Goal: Task Accomplishment & Management: Use online tool/utility

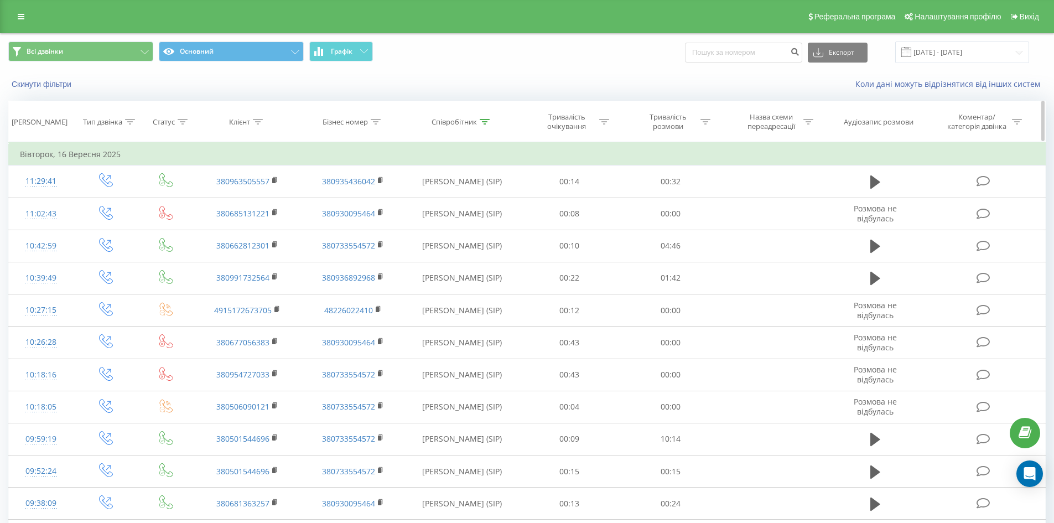
click at [485, 120] on div at bounding box center [485, 121] width 10 height 9
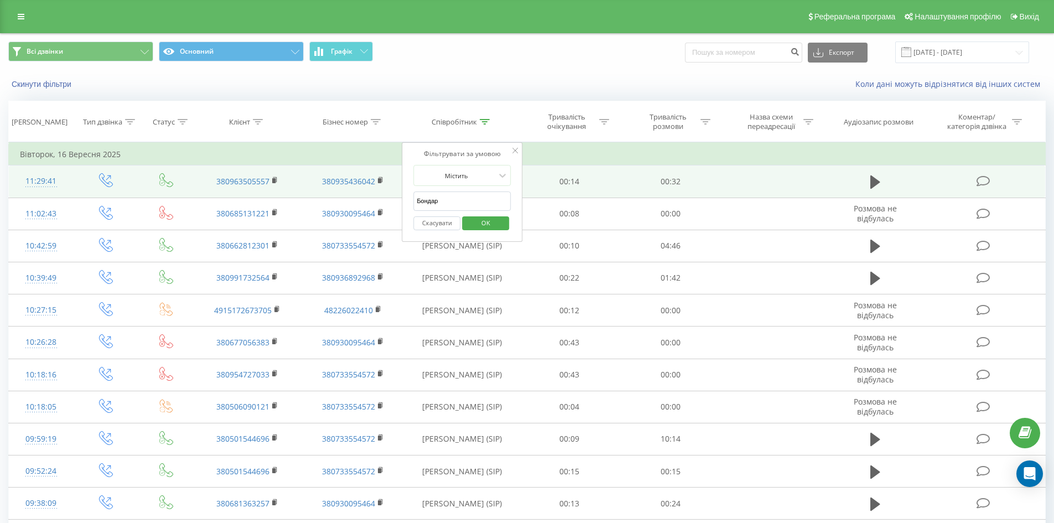
drag, startPoint x: 452, startPoint y: 197, endPoint x: 311, endPoint y: 196, distance: 140.6
click at [311, 196] on table "Фільтрувати за умовою Дорівнює Введіть значення Скасувати OK Фільтрувати за умо…" at bounding box center [527, 347] width 1038 height 410
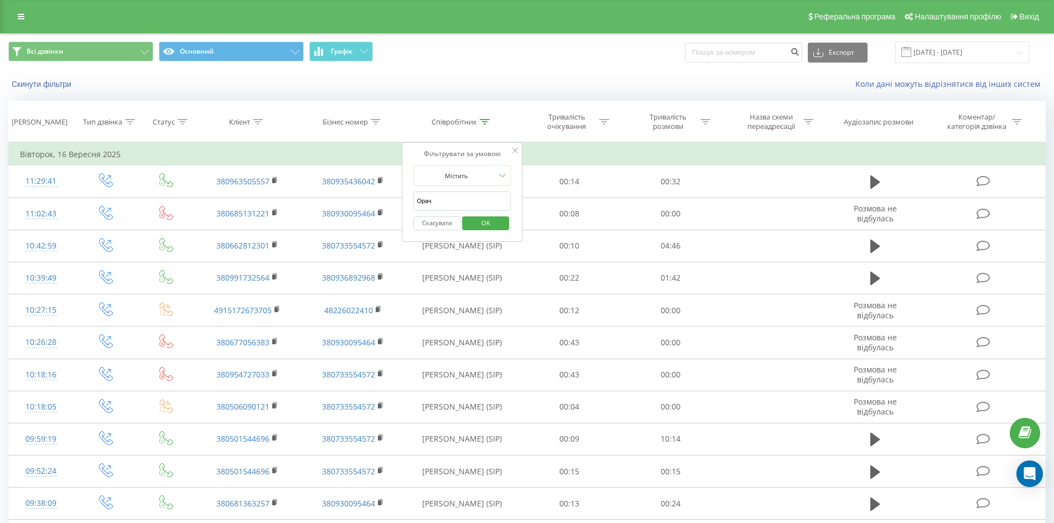
click at [478, 215] on span "OK" at bounding box center [485, 222] width 31 height 17
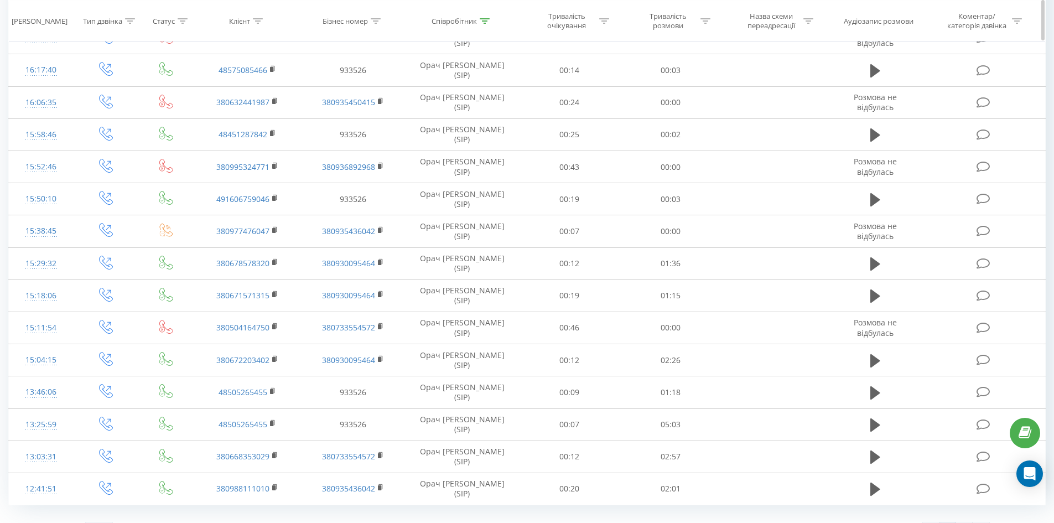
scroll to position [489, 0]
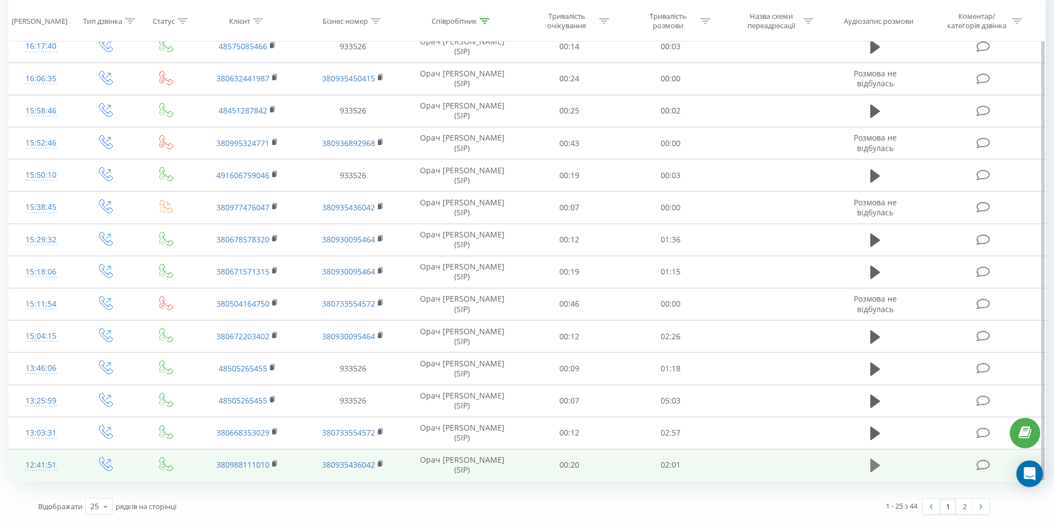
click at [876, 463] on icon at bounding box center [876, 465] width 10 height 13
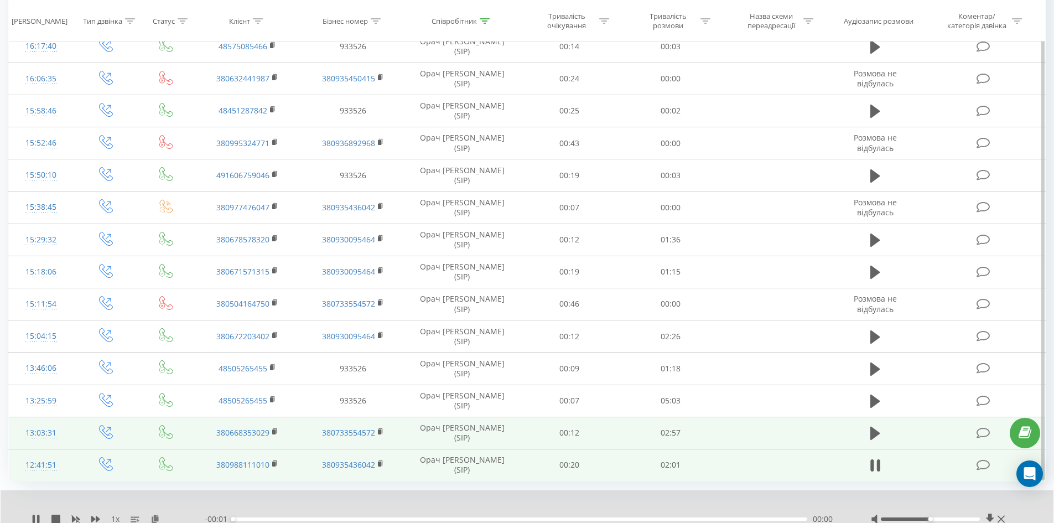
scroll to position [532, 0]
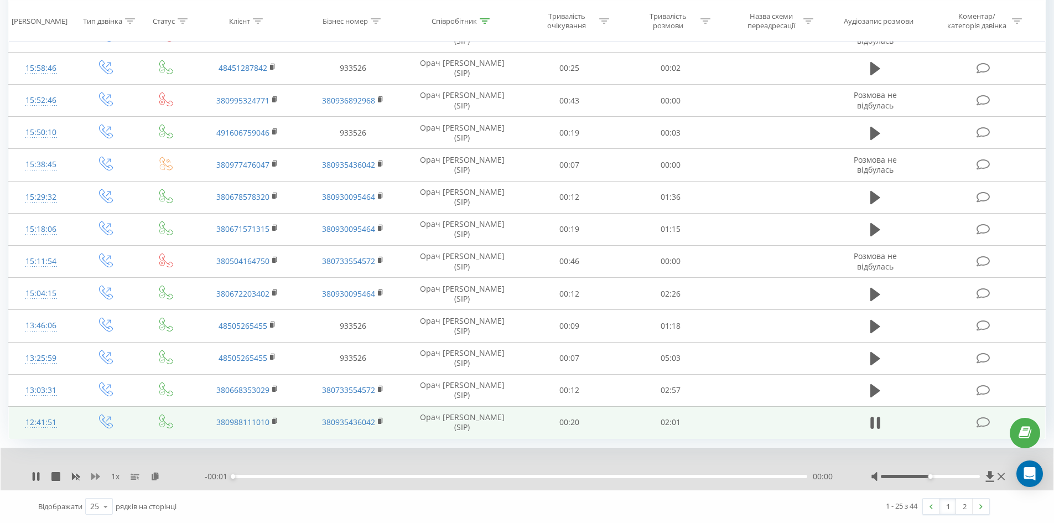
click at [96, 473] on icon at bounding box center [95, 476] width 9 height 9
click at [160, 479] on icon at bounding box center [161, 476] width 9 height 8
drag, startPoint x: 273, startPoint y: 425, endPoint x: 279, endPoint y: 422, distance: 6.7
click at [276, 425] on icon at bounding box center [275, 421] width 6 height 8
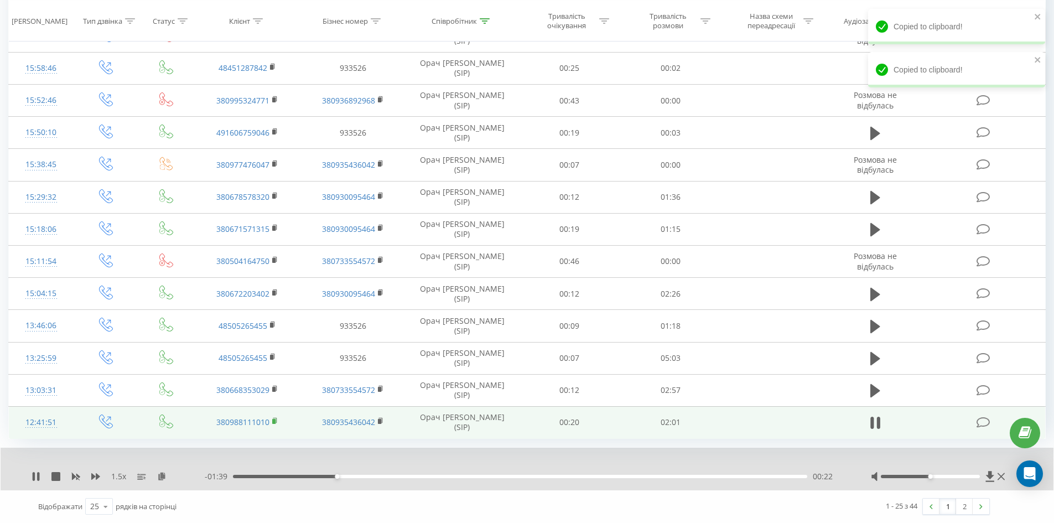
click at [276, 422] on rect at bounding box center [273, 421] width 3 height 5
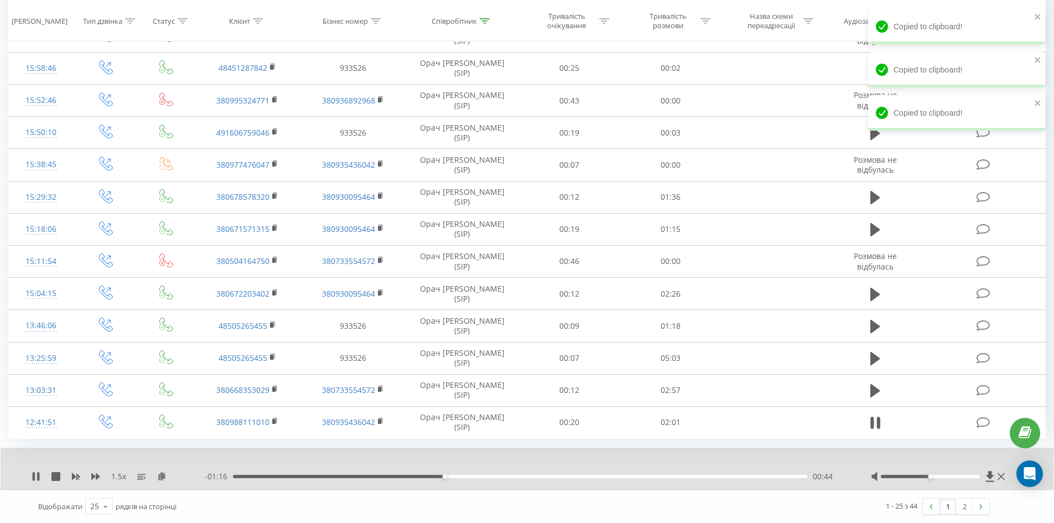
click at [541, 476] on div "00:44" at bounding box center [520, 476] width 574 height 3
click at [703, 481] on div "- 00:55 01:06 01:06" at bounding box center [524, 476] width 639 height 11
click at [709, 478] on div "01:06" at bounding box center [520, 476] width 574 height 3
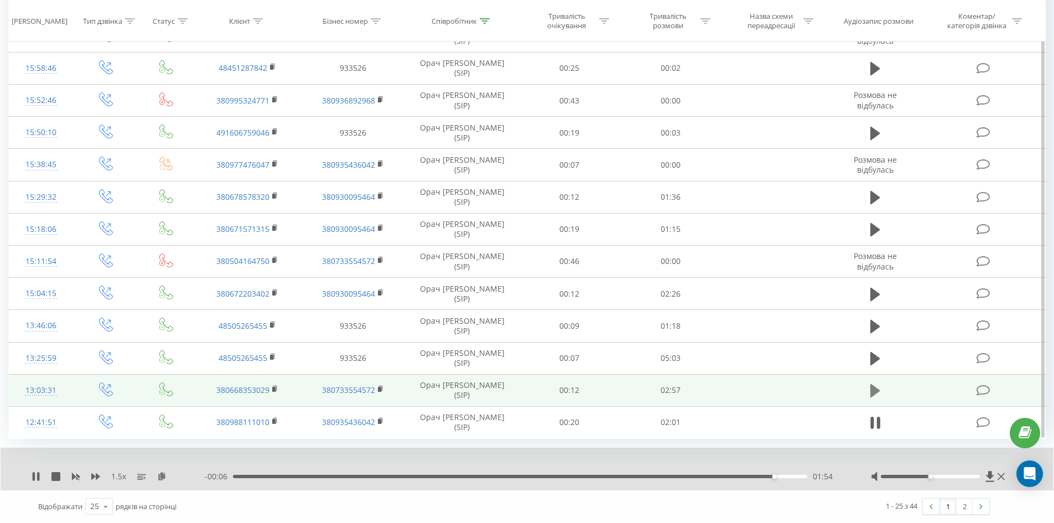
click at [875, 387] on icon at bounding box center [876, 390] width 10 height 13
click at [161, 477] on icon at bounding box center [161, 476] width 9 height 8
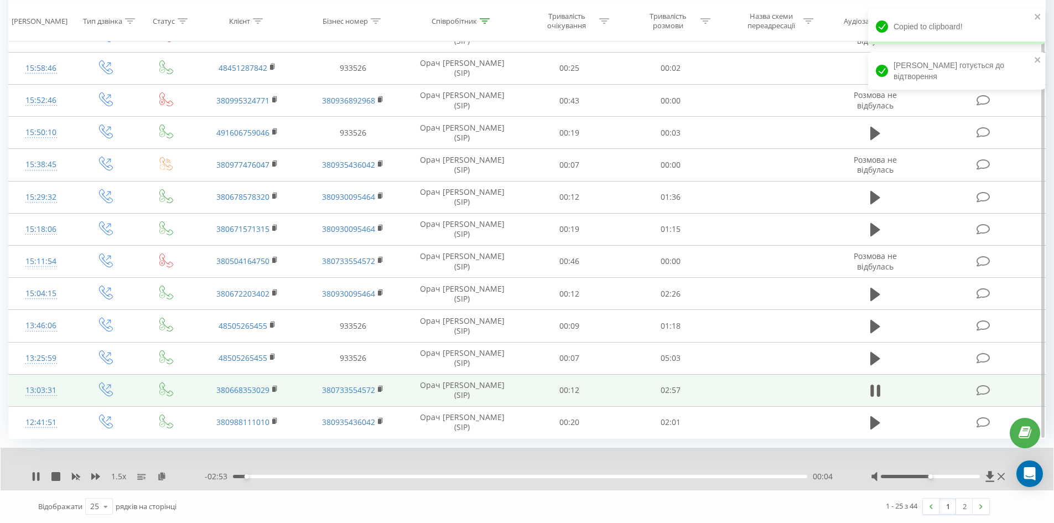
click at [272, 389] on td "380668353029" at bounding box center [247, 390] width 105 height 32
click at [279, 388] on td "380668353029" at bounding box center [247, 390] width 105 height 32
click at [275, 385] on icon at bounding box center [275, 389] width 6 height 8
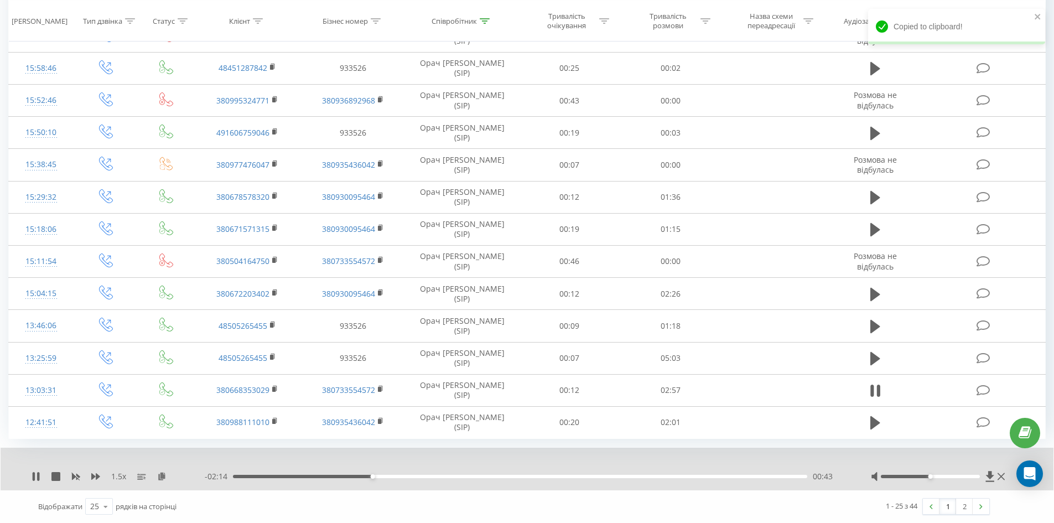
click at [604, 482] on div "- 02:14 00:43 00:43" at bounding box center [524, 476] width 639 height 11
click at [605, 476] on div "00:43" at bounding box center [520, 476] width 574 height 3
click at [654, 477] on div "02:00" at bounding box center [520, 476] width 574 height 3
click at [673, 476] on div "02:16" at bounding box center [520, 476] width 574 height 3
click at [689, 479] on div "- 00:40 02:17 02:17" at bounding box center [524, 476] width 639 height 11
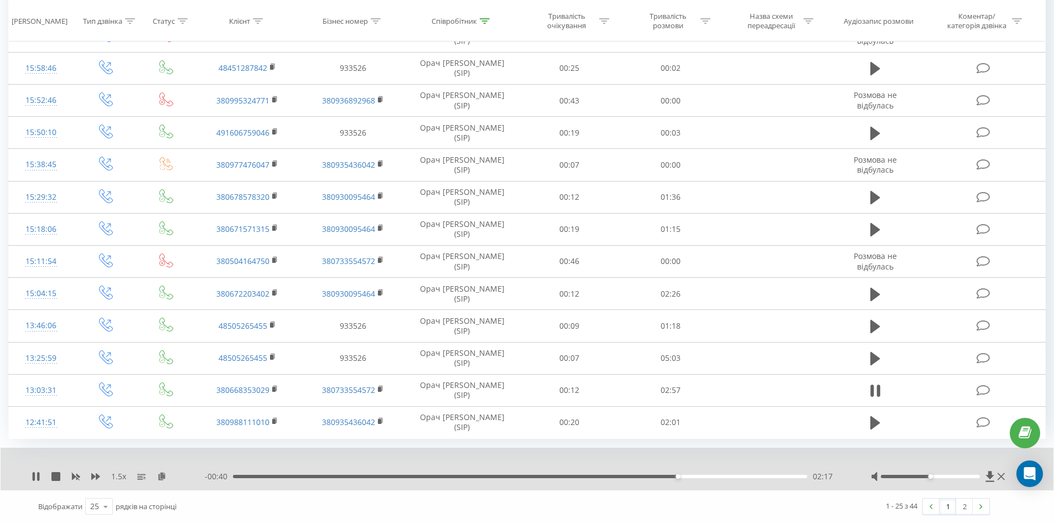
click at [698, 476] on div "02:17" at bounding box center [520, 476] width 574 height 3
click at [716, 477] on div "02:29" at bounding box center [520, 476] width 574 height 3
click at [741, 475] on div "- 00:28 02:29 02:29" at bounding box center [524, 476] width 639 height 11
click at [741, 475] on div "02:30" at bounding box center [520, 476] width 574 height 3
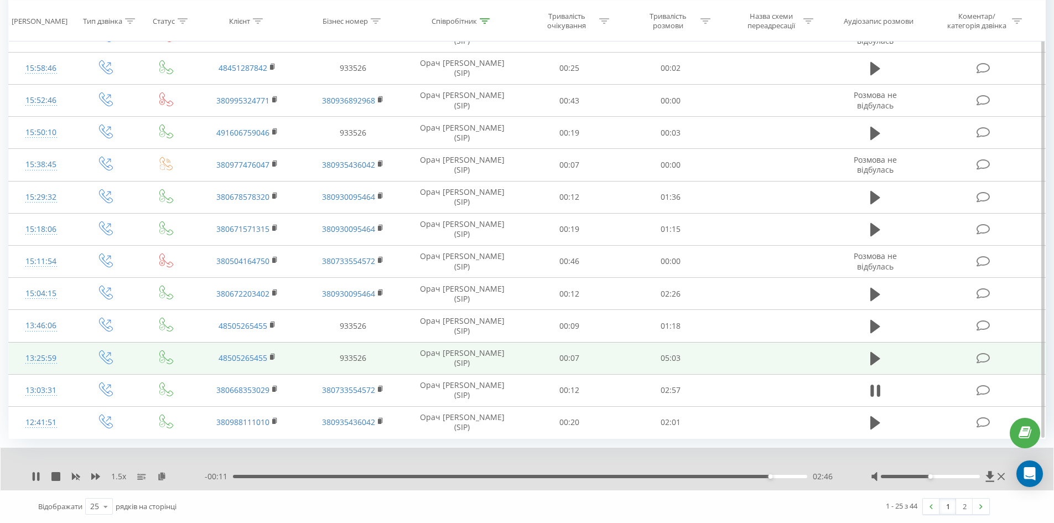
drag, startPoint x: 870, startPoint y: 357, endPoint x: 697, endPoint y: 372, distance: 173.3
click at [871, 357] on icon at bounding box center [876, 358] width 10 height 15
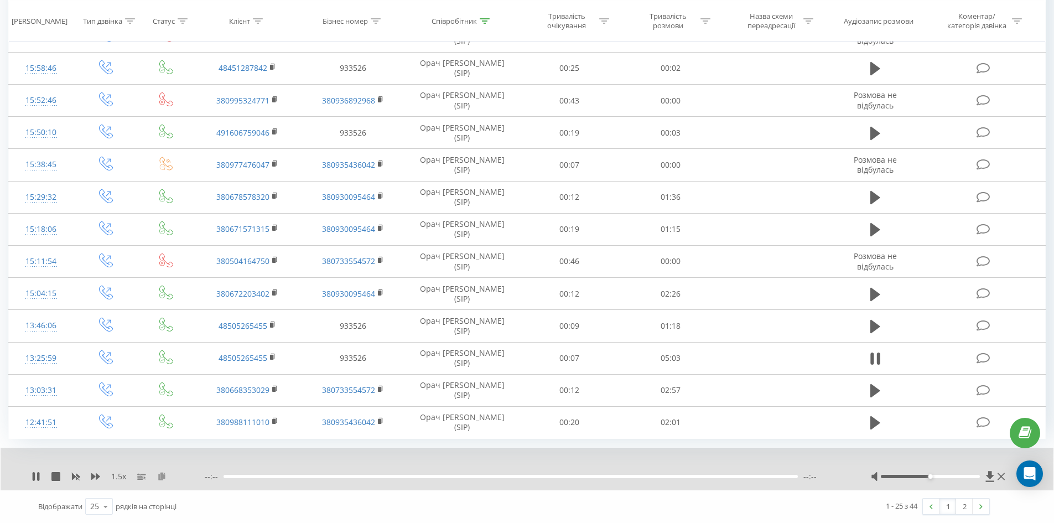
click at [165, 475] on icon at bounding box center [161, 476] width 9 height 8
click at [734, 483] on div "1.5 x - 04:08 00:54 00:54" at bounding box center [527, 469] width 1053 height 43
click at [733, 480] on div "- 04:08 00:54 00:54" at bounding box center [524, 476] width 639 height 11
click at [725, 470] on div "1.5 x - 04:07 00:55 00:55" at bounding box center [527, 469] width 1053 height 43
click at [724, 472] on div "1.5 x - 04:07 00:55 00:55" at bounding box center [527, 469] width 1053 height 43
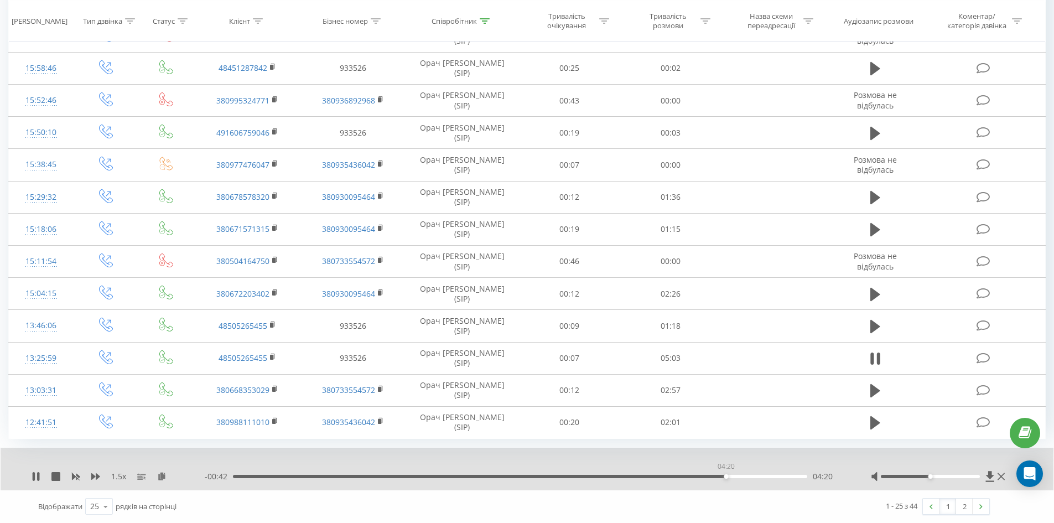
click at [726, 476] on div "04:20" at bounding box center [520, 476] width 574 height 3
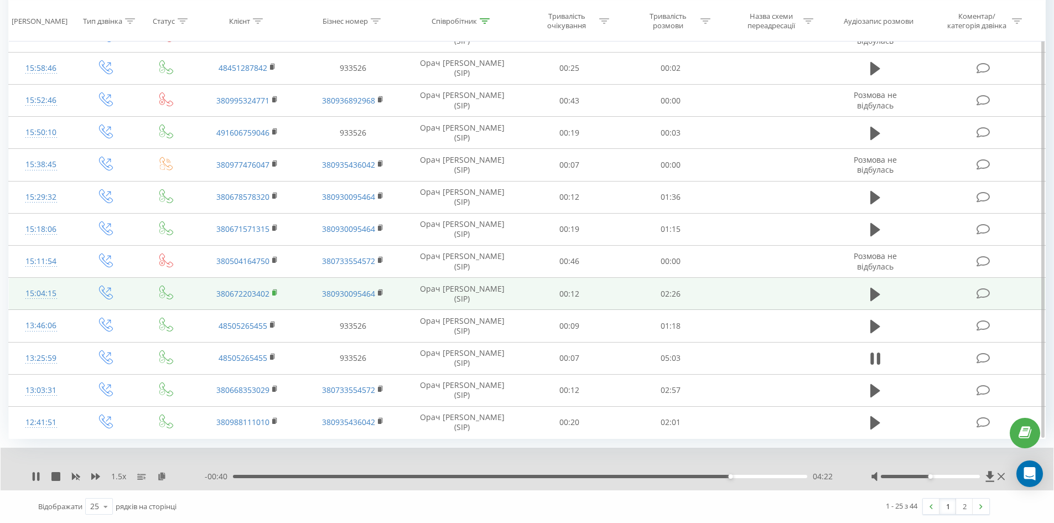
drag, startPoint x: 275, startPoint y: 353, endPoint x: 275, endPoint y: 293, distance: 59.8
click at [275, 353] on icon at bounding box center [273, 357] width 6 height 8
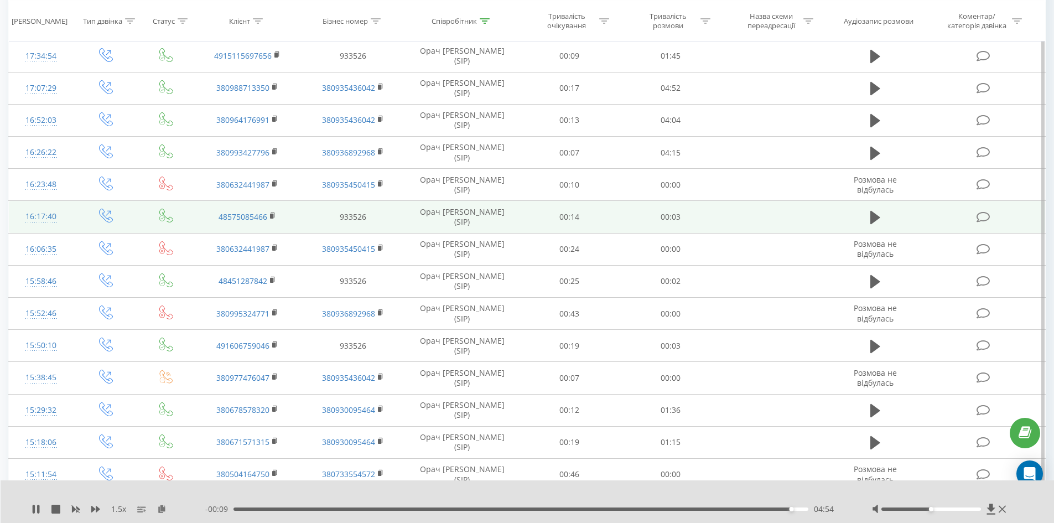
scroll to position [255, 0]
click at [873, 213] on icon at bounding box center [876, 216] width 10 height 13
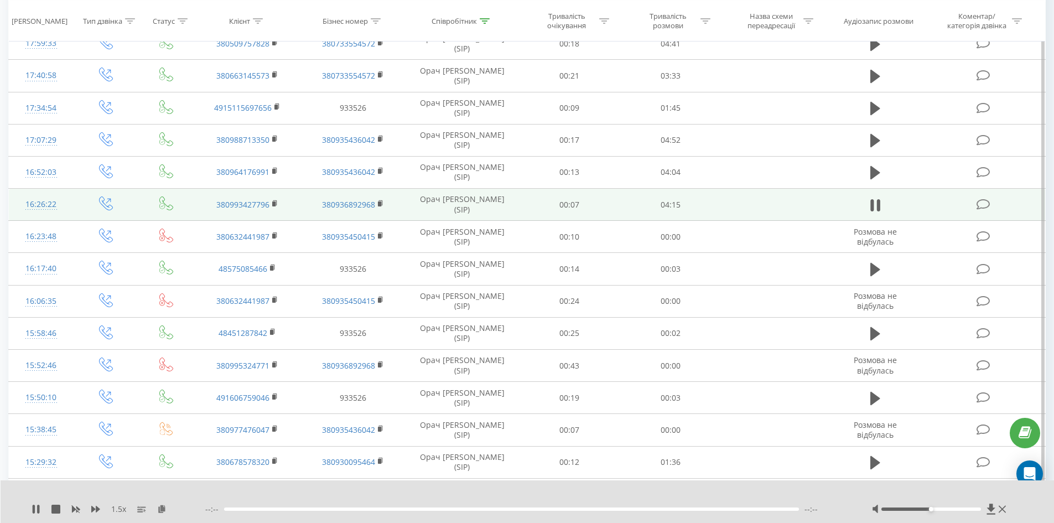
scroll to position [366, 0]
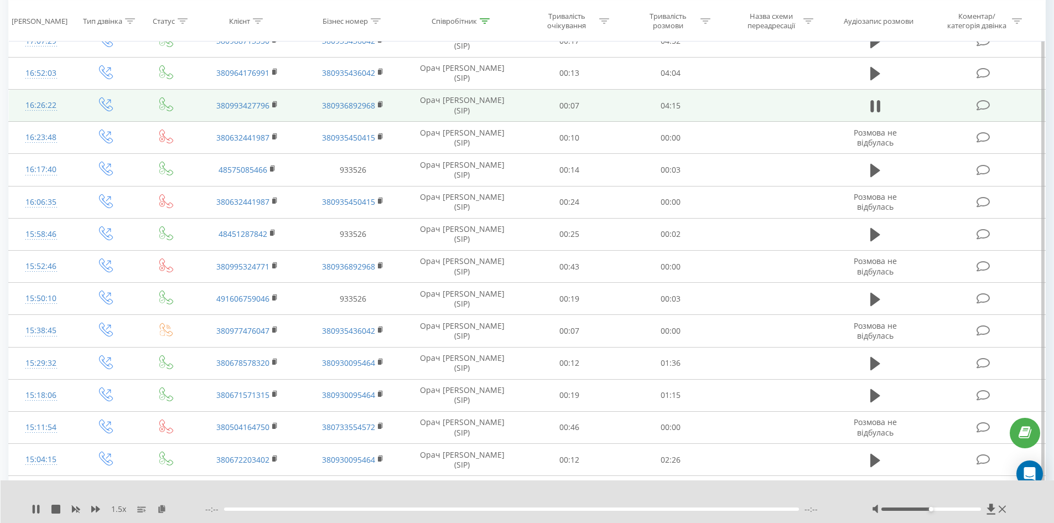
drag, startPoint x: 162, startPoint y: 511, endPoint x: 164, endPoint y: 485, distance: 26.1
click at [163, 511] on icon at bounding box center [161, 509] width 9 height 8
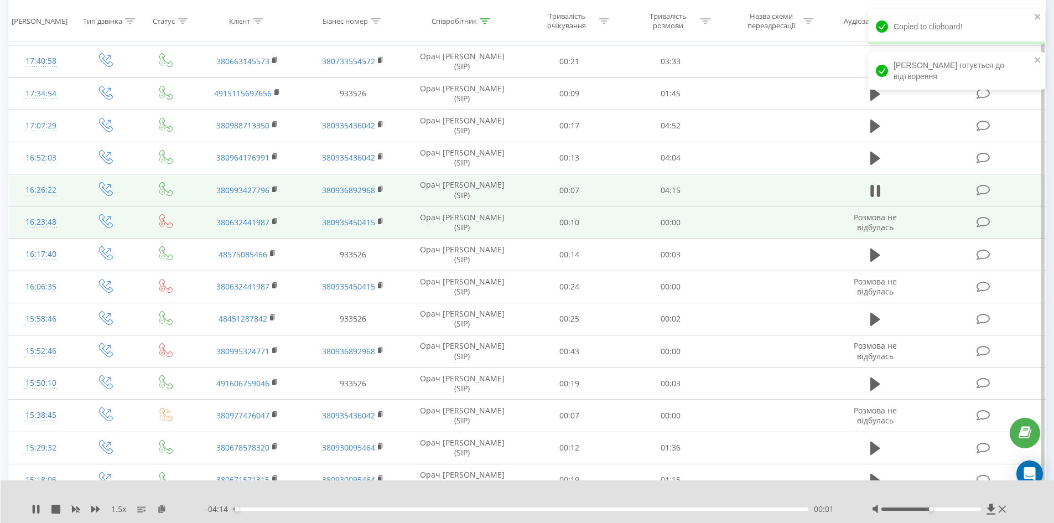
scroll to position [255, 0]
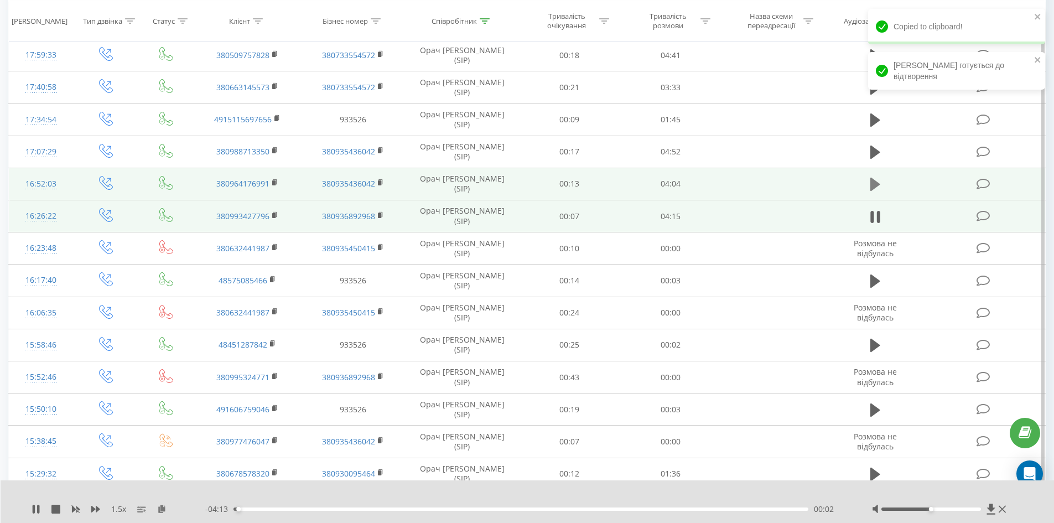
click at [867, 184] on button at bounding box center [875, 184] width 17 height 17
click at [159, 508] on icon at bounding box center [161, 509] width 9 height 8
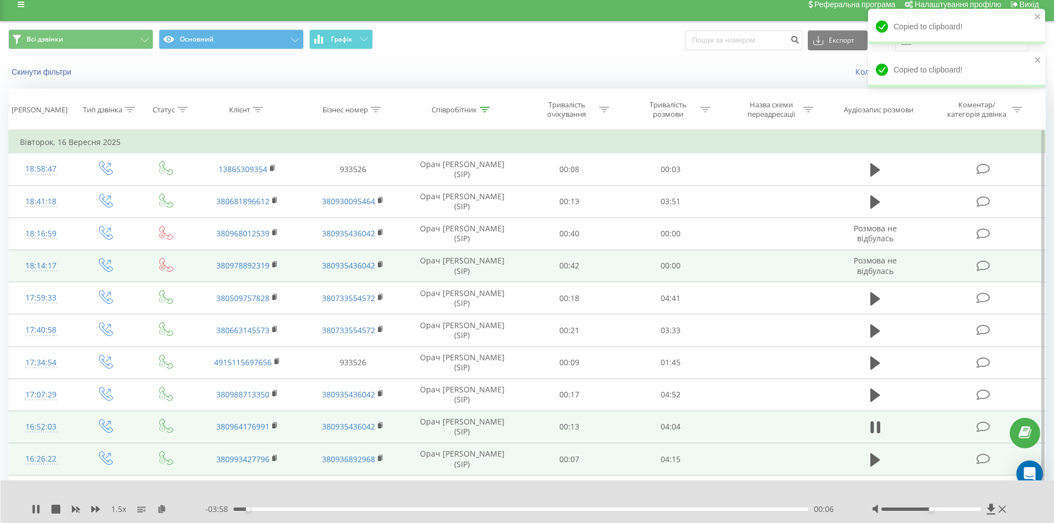
scroll to position [0, 0]
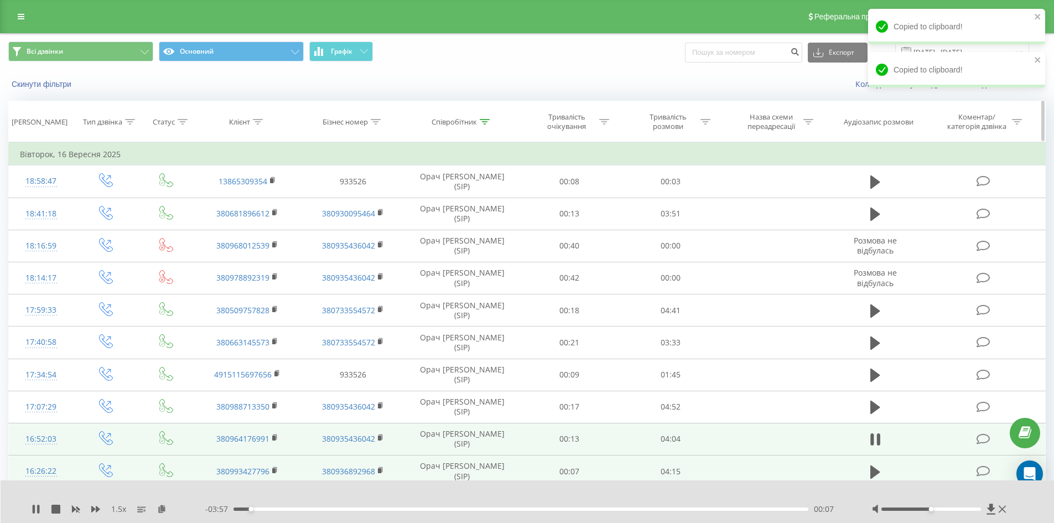
click at [482, 122] on icon at bounding box center [485, 122] width 10 height 6
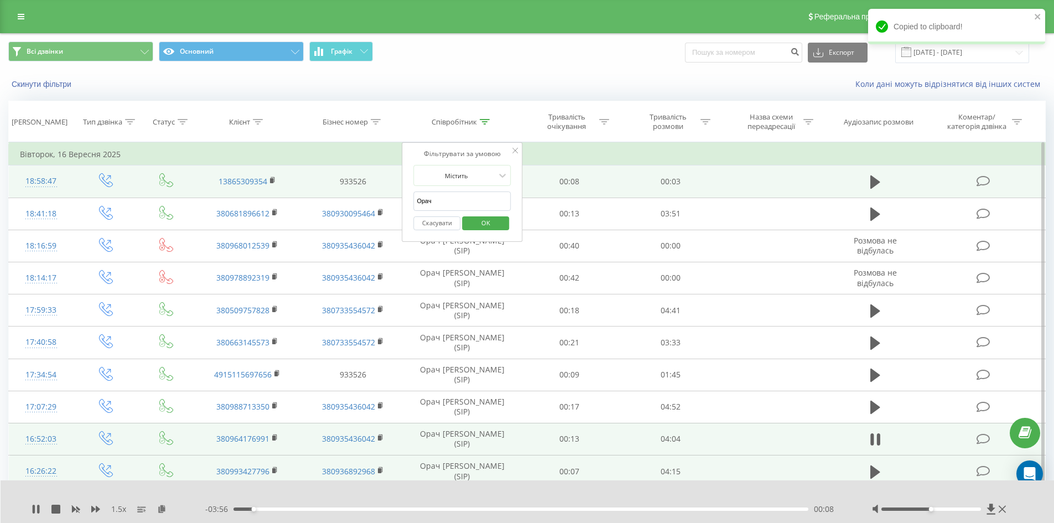
drag, startPoint x: 464, startPoint y: 198, endPoint x: 254, endPoint y: 192, distance: 209.8
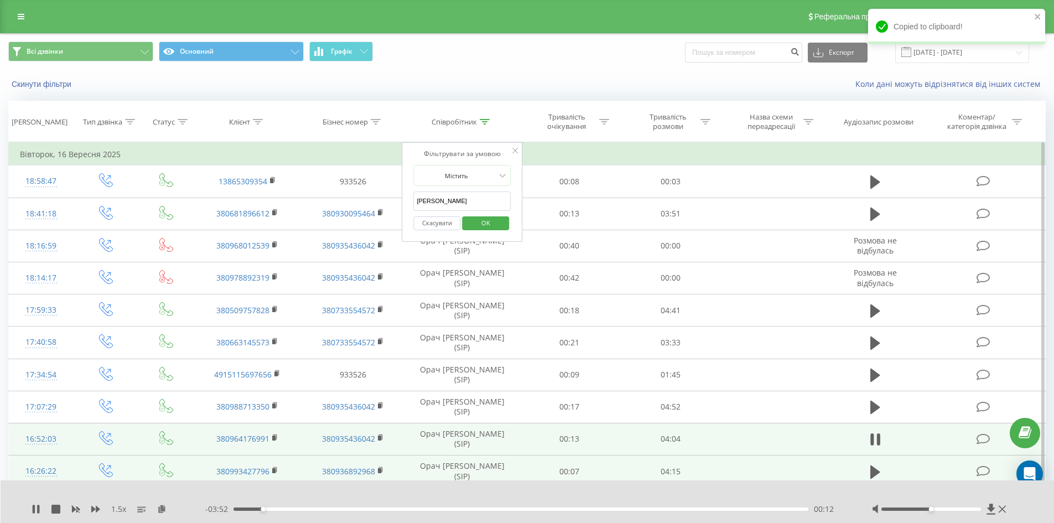
click at [478, 222] on span "OK" at bounding box center [485, 222] width 31 height 17
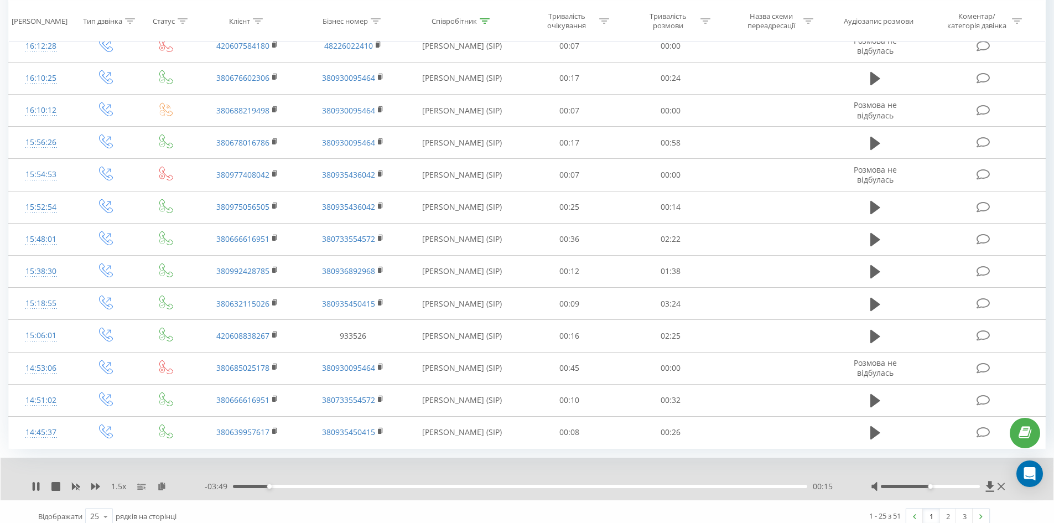
scroll to position [532, 0]
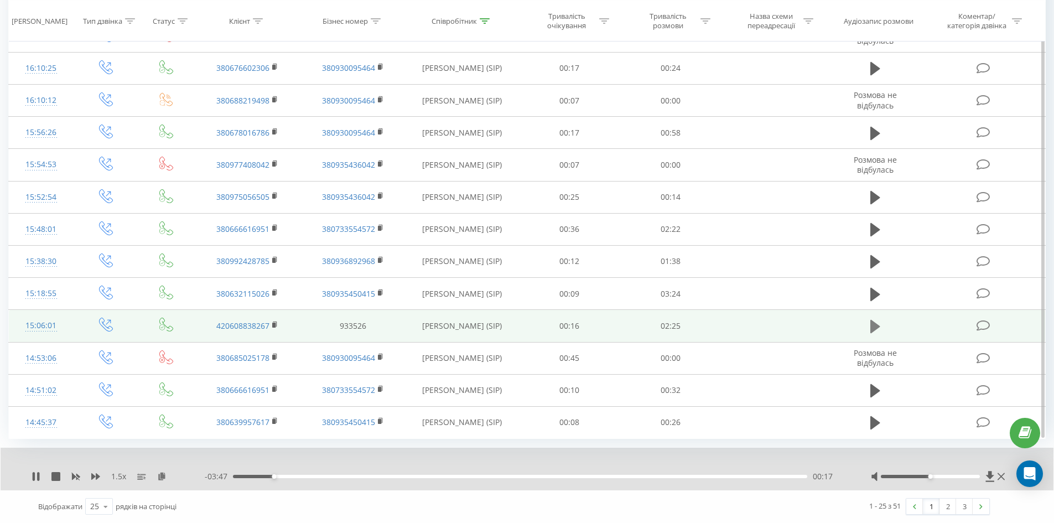
click at [878, 323] on icon at bounding box center [876, 326] width 10 height 15
click at [155, 479] on div "1.5 x" at bounding box center [118, 476] width 173 height 11
click at [164, 474] on icon at bounding box center [161, 476] width 9 height 8
click at [276, 323] on rect at bounding box center [273, 325] width 3 height 5
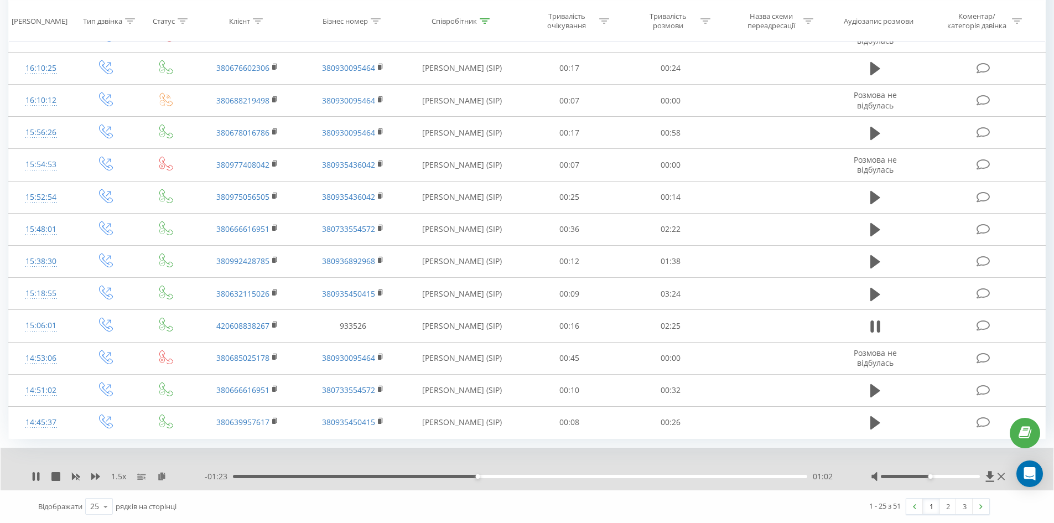
click at [563, 477] on div "01:02" at bounding box center [520, 476] width 574 height 3
click at [612, 476] on div "01:36" at bounding box center [520, 476] width 574 height 3
click at [634, 476] on div "01:41" at bounding box center [520, 476] width 574 height 3
click at [674, 478] on div "01:51" at bounding box center [520, 476] width 574 height 3
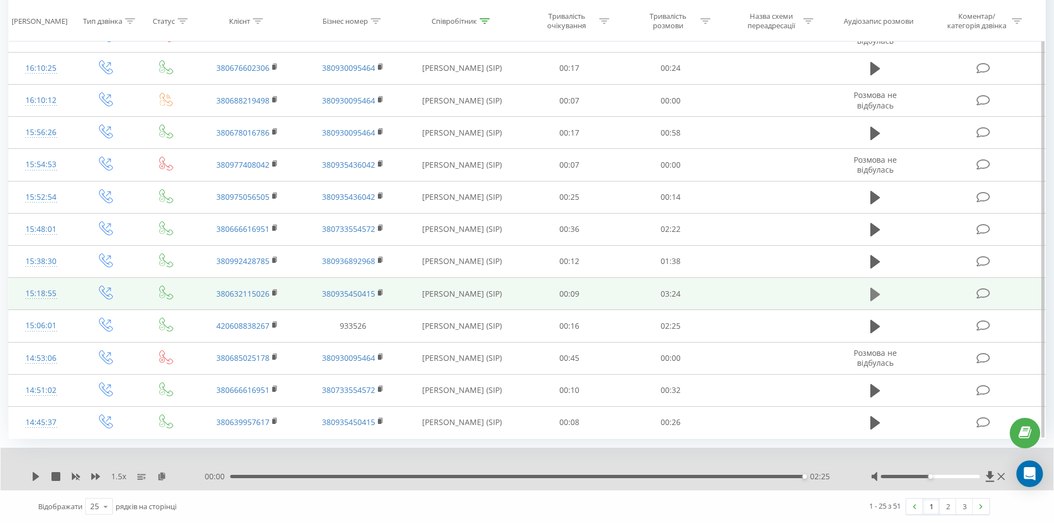
click at [881, 297] on button at bounding box center [875, 294] width 17 height 17
drag, startPoint x: 163, startPoint y: 478, endPoint x: 165, endPoint y: 471, distance: 7.5
click at [163, 479] on icon at bounding box center [161, 476] width 9 height 8
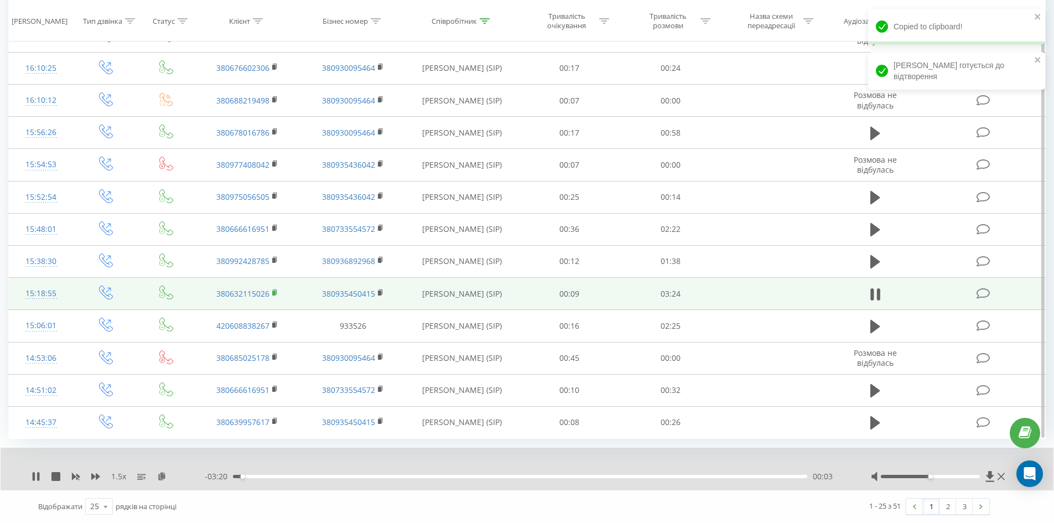
click at [276, 291] on rect at bounding box center [273, 293] width 3 height 5
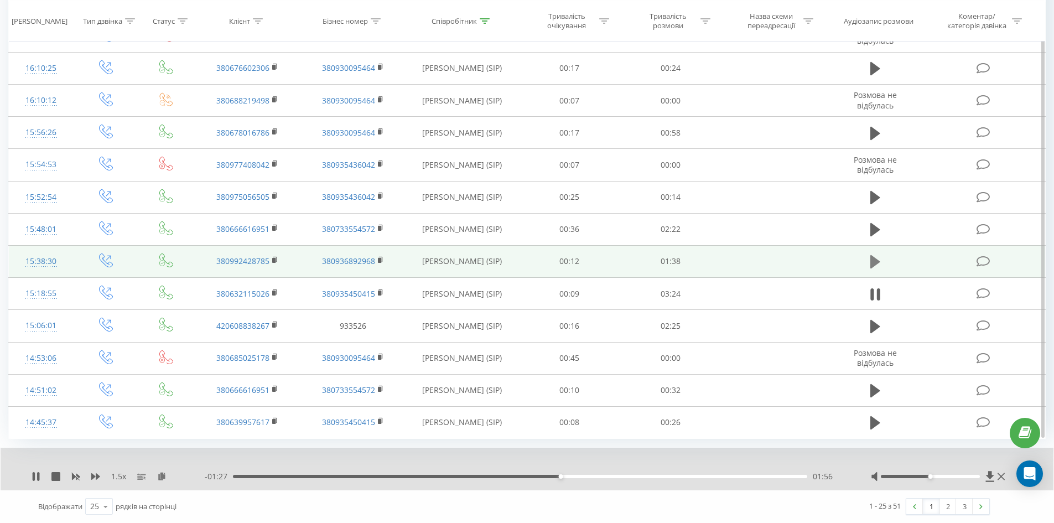
click at [874, 265] on icon at bounding box center [876, 261] width 10 height 13
click at [159, 478] on icon at bounding box center [161, 476] width 9 height 8
click at [273, 262] on rect at bounding box center [273, 260] width 3 height 5
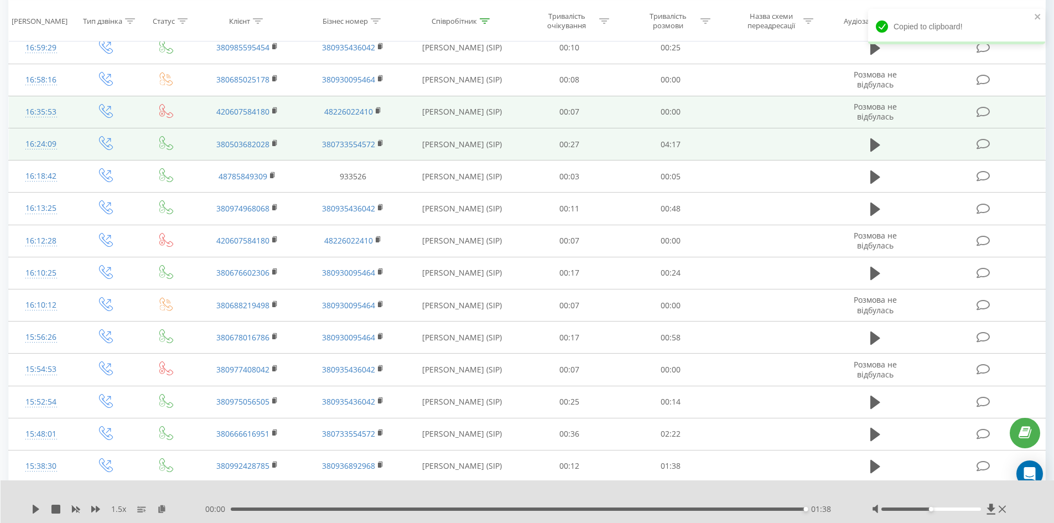
scroll to position [310, 0]
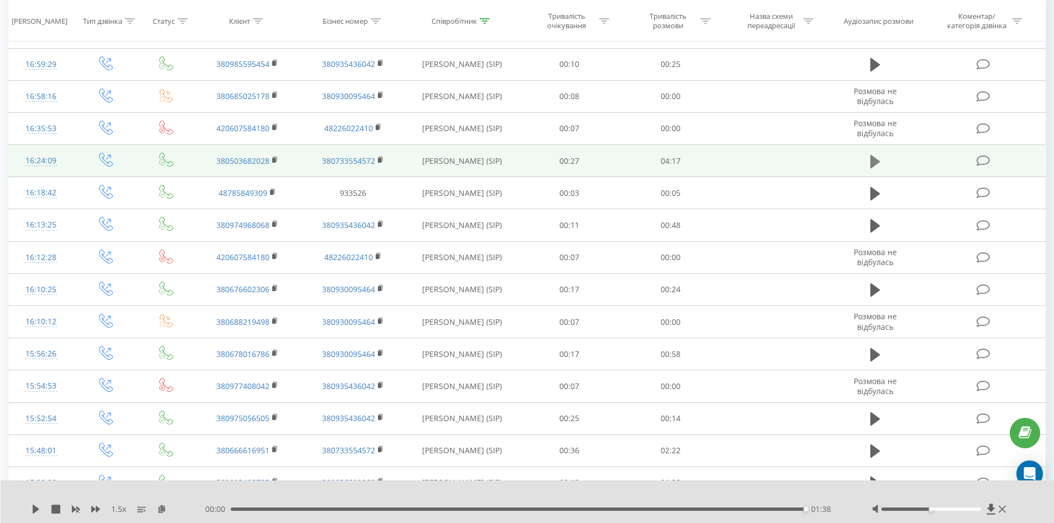
click at [872, 158] on icon at bounding box center [876, 160] width 10 height 13
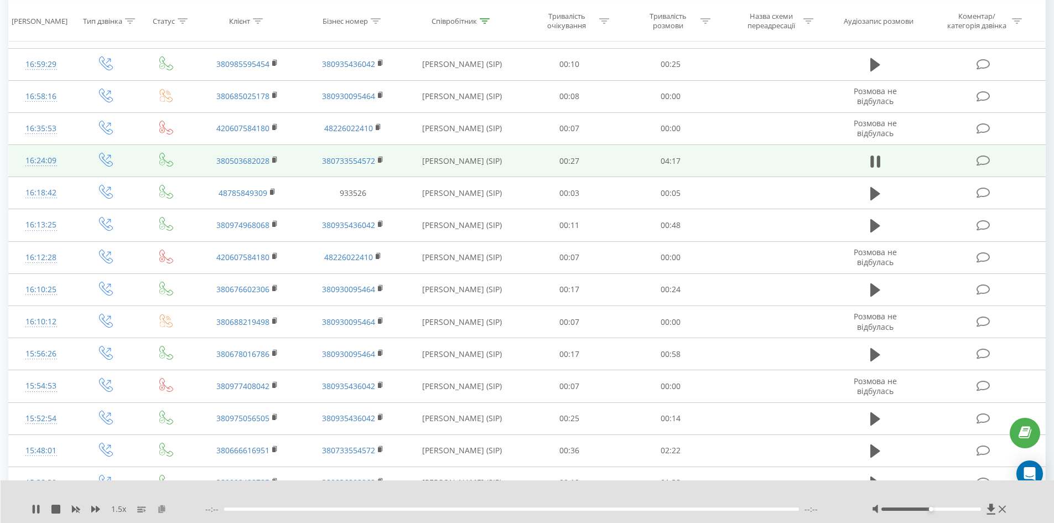
click at [164, 511] on icon at bounding box center [161, 509] width 9 height 8
click at [275, 159] on rect at bounding box center [273, 160] width 3 height 5
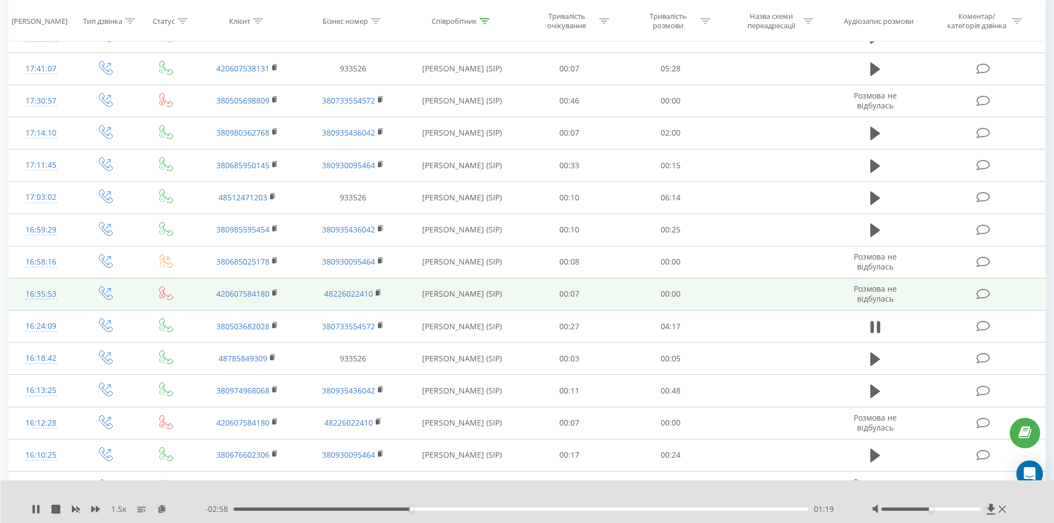
scroll to position [144, 0]
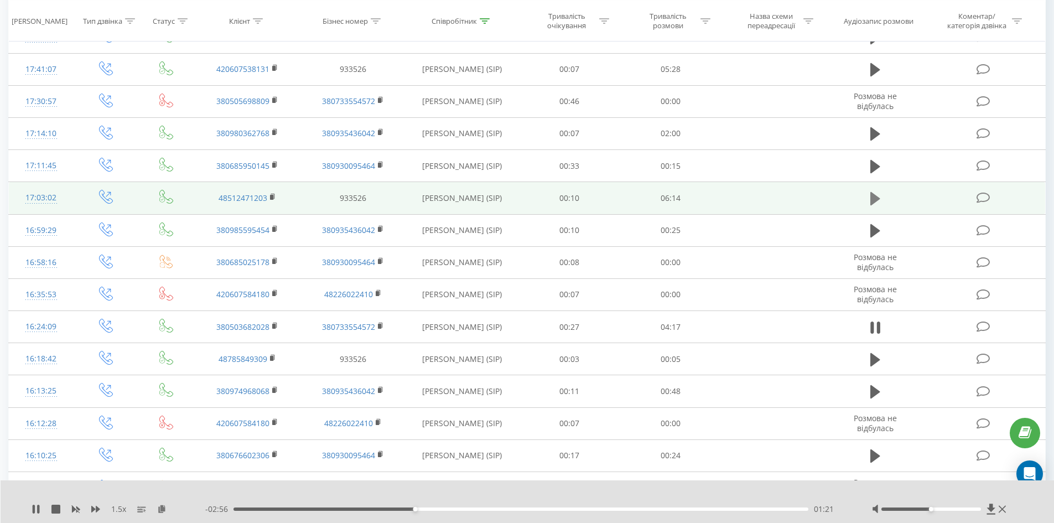
click at [869, 195] on button at bounding box center [875, 198] width 17 height 17
click at [163, 508] on icon at bounding box center [161, 509] width 9 height 8
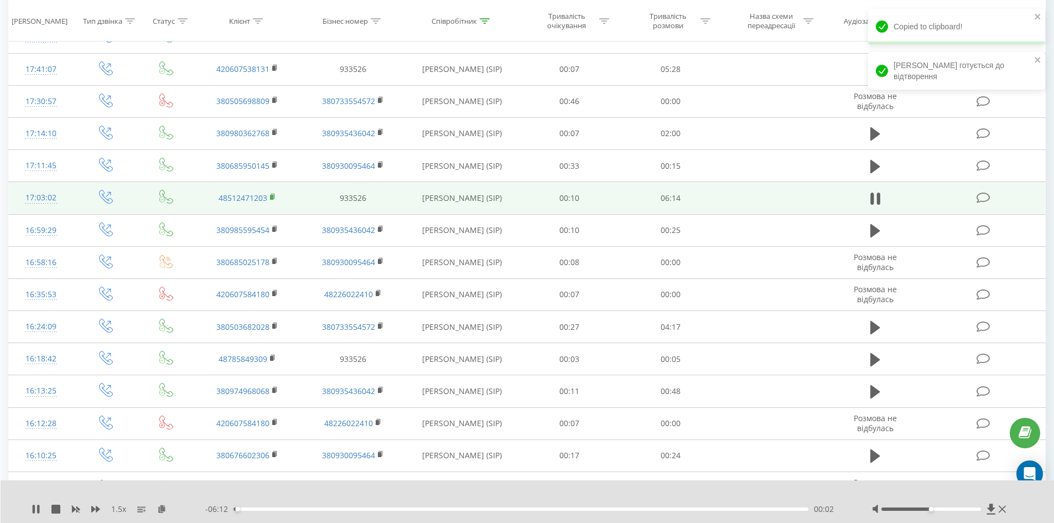
click at [271, 197] on rect at bounding box center [271, 197] width 3 height 5
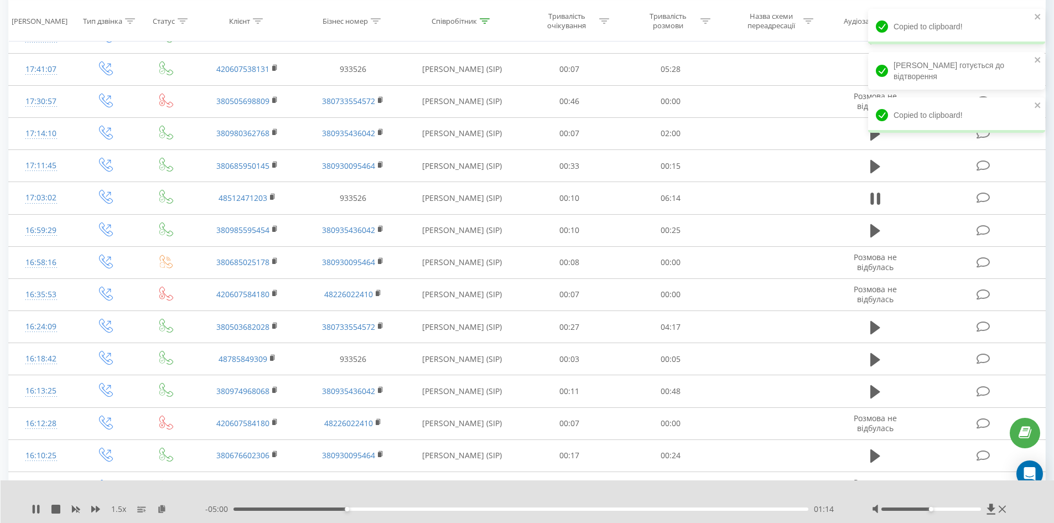
click at [291, 506] on div "- 05:00 01:14 01:14" at bounding box center [524, 509] width 639 height 11
click at [289, 507] on div "- 04:59 01:14 01:14" at bounding box center [524, 509] width 639 height 11
click at [287, 508] on div "01:15" at bounding box center [522, 509] width 576 height 3
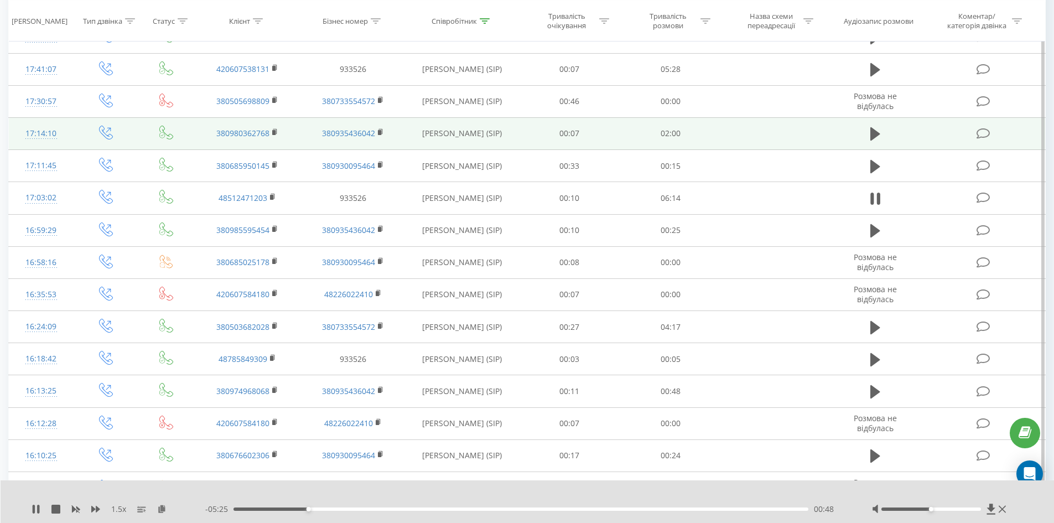
drag, startPoint x: 271, startPoint y: 195, endPoint x: 244, endPoint y: 144, distance: 57.4
click at [271, 195] on rect at bounding box center [271, 197] width 3 height 5
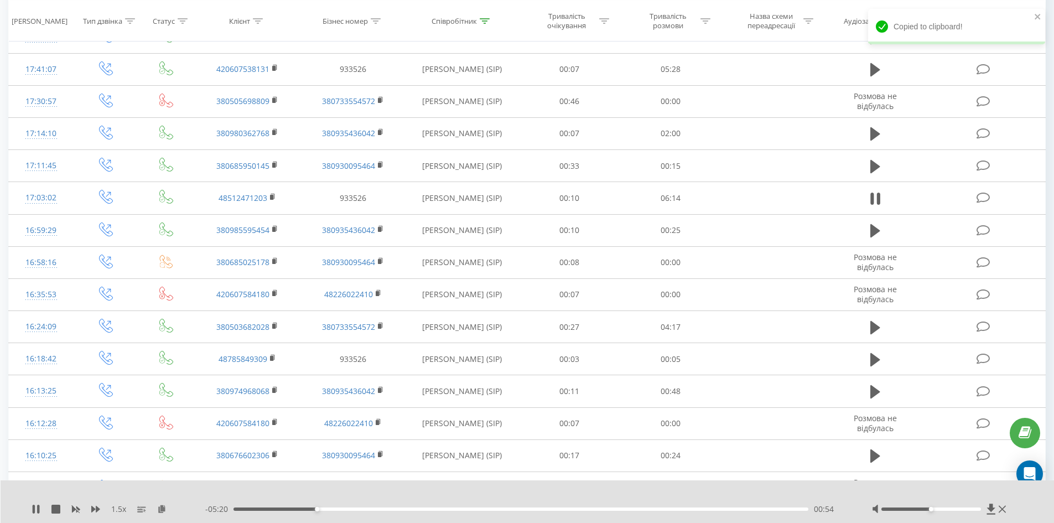
click at [452, 511] on div "- 05:20 00:54 00:54" at bounding box center [524, 509] width 639 height 11
click at [451, 508] on div "00:54" at bounding box center [522, 509] width 576 height 3
click at [524, 509] on div "- 03:51 02:23 02:23" at bounding box center [524, 509] width 639 height 11
click at [524, 509] on div "02:24" at bounding box center [522, 509] width 576 height 3
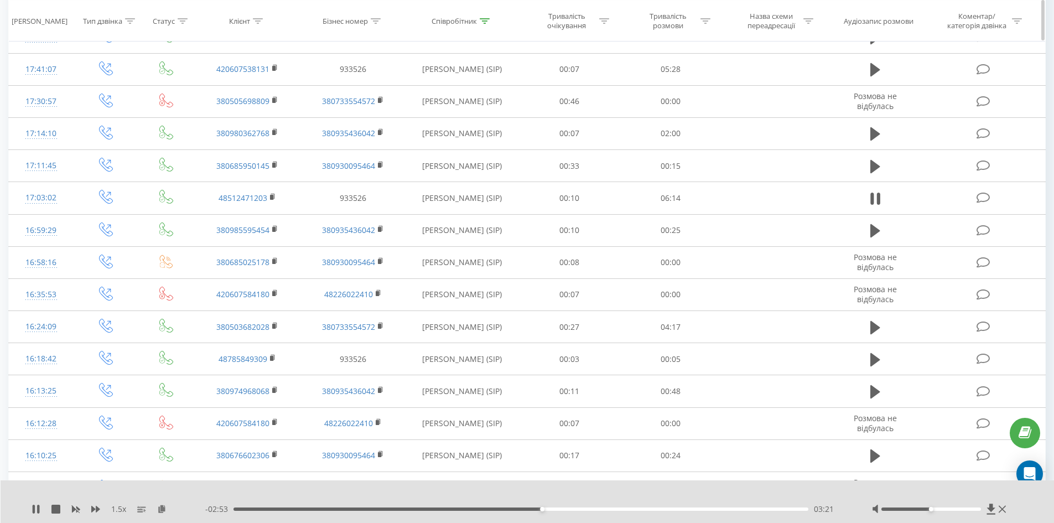
click at [481, 20] on icon at bounding box center [485, 21] width 10 height 6
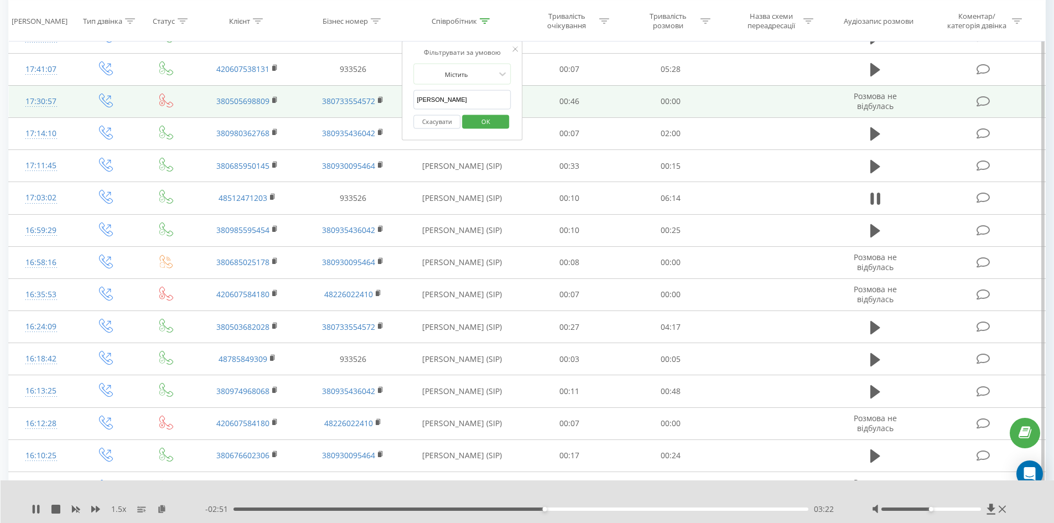
drag, startPoint x: 454, startPoint y: 103, endPoint x: 259, endPoint y: 91, distance: 195.8
click at [274, 86] on table "Фільтрувати за умовою Дорівнює Введіть значення Скасувати OK Фільтрувати за умо…" at bounding box center [527, 412] width 1038 height 829
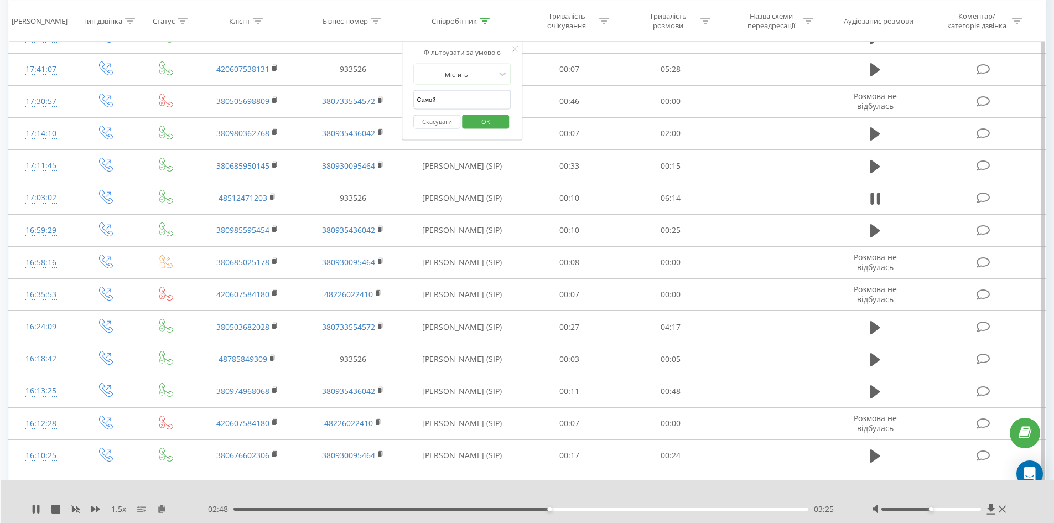
type input "[PERSON_NAME]"
drag, startPoint x: 513, startPoint y: 110, endPoint x: 485, endPoint y: 124, distance: 31.2
click at [485, 124] on span "OK" at bounding box center [485, 120] width 31 height 17
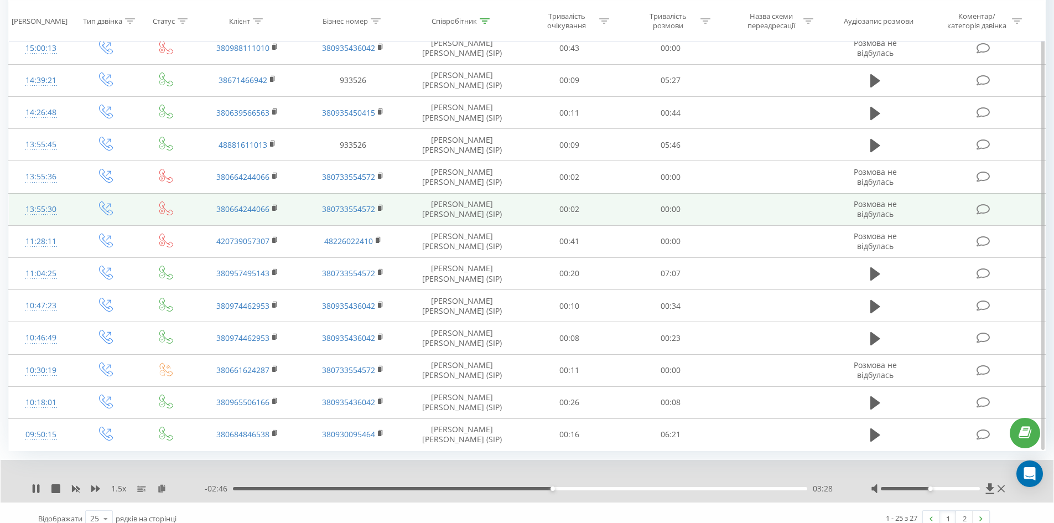
scroll to position [532, 0]
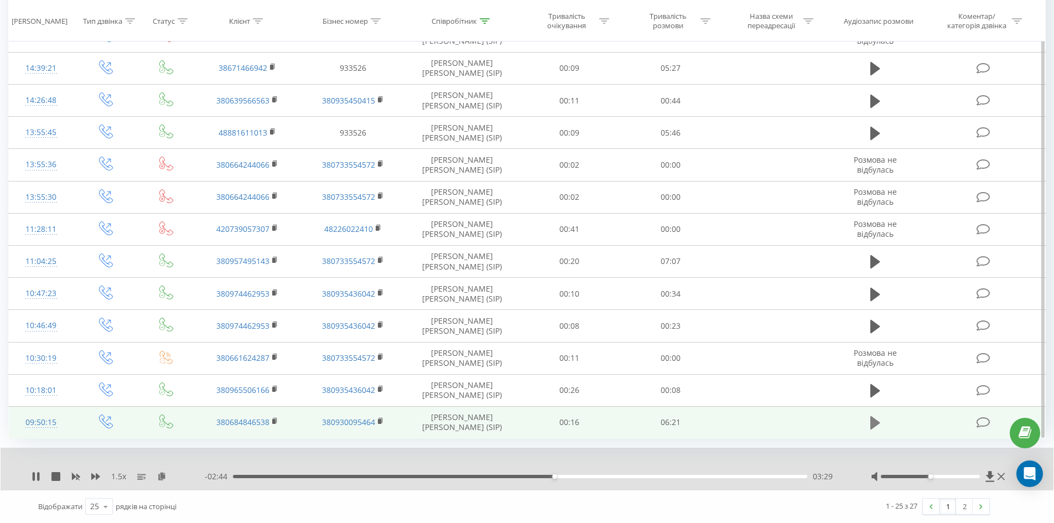
click at [873, 421] on icon at bounding box center [876, 422] width 10 height 13
click at [161, 472] on icon at bounding box center [161, 476] width 9 height 8
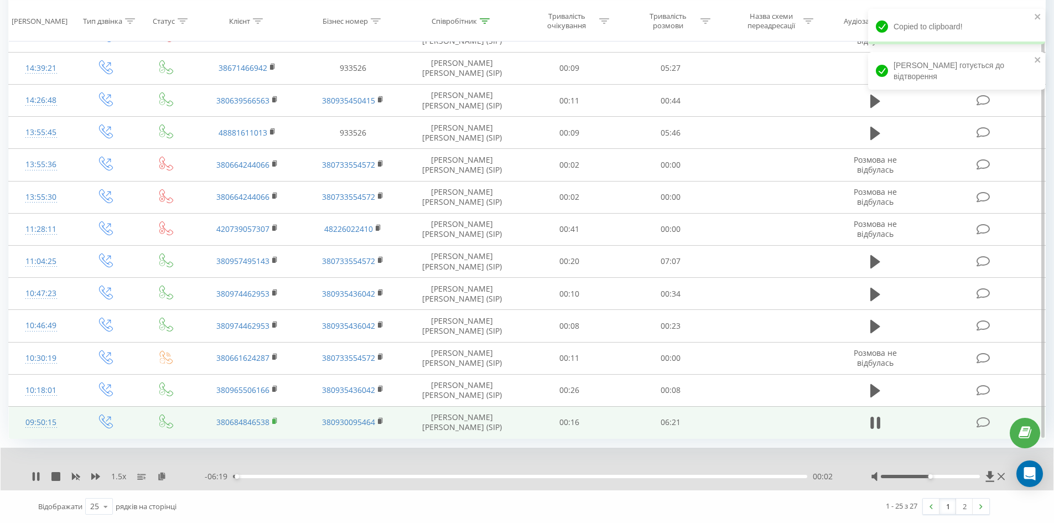
click at [274, 421] on rect at bounding box center [273, 421] width 3 height 5
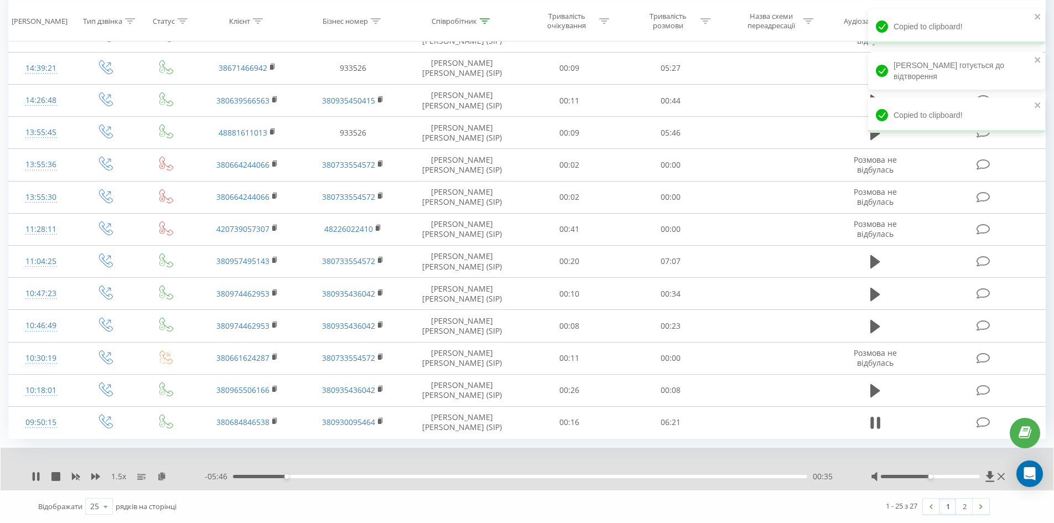
click at [691, 481] on div "- 05:46 00:35 00:35" at bounding box center [524, 476] width 639 height 11
click at [719, 475] on div "05:23" at bounding box center [520, 476] width 574 height 3
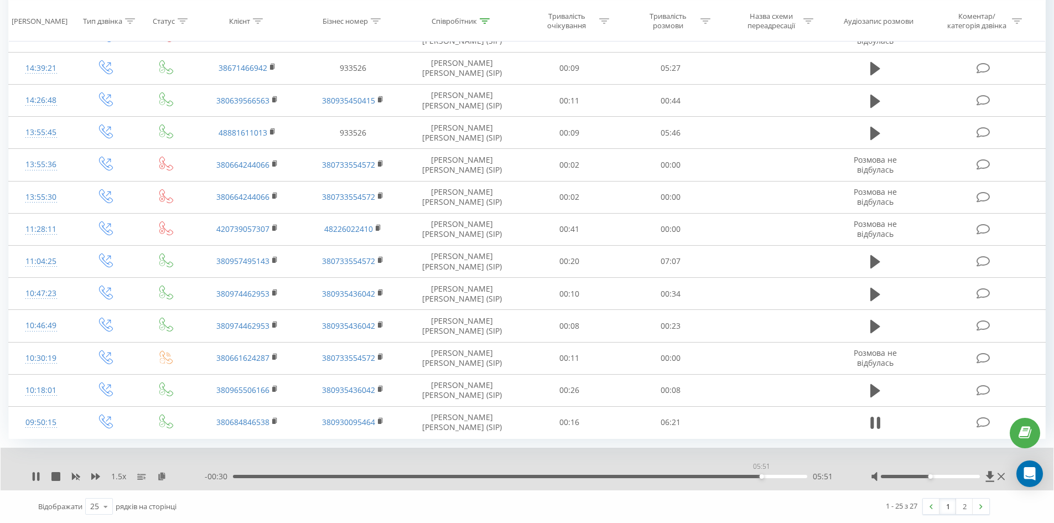
click at [762, 477] on div "05:51" at bounding box center [520, 476] width 574 height 3
click at [772, 478] on div "05:52" at bounding box center [520, 476] width 574 height 3
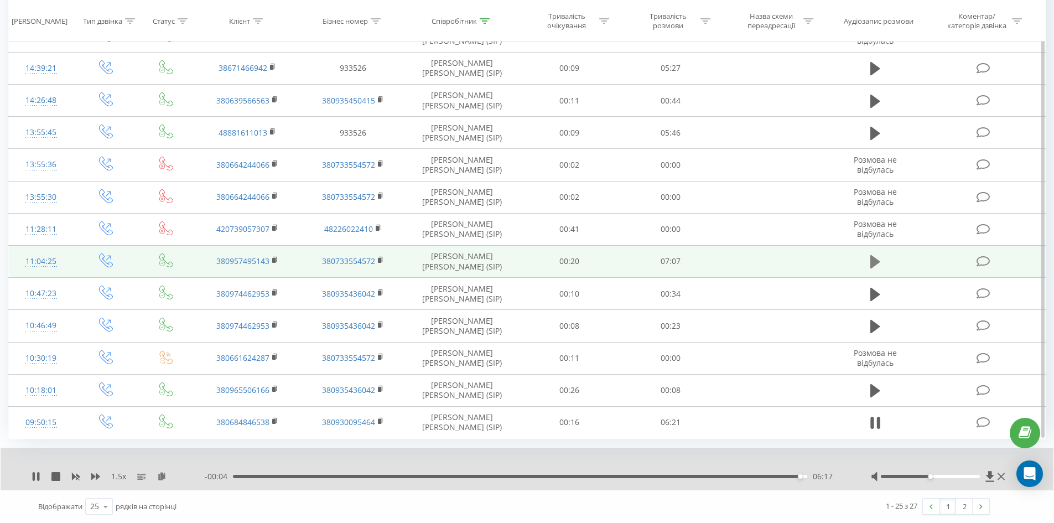
click at [871, 262] on icon at bounding box center [876, 261] width 10 height 13
click at [165, 476] on icon at bounding box center [161, 476] width 9 height 8
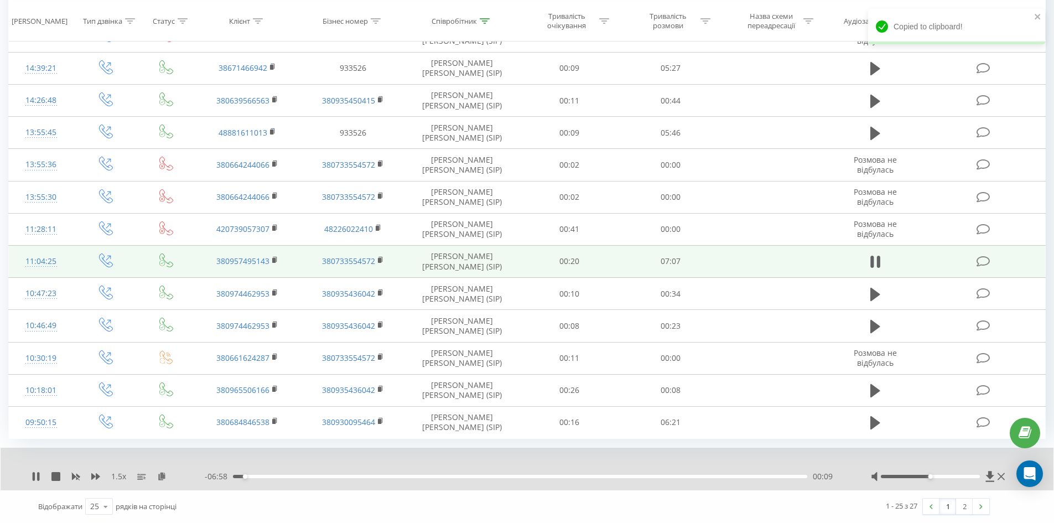
click at [251, 474] on div "- 06:58 00:09 00:09" at bounding box center [524, 476] width 639 height 11
click at [255, 476] on div "00:09" at bounding box center [520, 476] width 574 height 3
click at [766, 482] on div "1.5 x - 06:48 00:19 00:19" at bounding box center [527, 469] width 1053 height 43
click at [766, 478] on div "00:19" at bounding box center [520, 476] width 574 height 3
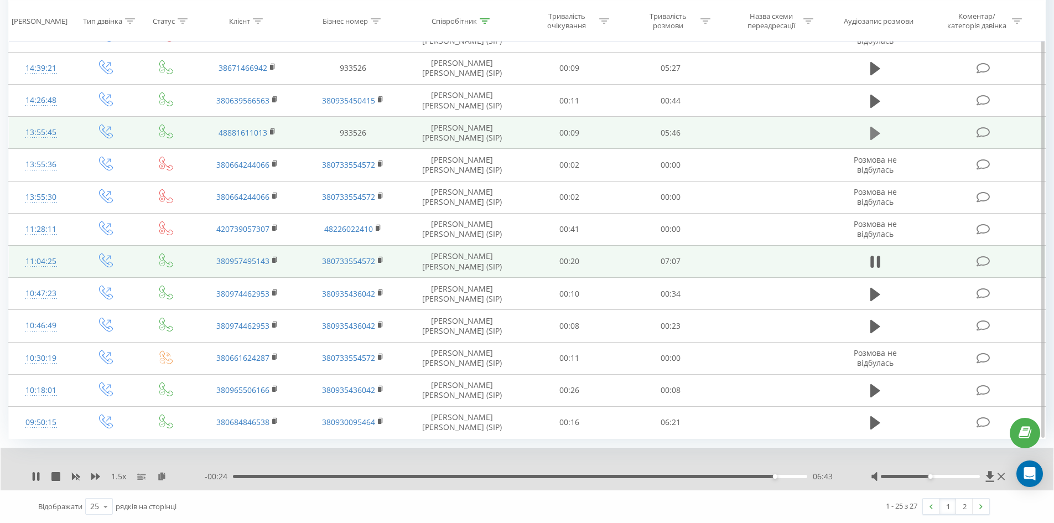
click at [873, 134] on icon at bounding box center [876, 133] width 10 height 13
drag, startPoint x: 162, startPoint y: 478, endPoint x: 168, endPoint y: 451, distance: 27.8
click at [162, 478] on icon at bounding box center [161, 476] width 9 height 8
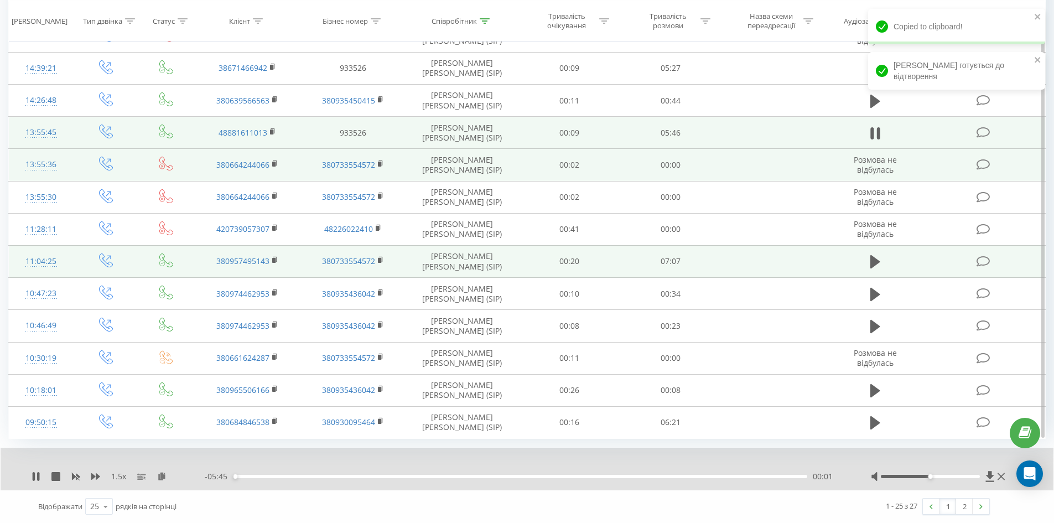
scroll to position [421, 0]
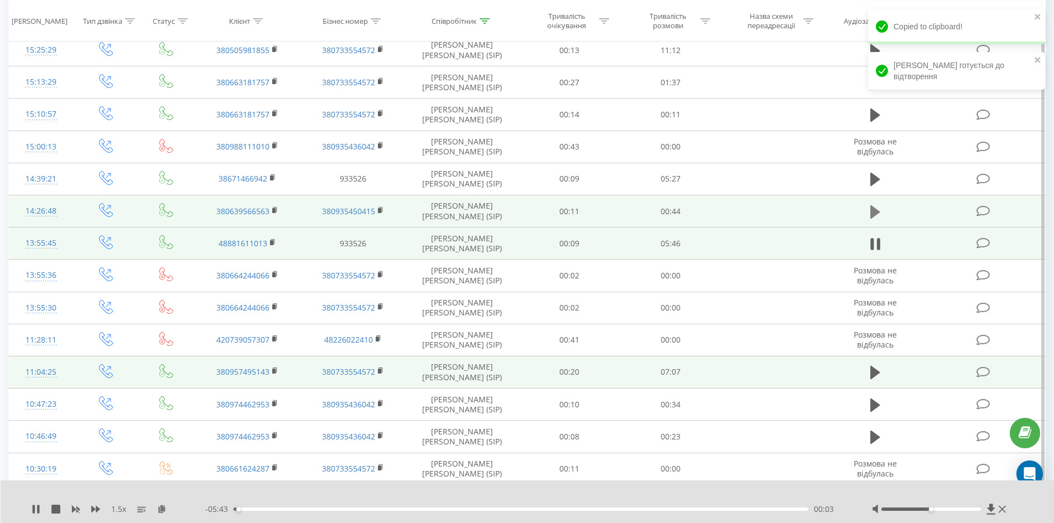
click at [872, 211] on icon at bounding box center [876, 211] width 10 height 13
click at [159, 511] on icon at bounding box center [161, 509] width 9 height 8
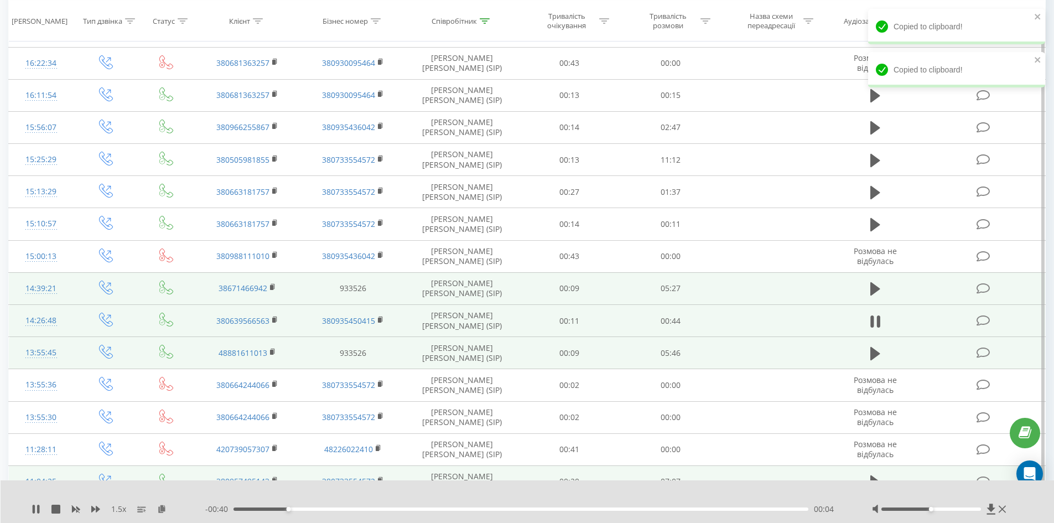
scroll to position [310, 0]
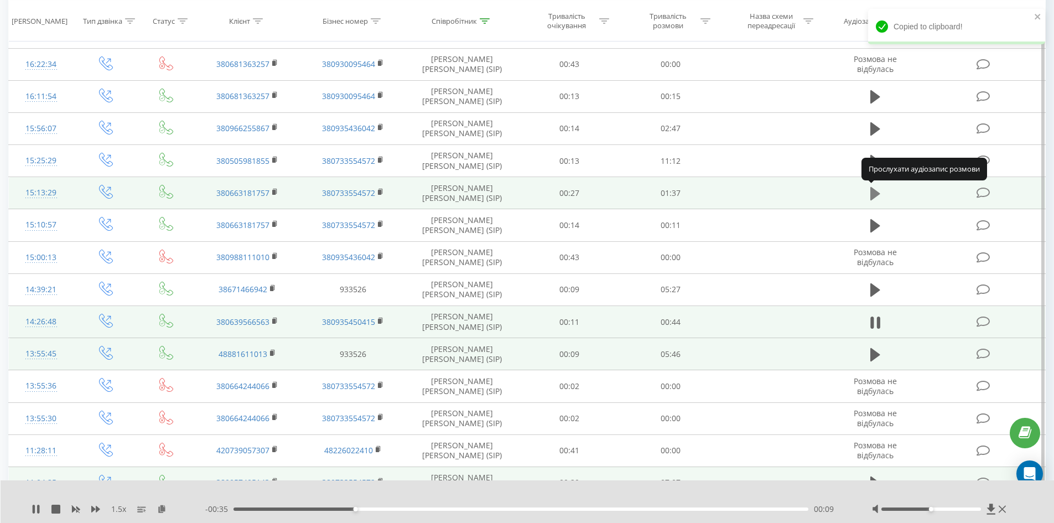
click at [874, 198] on icon at bounding box center [876, 193] width 10 height 13
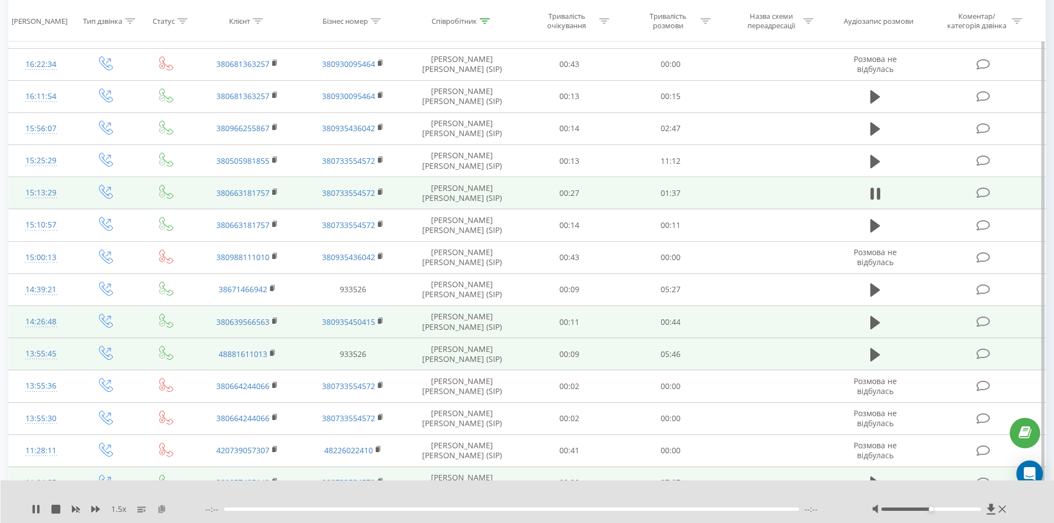
click at [163, 508] on icon at bounding box center [161, 509] width 9 height 8
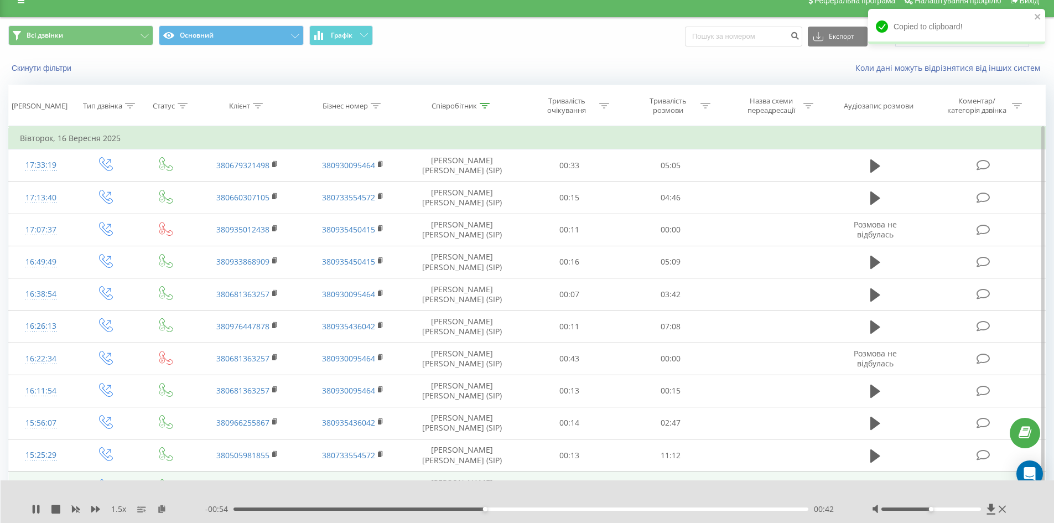
scroll to position [0, 0]
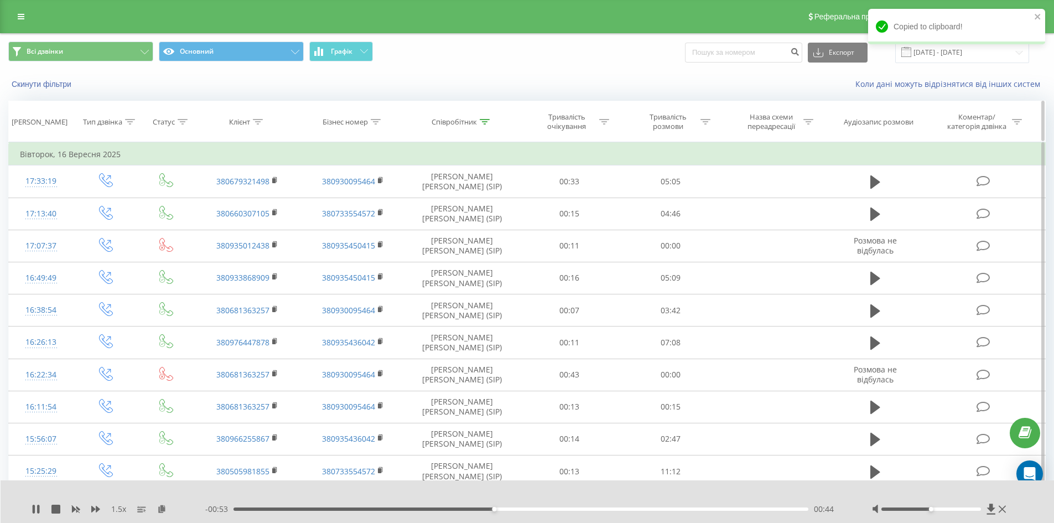
click at [488, 122] on icon at bounding box center [485, 122] width 10 height 6
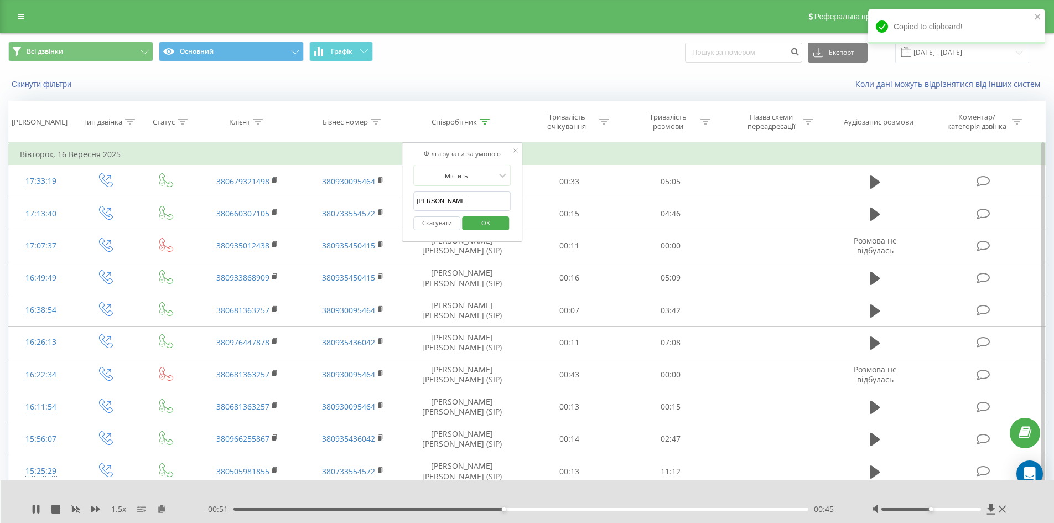
click at [644, 56] on div "Всі дзвінки Основний Графік Експорт .csv .xls .xlsx 16.09.2025 - 16.09.2025" at bounding box center [527, 53] width 1038 height 22
click at [950, 49] on div "Copied to clipboard!" at bounding box center [956, 30] width 177 height 43
click at [436, 222] on button "Скасувати" at bounding box center [436, 223] width 47 height 14
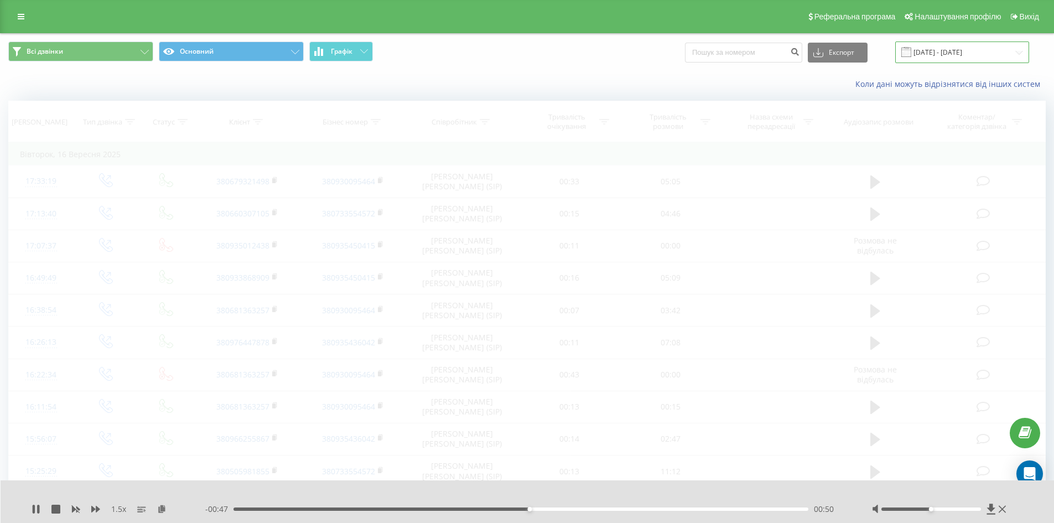
drag, startPoint x: 979, startPoint y: 48, endPoint x: 967, endPoint y: 50, distance: 12.4
click at [979, 48] on input "16.09.2025 - 16.09.2025" at bounding box center [962, 53] width 134 height 22
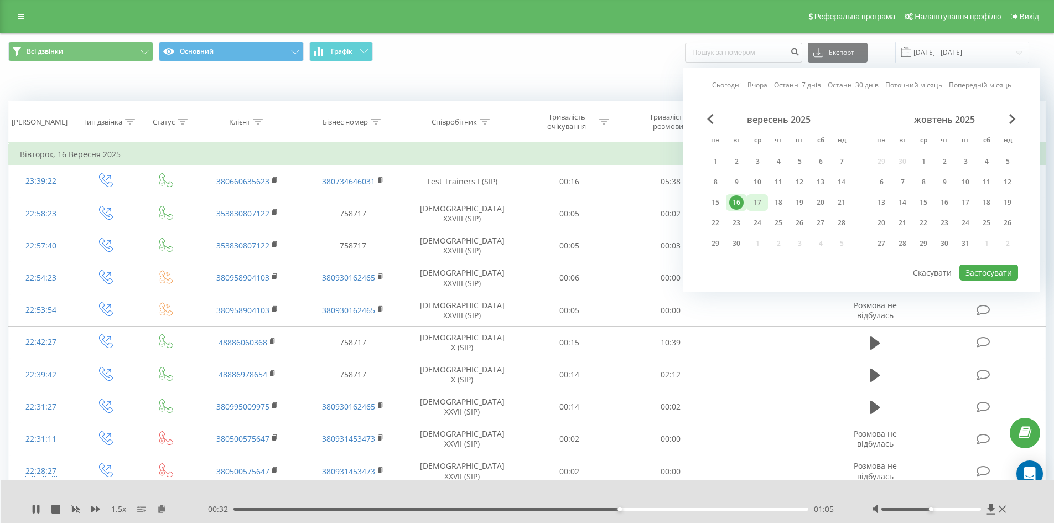
click at [762, 204] on div "17" at bounding box center [757, 202] width 14 height 14
click at [982, 275] on button "Застосувати" at bounding box center [989, 273] width 59 height 16
type input "17.09.2025 - 17.09.2025"
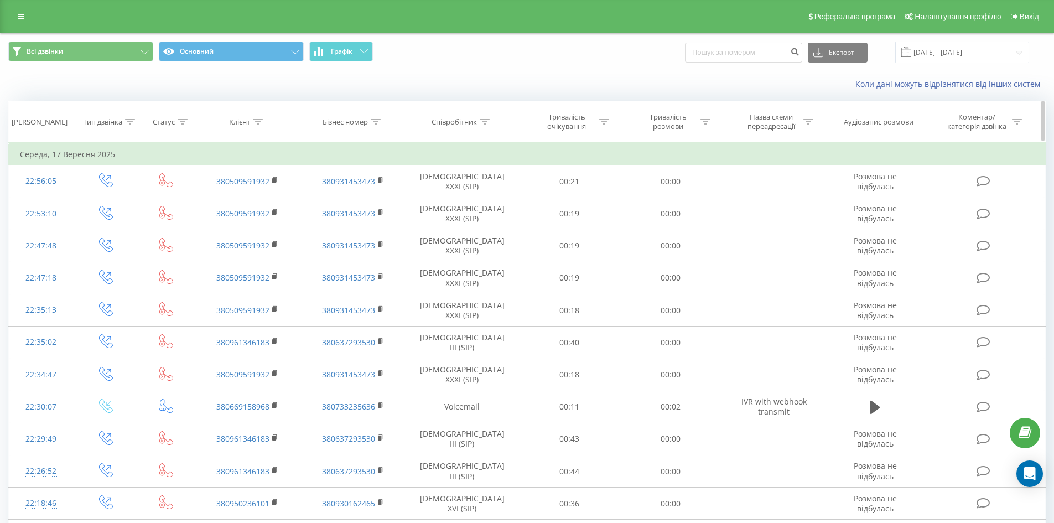
click at [486, 125] on div at bounding box center [485, 121] width 10 height 9
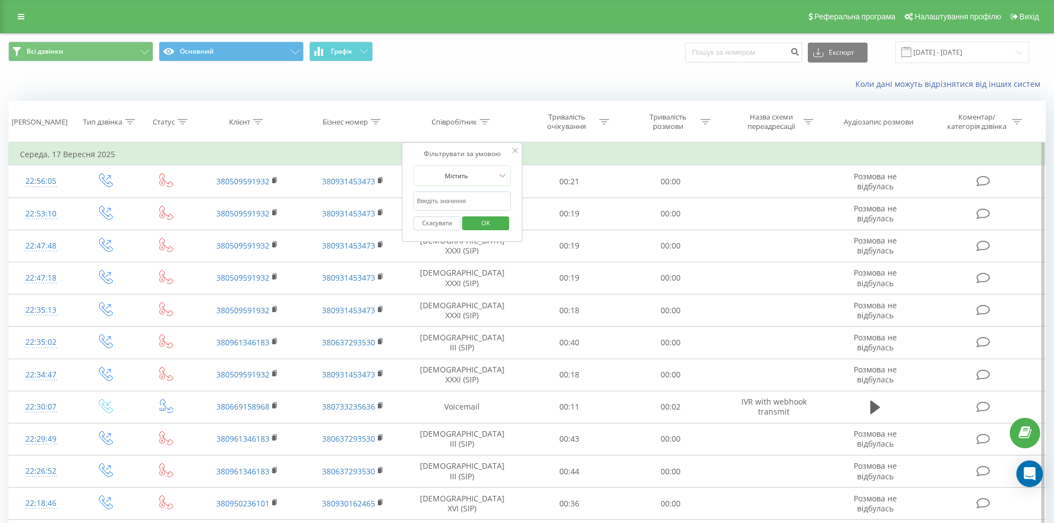
click at [473, 198] on input "text" at bounding box center [461, 200] width 97 height 19
click at [478, 221] on span "OK" at bounding box center [485, 222] width 31 height 17
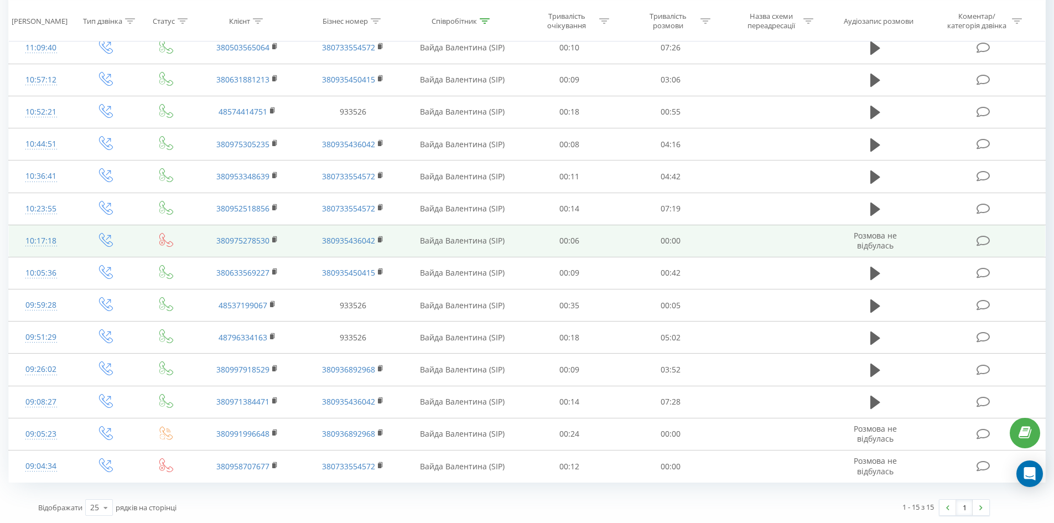
scroll to position [167, 0]
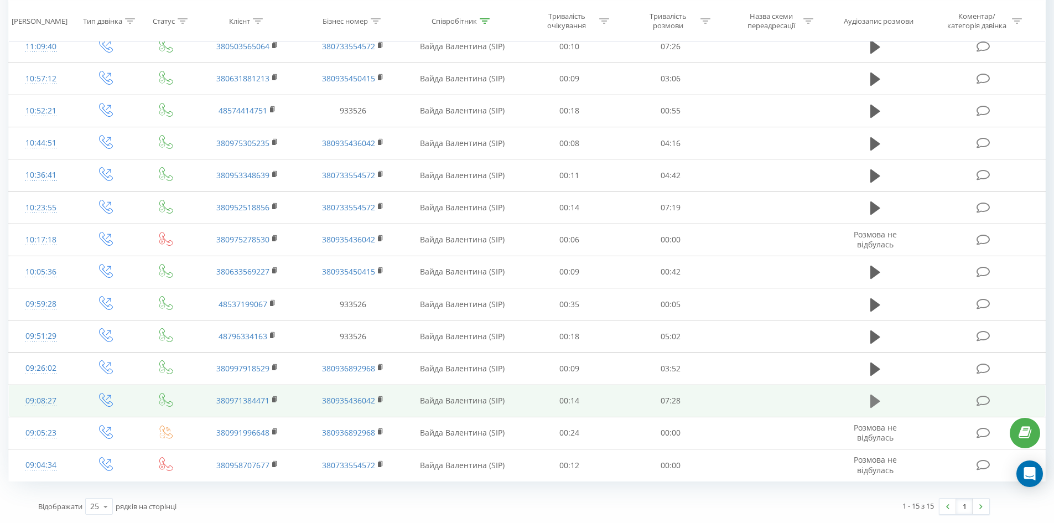
click at [878, 401] on icon at bounding box center [876, 401] width 10 height 13
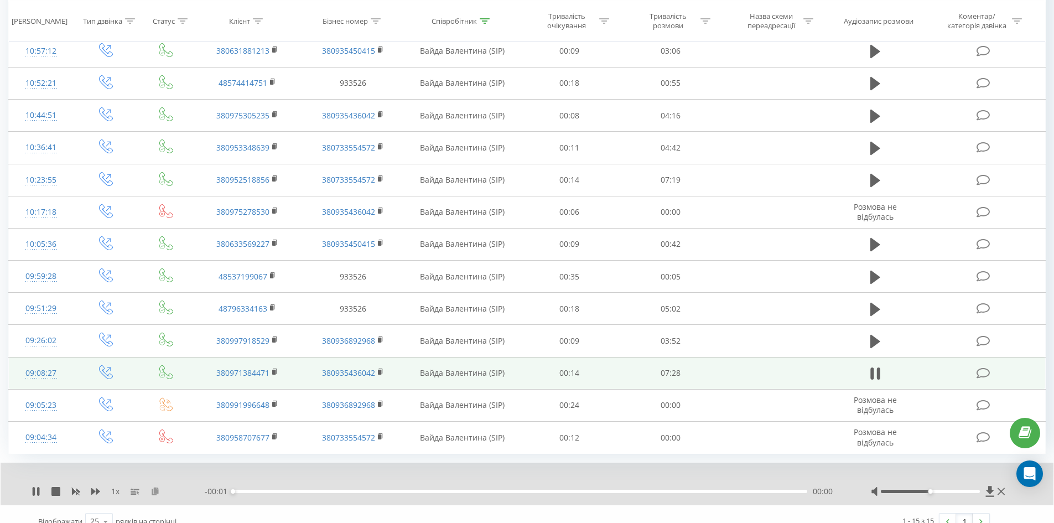
scroll to position [210, 0]
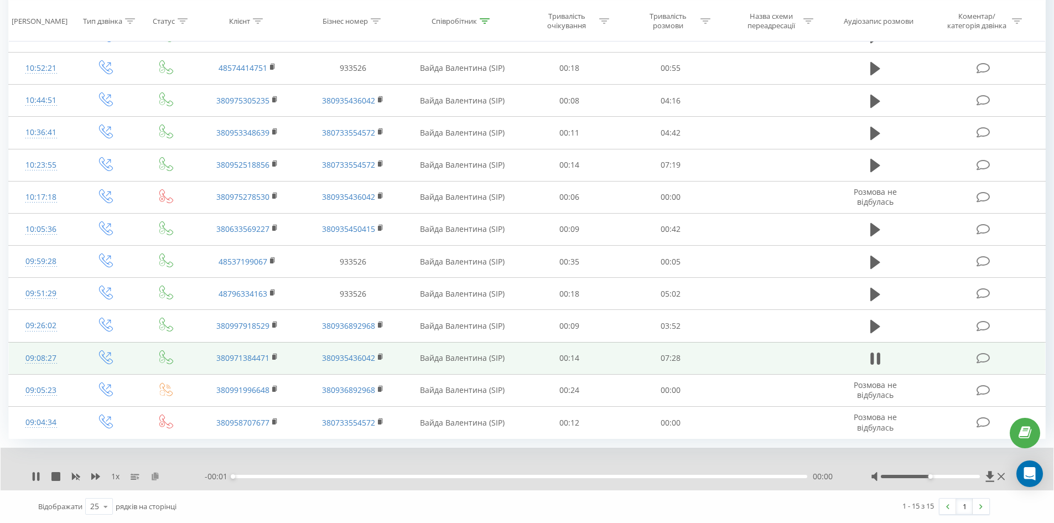
click at [155, 478] on icon at bounding box center [155, 476] width 9 height 8
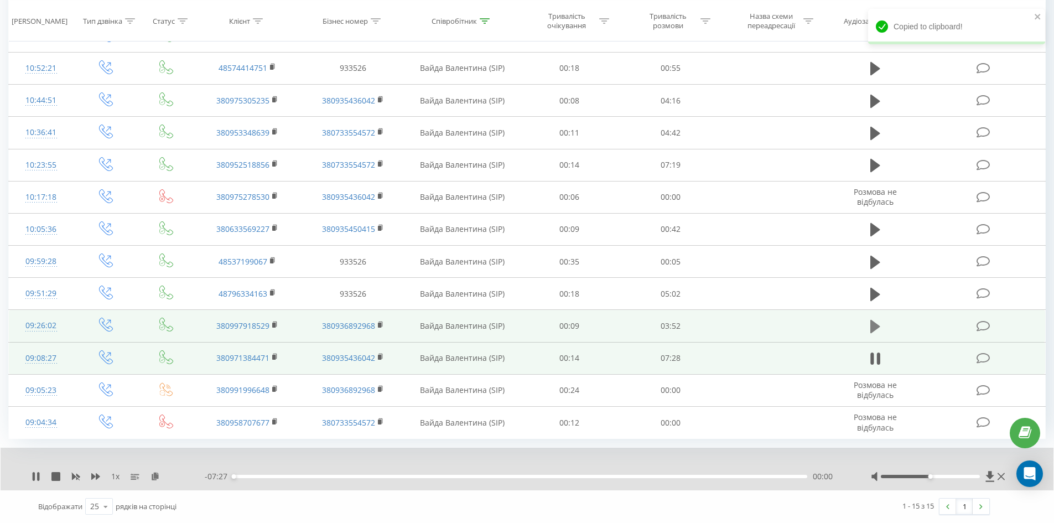
click at [873, 323] on icon at bounding box center [876, 326] width 10 height 13
click at [155, 475] on icon at bounding box center [155, 476] width 9 height 8
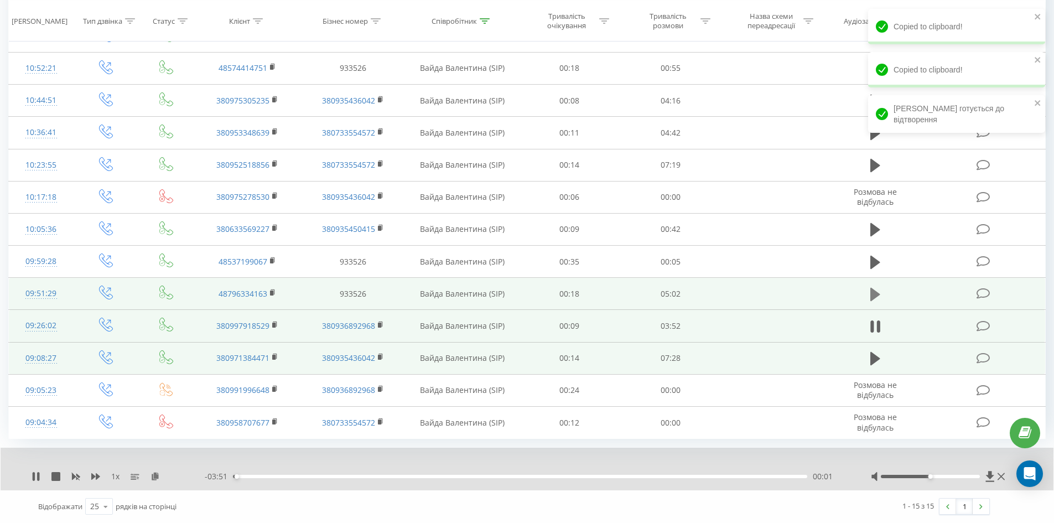
click at [877, 294] on icon at bounding box center [876, 294] width 10 height 13
click at [156, 480] on icon at bounding box center [155, 476] width 9 height 8
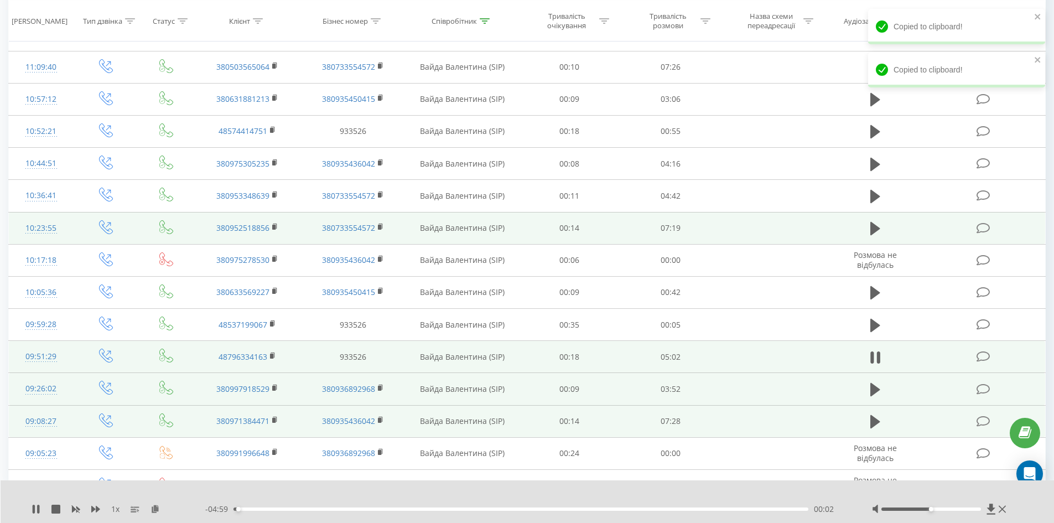
scroll to position [99, 0]
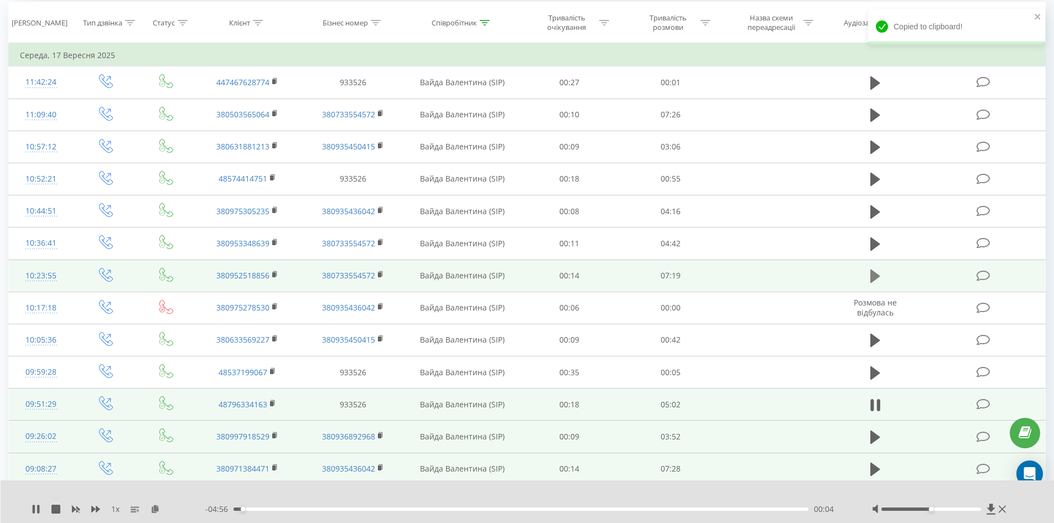
click at [877, 279] on icon at bounding box center [876, 275] width 10 height 15
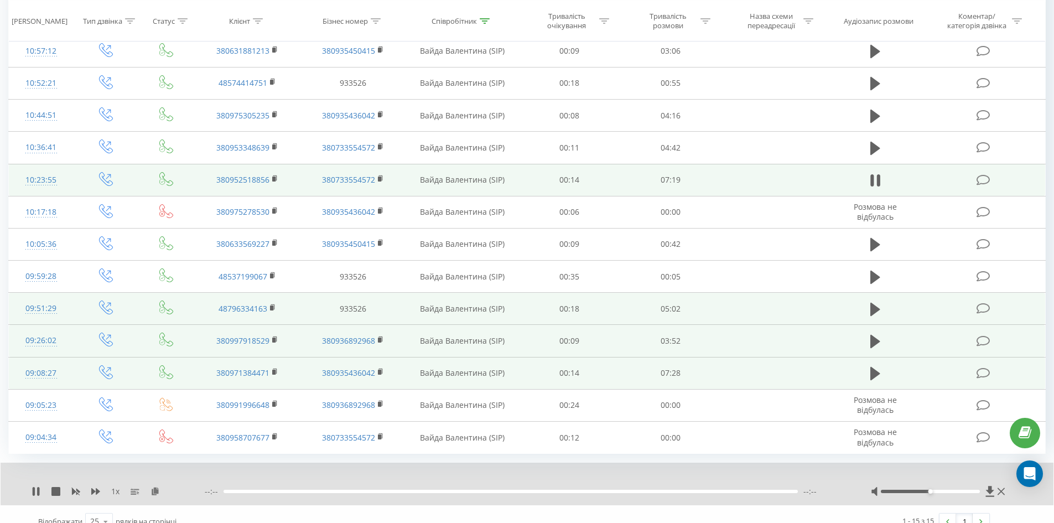
scroll to position [210, 0]
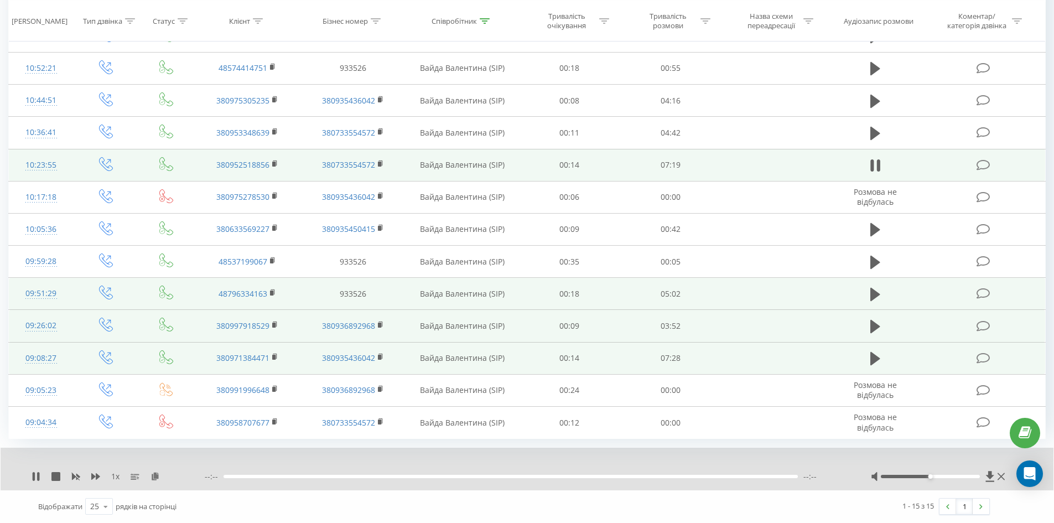
drag, startPoint x: 155, startPoint y: 475, endPoint x: 156, endPoint y: 469, distance: 6.2
click at [155, 475] on icon at bounding box center [155, 476] width 9 height 8
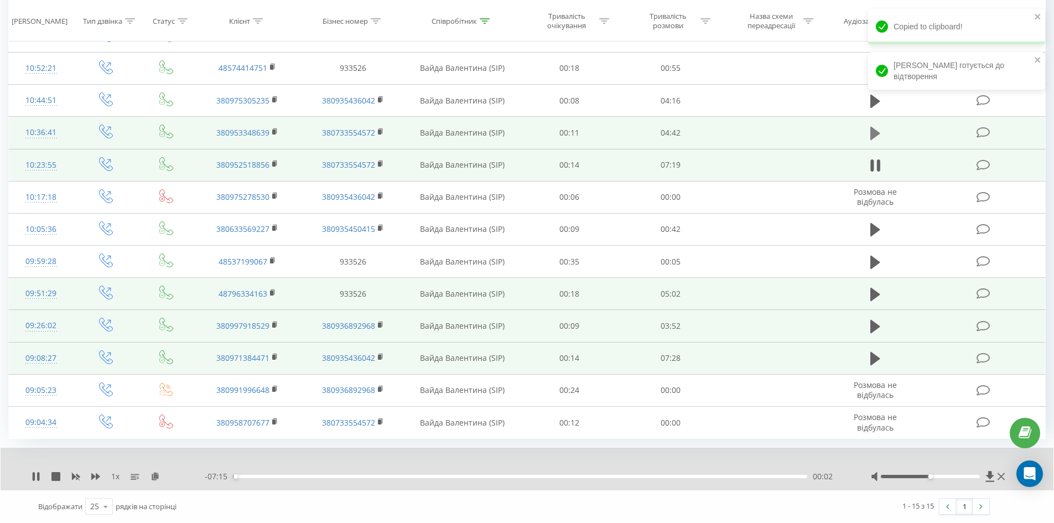
click at [881, 133] on button at bounding box center [875, 133] width 17 height 17
click at [151, 476] on icon at bounding box center [155, 476] width 9 height 8
click at [483, 22] on icon at bounding box center [485, 21] width 10 height 6
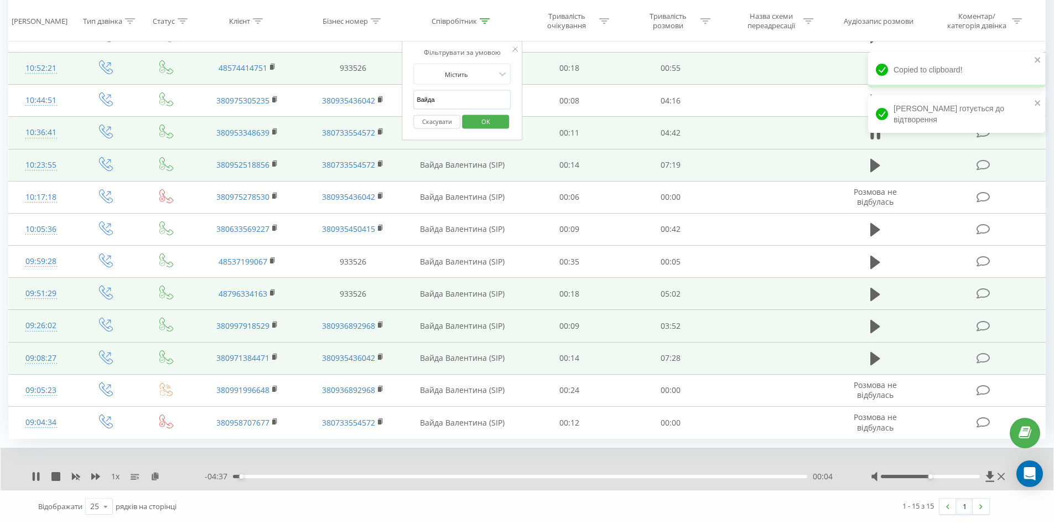
drag, startPoint x: 447, startPoint y: 99, endPoint x: 338, endPoint y: 83, distance: 110.1
click at [338, 83] on table "Фільтрувати за умовою Дорівнює Введіть значення Скасувати OK Фільтрувати за умо…" at bounding box center [527, 185] width 1038 height 506
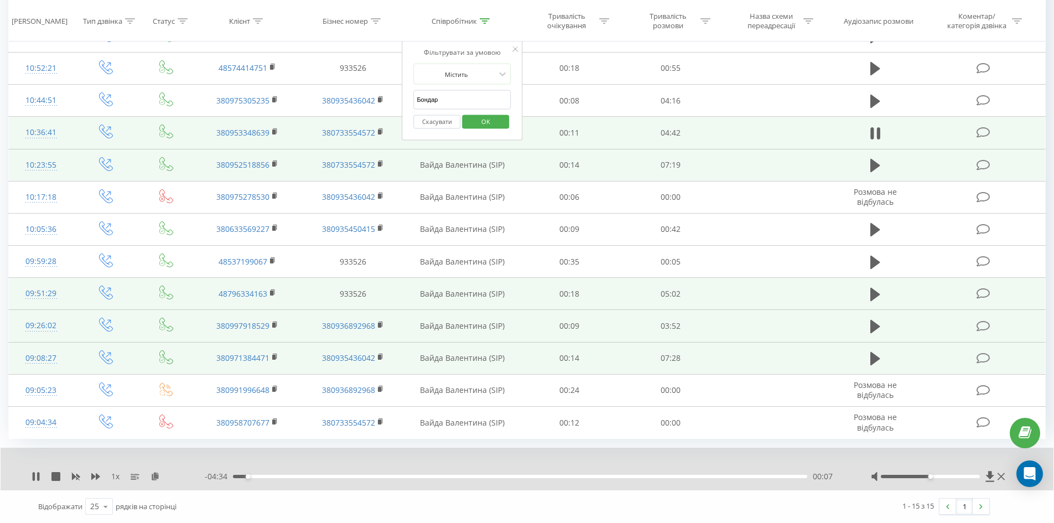
click at [479, 122] on span "OK" at bounding box center [485, 120] width 31 height 17
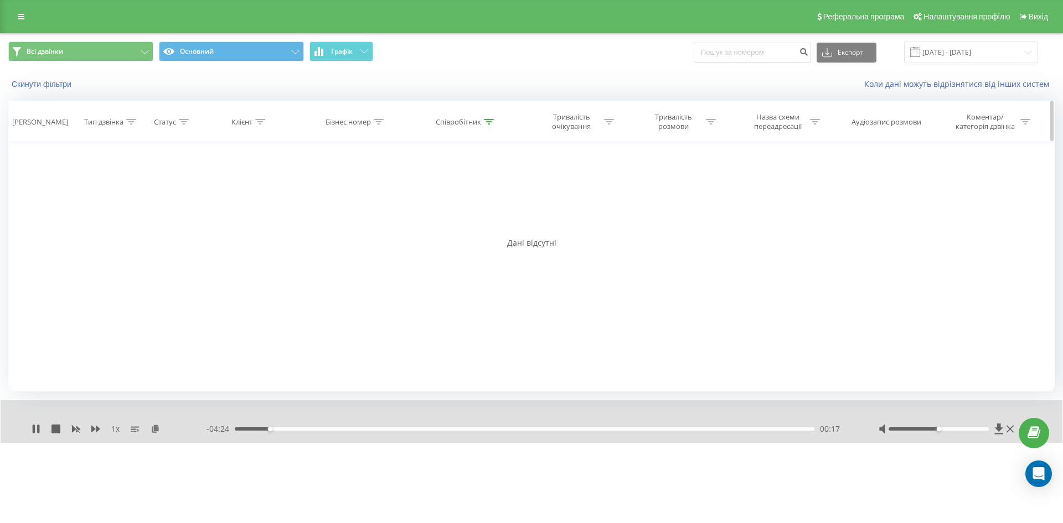
click at [489, 121] on icon at bounding box center [489, 122] width 10 height 6
drag, startPoint x: 473, startPoint y: 201, endPoint x: 286, endPoint y: 195, distance: 187.7
click at [286, 195] on div "Фільтрувати за умовою Дорівнює Введіть значення Скасувати OK Фільтрувати за умо…" at bounding box center [531, 266] width 1046 height 249
click at [491, 225] on span "OK" at bounding box center [489, 222] width 31 height 17
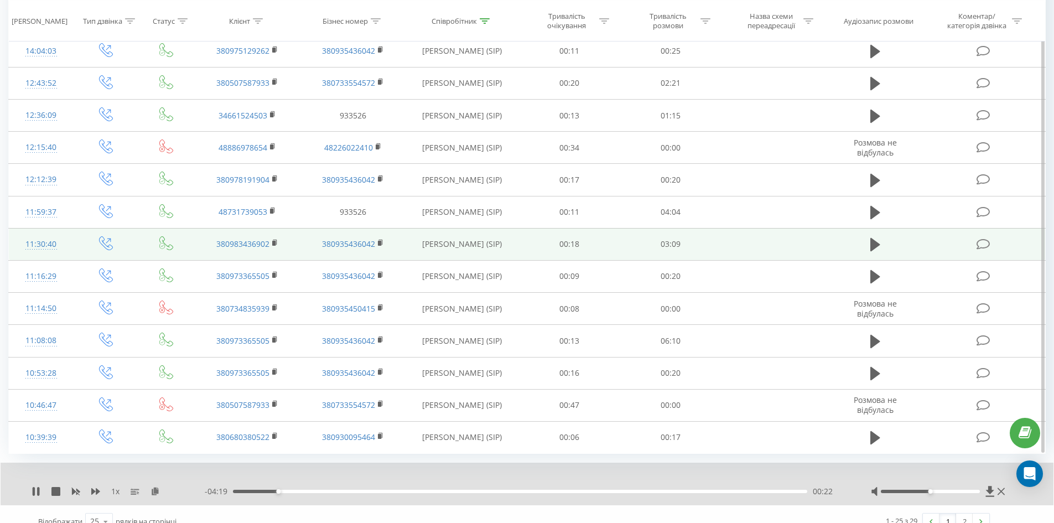
scroll to position [532, 0]
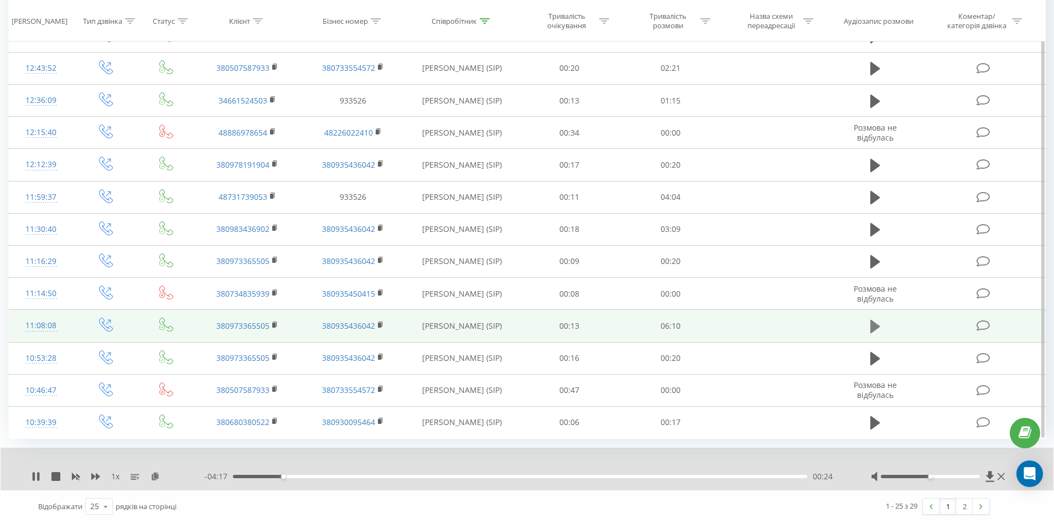
click at [878, 334] on icon at bounding box center [876, 326] width 10 height 15
click at [95, 477] on icon at bounding box center [95, 476] width 9 height 7
click at [165, 470] on div "1.5 x - 06:07 00:01 00:01" at bounding box center [527, 469] width 1053 height 43
click at [163, 473] on icon at bounding box center [161, 476] width 9 height 8
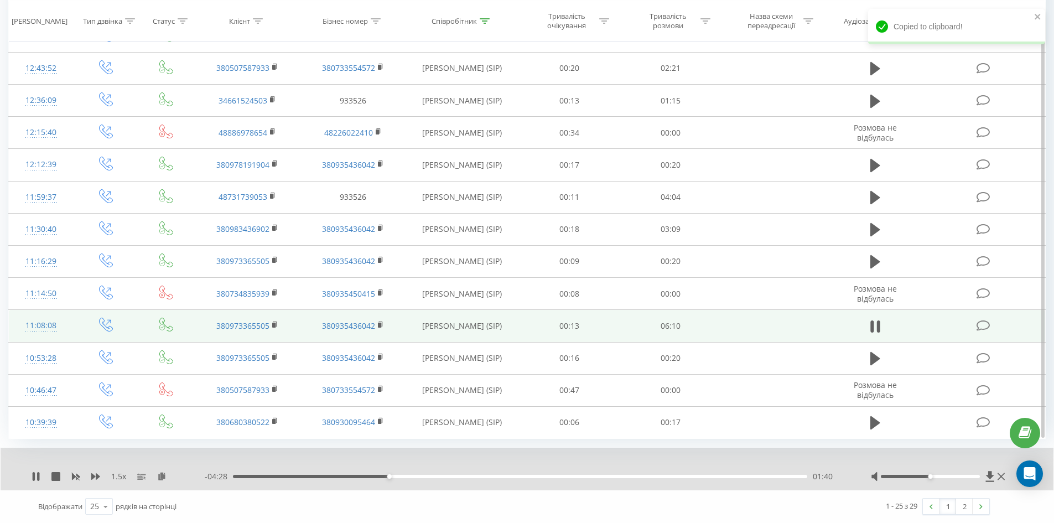
click at [522, 474] on div "- 04:28 01:40 01:40" at bounding box center [524, 476] width 639 height 11
drag, startPoint x: 712, startPoint y: 477, endPoint x: 757, endPoint y: 480, distance: 45.5
click at [722, 479] on div "- 04:27 01:41 01:41" at bounding box center [524, 476] width 639 height 11
click at [762, 475] on div "00:00" at bounding box center [520, 476] width 574 height 3
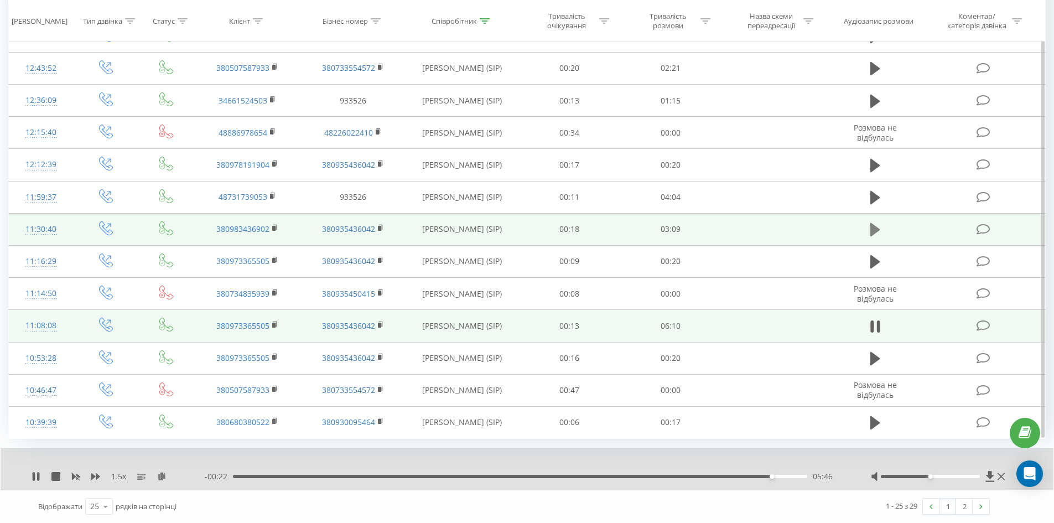
click at [874, 230] on icon at bounding box center [876, 229] width 10 height 13
click at [159, 479] on icon at bounding box center [161, 476] width 9 height 8
click at [277, 228] on icon at bounding box center [275, 227] width 4 height 5
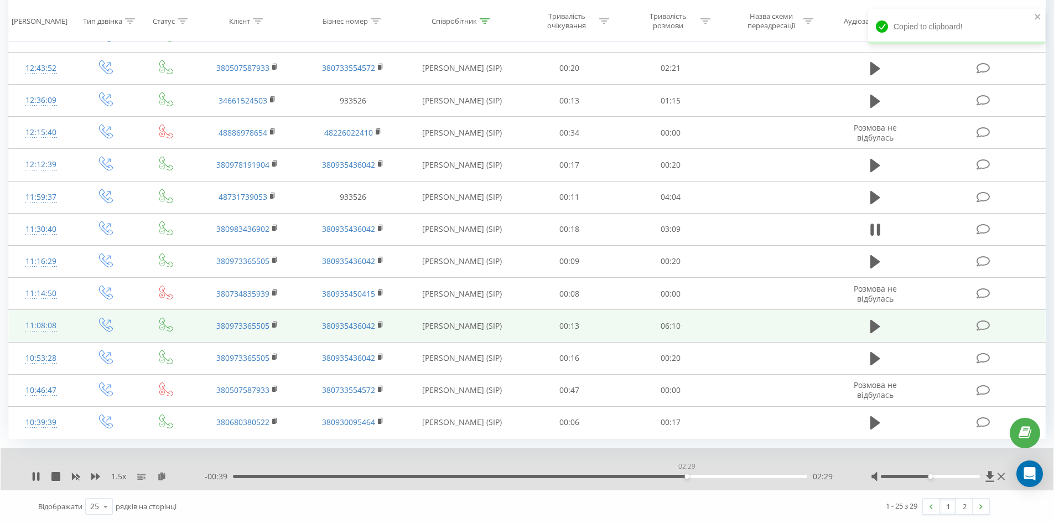
click at [687, 478] on div "02:29" at bounding box center [520, 476] width 574 height 3
click at [733, 477] on div "02:30" at bounding box center [520, 476] width 574 height 3
click at [768, 477] on div "02:46" at bounding box center [520, 476] width 574 height 3
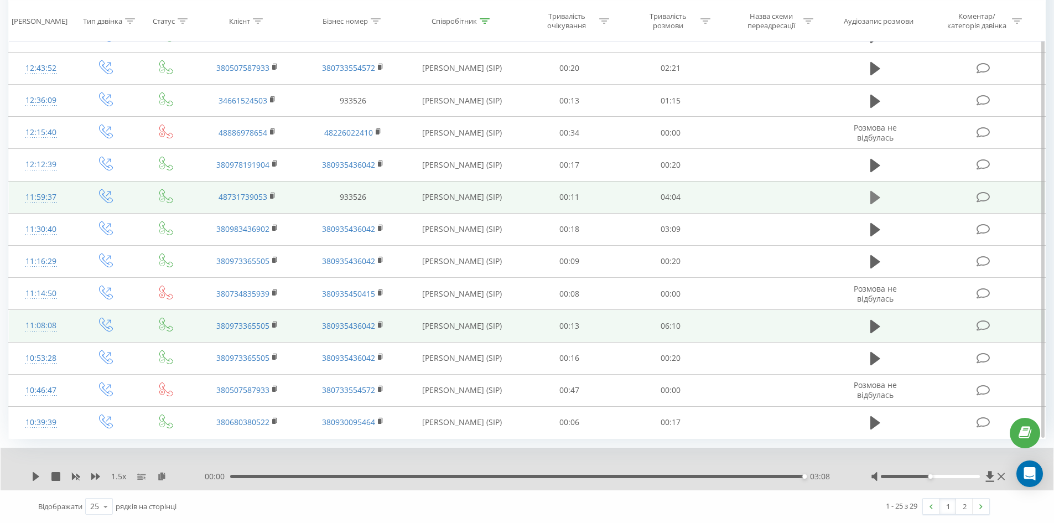
click at [874, 196] on icon at bounding box center [876, 197] width 10 height 13
click at [159, 477] on icon at bounding box center [161, 476] width 9 height 8
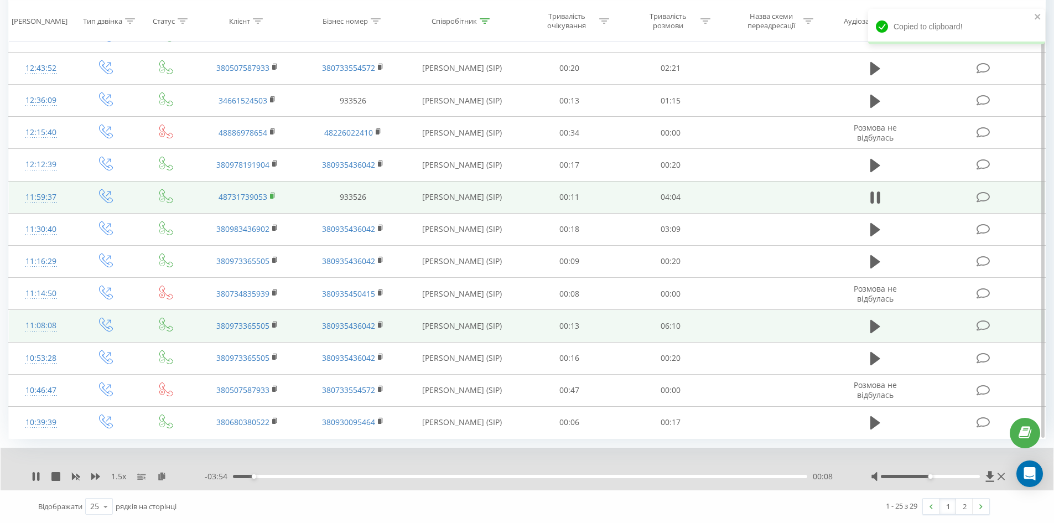
click at [272, 196] on rect at bounding box center [271, 196] width 3 height 5
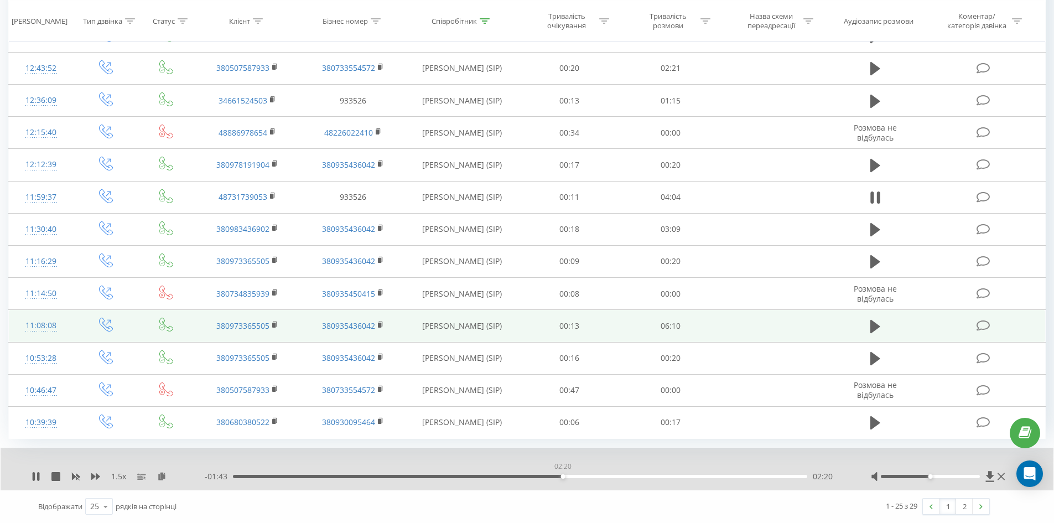
click at [563, 475] on div "02:20" at bounding box center [520, 476] width 574 height 3
click at [605, 478] on div "02:29" at bounding box center [520, 476] width 574 height 3
click at [621, 476] on div "02:38" at bounding box center [520, 476] width 574 height 3
click at [631, 475] on div "00:00" at bounding box center [520, 476] width 574 height 3
click at [649, 478] on div "02:50" at bounding box center [520, 476] width 574 height 3
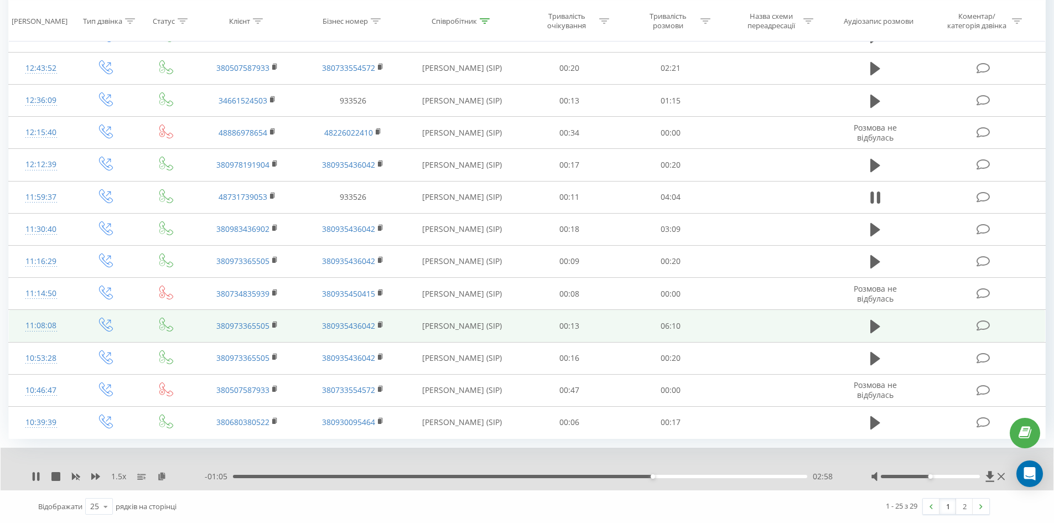
click at [673, 476] on div "02:58" at bounding box center [520, 476] width 574 height 3
click at [699, 472] on div "- 00:53 03:09 03:09" at bounding box center [524, 476] width 639 height 11
click at [707, 473] on div "- 00:53 03:10 03:10" at bounding box center [524, 476] width 639 height 11
click at [709, 478] on div "03:12" at bounding box center [520, 476] width 574 height 3
click at [732, 478] on div "03:22" at bounding box center [520, 476] width 574 height 3
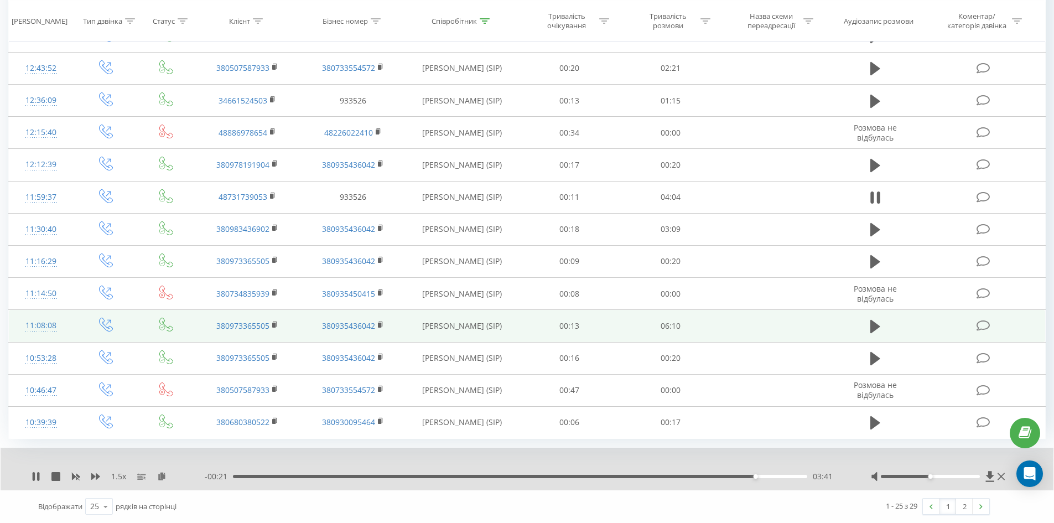
click at [786, 478] on div "03:41" at bounding box center [520, 476] width 574 height 3
click at [777, 475] on div "04:00" at bounding box center [520, 476] width 574 height 3
click at [777, 476] on div "03:58" at bounding box center [520, 476] width 574 height 3
click at [768, 477] on div "03:47" at bounding box center [520, 476] width 574 height 3
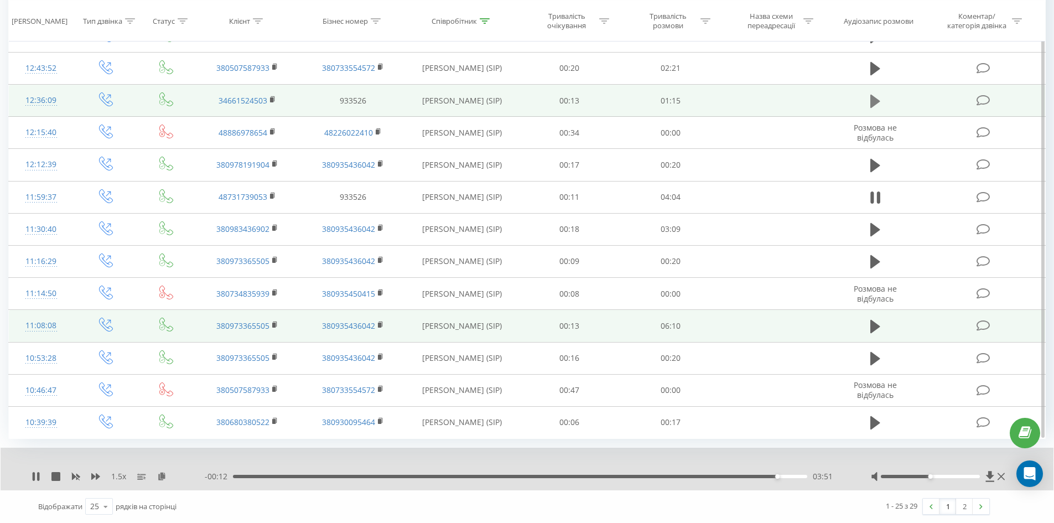
click at [867, 104] on td at bounding box center [875, 101] width 97 height 32
click at [873, 102] on icon at bounding box center [876, 100] width 10 height 13
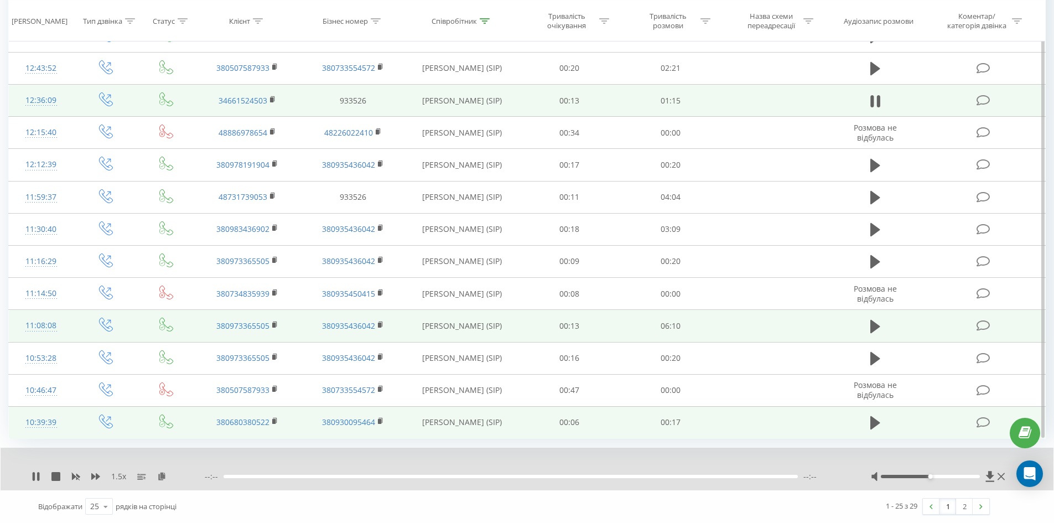
drag, startPoint x: 162, startPoint y: 477, endPoint x: 179, endPoint y: 410, distance: 69.1
click at [163, 477] on icon at bounding box center [161, 476] width 9 height 8
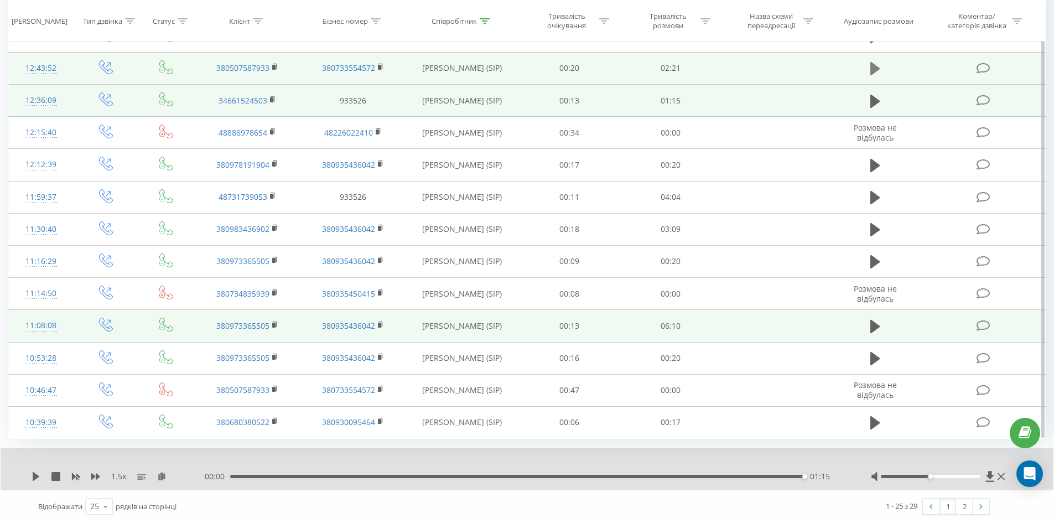
click at [879, 69] on icon at bounding box center [876, 68] width 10 height 13
click at [158, 474] on icon at bounding box center [161, 476] width 9 height 8
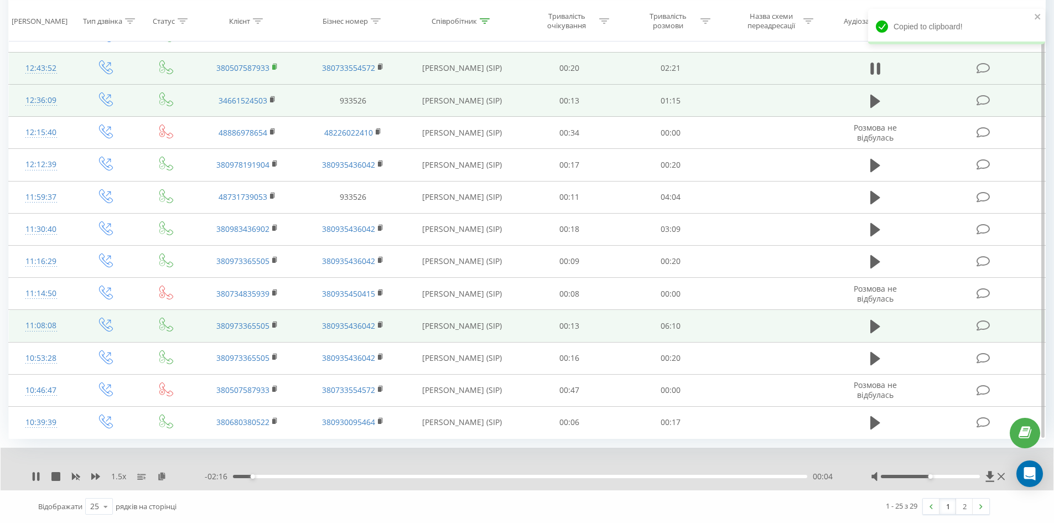
click at [276, 65] on icon at bounding box center [275, 67] width 6 height 8
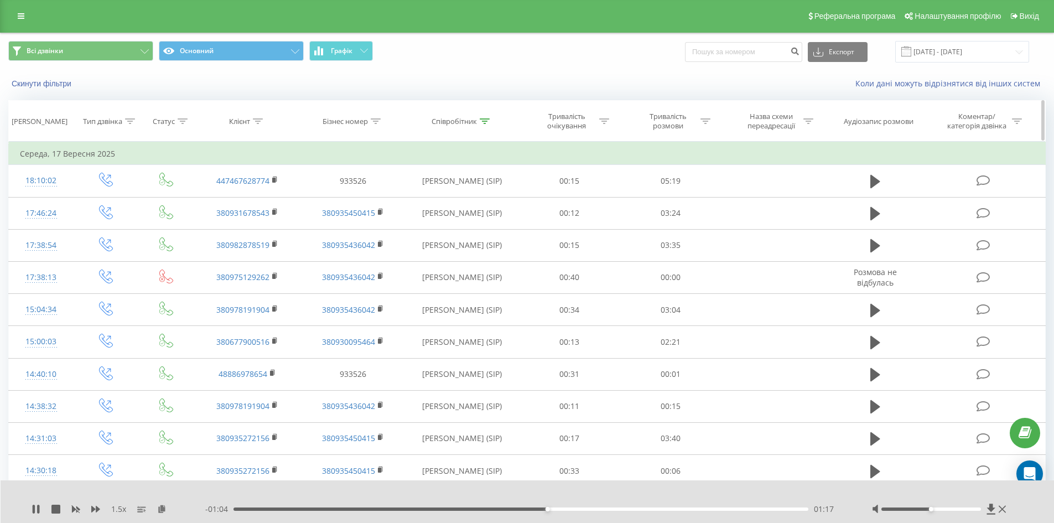
scroll to position [0, 0]
click at [487, 122] on icon at bounding box center [485, 122] width 10 height 6
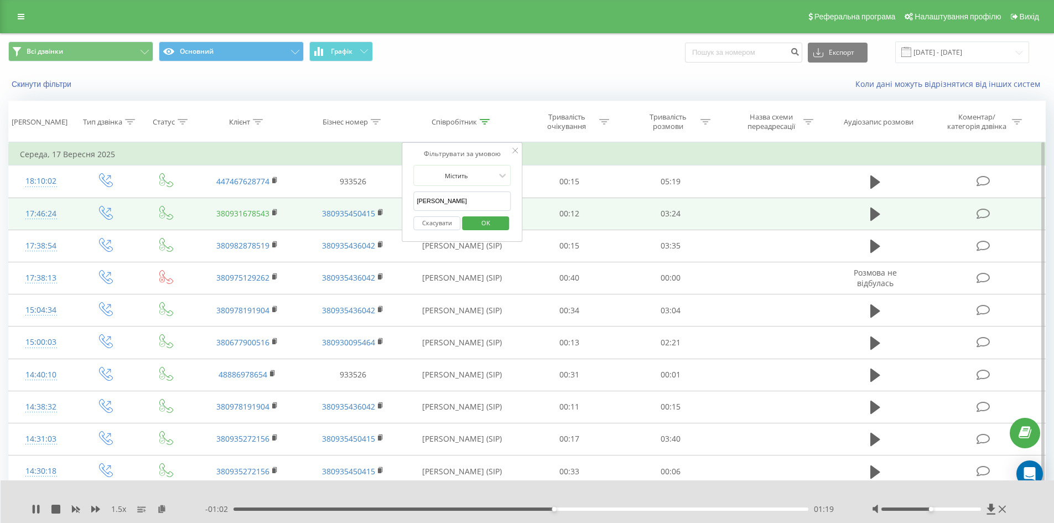
drag, startPoint x: 483, startPoint y: 200, endPoint x: 223, endPoint y: 216, distance: 260.6
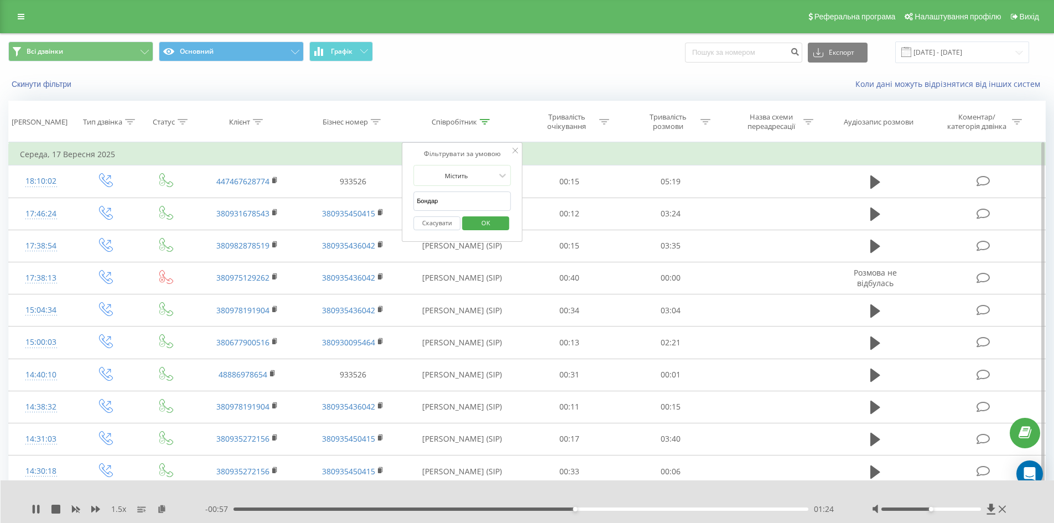
click at [474, 224] on span "OK" at bounding box center [485, 222] width 31 height 17
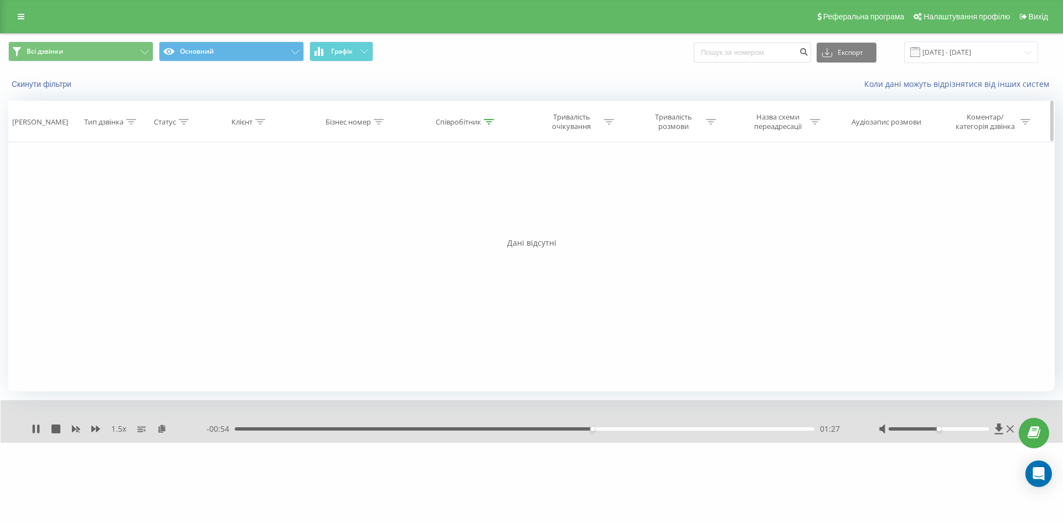
click at [485, 119] on icon at bounding box center [489, 122] width 10 height 6
drag, startPoint x: 457, startPoint y: 201, endPoint x: 324, endPoint y: 174, distance: 136.1
click at [324, 174] on div "Фільтрувати за умовою Дорівнює Введіть значення Скасувати OK Фільтрувати за умо…" at bounding box center [531, 266] width 1046 height 249
click at [483, 220] on span "OK" at bounding box center [489, 222] width 31 height 17
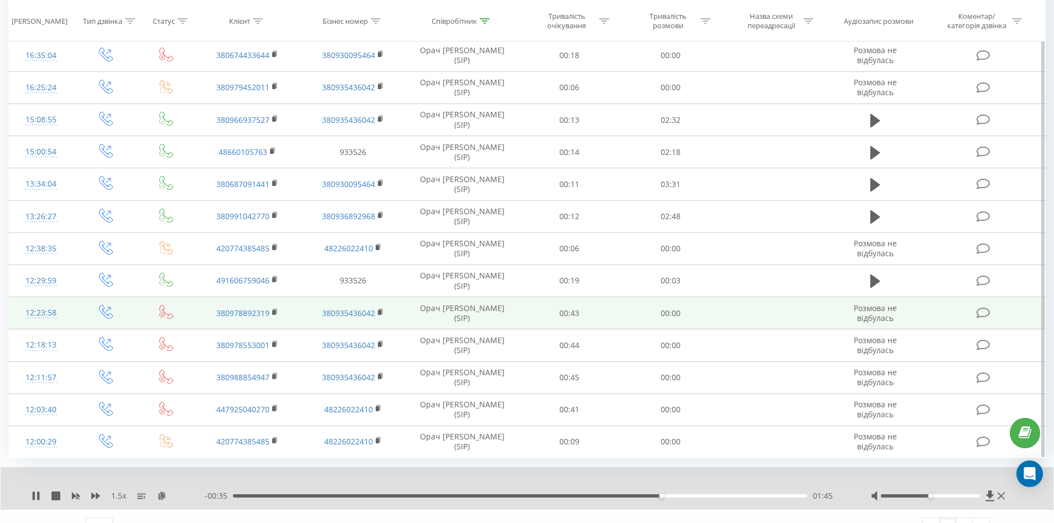
scroll to position [532, 0]
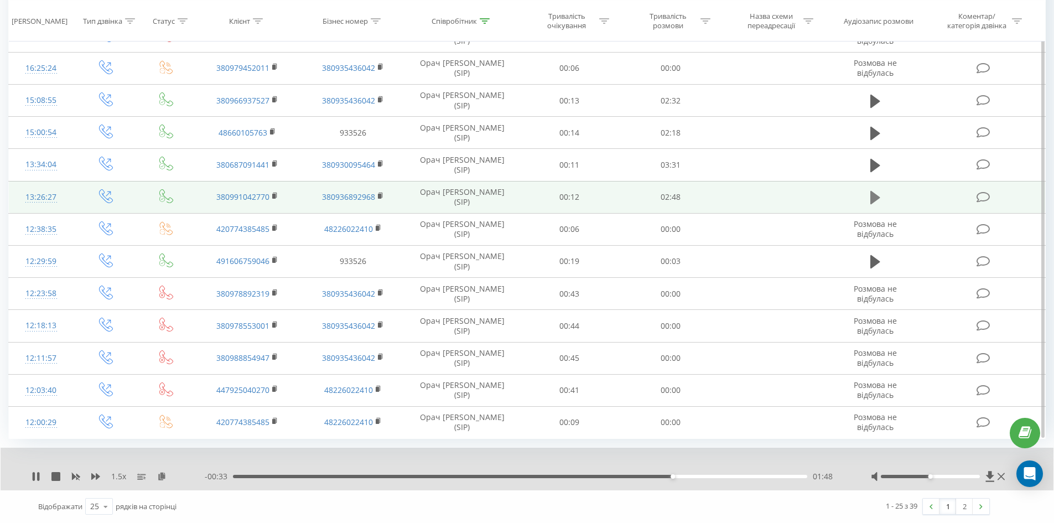
click at [877, 204] on icon at bounding box center [876, 197] width 10 height 15
click at [165, 476] on icon at bounding box center [161, 476] width 9 height 8
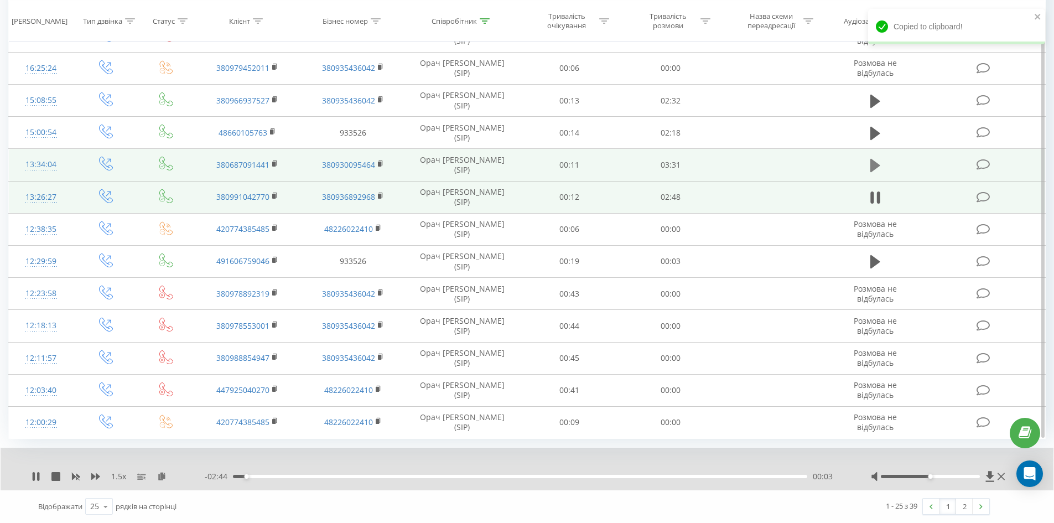
click at [874, 172] on icon at bounding box center [876, 165] width 10 height 15
drag, startPoint x: 162, startPoint y: 477, endPoint x: 162, endPoint y: 471, distance: 6.1
click at [162, 477] on icon at bounding box center [161, 476] width 9 height 8
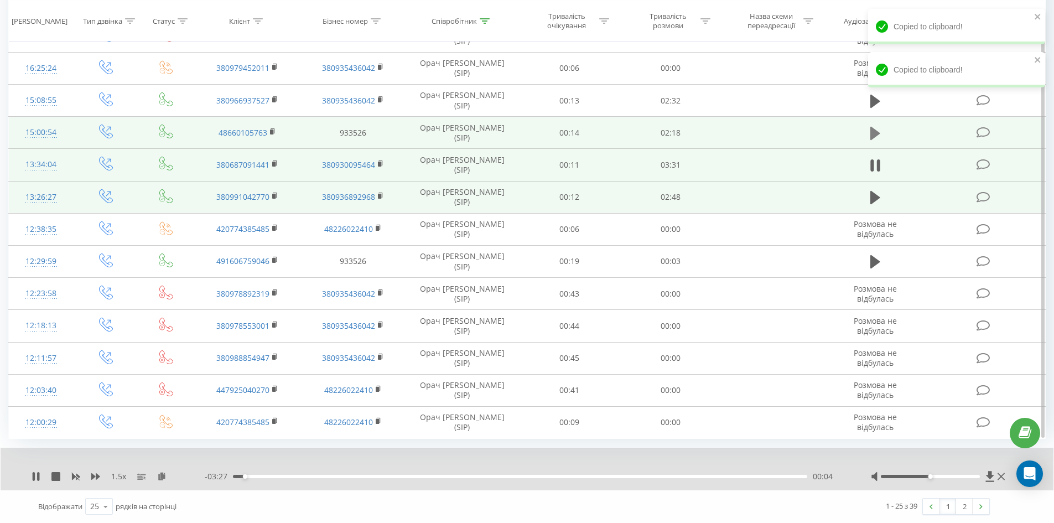
click at [874, 133] on icon at bounding box center [876, 133] width 10 height 13
click at [161, 478] on icon at bounding box center [161, 476] width 9 height 8
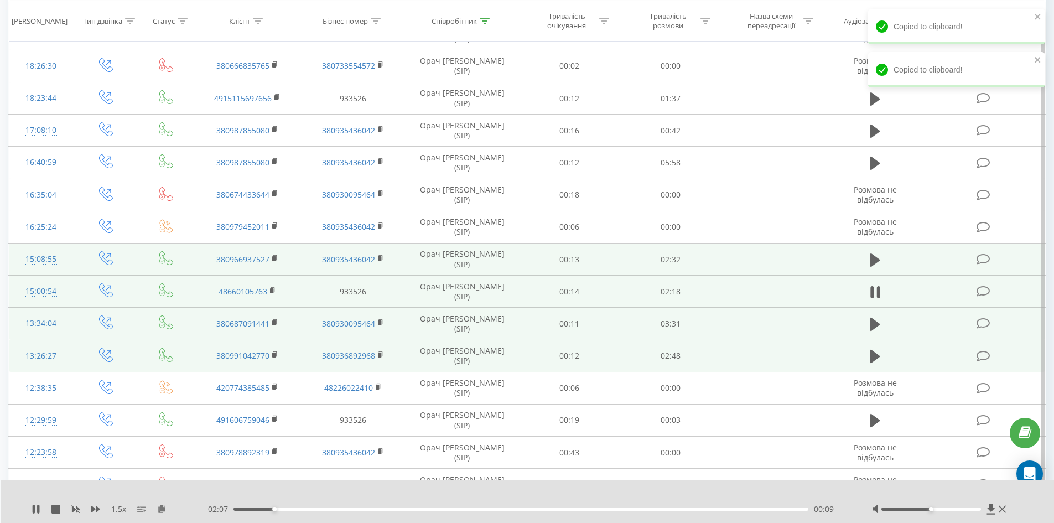
scroll to position [366, 0]
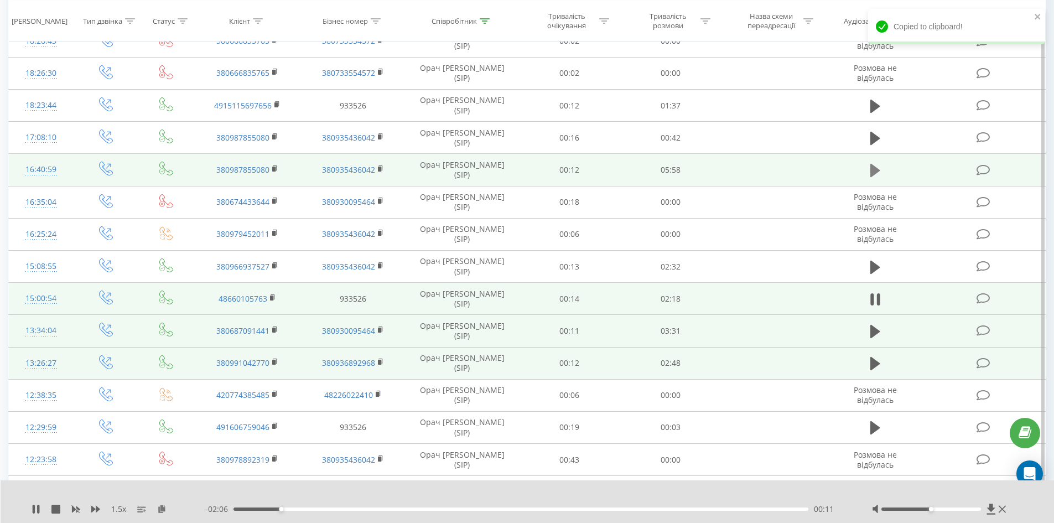
click at [869, 172] on button at bounding box center [875, 170] width 17 height 17
click at [163, 510] on icon at bounding box center [161, 509] width 9 height 8
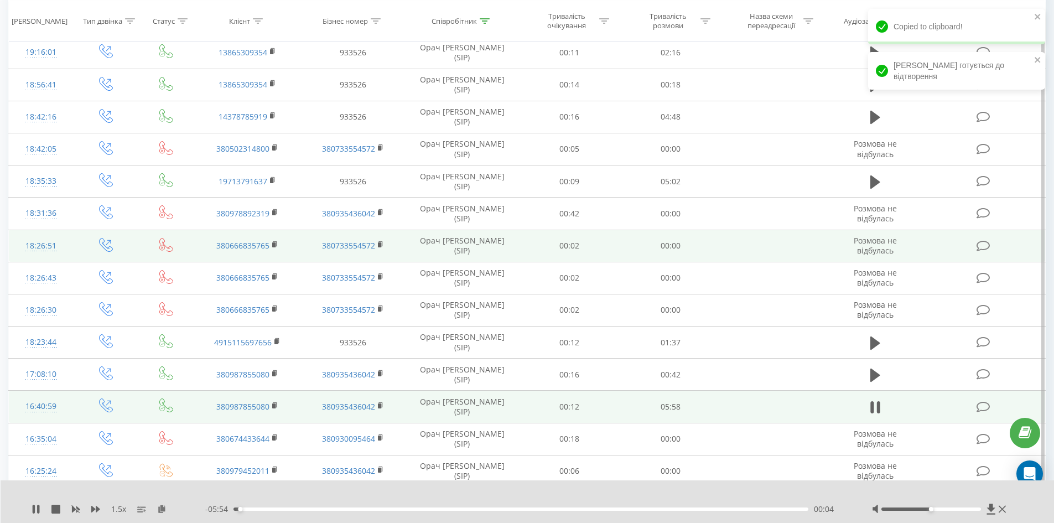
scroll to position [89, 0]
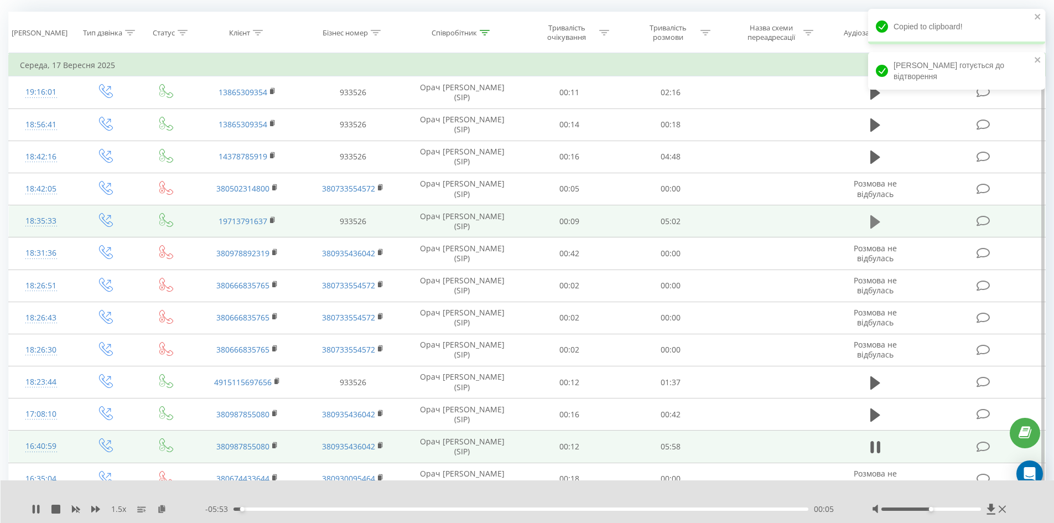
click at [877, 225] on icon at bounding box center [876, 221] width 10 height 15
click at [163, 510] on icon at bounding box center [161, 509] width 9 height 8
click at [484, 35] on div at bounding box center [485, 32] width 10 height 9
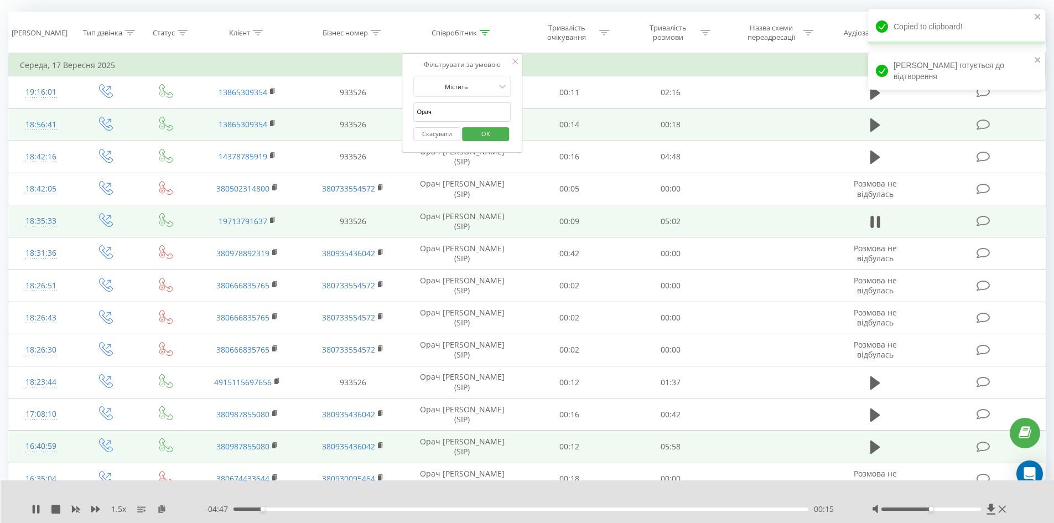
drag, startPoint x: 454, startPoint y: 118, endPoint x: 339, endPoint y: 114, distance: 115.2
click at [345, 112] on table "Фільтрувати за умовою Дорівнює Введіть значення Скасувати OK Фільтрувати за умо…" at bounding box center [527, 467] width 1038 height 829
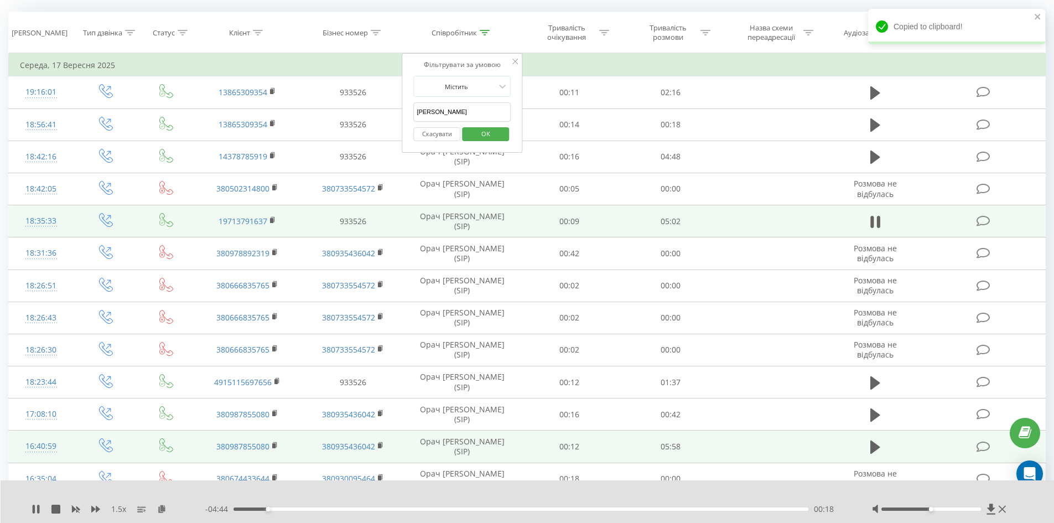
click at [483, 136] on span "OK" at bounding box center [485, 133] width 31 height 17
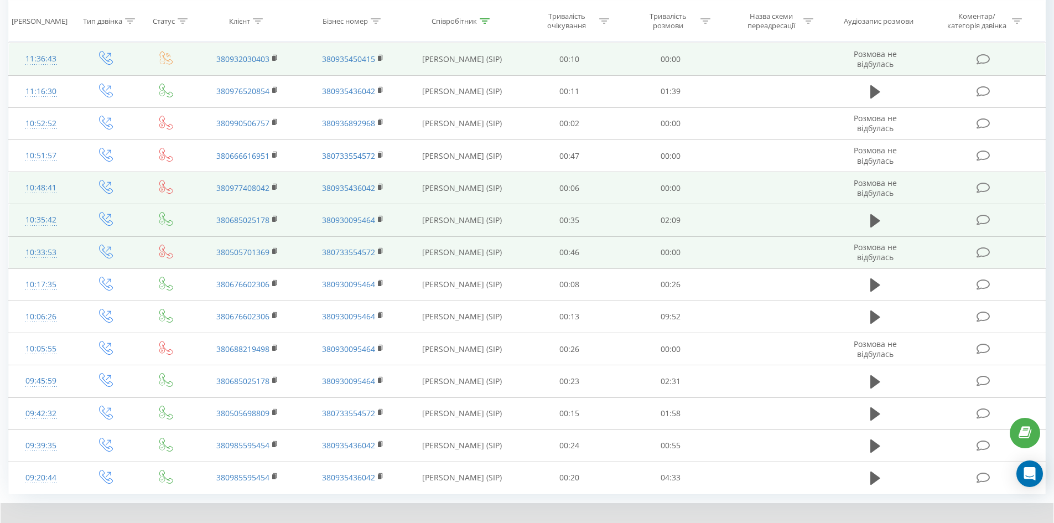
scroll to position [532, 0]
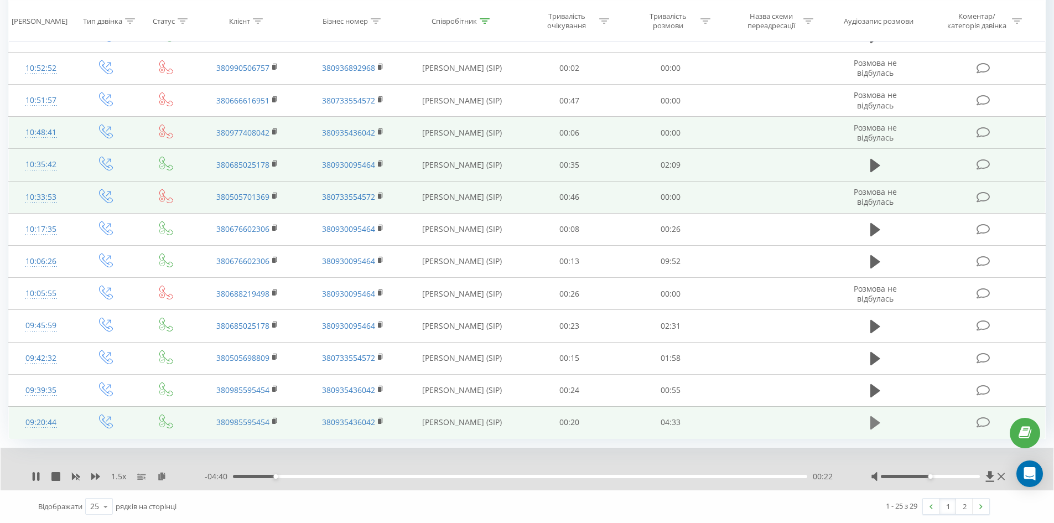
click at [868, 421] on button at bounding box center [875, 423] width 17 height 17
click at [165, 474] on icon at bounding box center [161, 476] width 9 height 8
click at [278, 418] on icon at bounding box center [275, 421] width 6 height 8
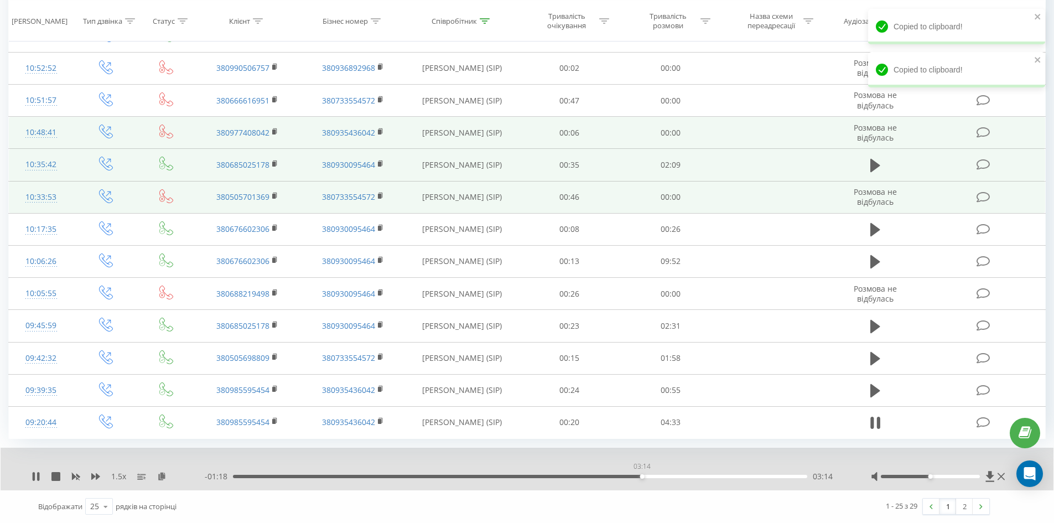
click at [642, 475] on div "03:14" at bounding box center [520, 476] width 574 height 3
click at [738, 475] on div "04:00" at bounding box center [520, 476] width 574 height 3
click at [775, 482] on div "- 00:27 04:06 04:06" at bounding box center [524, 476] width 639 height 11
click at [777, 475] on div "04:06" at bounding box center [520, 476] width 574 height 3
click at [786, 478] on div "- 00:11 04:21 04:21" at bounding box center [524, 476] width 639 height 11
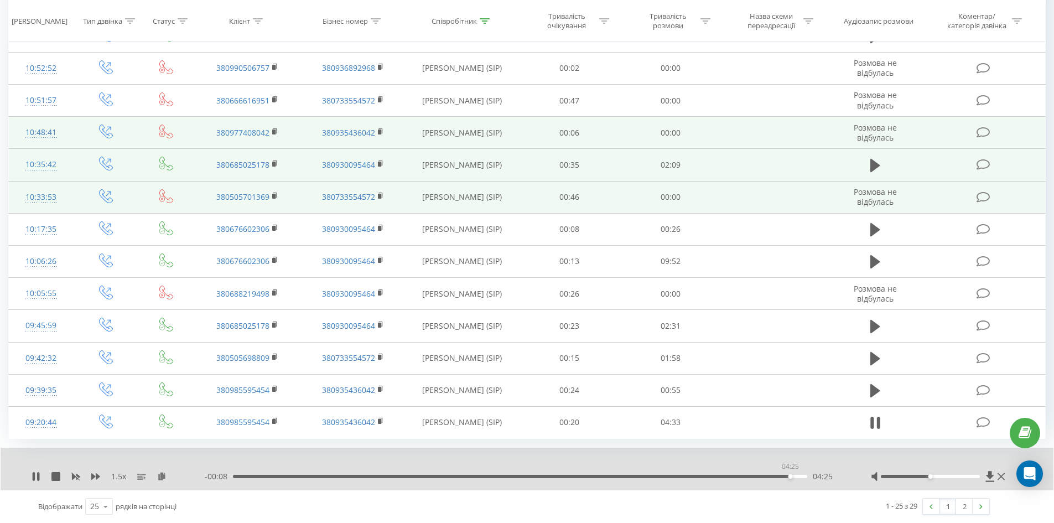
click at [790, 478] on div "04:25" at bounding box center [520, 476] width 574 height 3
drag, startPoint x: 795, startPoint y: 478, endPoint x: 803, endPoint y: 476, distance: 7.9
click at [796, 478] on div "04:27" at bounding box center [520, 476] width 574 height 3
click at [742, 473] on div "- 00:03 04:29 04:29" at bounding box center [524, 476] width 639 height 11
click at [741, 474] on div "- 00:03 04:29 04:29" at bounding box center [524, 476] width 639 height 11
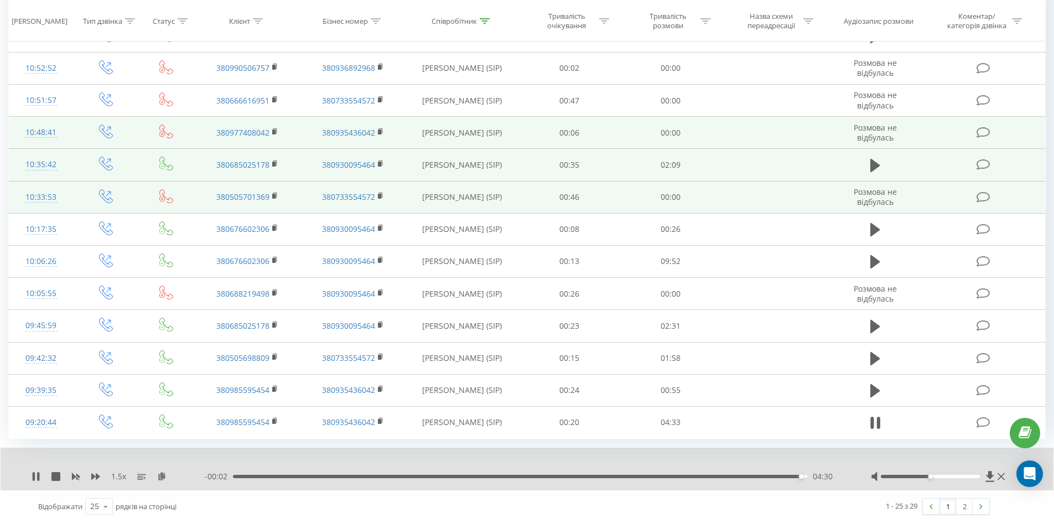
click at [739, 475] on div "04:30" at bounding box center [520, 476] width 574 height 3
click at [659, 479] on div "- 00:30 04:03 04:03" at bounding box center [524, 476] width 639 height 11
click at [651, 476] on div "04:03" at bounding box center [520, 476] width 574 height 3
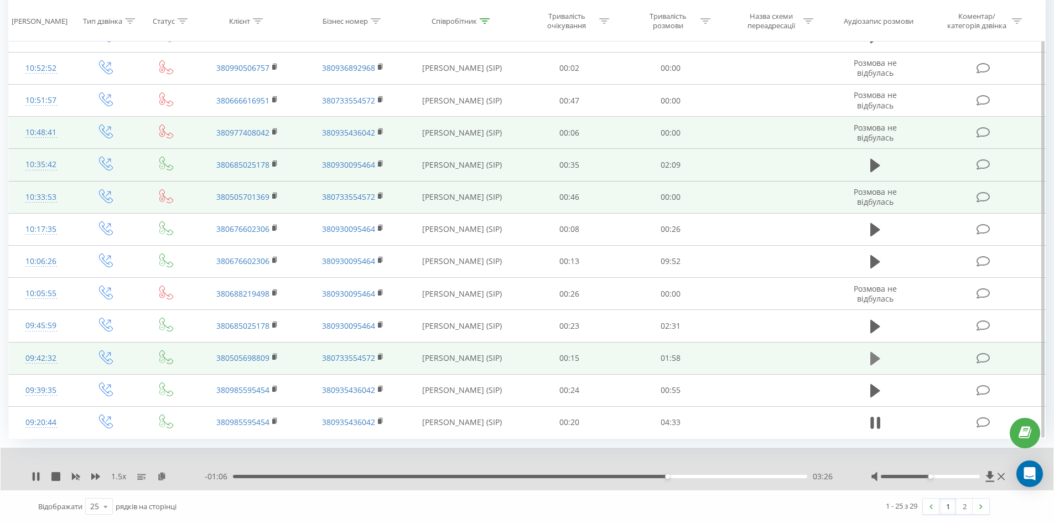
click at [875, 363] on icon at bounding box center [876, 358] width 10 height 13
click at [163, 479] on icon at bounding box center [161, 476] width 9 height 8
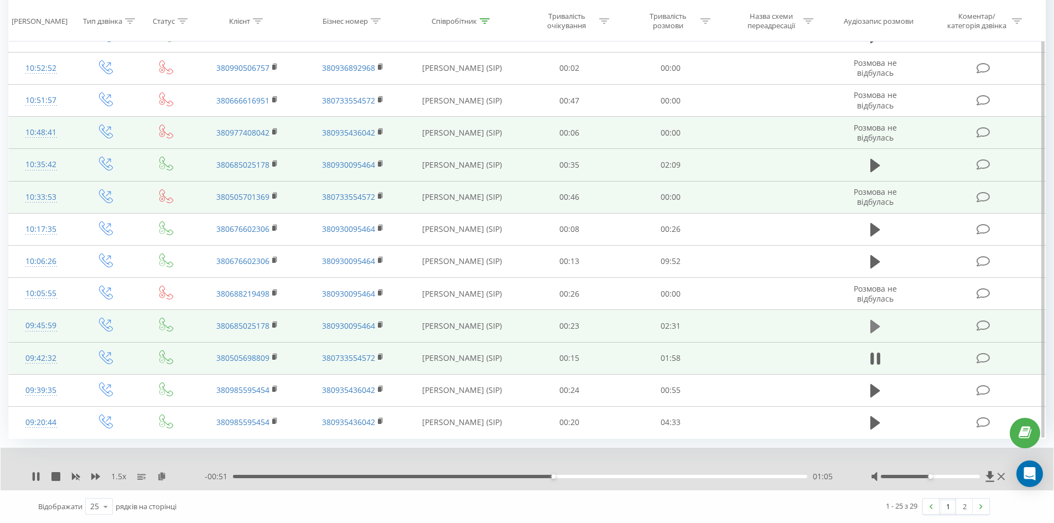
click at [876, 330] on icon at bounding box center [876, 326] width 10 height 13
click at [157, 478] on div "1.5 x" at bounding box center [118, 476] width 173 height 11
click at [159, 477] on icon at bounding box center [161, 476] width 9 height 8
click at [274, 322] on icon at bounding box center [275, 325] width 6 height 8
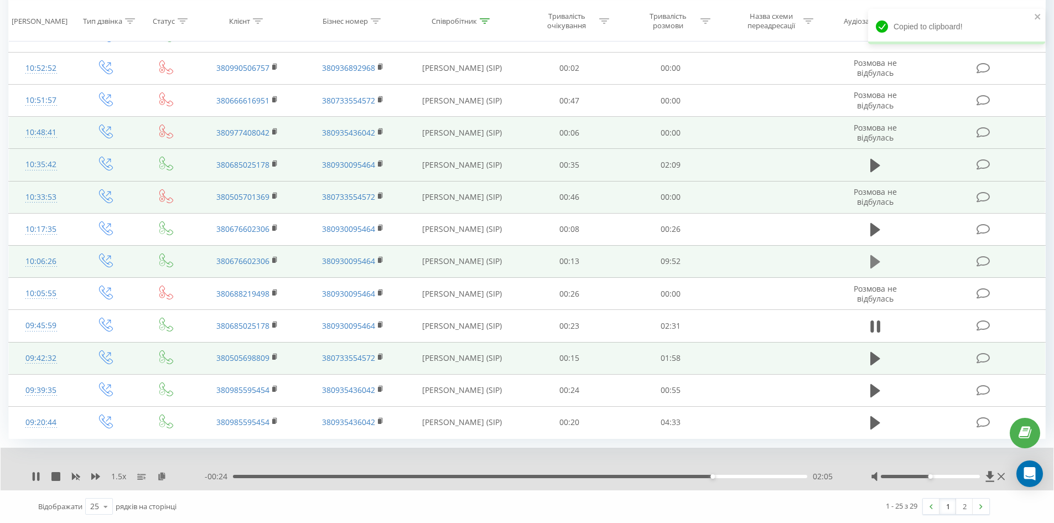
click at [873, 256] on icon at bounding box center [876, 261] width 10 height 15
click at [163, 478] on icon at bounding box center [161, 476] width 9 height 8
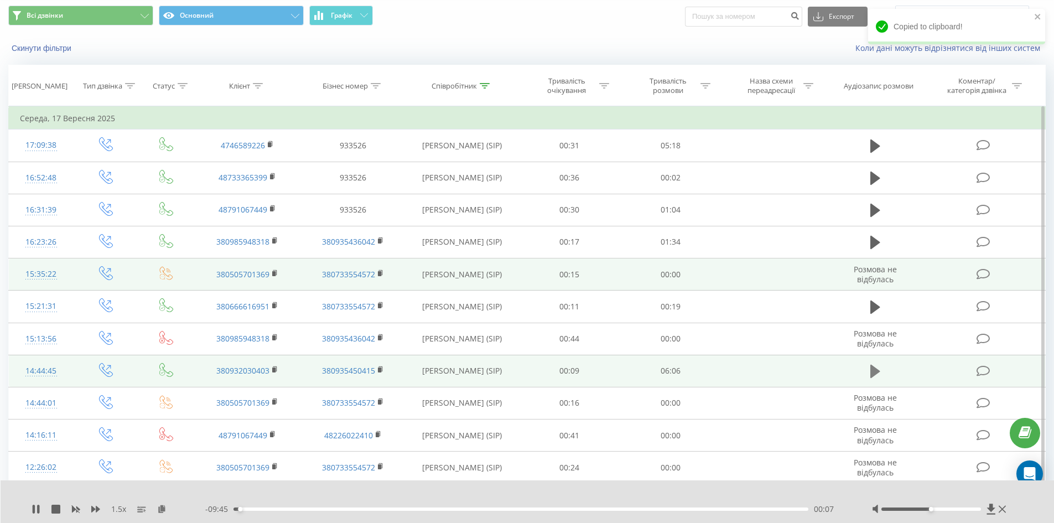
scroll to position [34, 0]
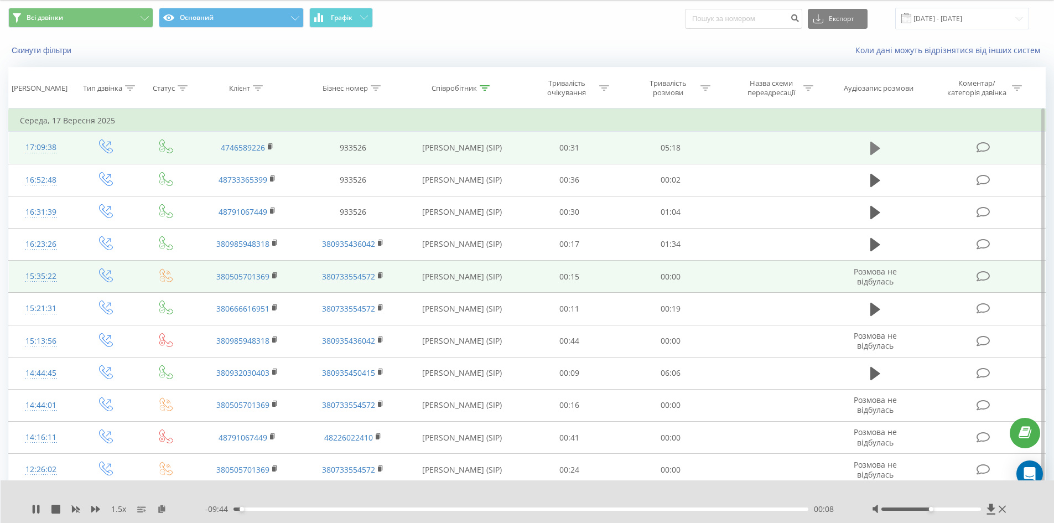
click at [876, 143] on icon at bounding box center [876, 148] width 10 height 15
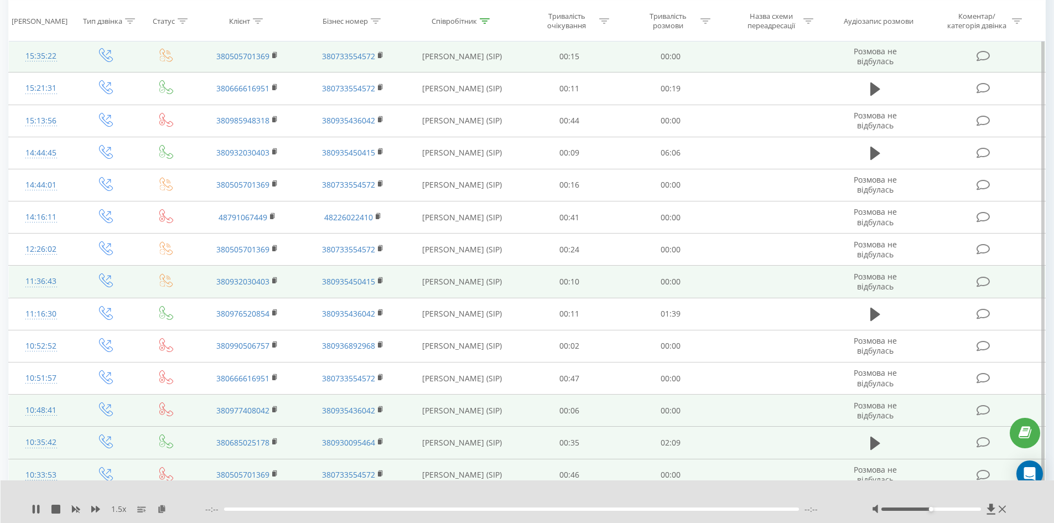
scroll to position [255, 0]
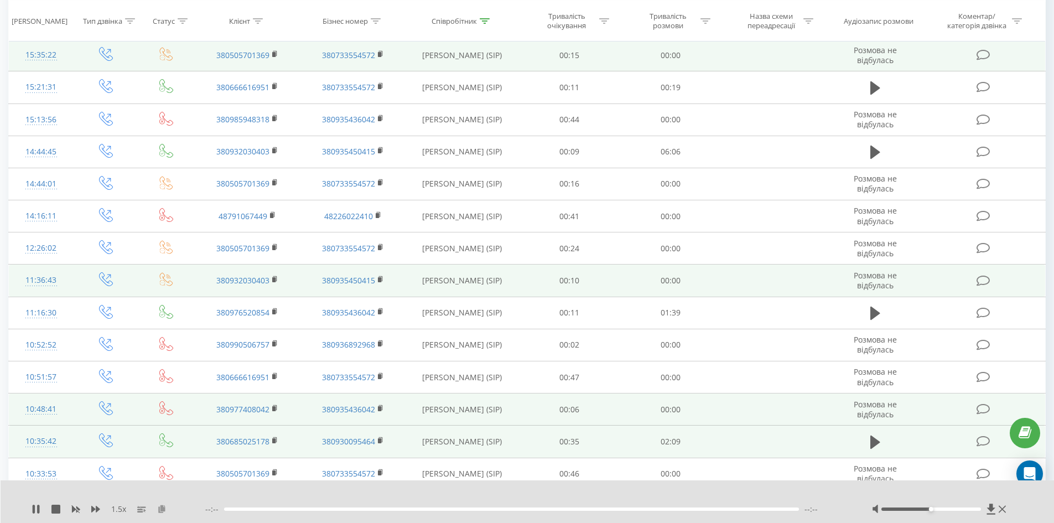
click at [165, 509] on icon at bounding box center [161, 509] width 9 height 8
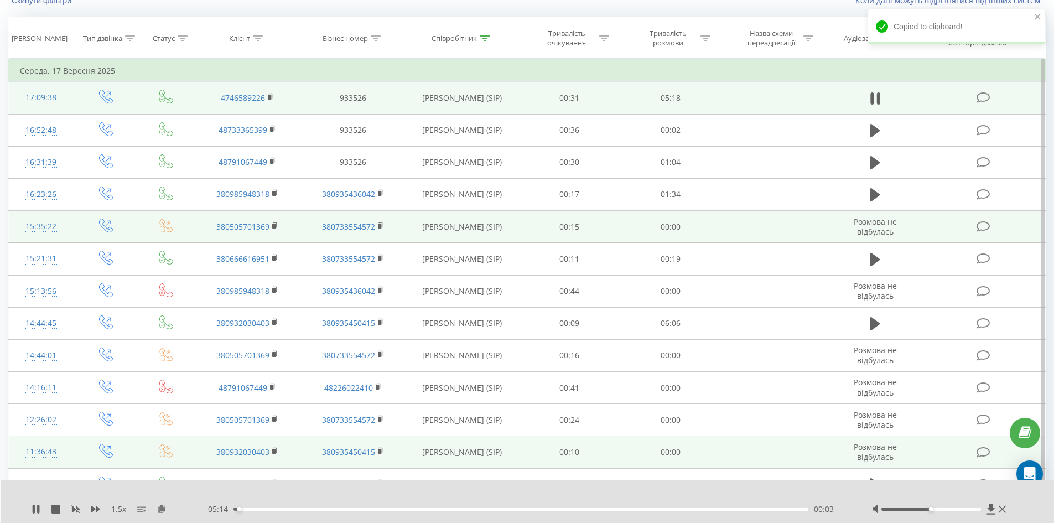
scroll to position [0, 0]
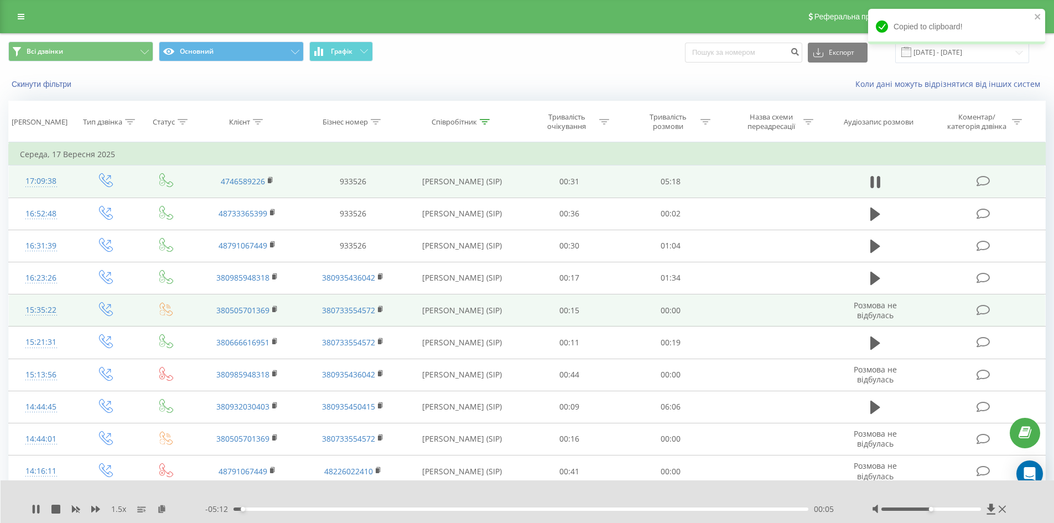
drag, startPoint x: 271, startPoint y: 181, endPoint x: 264, endPoint y: 170, distance: 12.9
click at [271, 181] on rect at bounding box center [269, 180] width 3 height 5
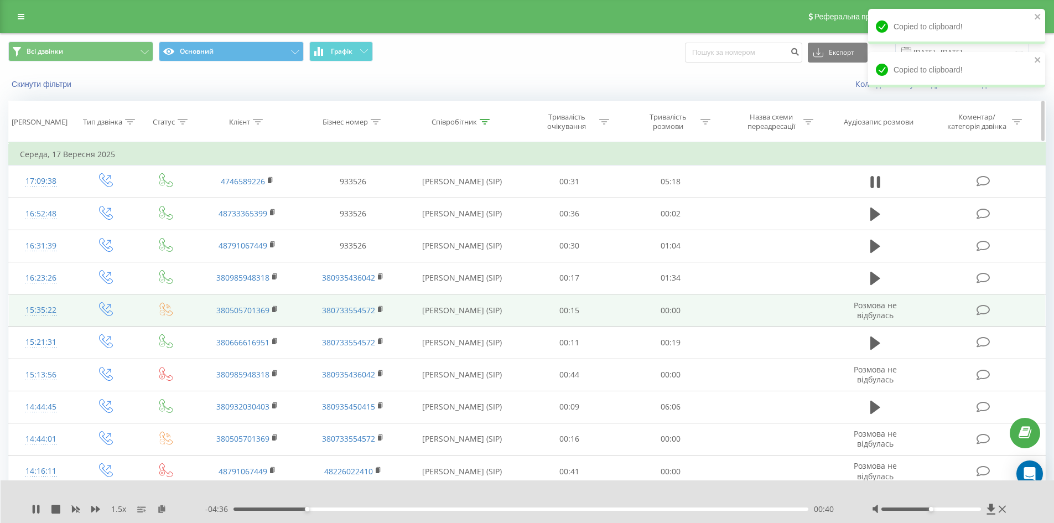
click at [486, 123] on icon at bounding box center [485, 122] width 10 height 6
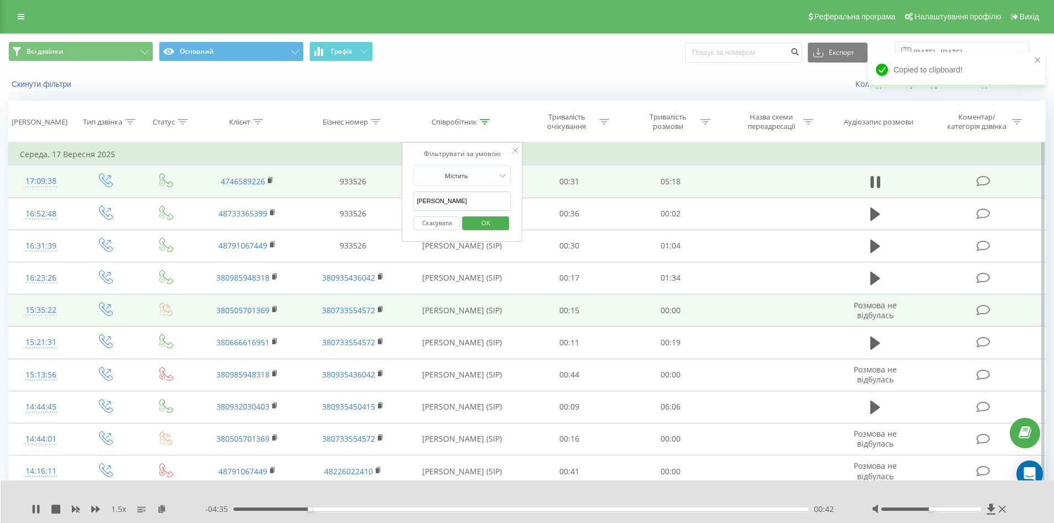
drag, startPoint x: 485, startPoint y: 196, endPoint x: 92, endPoint y: 180, distance: 392.7
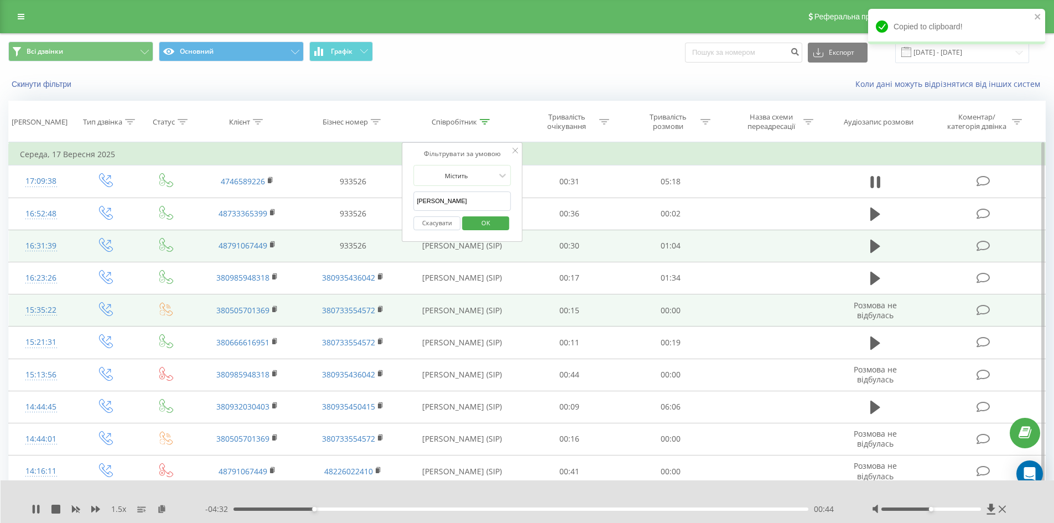
type input "[PERSON_NAME]"
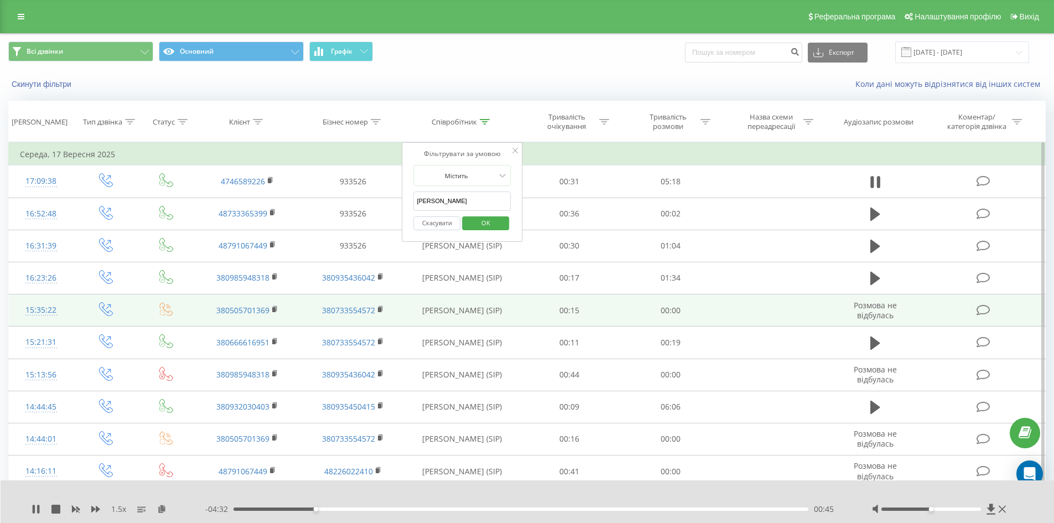
click at [486, 225] on span "OK" at bounding box center [485, 222] width 31 height 17
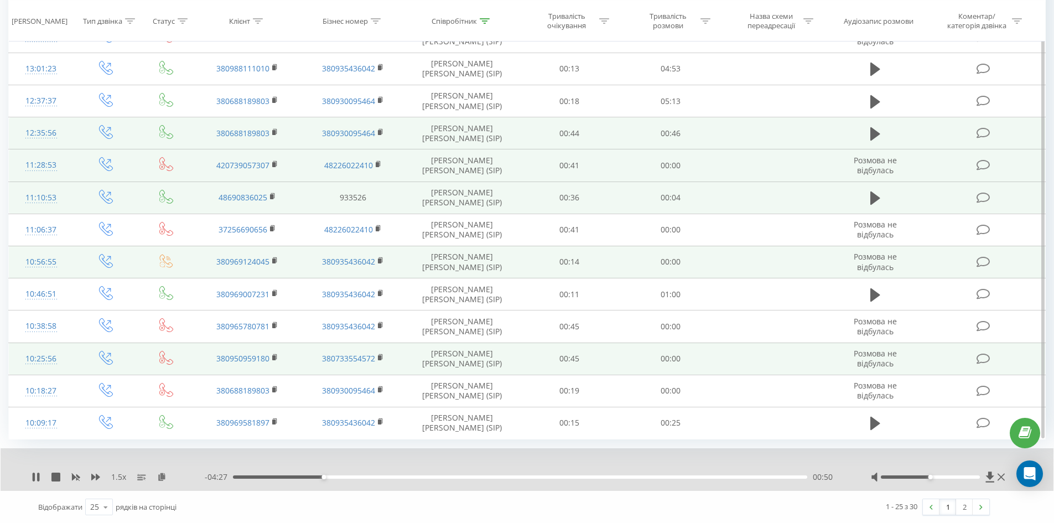
scroll to position [532, 0]
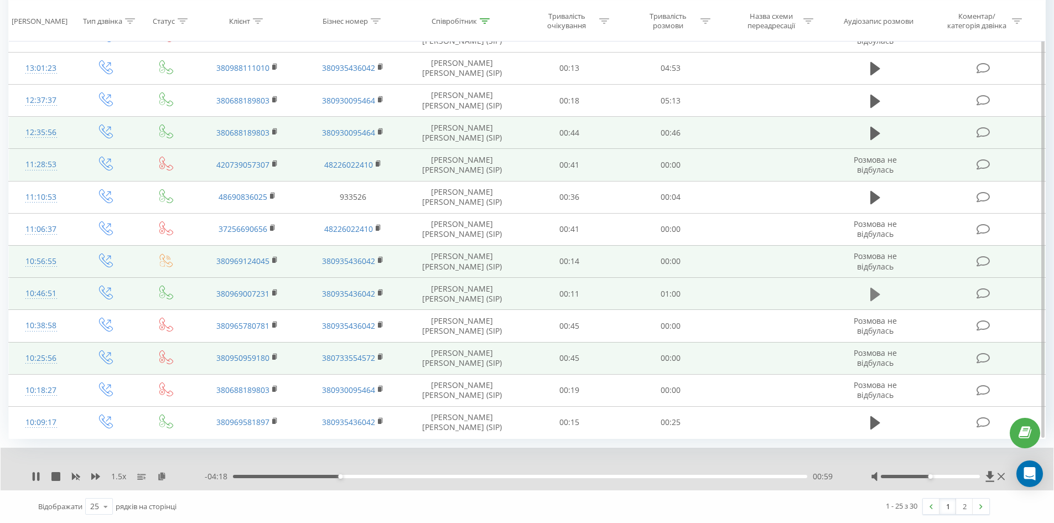
click at [877, 290] on icon at bounding box center [876, 294] width 10 height 15
click at [161, 477] on icon at bounding box center [161, 476] width 9 height 8
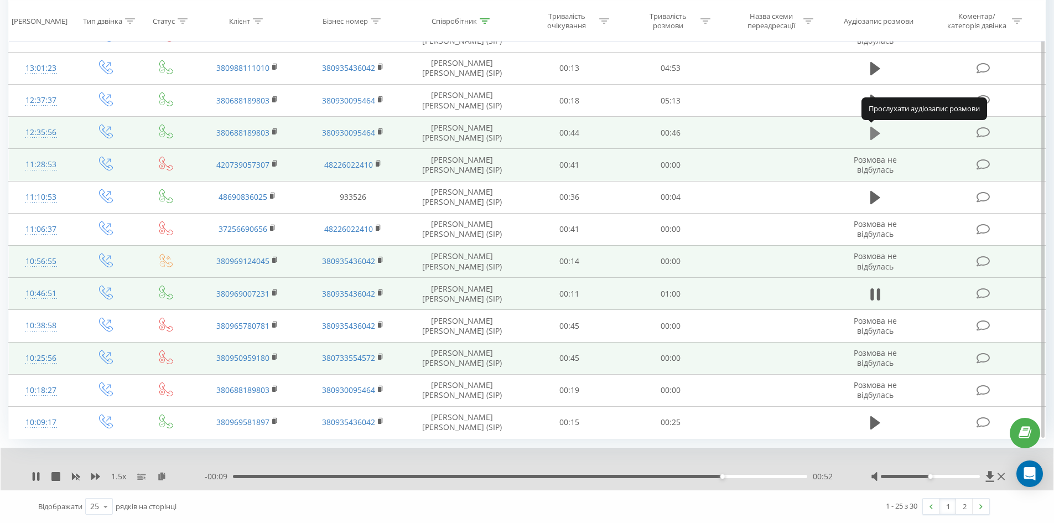
click at [871, 128] on icon at bounding box center [876, 133] width 10 height 13
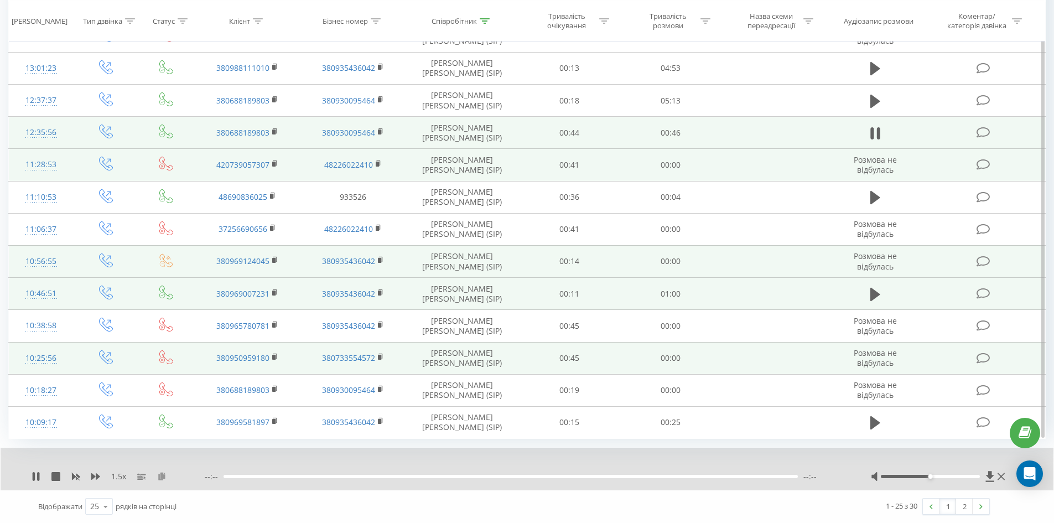
click at [159, 473] on icon at bounding box center [161, 476] width 9 height 8
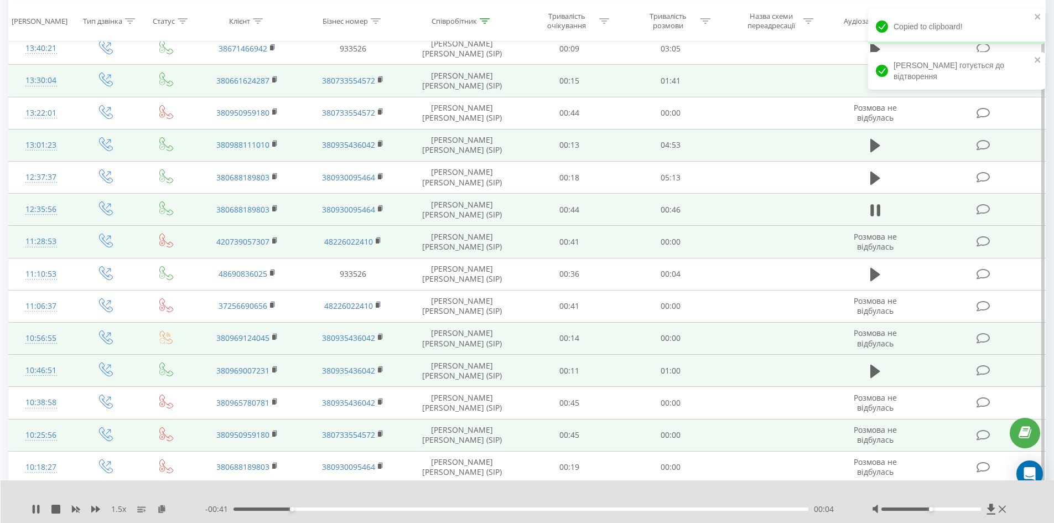
scroll to position [421, 0]
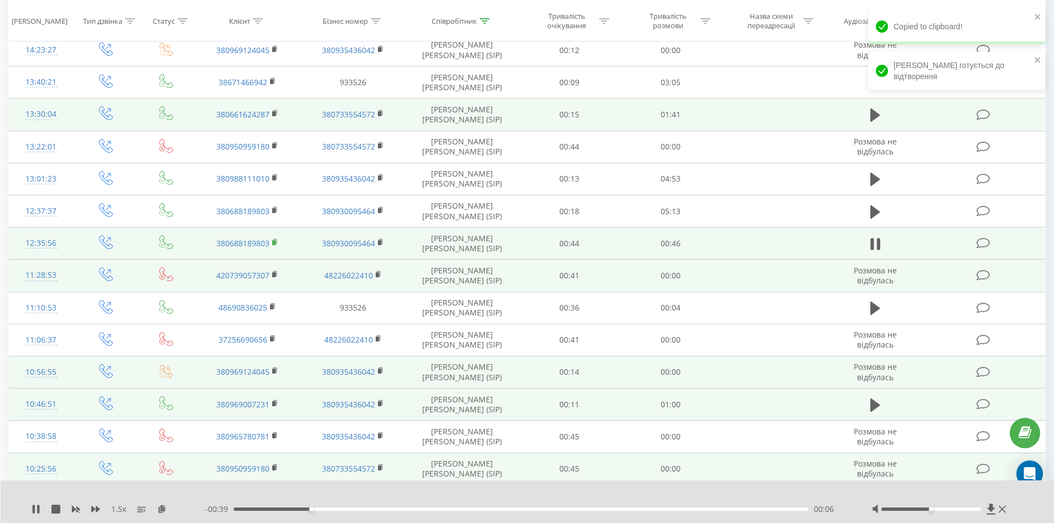
click at [272, 240] on td "380688189803" at bounding box center [247, 243] width 105 height 32
click at [276, 242] on rect at bounding box center [273, 242] width 3 height 5
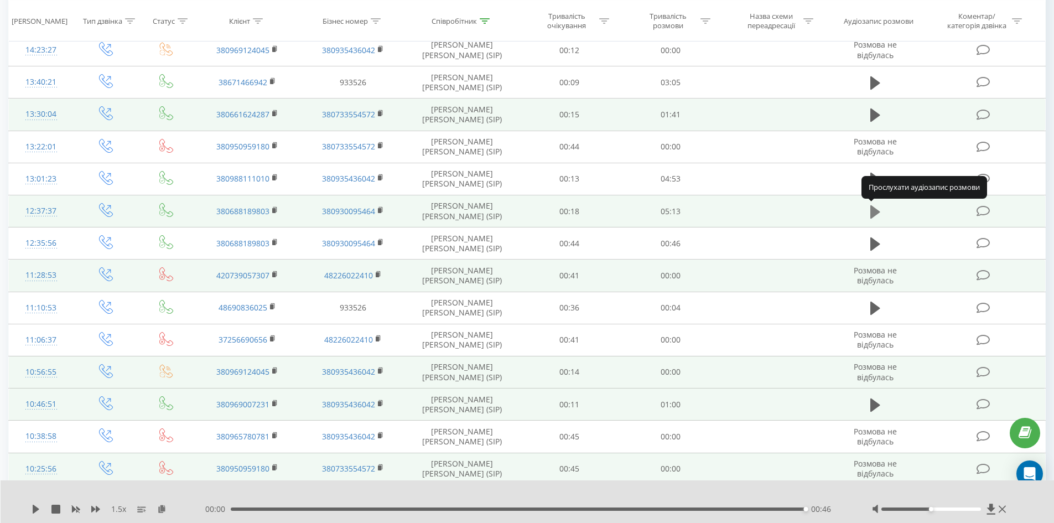
click at [871, 211] on icon at bounding box center [876, 211] width 10 height 15
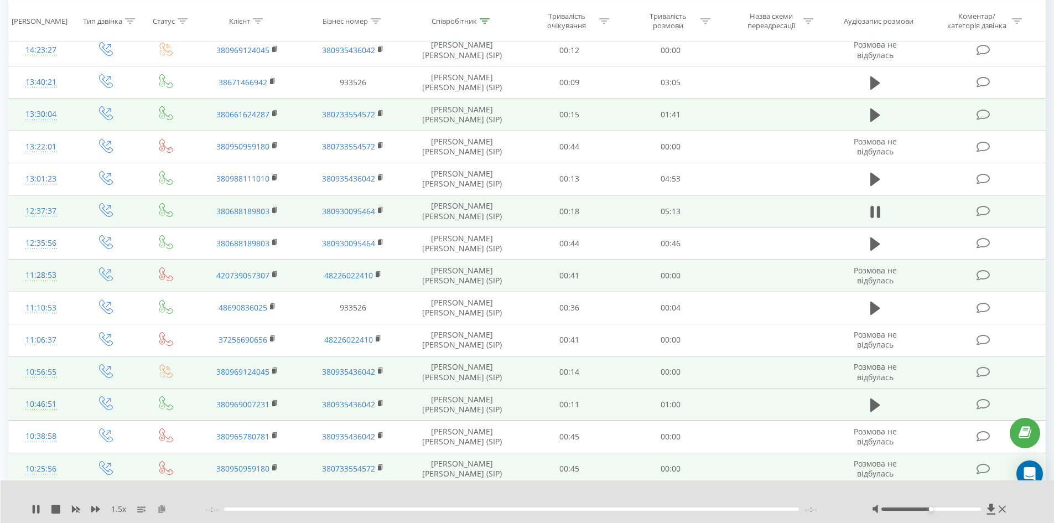
click at [161, 511] on icon at bounding box center [161, 509] width 9 height 8
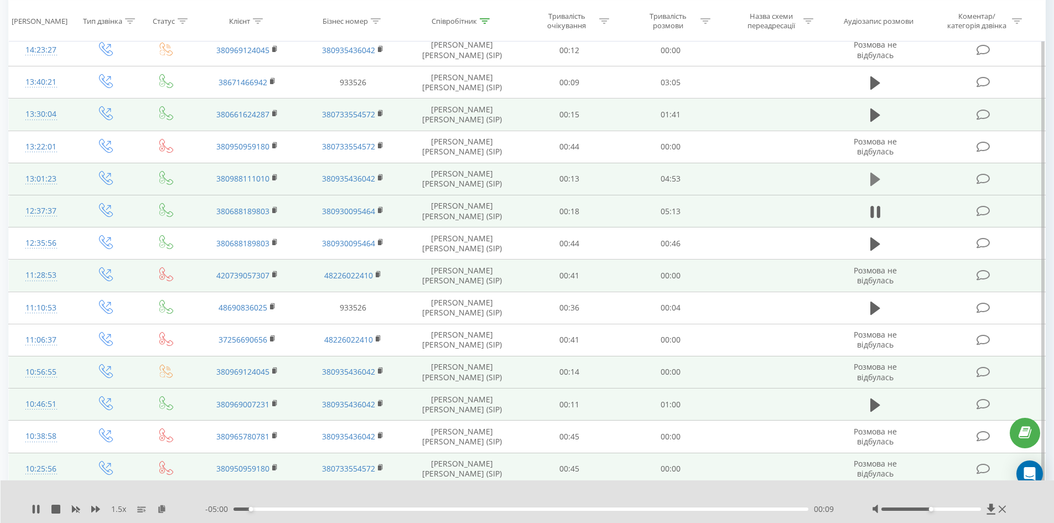
click at [874, 176] on icon at bounding box center [876, 179] width 10 height 13
click at [165, 512] on icon at bounding box center [161, 509] width 9 height 8
click at [272, 177] on icon at bounding box center [275, 178] width 6 height 8
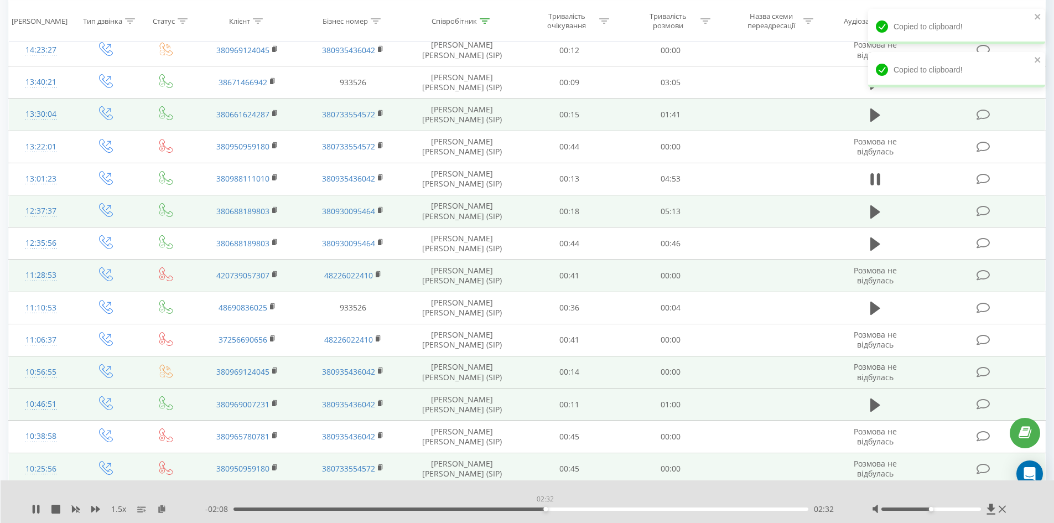
click at [545, 509] on div "02:32" at bounding box center [522, 509] width 576 height 3
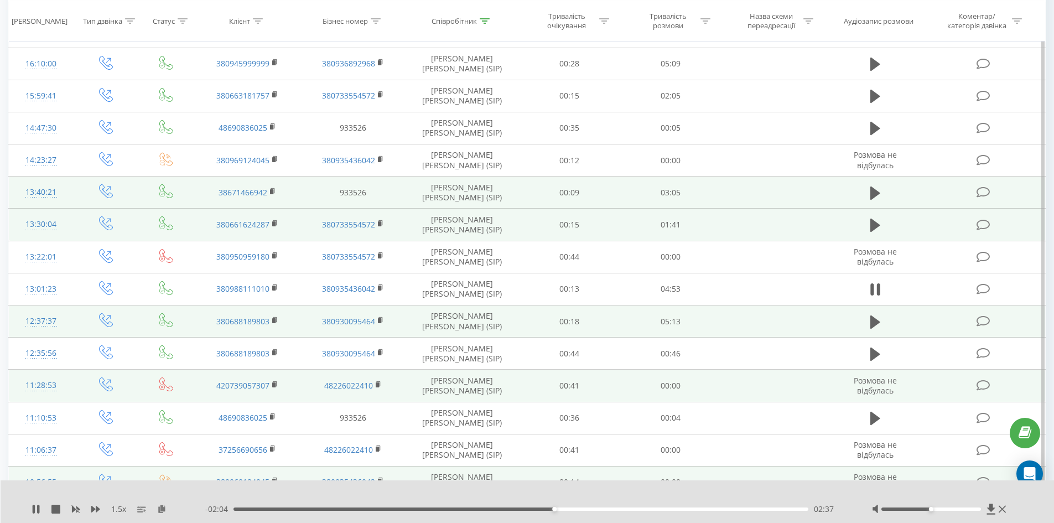
scroll to position [310, 0]
click at [869, 186] on button at bounding box center [875, 193] width 17 height 17
click at [158, 512] on icon at bounding box center [161, 509] width 9 height 8
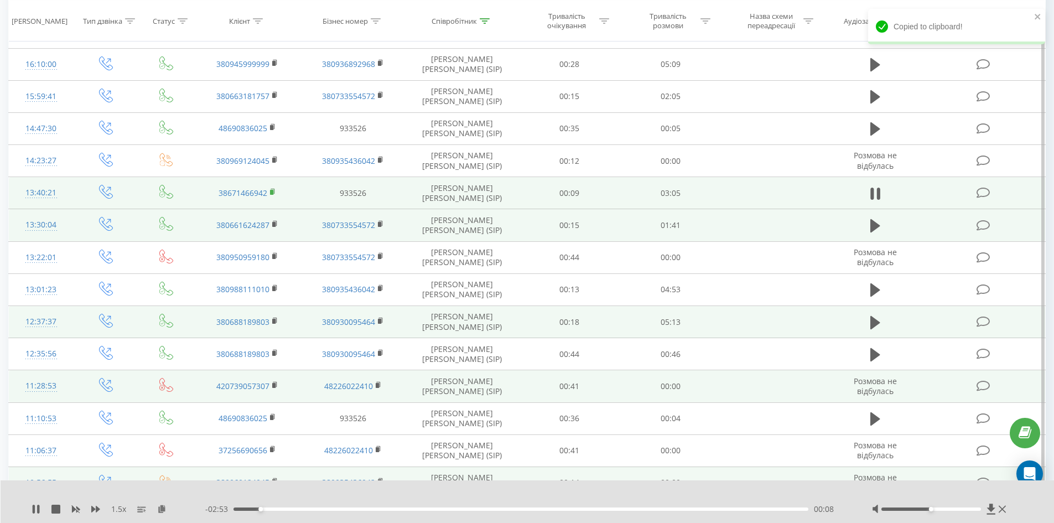
click at [275, 190] on icon at bounding box center [273, 191] width 4 height 5
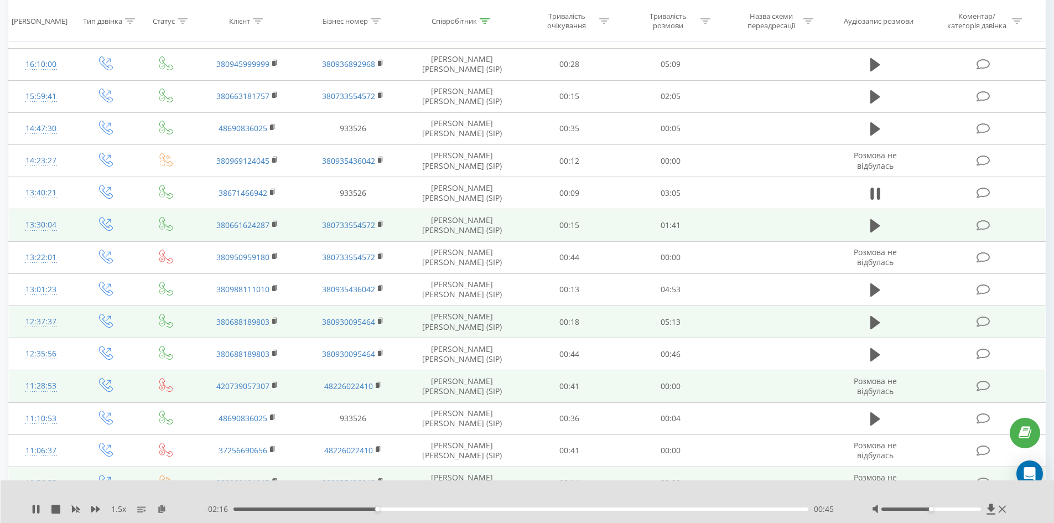
click at [719, 504] on div "- 02:16 00:45 00:45" at bounding box center [524, 509] width 639 height 11
click at [718, 509] on div "02:33" at bounding box center [522, 509] width 576 height 3
click at [748, 501] on div "1.5 x - 00:27 02:35 02:35" at bounding box center [528, 501] width 1054 height 43
click at [746, 505] on div "- 00:26 02:35 02:35" at bounding box center [524, 509] width 639 height 11
click at [746, 509] on div "02:42" at bounding box center [522, 509] width 576 height 3
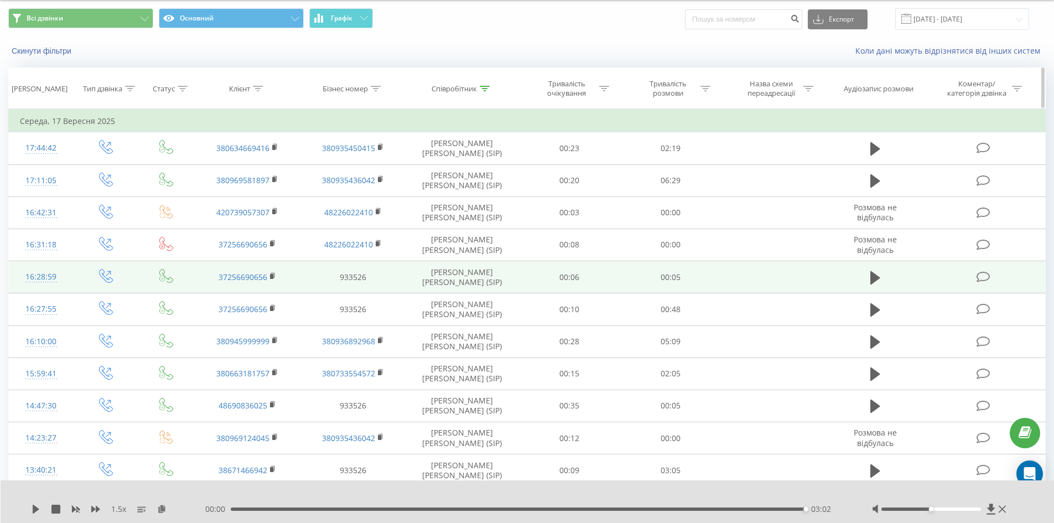
scroll to position [0, 0]
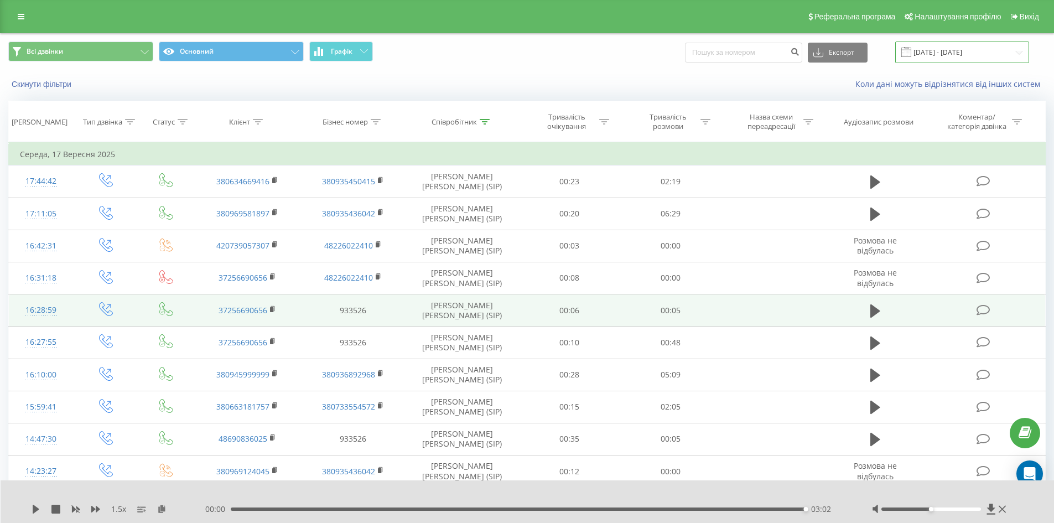
click at [948, 60] on input "17.09.2025 - 17.09.2025" at bounding box center [962, 53] width 134 height 22
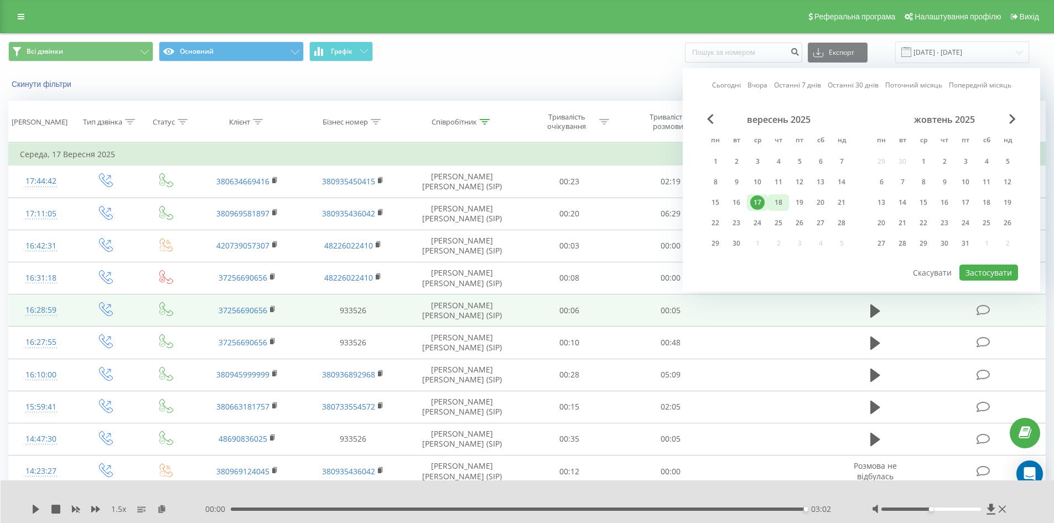
click at [781, 208] on div "18" at bounding box center [779, 202] width 14 height 14
click at [975, 271] on button "Застосувати" at bounding box center [989, 273] width 59 height 16
type input "[DATE] - [DATE]"
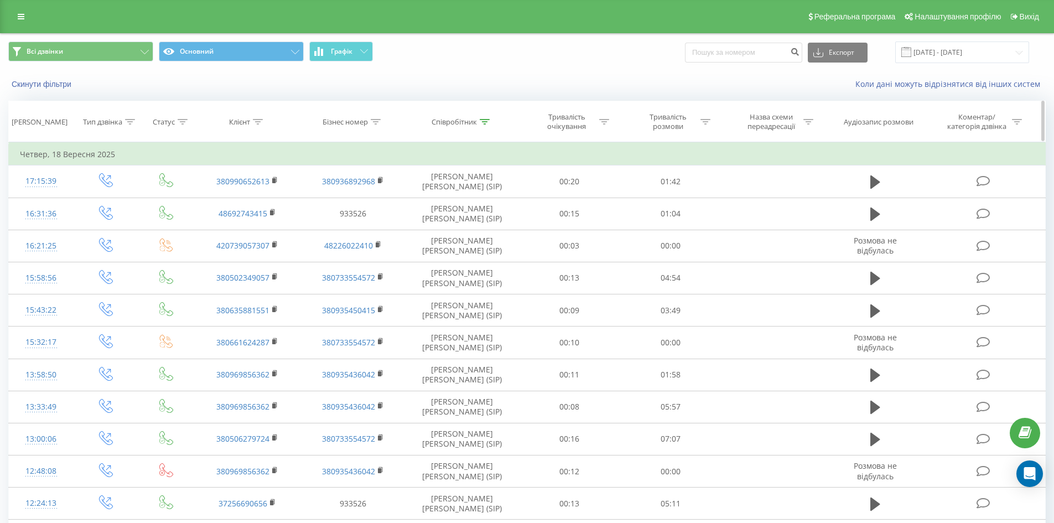
click at [486, 120] on icon at bounding box center [485, 122] width 10 height 6
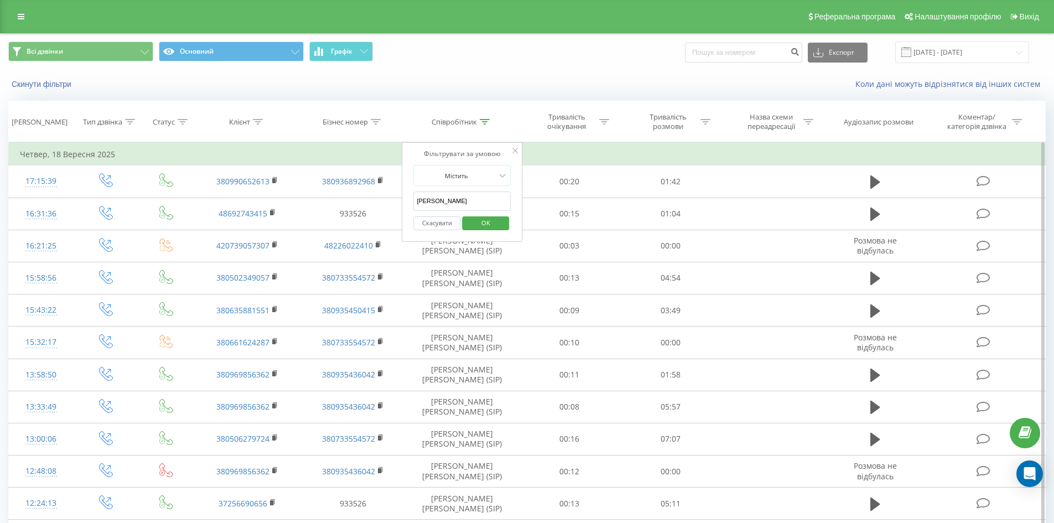
click at [608, 152] on td "Четвер, 18 Вересня 2025" at bounding box center [527, 154] width 1037 height 22
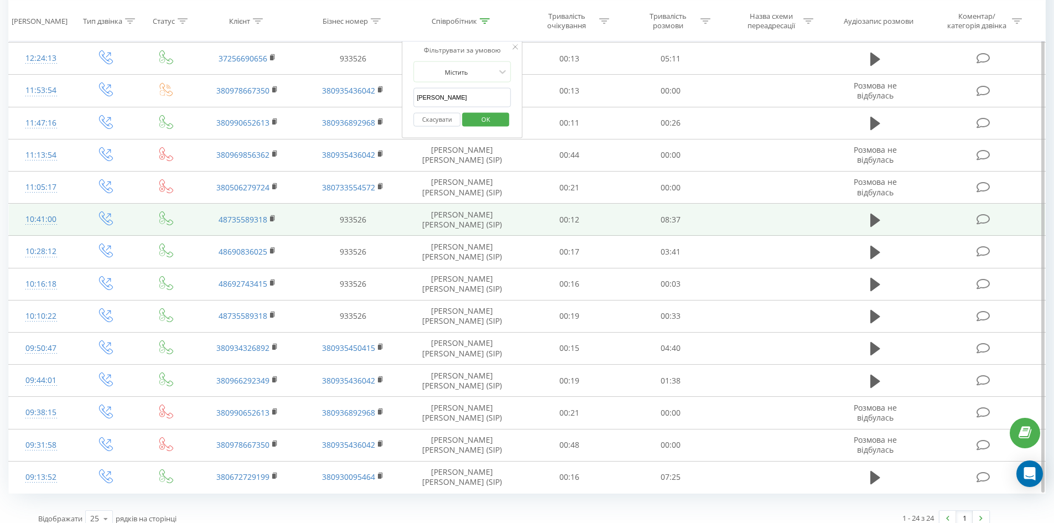
scroll to position [457, 0]
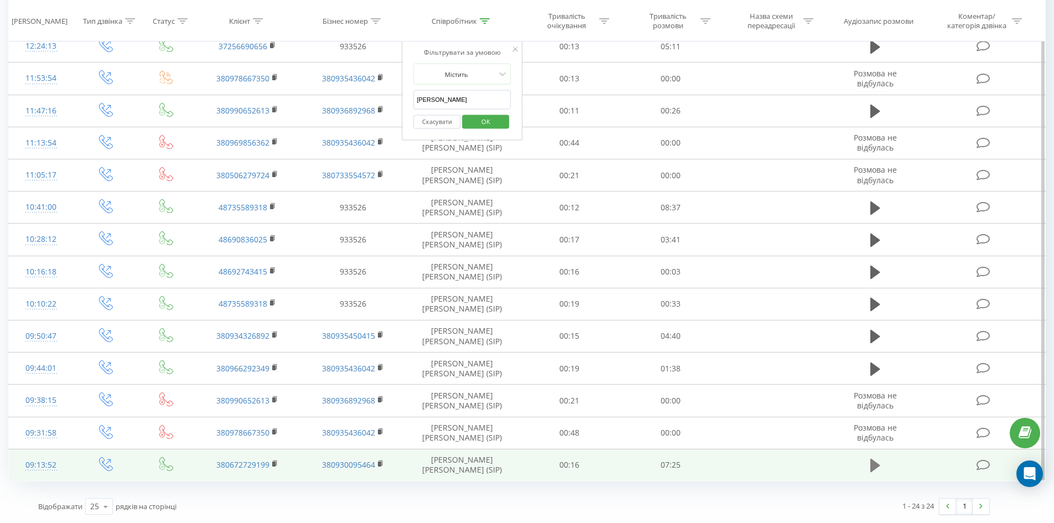
click at [867, 467] on td at bounding box center [875, 465] width 97 height 32
click at [869, 468] on button at bounding box center [875, 465] width 17 height 17
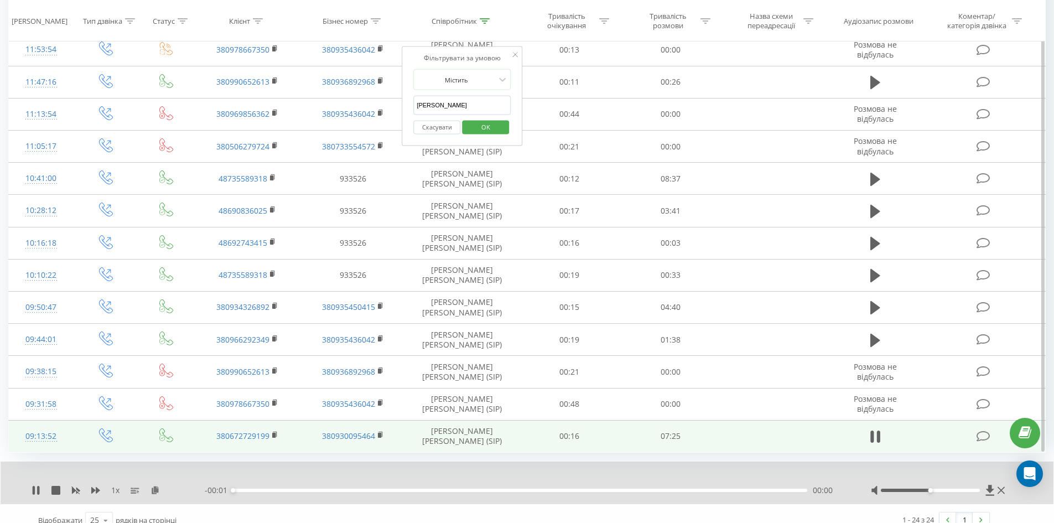
scroll to position [500, 0]
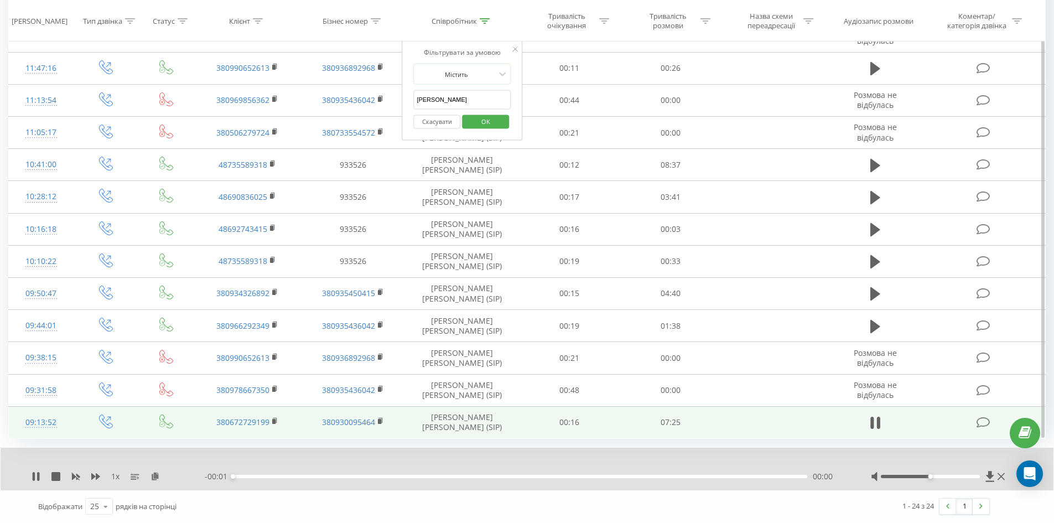
click at [97, 482] on div "1 x - 00:01 00:00 00:00" at bounding box center [527, 469] width 1053 height 43
click at [96, 479] on icon at bounding box center [95, 476] width 9 height 9
drag, startPoint x: 96, startPoint y: 479, endPoint x: 156, endPoint y: 479, distance: 59.8
click at [98, 479] on icon at bounding box center [95, 476] width 9 height 9
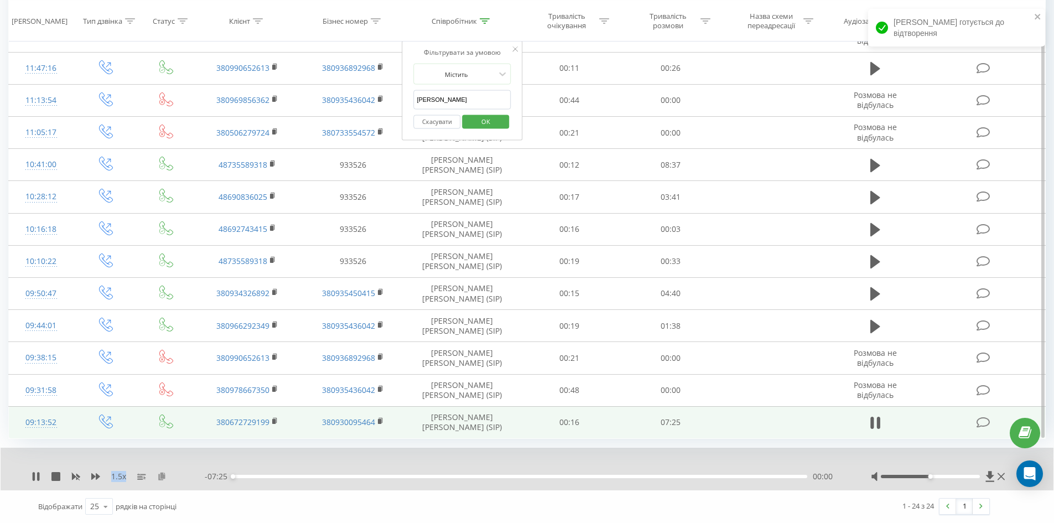
click at [165, 474] on icon at bounding box center [161, 476] width 9 height 8
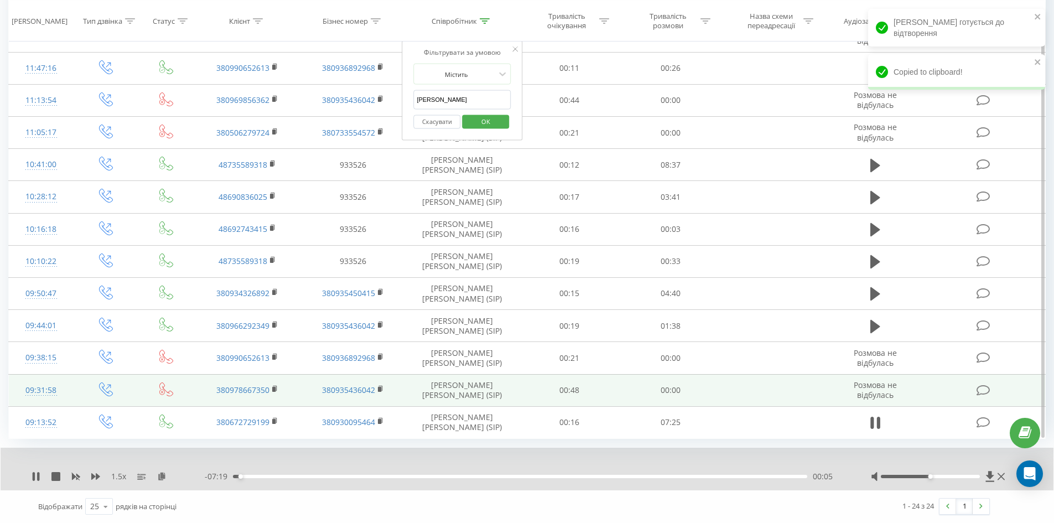
drag, startPoint x: 275, startPoint y: 423, endPoint x: 271, endPoint y: 397, distance: 25.7
click at [275, 423] on rect at bounding box center [273, 421] width 3 height 5
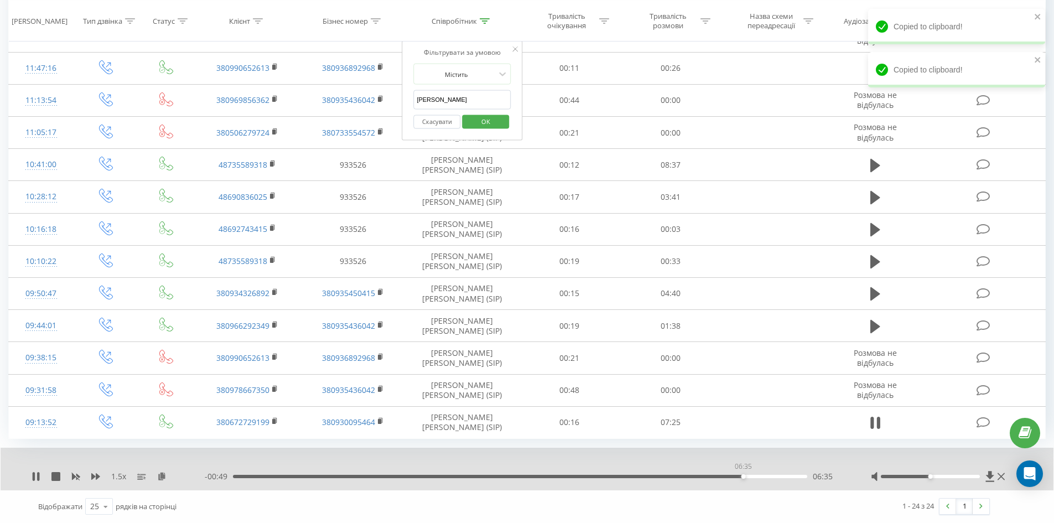
click at [743, 478] on div "06:35" at bounding box center [520, 476] width 574 height 3
click at [760, 475] on div "06:49" at bounding box center [520, 476] width 574 height 3
click at [773, 477] on div "06:58" at bounding box center [520, 476] width 574 height 3
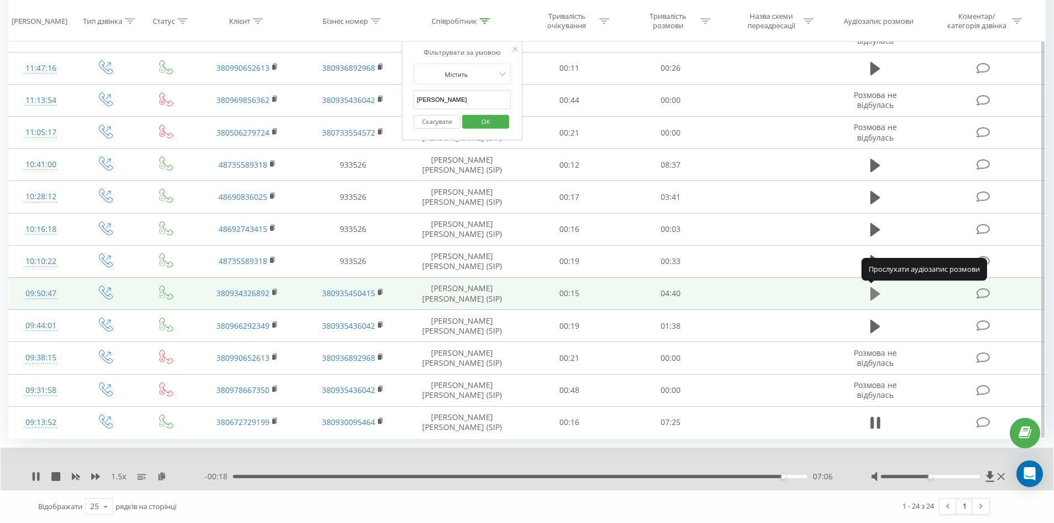
click at [871, 291] on icon at bounding box center [876, 293] width 10 height 13
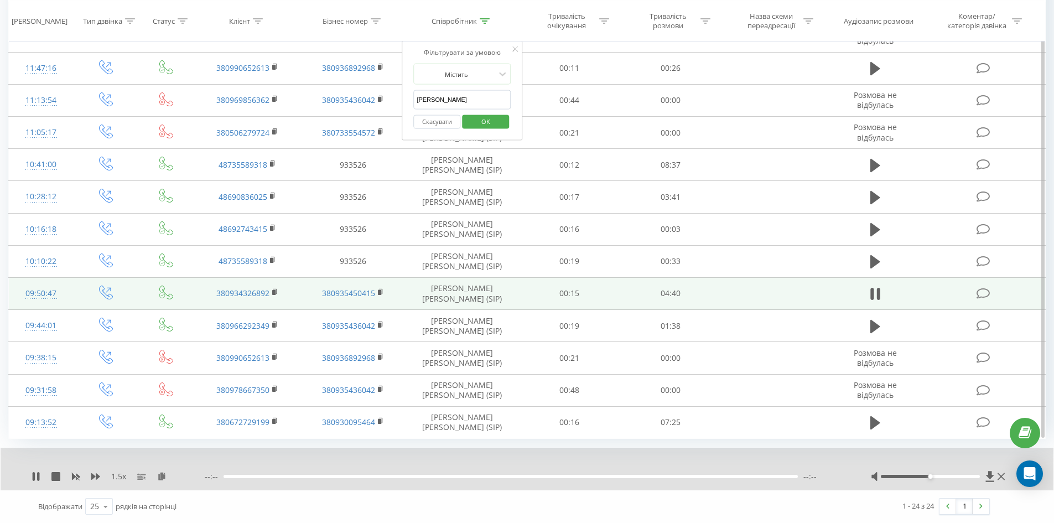
drag, startPoint x: 160, startPoint y: 475, endPoint x: 158, endPoint y: 463, distance: 12.4
click at [160, 475] on icon at bounding box center [161, 476] width 9 height 8
drag, startPoint x: 763, startPoint y: 481, endPoint x: 763, endPoint y: 475, distance: 6.1
click at [763, 480] on div "- 02:33 02:07 02:07" at bounding box center [524, 476] width 639 height 11
click at [763, 475] on div "02:07" at bounding box center [520, 476] width 574 height 3
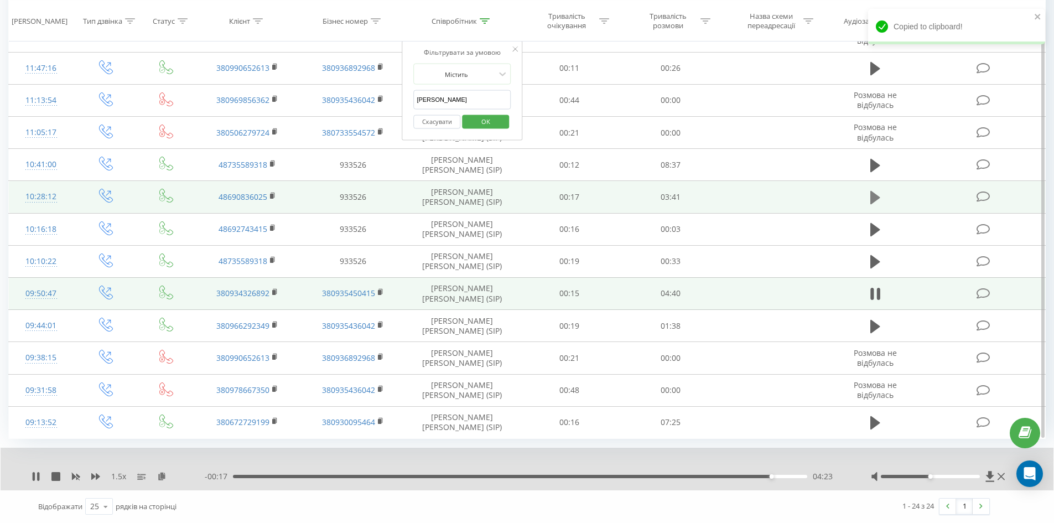
click at [871, 199] on icon at bounding box center [876, 197] width 10 height 15
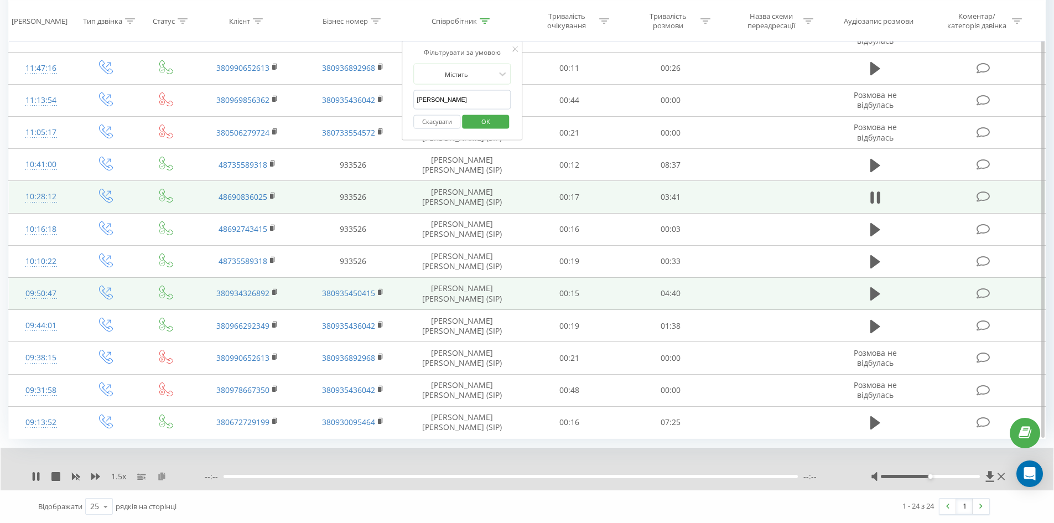
click at [165, 474] on icon at bounding box center [161, 476] width 9 height 8
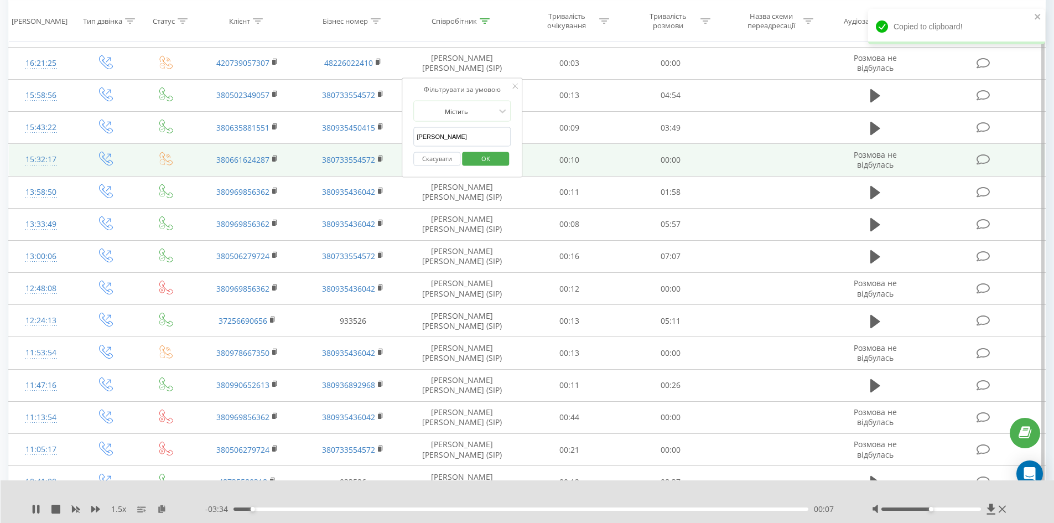
scroll to position [168, 0]
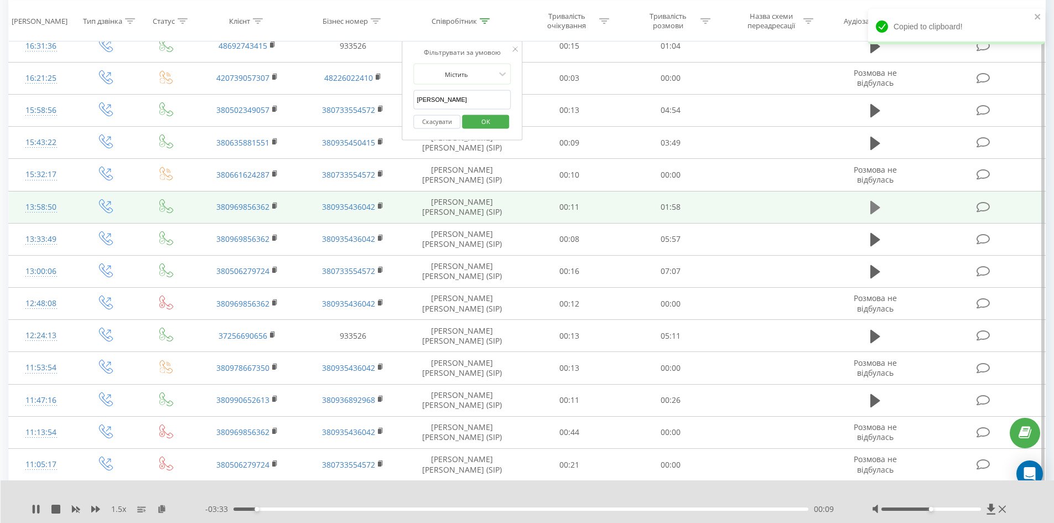
click at [874, 208] on icon at bounding box center [876, 207] width 10 height 13
click at [160, 508] on icon at bounding box center [161, 509] width 9 height 8
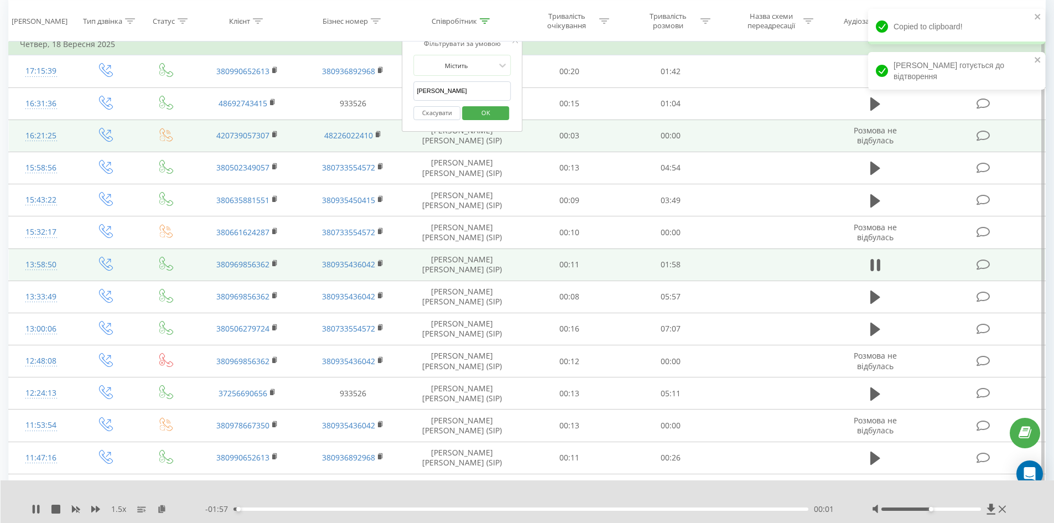
scroll to position [57, 0]
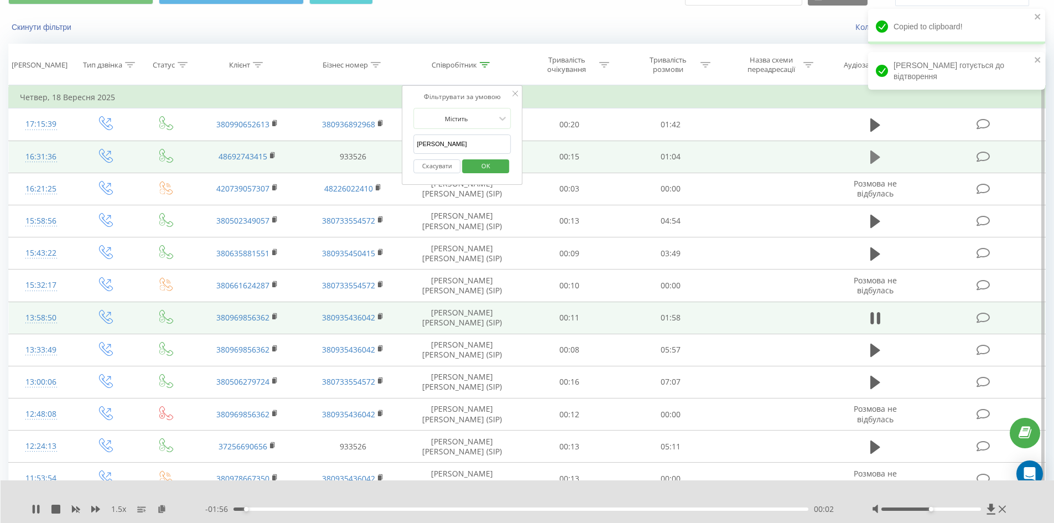
click at [875, 151] on icon at bounding box center [876, 156] width 10 height 15
drag, startPoint x: 158, startPoint y: 509, endPoint x: 159, endPoint y: 499, distance: 10.0
click at [158, 509] on icon at bounding box center [161, 509] width 9 height 8
drag, startPoint x: 470, startPoint y: 152, endPoint x: 256, endPoint y: 148, distance: 214.2
click at [256, 148] on table "Фільтрувати за умовою Дорівнює Введіть значення Скасувати OK Фільтрувати за умо…" at bounding box center [527, 483] width 1038 height 796
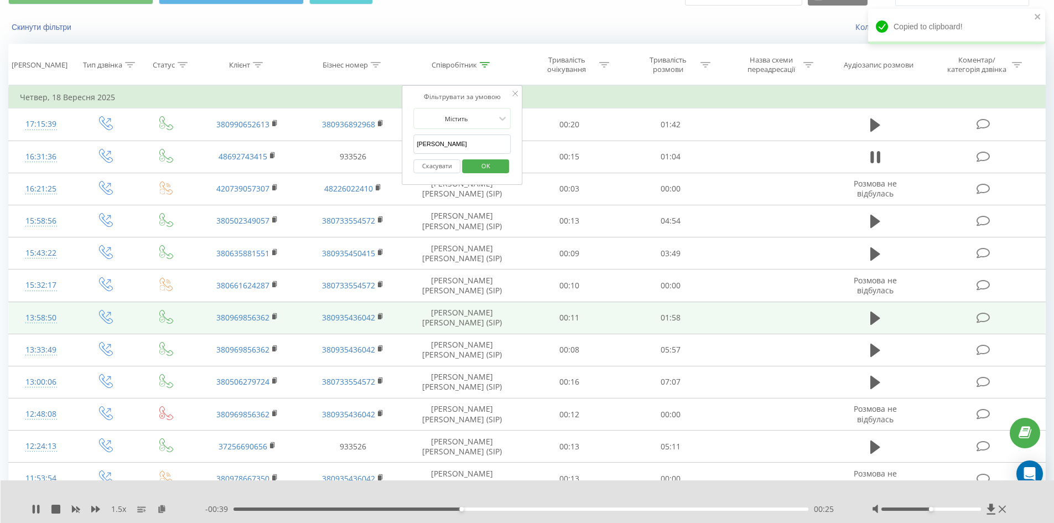
click at [485, 169] on span "OK" at bounding box center [485, 165] width 31 height 17
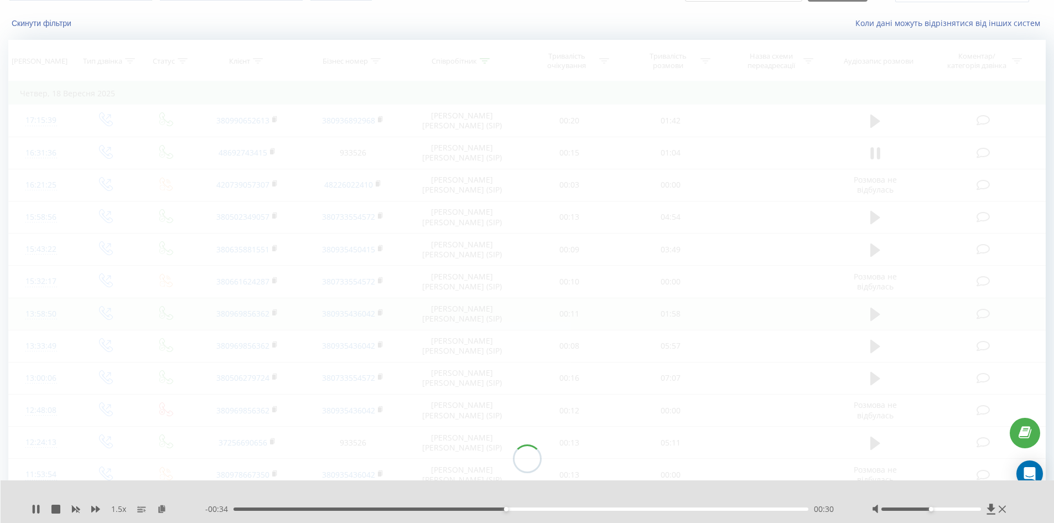
scroll to position [2, 0]
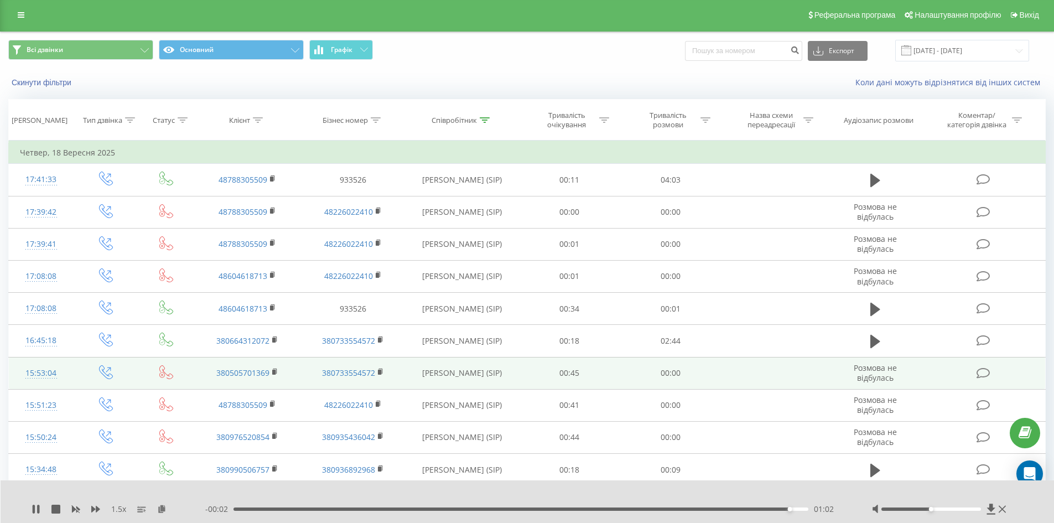
click at [627, 70] on div "Скинути фільтри Коли дані можуть відрізнятися вiд інших систем" at bounding box center [527, 82] width 1053 height 27
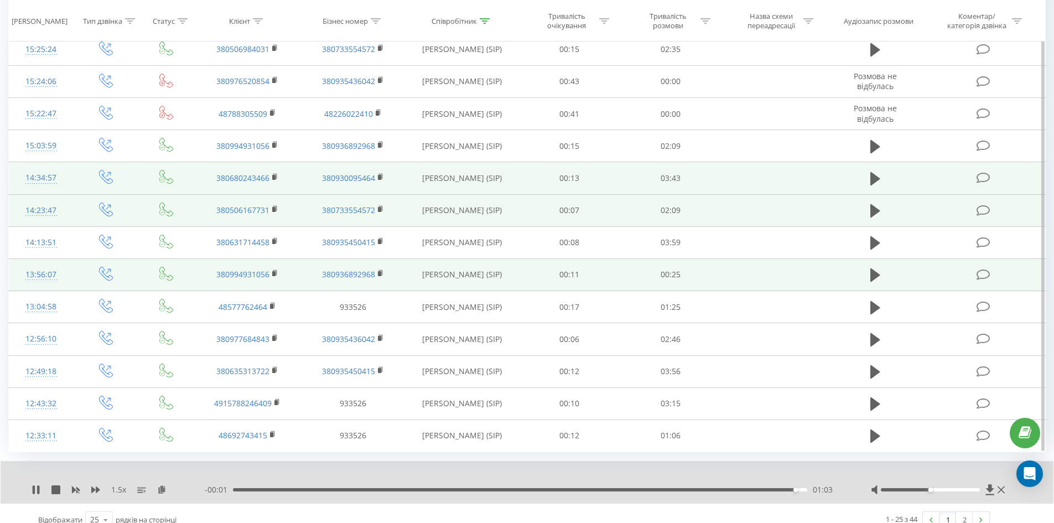
scroll to position [532, 0]
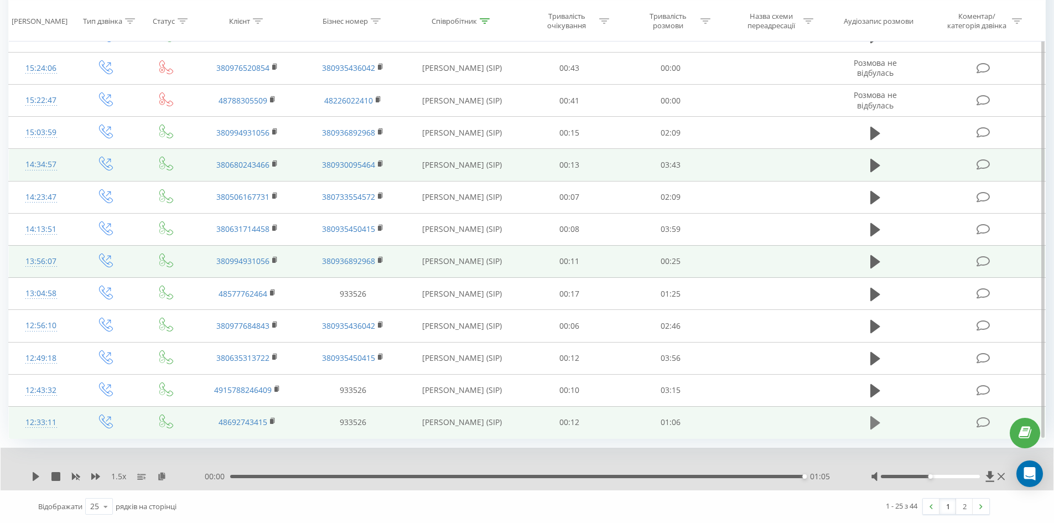
click at [869, 421] on button at bounding box center [875, 423] width 17 height 17
click at [165, 475] on icon at bounding box center [161, 476] width 9 height 8
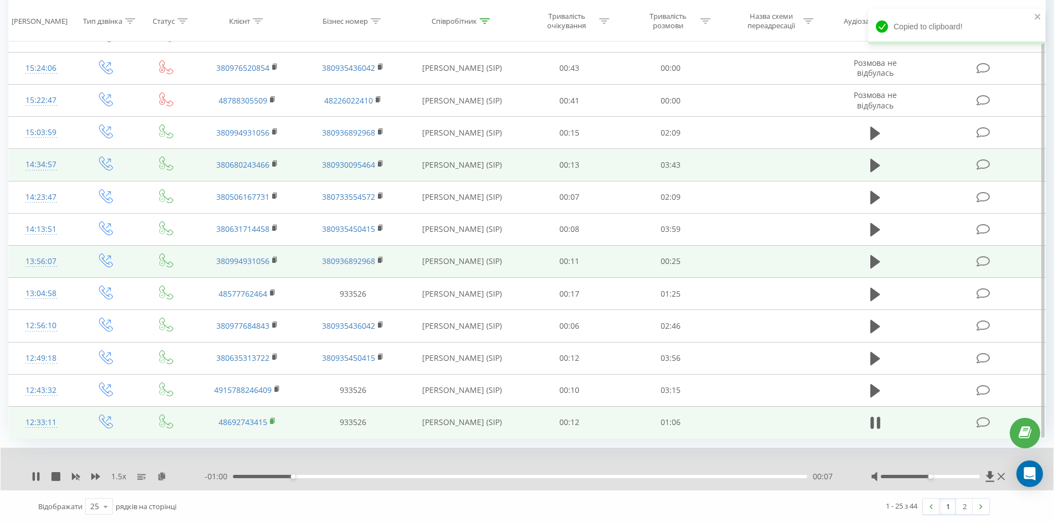
click at [272, 422] on rect at bounding box center [271, 421] width 3 height 5
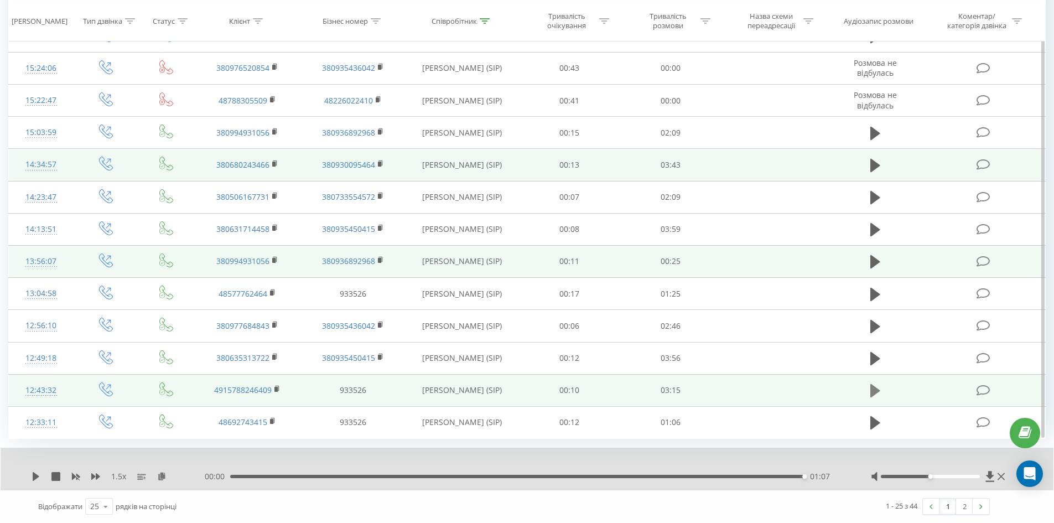
click at [873, 393] on icon at bounding box center [876, 390] width 10 height 13
click at [157, 478] on icon at bounding box center [161, 476] width 9 height 8
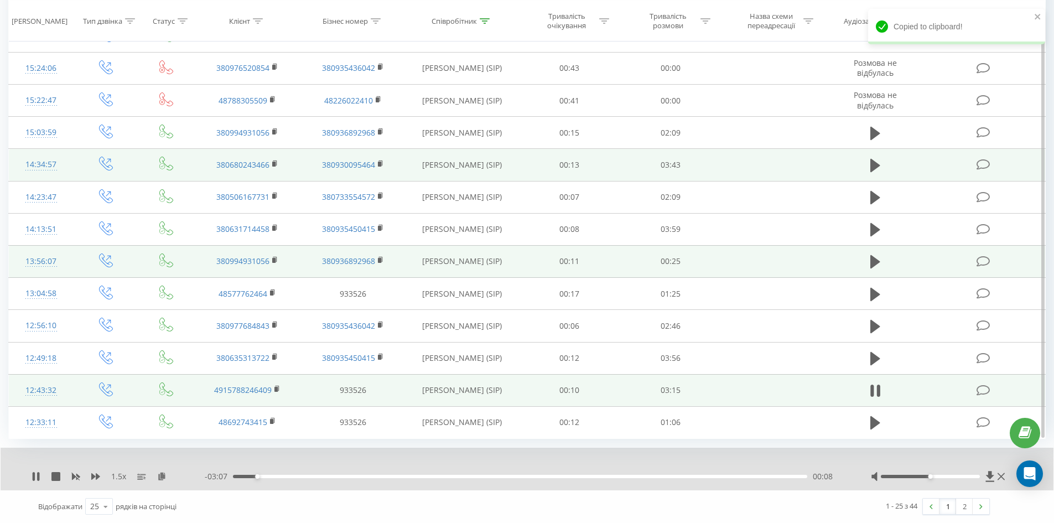
click at [274, 390] on td "4915788246409" at bounding box center [247, 390] width 105 height 32
click at [277, 390] on rect at bounding box center [276, 389] width 3 height 5
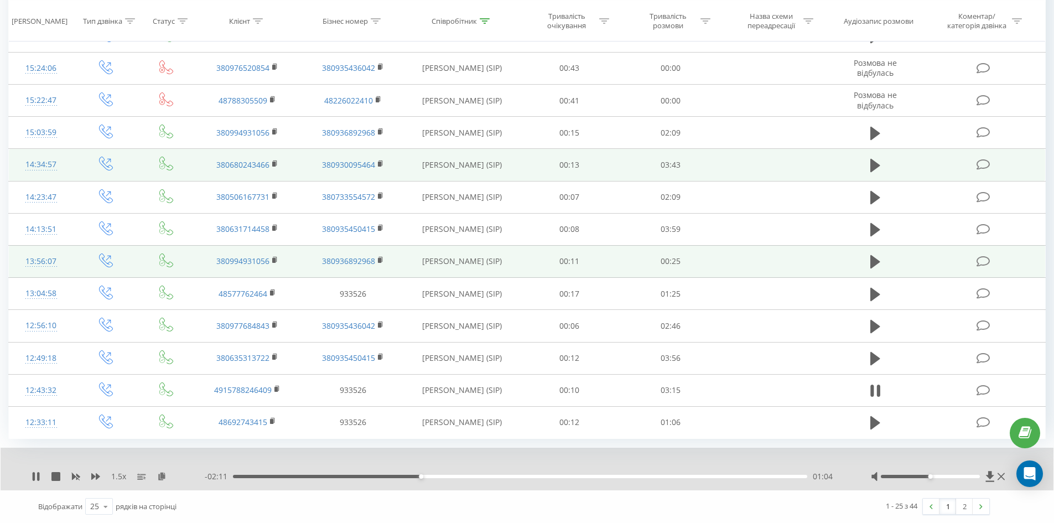
click at [778, 467] on div at bounding box center [519, 462] width 781 height 12
click at [775, 476] on div "- 02:11 01:04 01:04" at bounding box center [524, 476] width 639 height 11
click at [769, 483] on div "1.5 x - 02:11 01:04 01:04" at bounding box center [527, 469] width 1053 height 43
click at [752, 475] on div "- 02:09 01:06 01:06" at bounding box center [524, 476] width 639 height 11
drag, startPoint x: 754, startPoint y: 481, endPoint x: 755, endPoint y: 475, distance: 5.6
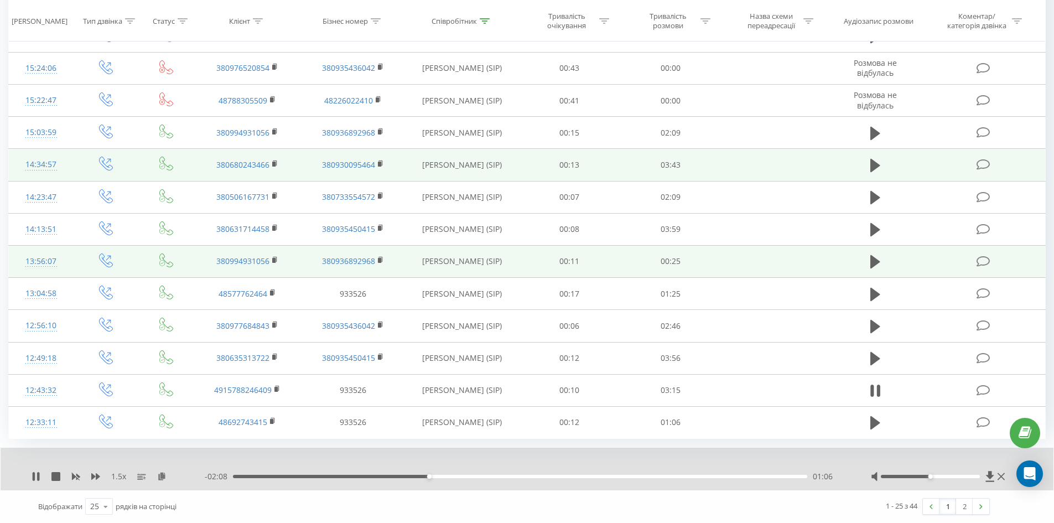
click at [755, 478] on div "- 02:08 01:06 01:06" at bounding box center [524, 476] width 639 height 11
click at [755, 475] on div "02:58" at bounding box center [520, 476] width 574 height 3
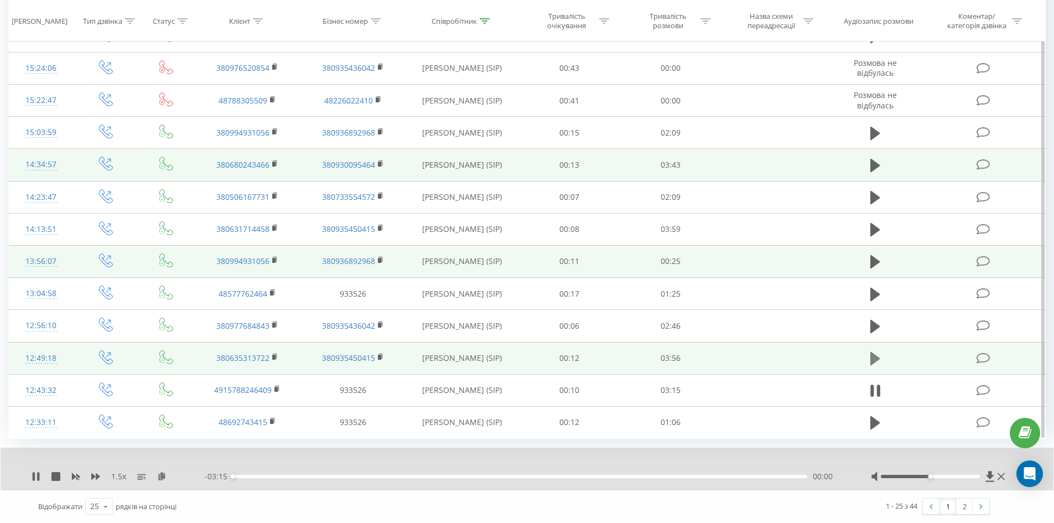
click at [867, 363] on button at bounding box center [875, 358] width 17 height 17
click at [161, 479] on icon at bounding box center [161, 476] width 9 height 8
click at [274, 358] on rect at bounding box center [273, 357] width 3 height 5
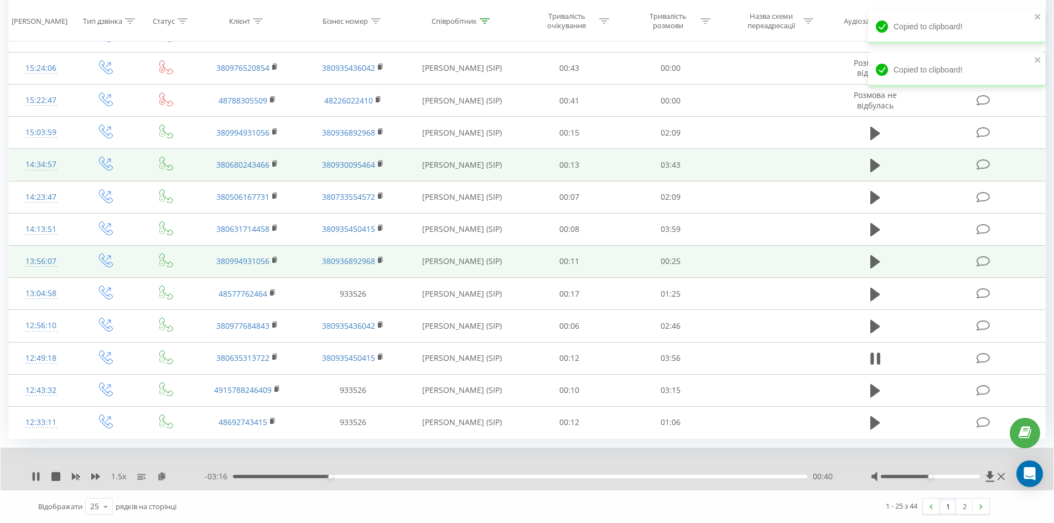
click at [736, 470] on div "1.5 x - 03:16 00:40 00:40" at bounding box center [527, 469] width 1053 height 43
click at [737, 475] on div "03:27" at bounding box center [520, 476] width 574 height 3
click at [765, 472] on div "- 00:27 03:28 03:28" at bounding box center [524, 476] width 639 height 11
click at [761, 474] on div "- 00:26 03:29 03:29" at bounding box center [524, 476] width 639 height 11
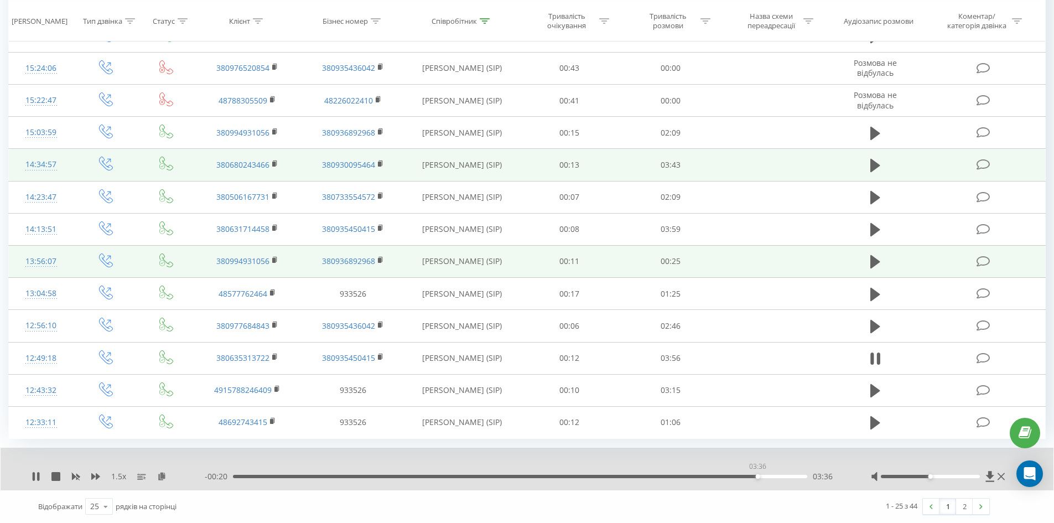
click at [758, 477] on div "03:36" at bounding box center [520, 476] width 574 height 3
click at [778, 478] on div "03:54" at bounding box center [520, 476] width 574 height 3
click at [753, 475] on div "03:45" at bounding box center [520, 476] width 574 height 3
click at [764, 476] on div "03:38" at bounding box center [763, 476] width 4 height 4
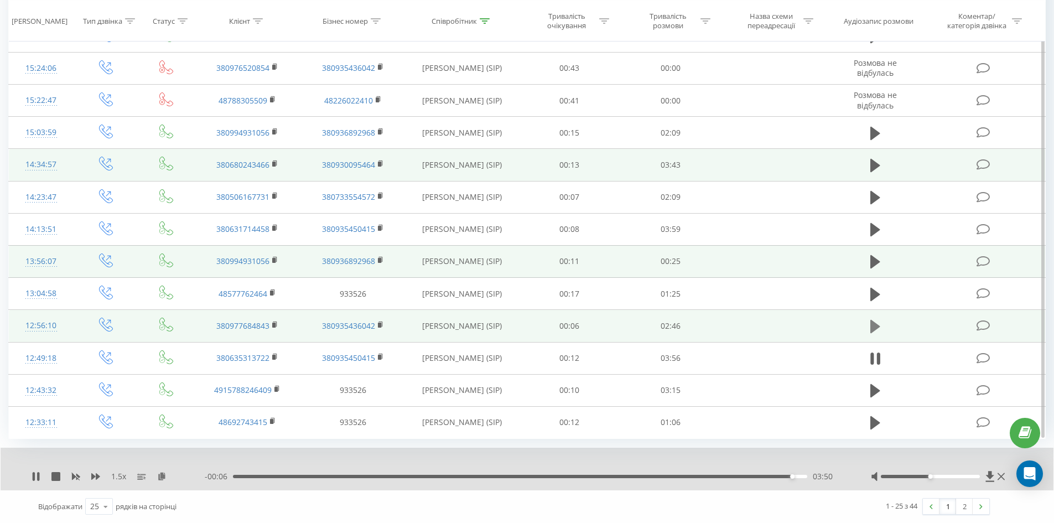
click at [874, 327] on icon at bounding box center [876, 326] width 10 height 13
click at [160, 478] on icon at bounding box center [161, 476] width 9 height 8
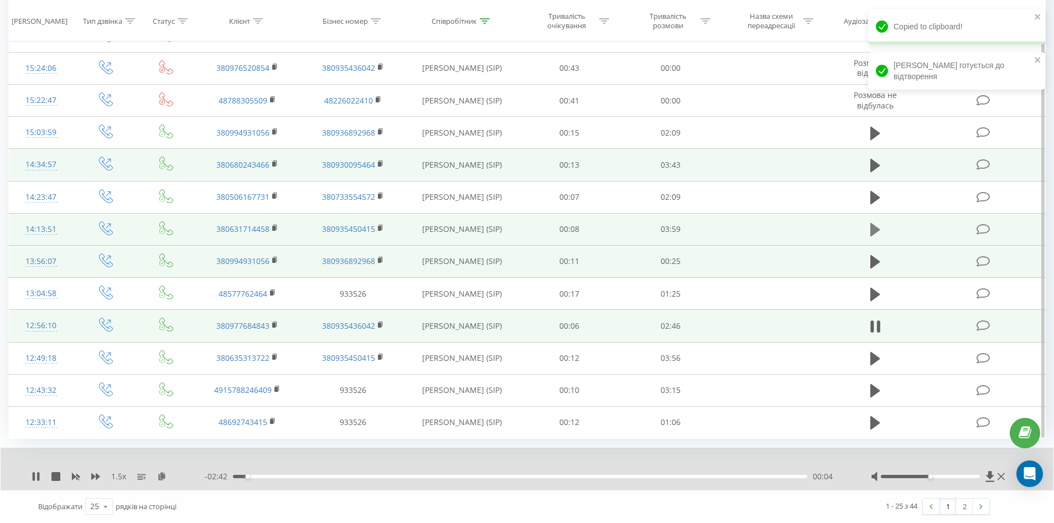
click at [867, 237] on button at bounding box center [875, 229] width 17 height 17
click at [164, 479] on icon at bounding box center [161, 476] width 9 height 8
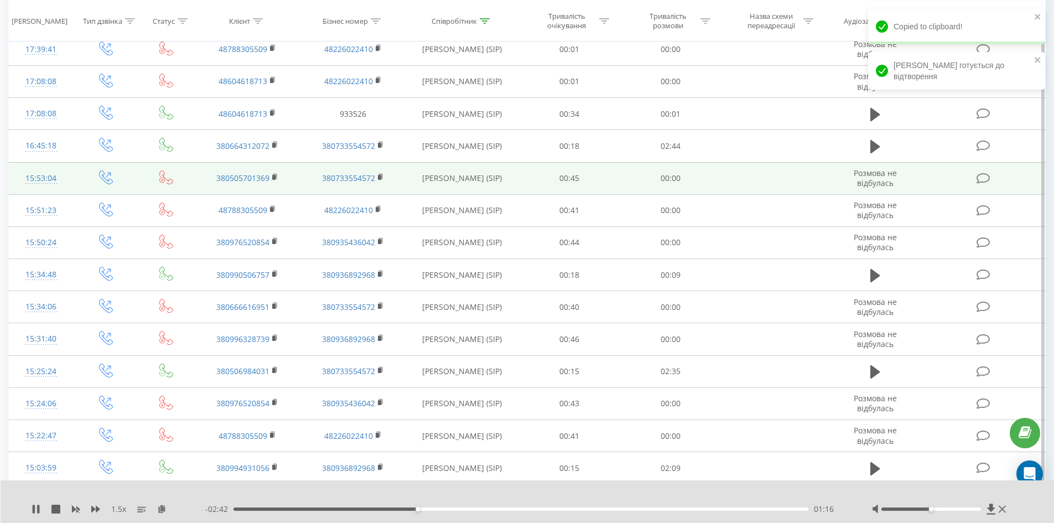
scroll to position [34, 0]
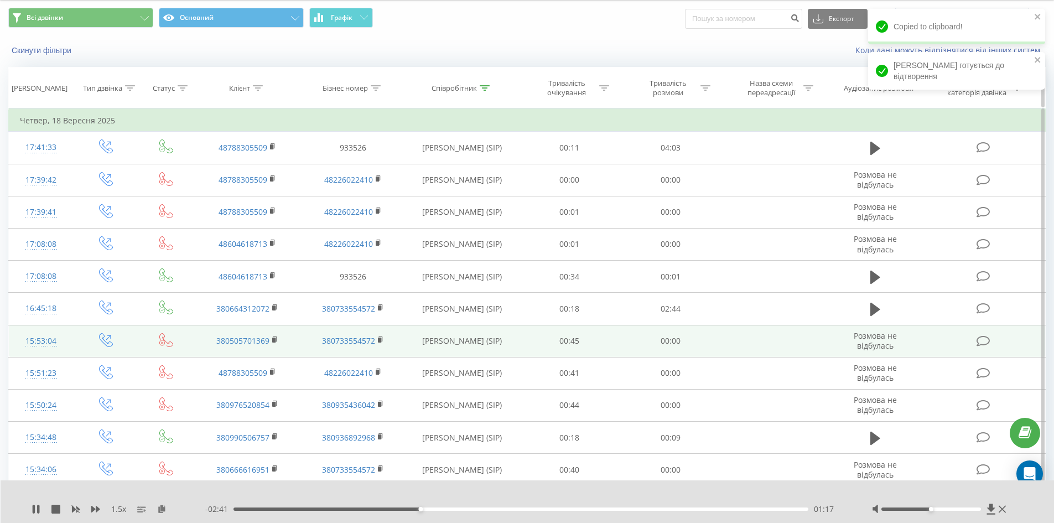
click at [482, 86] on icon at bounding box center [485, 88] width 10 height 6
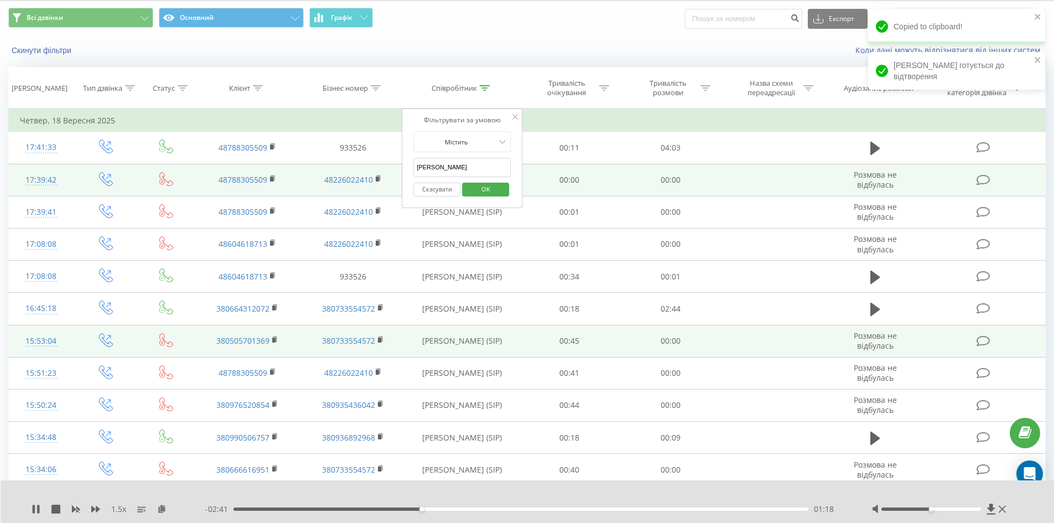
drag, startPoint x: 455, startPoint y: 170, endPoint x: 250, endPoint y: 170, distance: 205.9
click at [250, 170] on table "Фільтрувати за умовою Дорівнює Введіть значення Скасувати OK Фільтрувати за умо…" at bounding box center [527, 522] width 1038 height 829
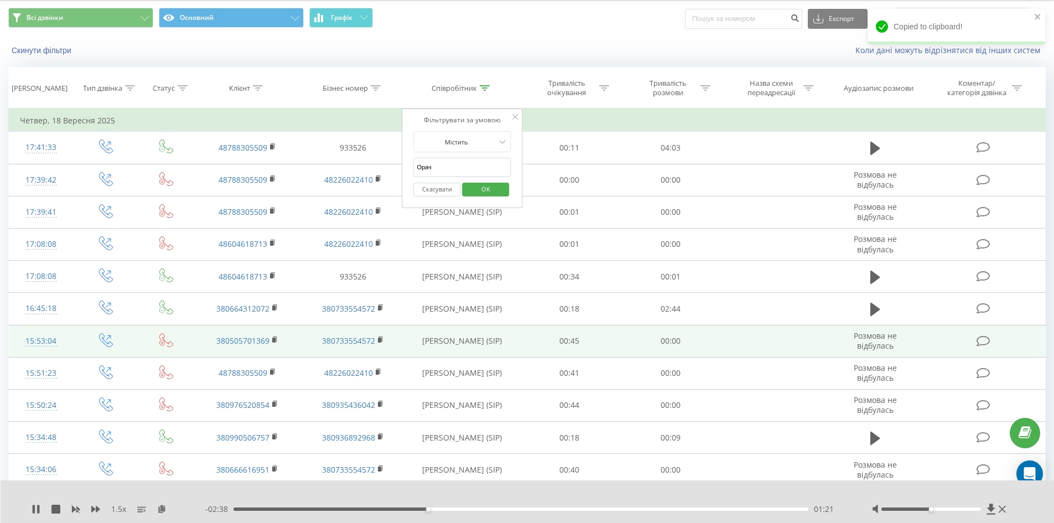
click at [478, 192] on span "OK" at bounding box center [485, 188] width 31 height 17
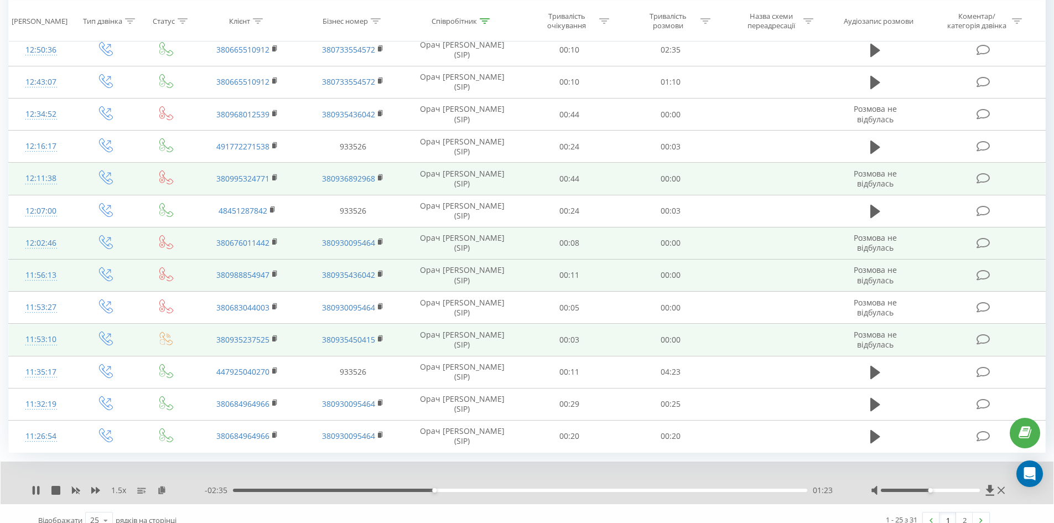
scroll to position [532, 0]
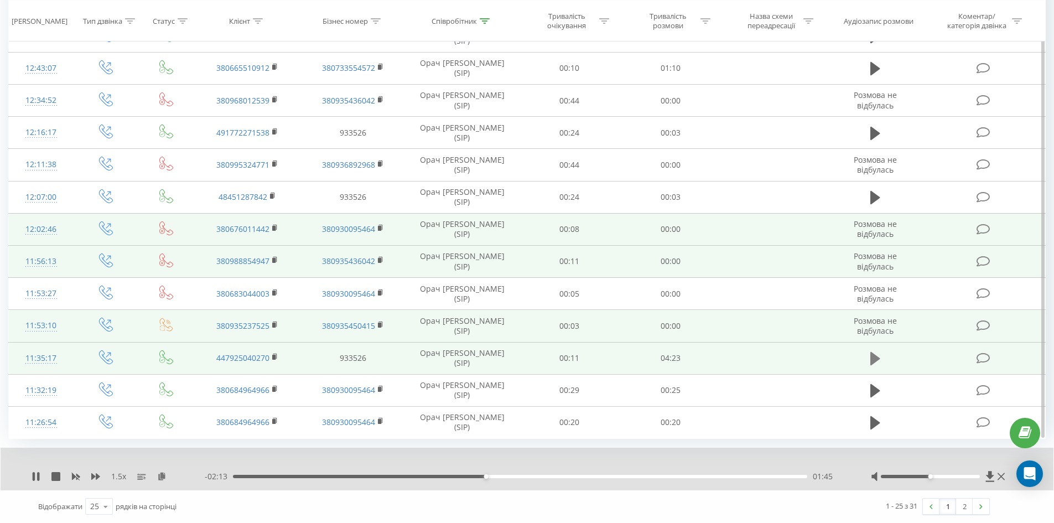
click at [877, 356] on icon at bounding box center [876, 358] width 10 height 13
click at [162, 473] on icon at bounding box center [161, 476] width 9 height 8
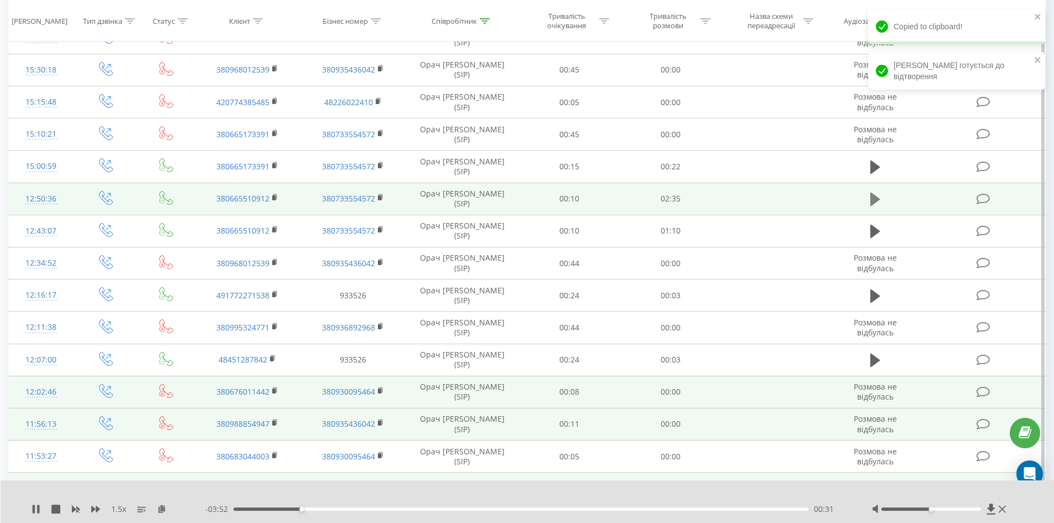
scroll to position [366, 0]
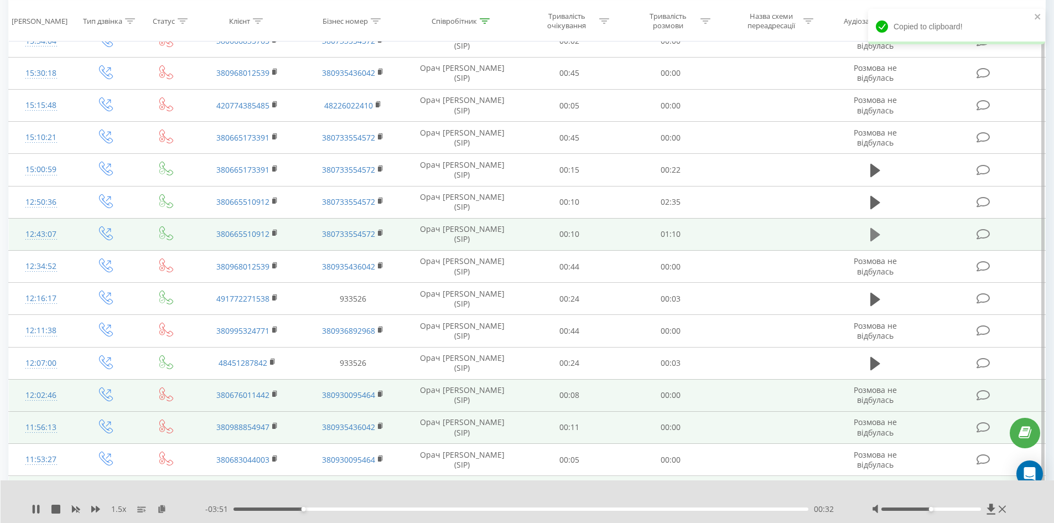
click at [879, 241] on icon at bounding box center [876, 234] width 10 height 15
click at [164, 508] on icon at bounding box center [161, 509] width 9 height 8
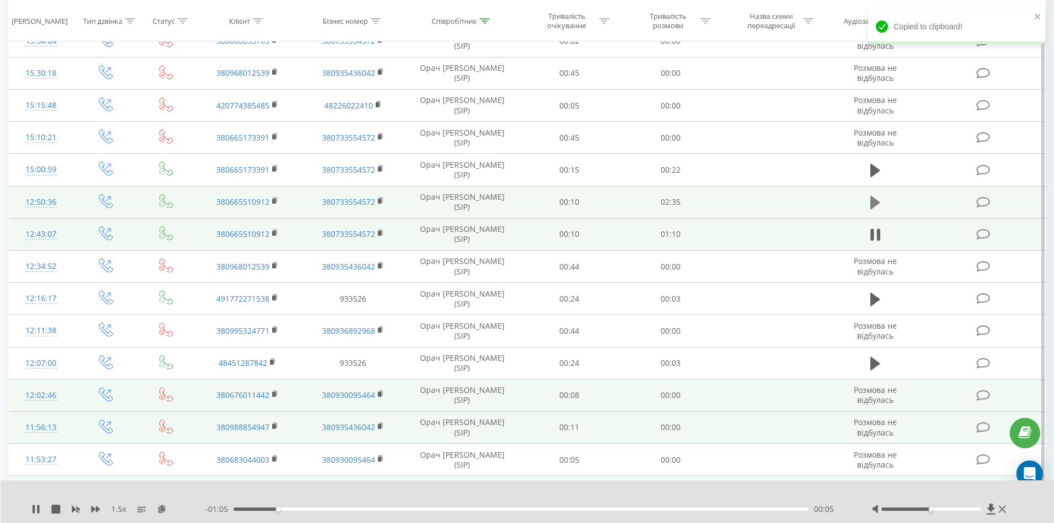
click at [881, 204] on button at bounding box center [875, 202] width 17 height 17
click at [165, 505] on icon at bounding box center [161, 509] width 9 height 8
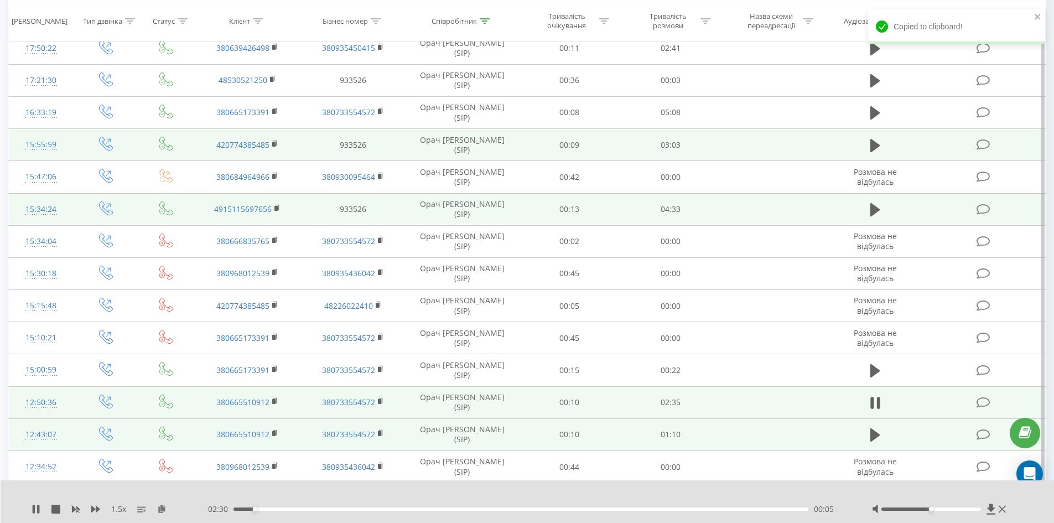
scroll to position [89, 0]
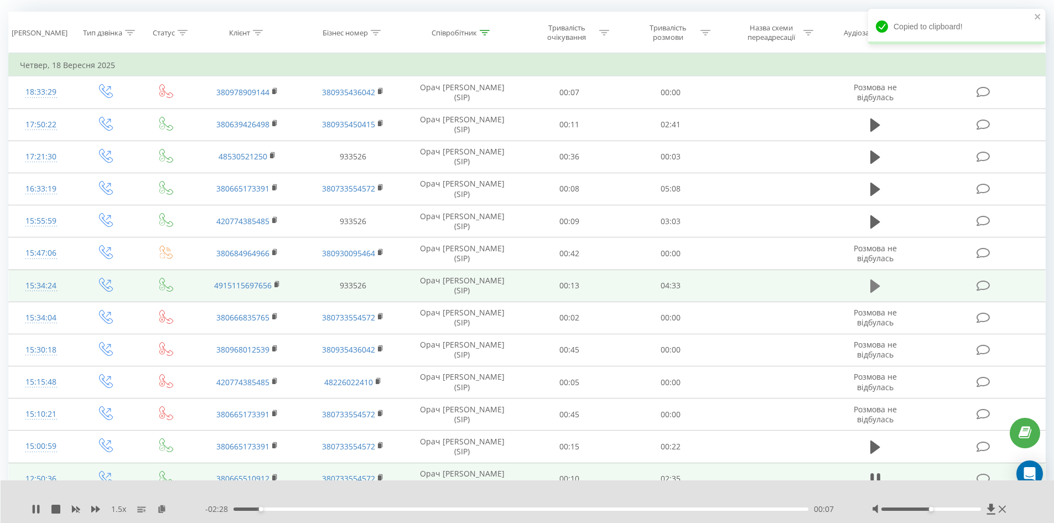
click at [874, 288] on icon at bounding box center [876, 285] width 10 height 13
click at [157, 510] on icon at bounding box center [161, 509] width 9 height 8
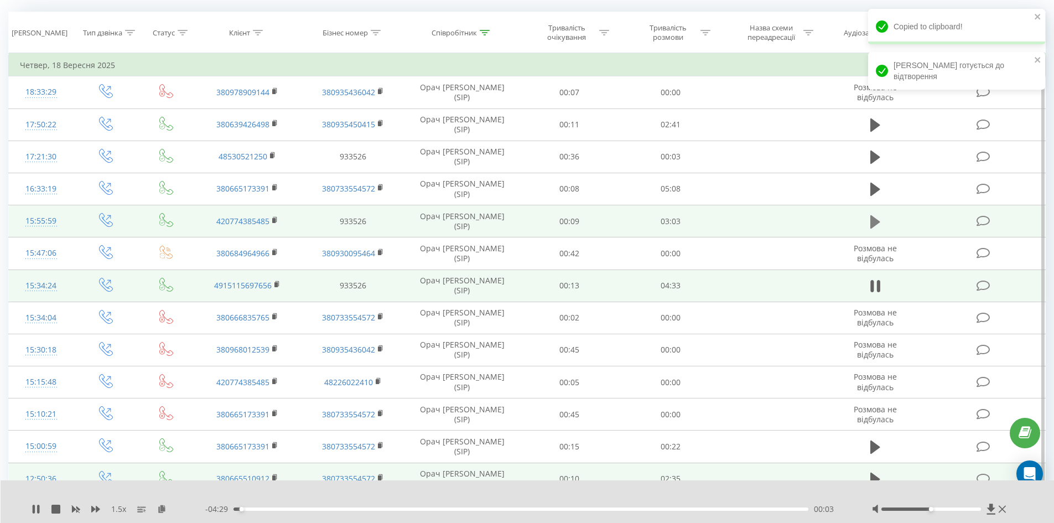
click at [872, 221] on icon at bounding box center [876, 221] width 10 height 13
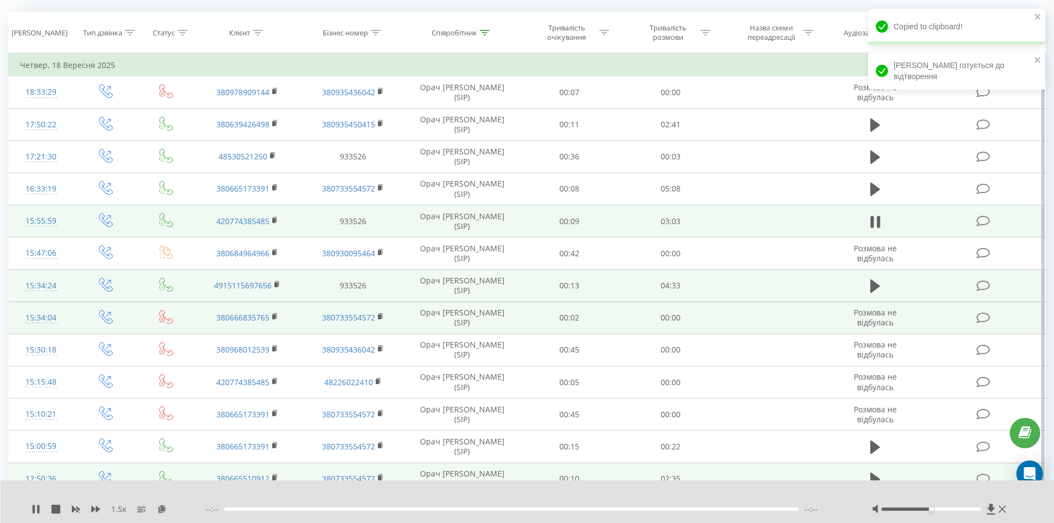
drag, startPoint x: 161, startPoint y: 508, endPoint x: 199, endPoint y: 328, distance: 183.3
click at [161, 508] on icon at bounding box center [161, 509] width 9 height 8
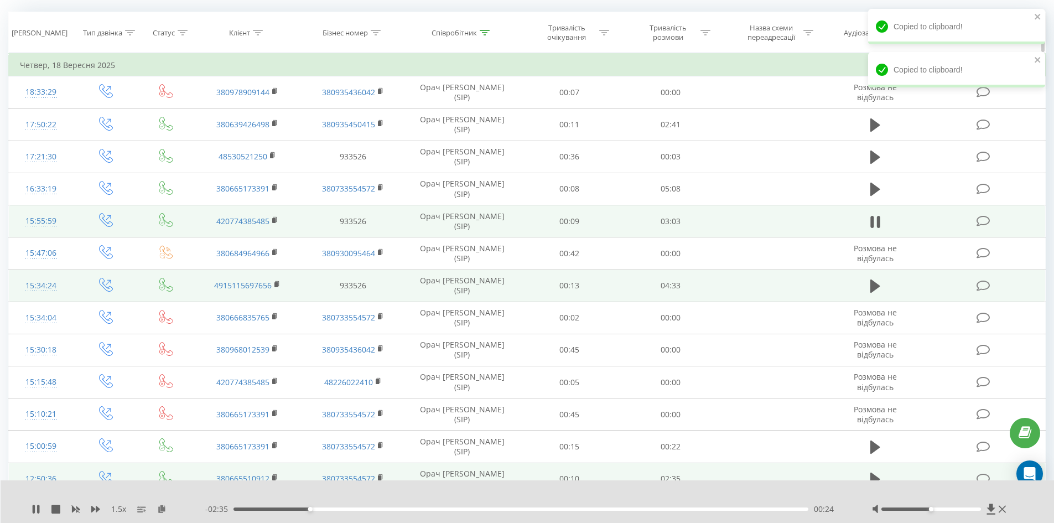
click at [418, 38] on th "Співробітник" at bounding box center [462, 32] width 113 height 41
click at [477, 33] on div "Співробітник" at bounding box center [454, 32] width 45 height 9
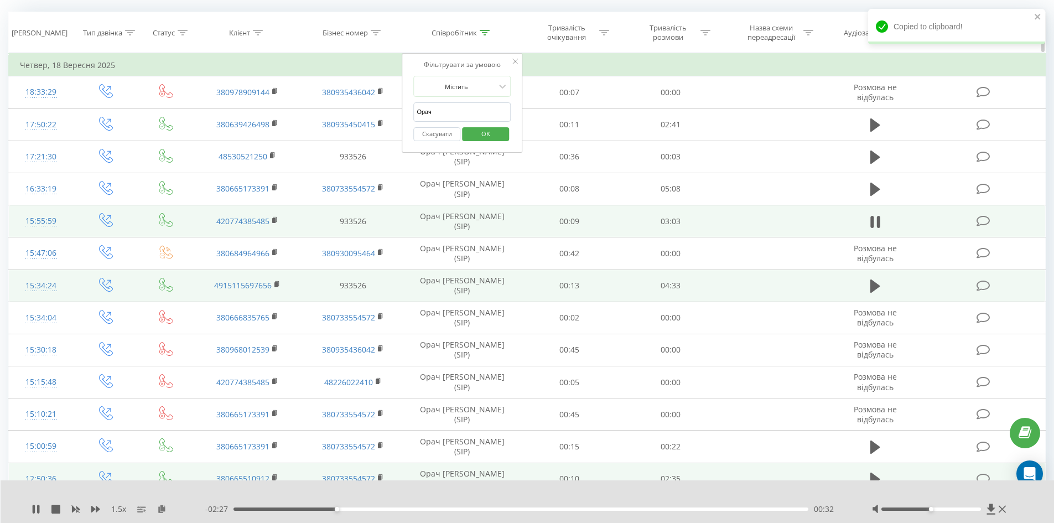
click at [484, 32] on icon at bounding box center [485, 33] width 10 height 6
click at [482, 34] on icon at bounding box center [485, 33] width 10 height 6
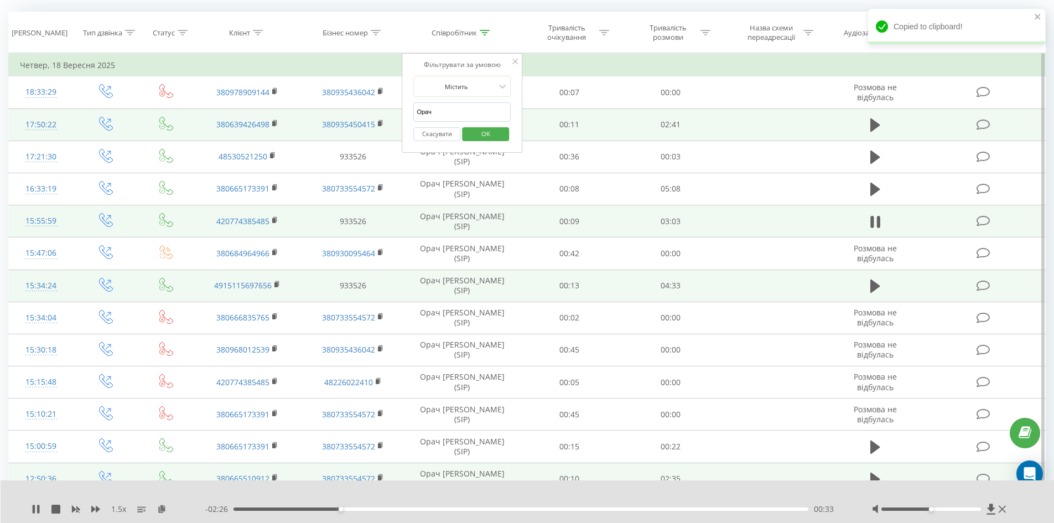
drag, startPoint x: 449, startPoint y: 111, endPoint x: 312, endPoint y: 117, distance: 136.8
click at [315, 116] on table "Фільтрувати за умовою Дорівнює Введіть значення Скасувати OK Фільтрувати за умо…" at bounding box center [527, 467] width 1038 height 829
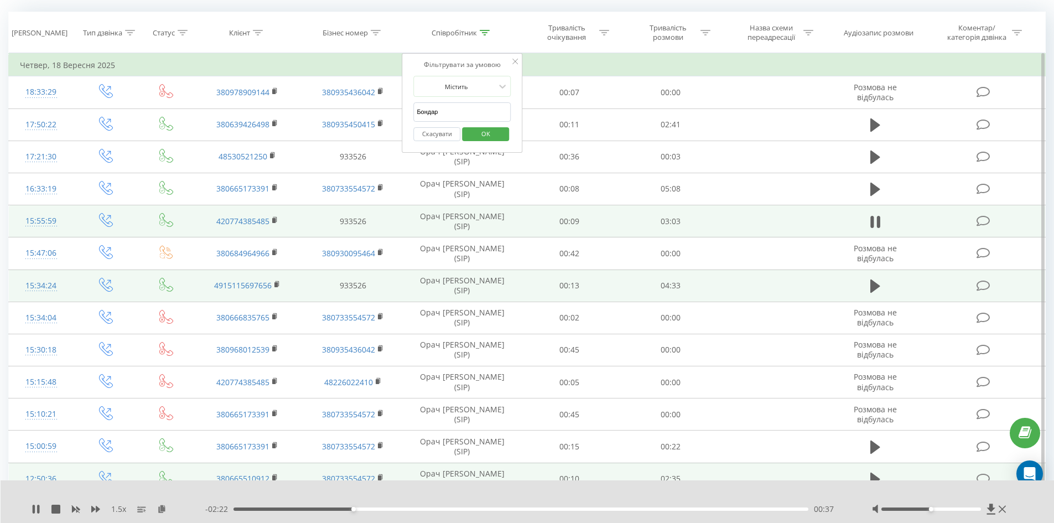
type input "Бондар"
click at [479, 139] on span "OK" at bounding box center [485, 133] width 31 height 17
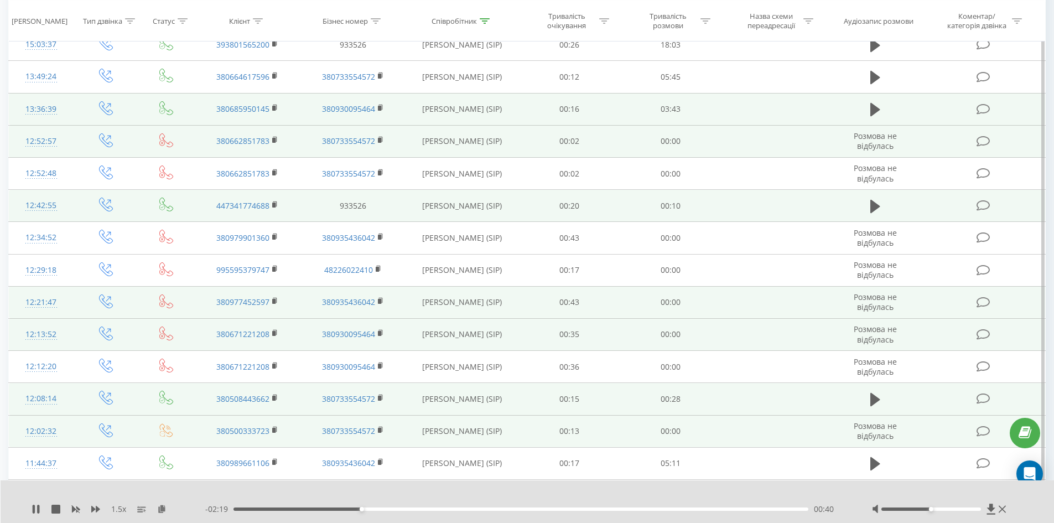
scroll to position [489, 0]
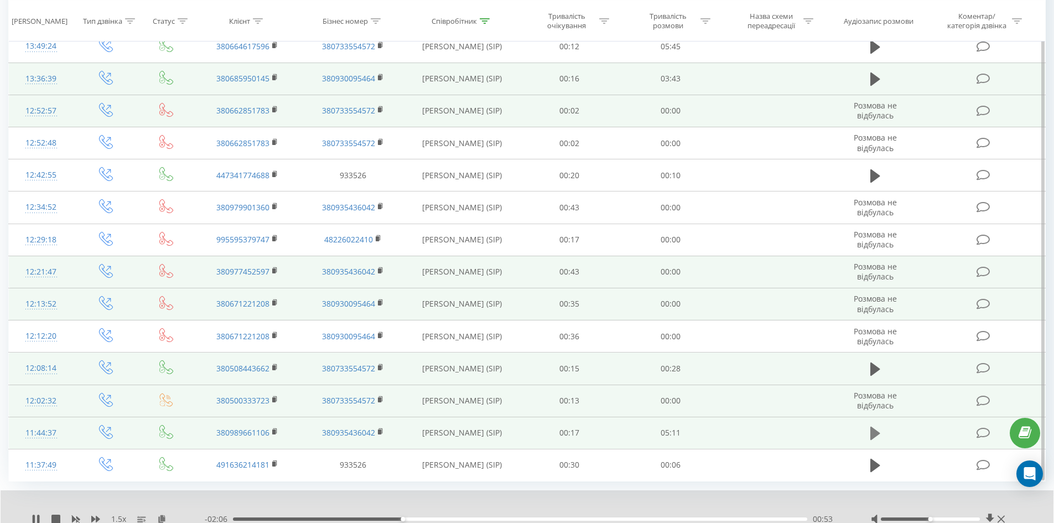
click at [878, 437] on icon at bounding box center [876, 433] width 10 height 15
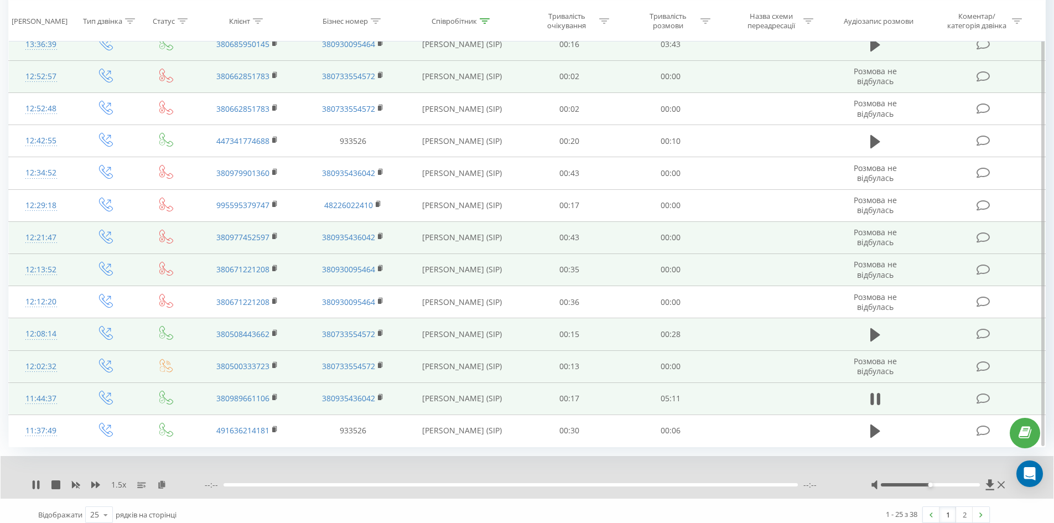
scroll to position [532, 0]
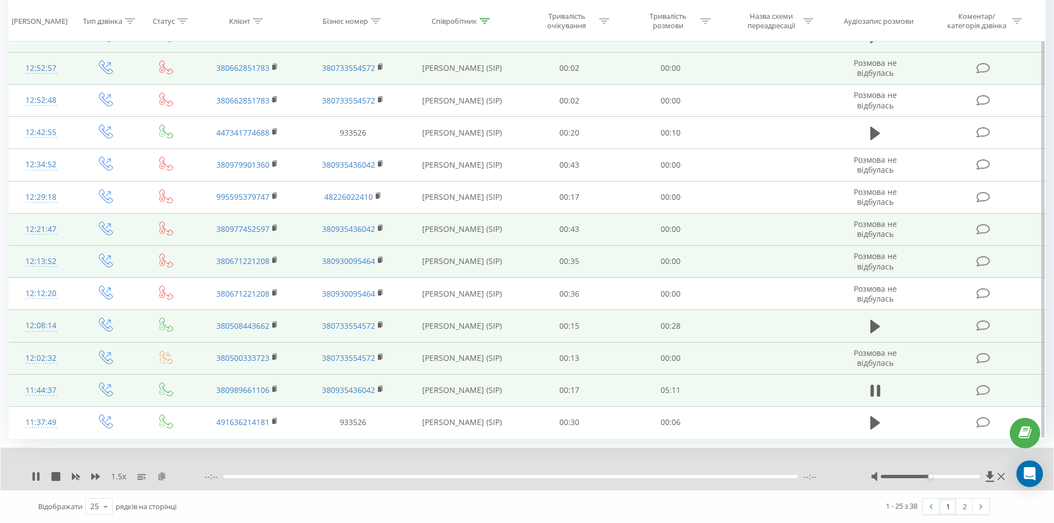
click at [162, 477] on icon at bounding box center [161, 476] width 9 height 8
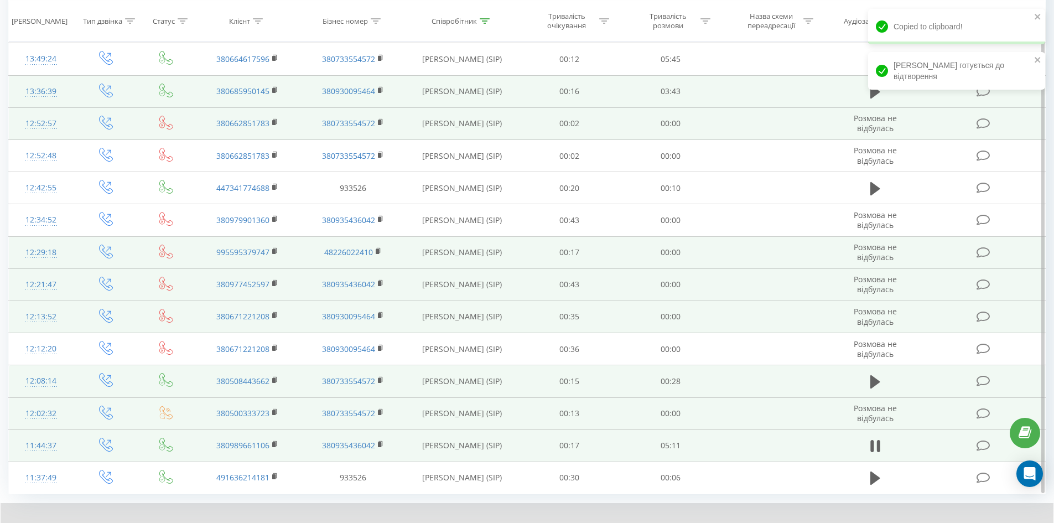
scroll to position [366, 0]
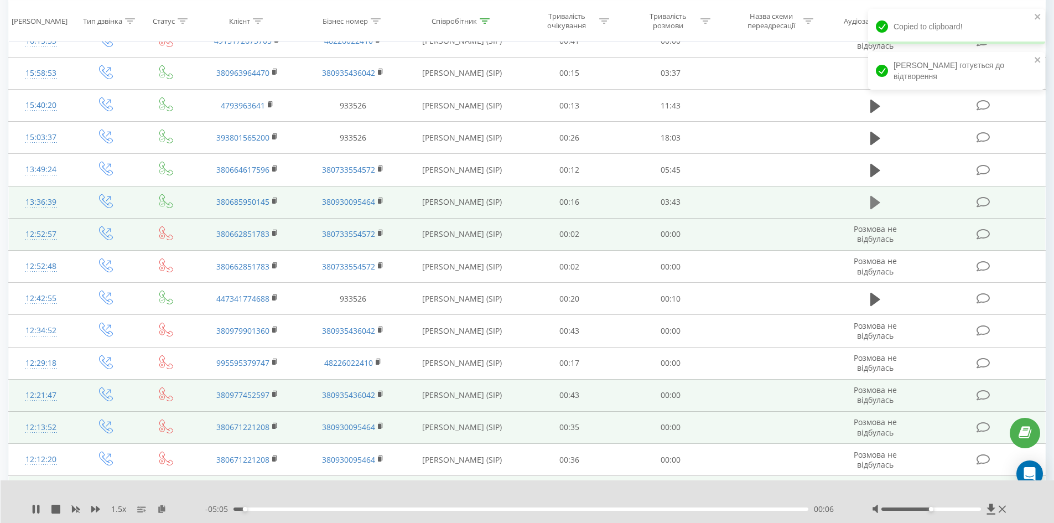
click at [876, 204] on icon at bounding box center [876, 202] width 10 height 13
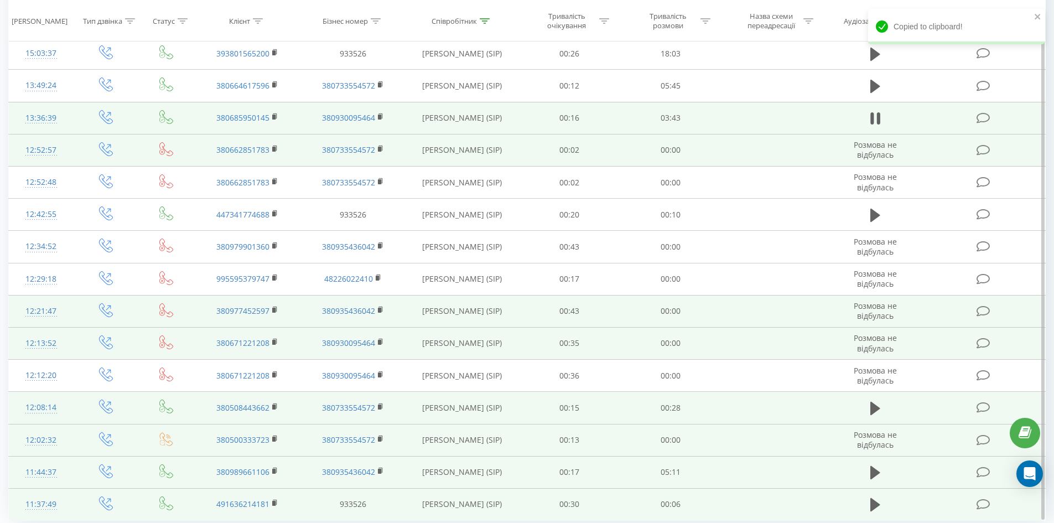
scroll to position [489, 0]
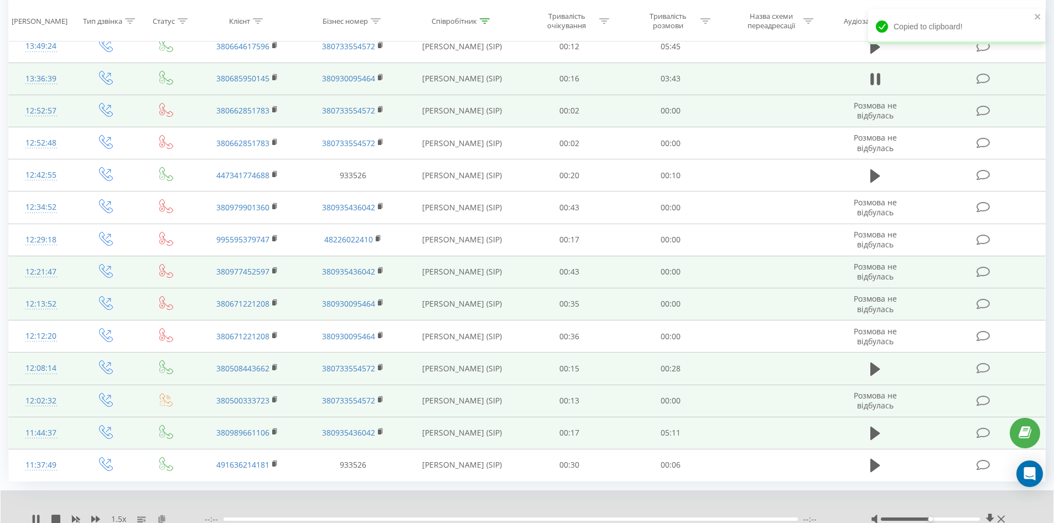
click at [164, 518] on icon at bounding box center [161, 519] width 9 height 8
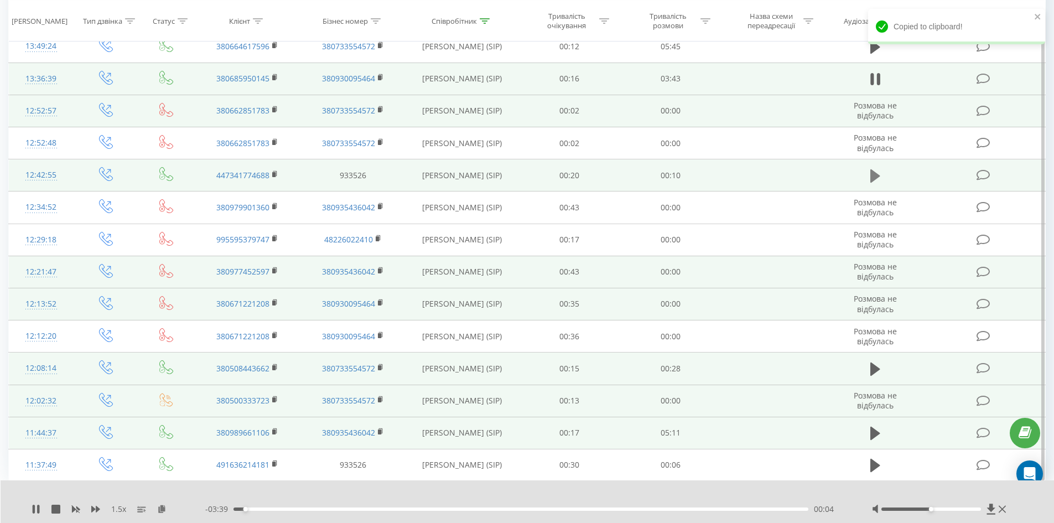
scroll to position [379, 0]
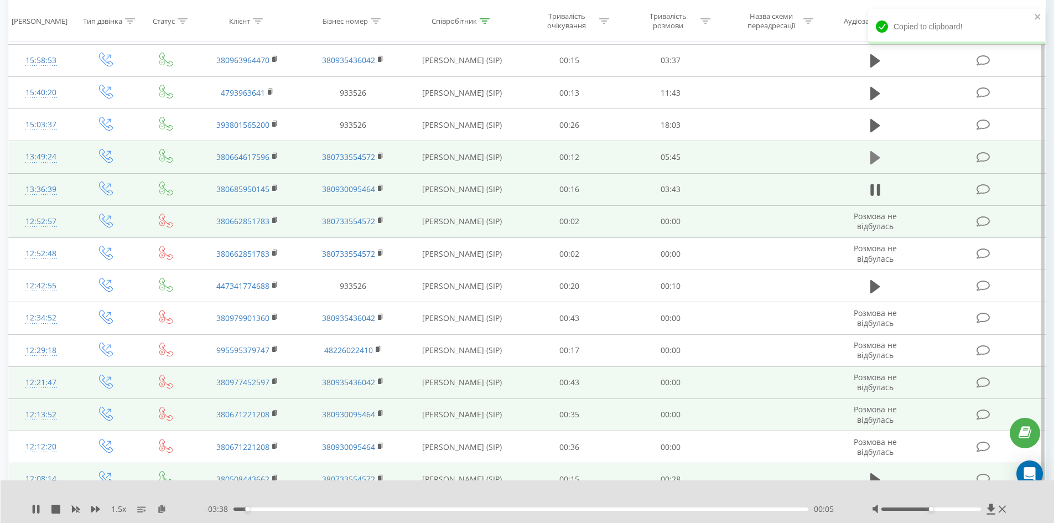
click at [877, 158] on icon at bounding box center [876, 157] width 10 height 13
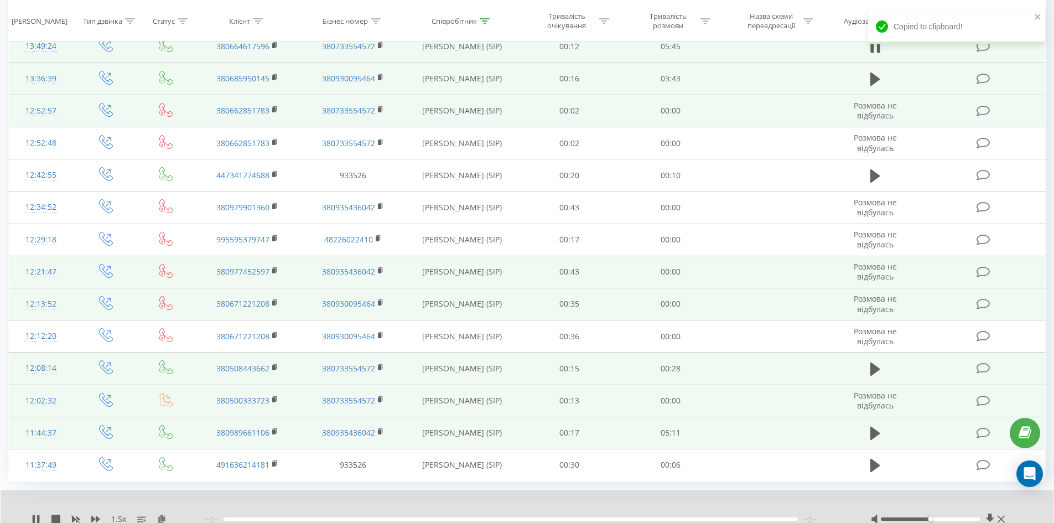
drag, startPoint x: 159, startPoint y: 515, endPoint x: 162, endPoint y: 505, distance: 10.9
click at [159, 515] on icon at bounding box center [161, 519] width 9 height 8
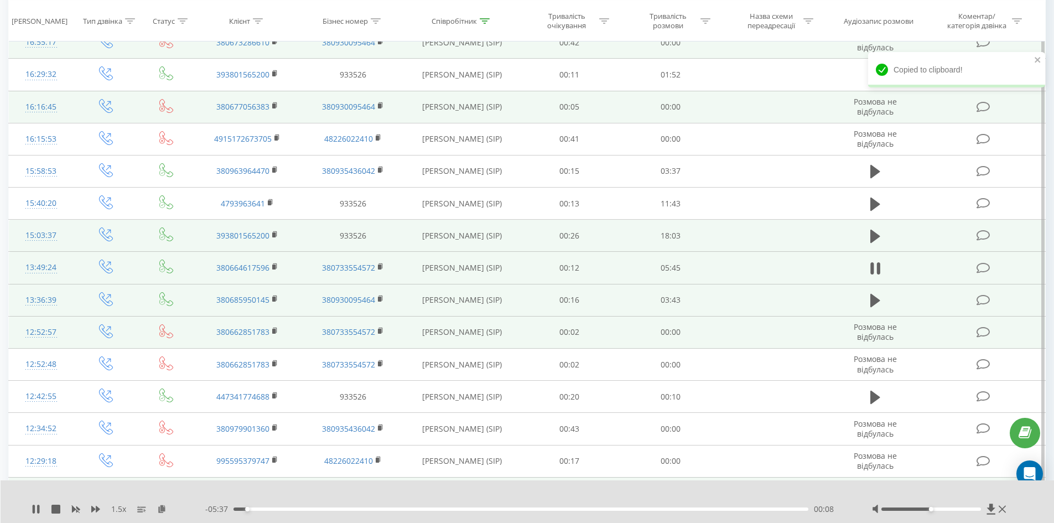
scroll to position [157, 0]
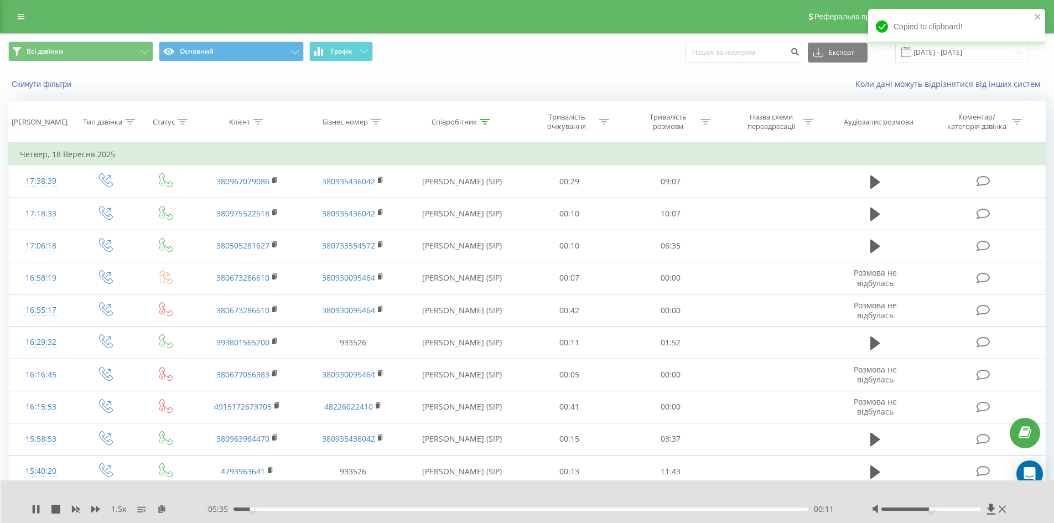
scroll to position [157, 0]
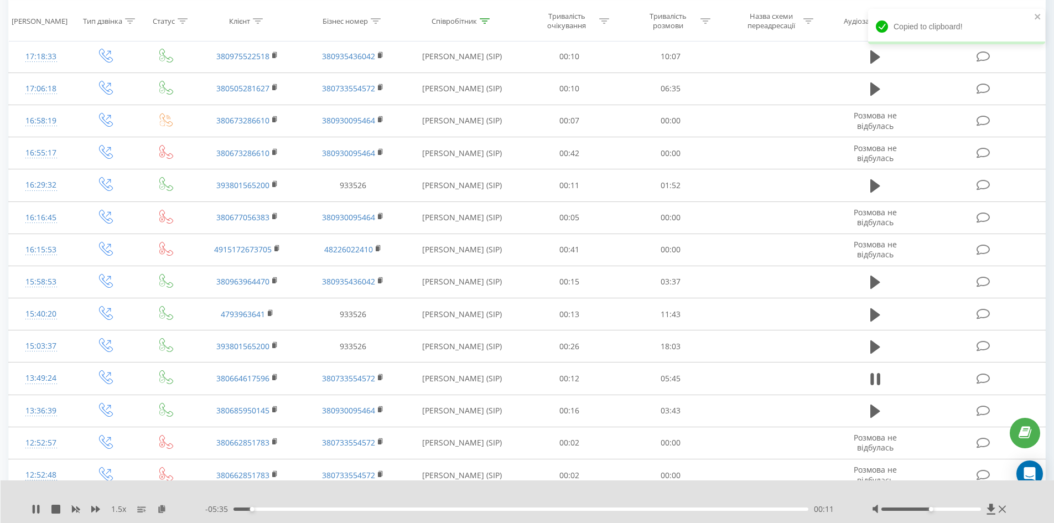
click at [879, 189] on icon at bounding box center [876, 185] width 10 height 15
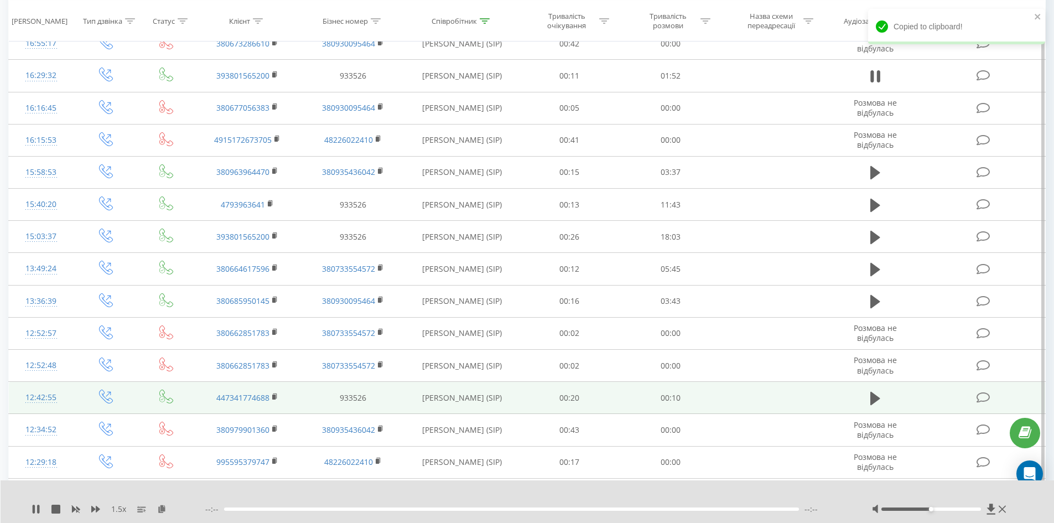
scroll to position [268, 0]
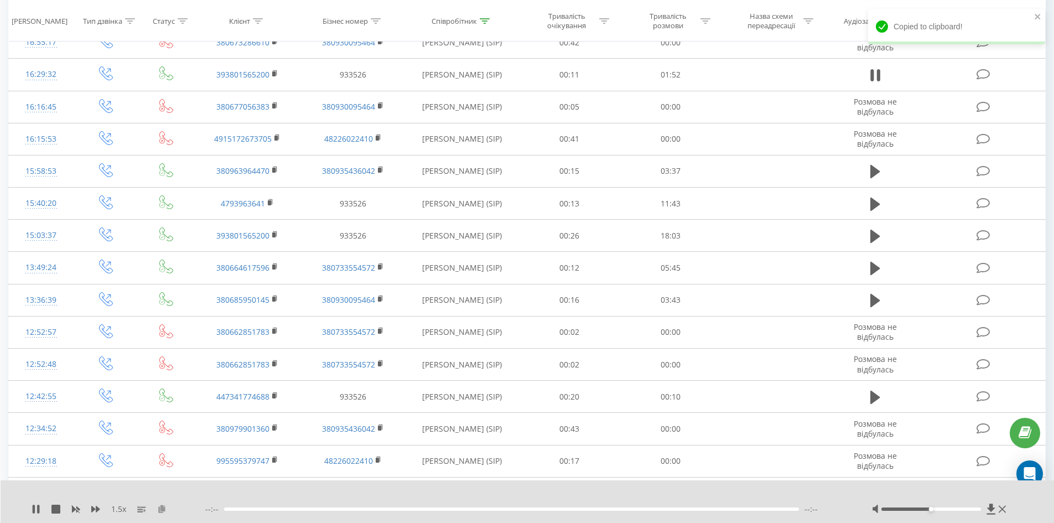
click at [162, 508] on icon at bounding box center [161, 509] width 9 height 8
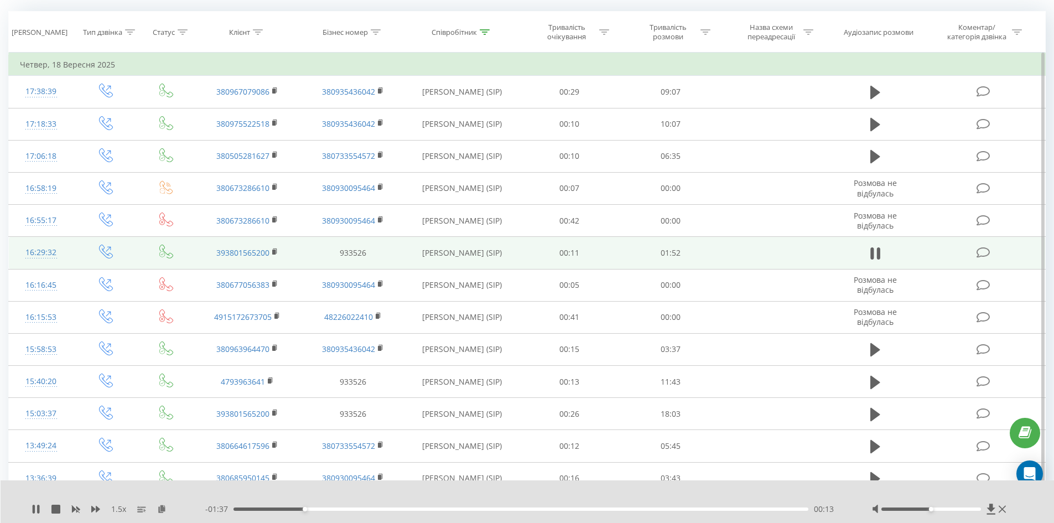
scroll to position [89, 0]
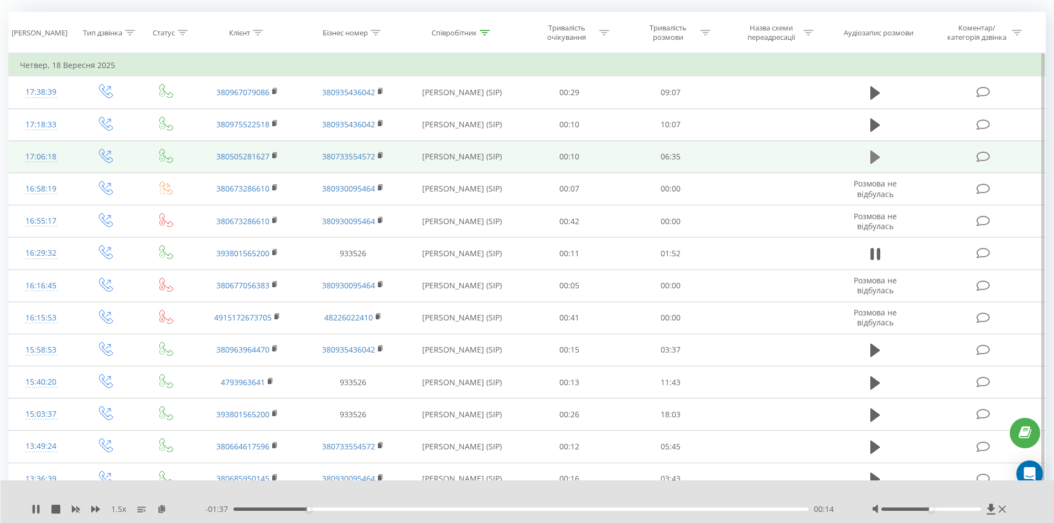
click at [869, 162] on button at bounding box center [875, 157] width 17 height 17
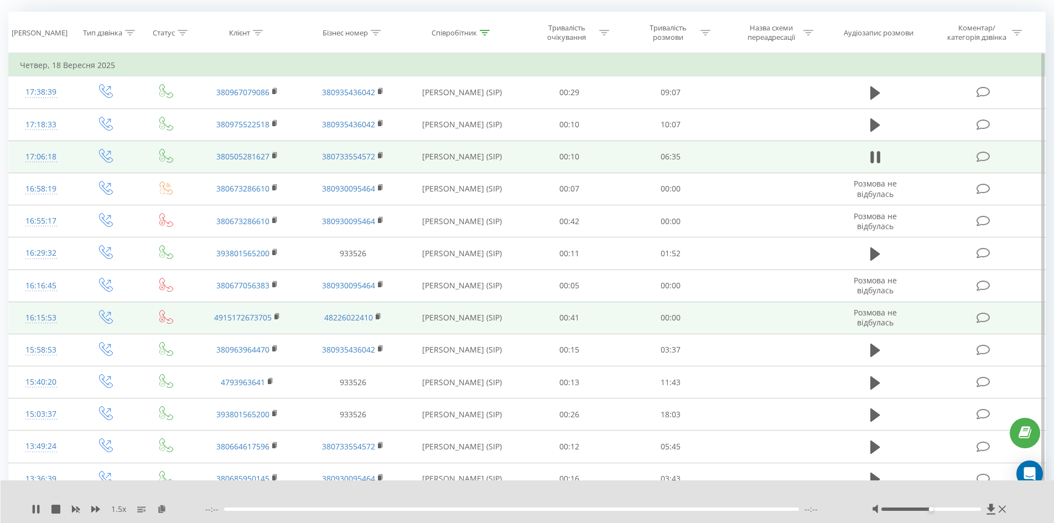
drag, startPoint x: 163, startPoint y: 509, endPoint x: 184, endPoint y: 315, distance: 194.8
click at [163, 509] on icon at bounding box center [161, 509] width 9 height 8
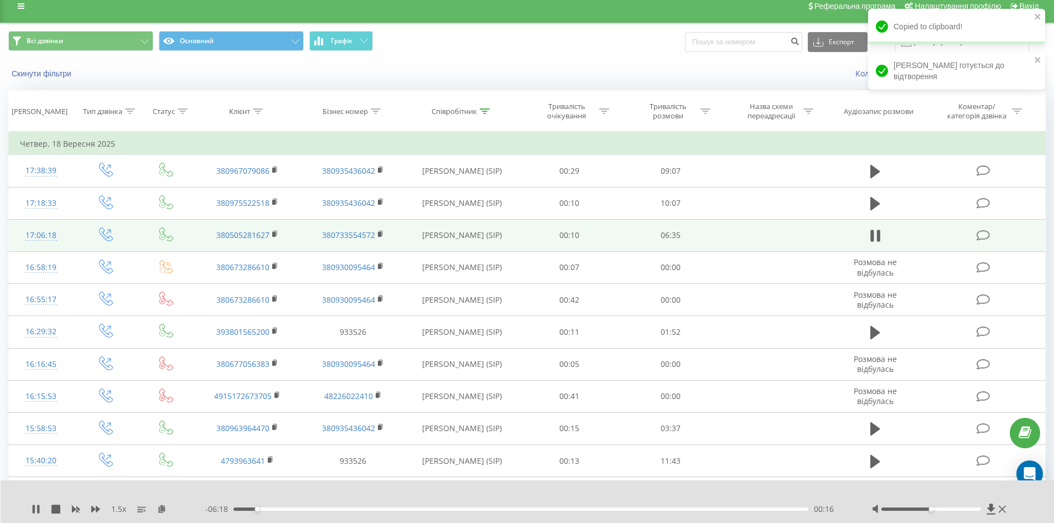
scroll to position [0, 0]
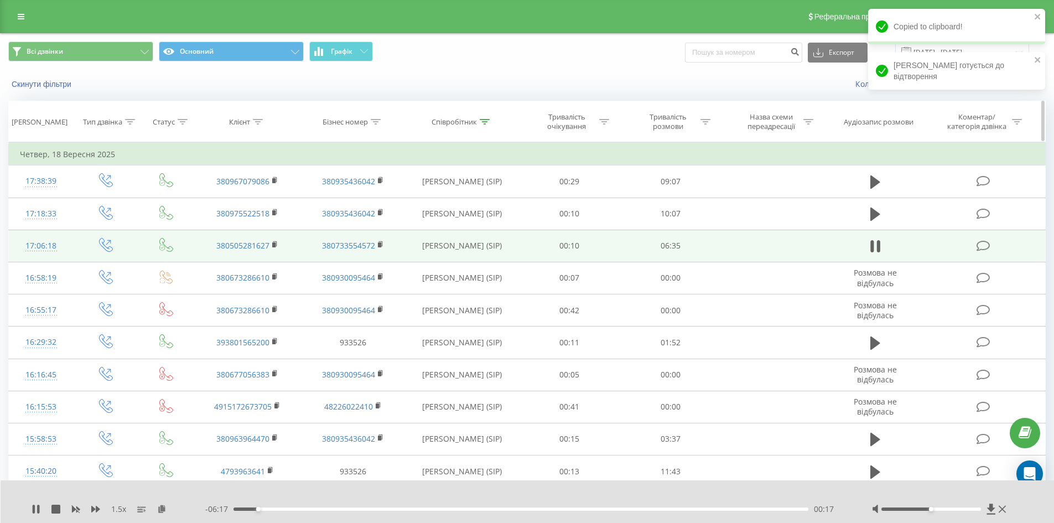
click at [482, 123] on icon at bounding box center [485, 122] width 10 height 6
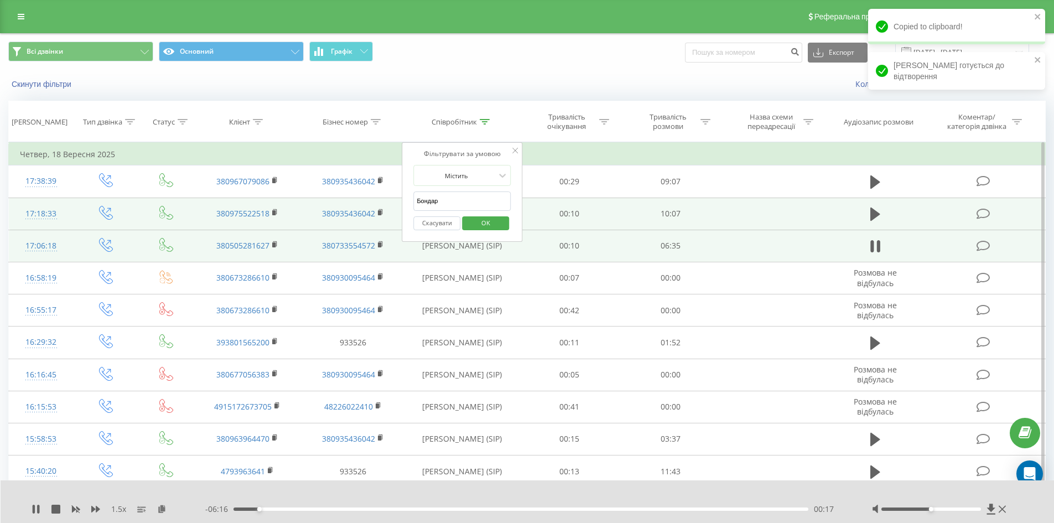
drag, startPoint x: 451, startPoint y: 199, endPoint x: 308, endPoint y: 201, distance: 142.3
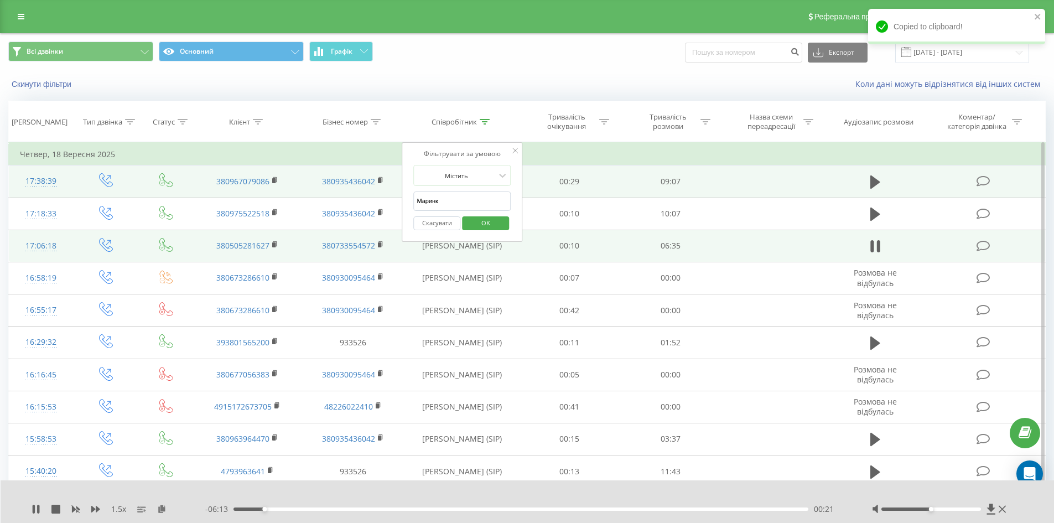
drag, startPoint x: 472, startPoint y: 202, endPoint x: 174, endPoint y: 188, distance: 297.5
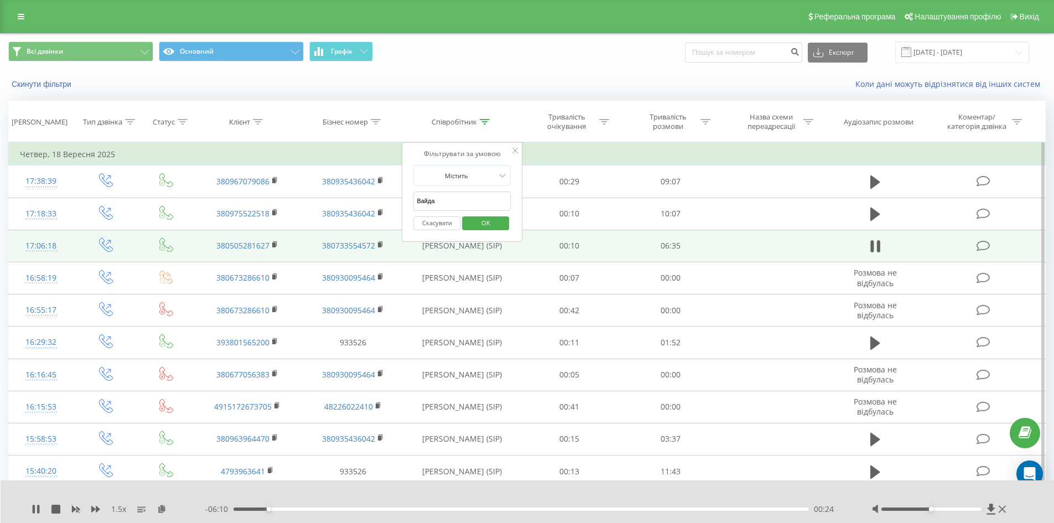
click at [475, 221] on span "OK" at bounding box center [485, 222] width 31 height 17
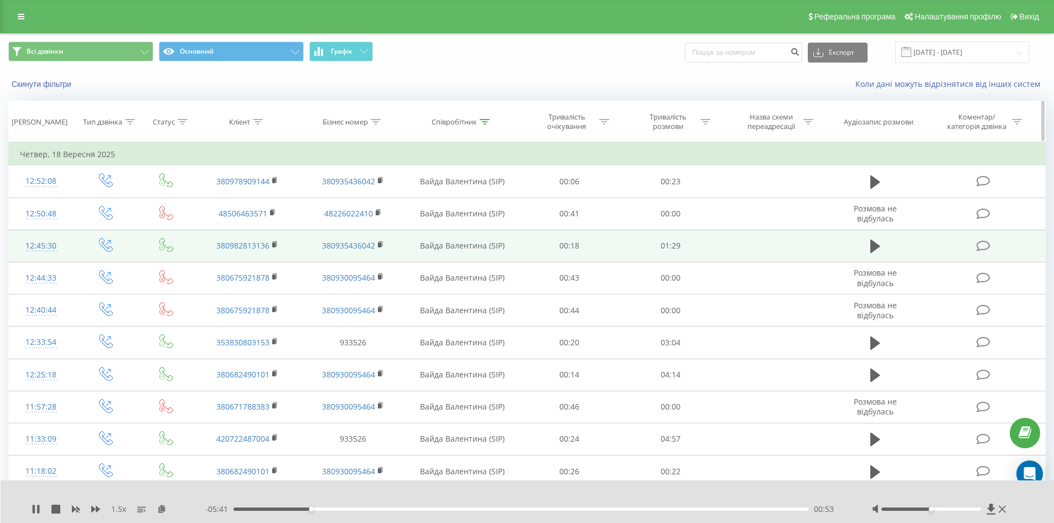
click at [486, 120] on icon at bounding box center [485, 122] width 10 height 6
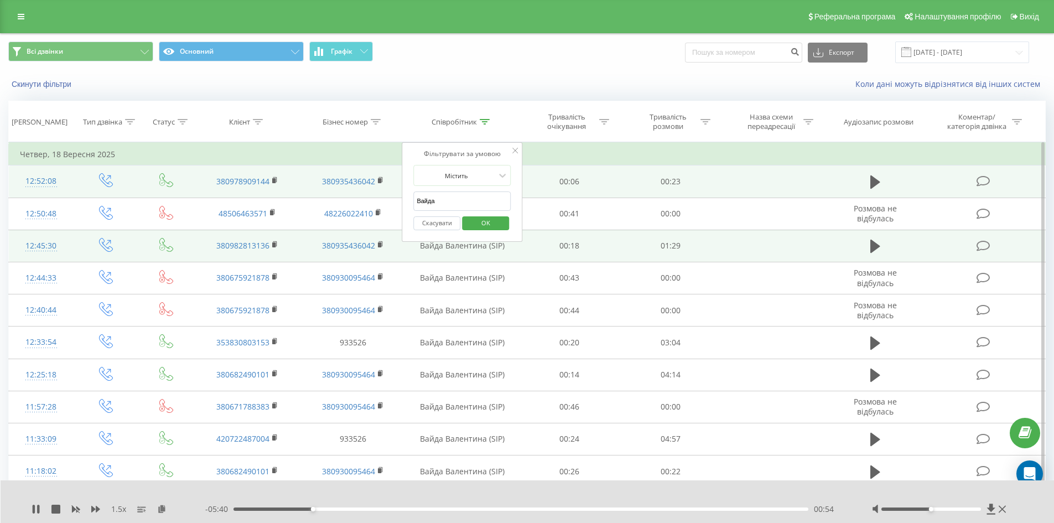
drag, startPoint x: 467, startPoint y: 198, endPoint x: 309, endPoint y: 182, distance: 158.5
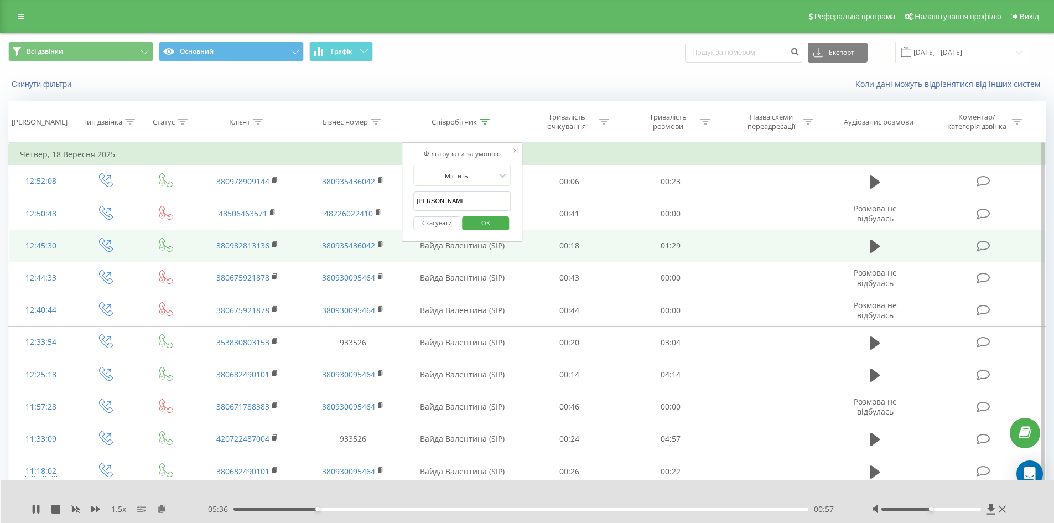
click at [477, 224] on span "OK" at bounding box center [485, 222] width 31 height 17
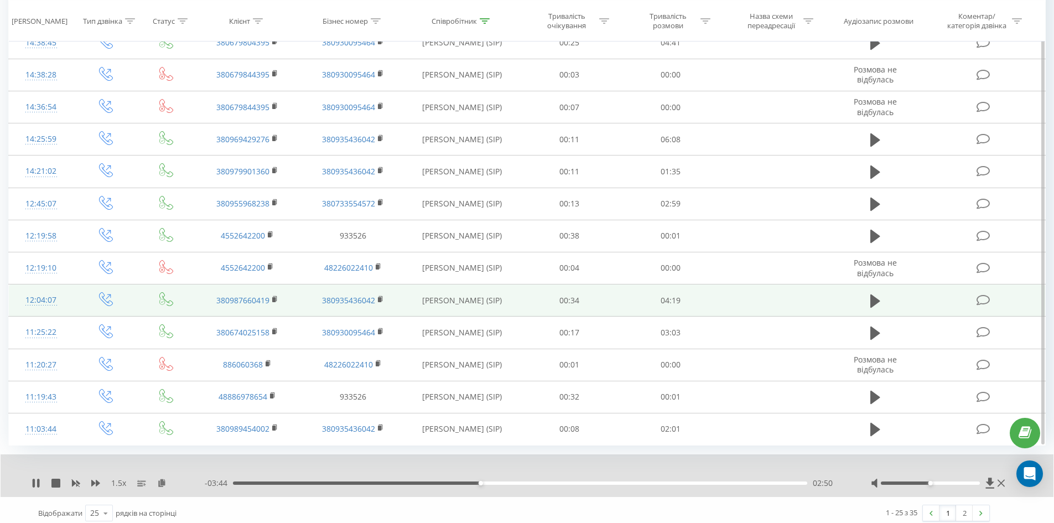
scroll to position [532, 0]
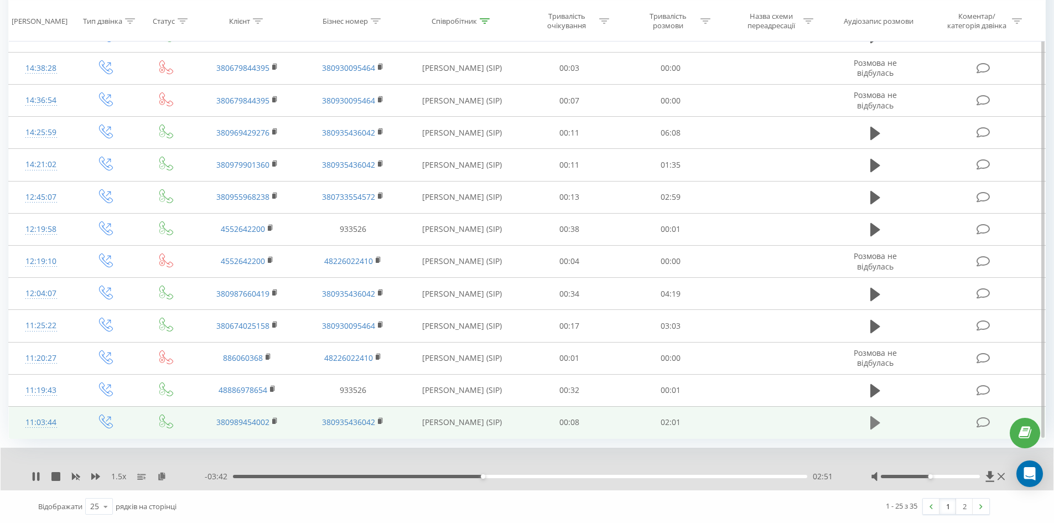
click at [879, 421] on icon at bounding box center [876, 422] width 10 height 15
click at [161, 477] on icon at bounding box center [161, 476] width 9 height 8
click at [272, 425] on icon at bounding box center [275, 421] width 6 height 8
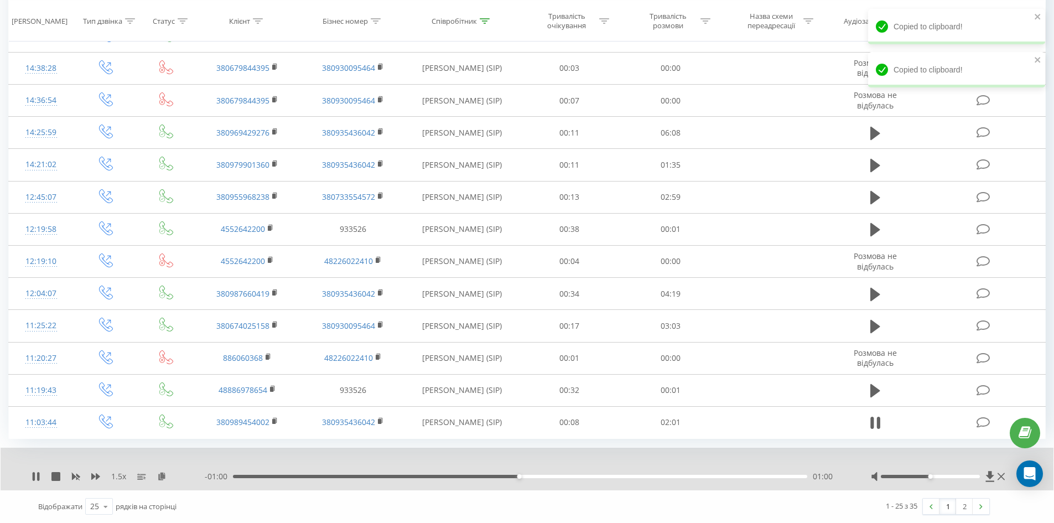
click at [567, 477] on div "01:00" at bounding box center [520, 476] width 574 height 3
click at [639, 479] on div "- 00:48 01:12 01:12" at bounding box center [524, 476] width 639 height 11
click at [641, 476] on div "01:12" at bounding box center [520, 476] width 574 height 3
click at [671, 474] on div "- 00:31 01:28 01:28" at bounding box center [524, 476] width 639 height 11
click at [679, 477] on div "01:28" at bounding box center [520, 476] width 574 height 3
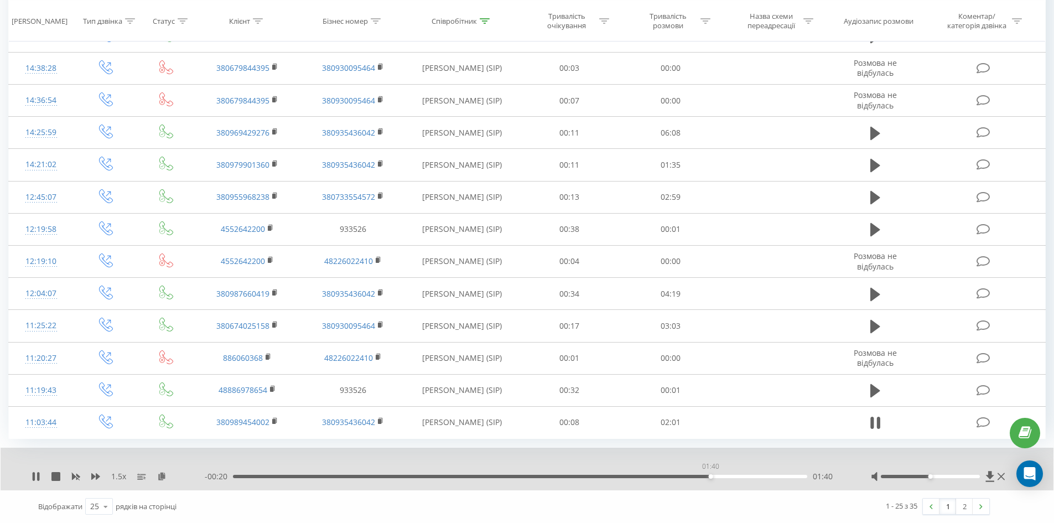
click at [711, 478] on div "01:40" at bounding box center [520, 476] width 574 height 3
click at [739, 475] on div "01:41" at bounding box center [520, 476] width 574 height 3
click at [765, 475] on div "01:51" at bounding box center [520, 476] width 574 height 3
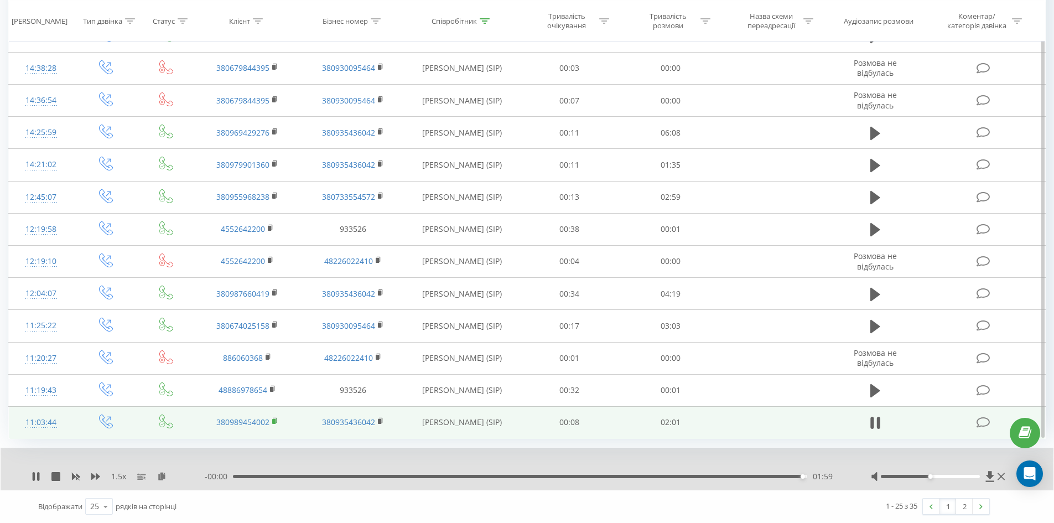
click at [275, 425] on icon at bounding box center [275, 421] width 6 height 8
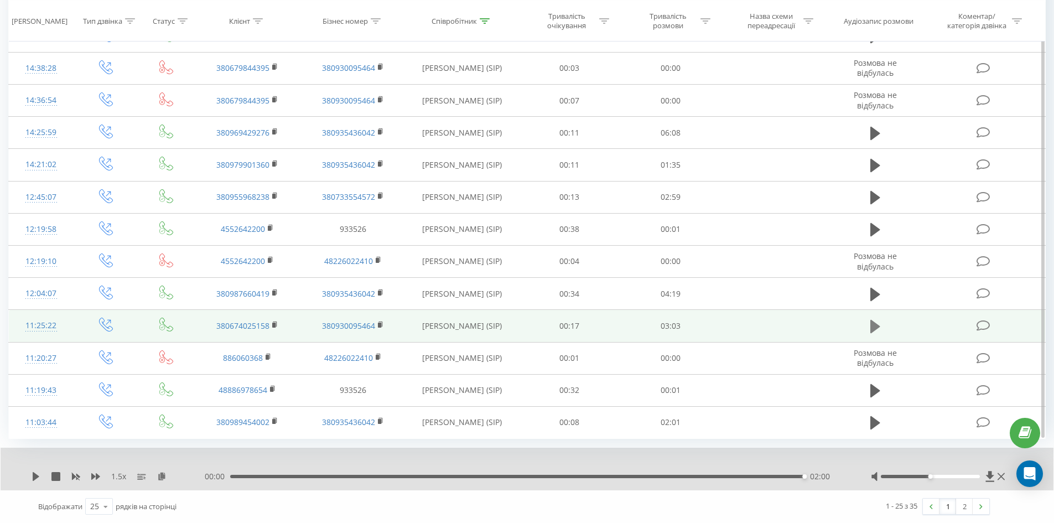
click at [874, 322] on icon at bounding box center [876, 326] width 10 height 13
click at [162, 473] on icon at bounding box center [161, 476] width 9 height 8
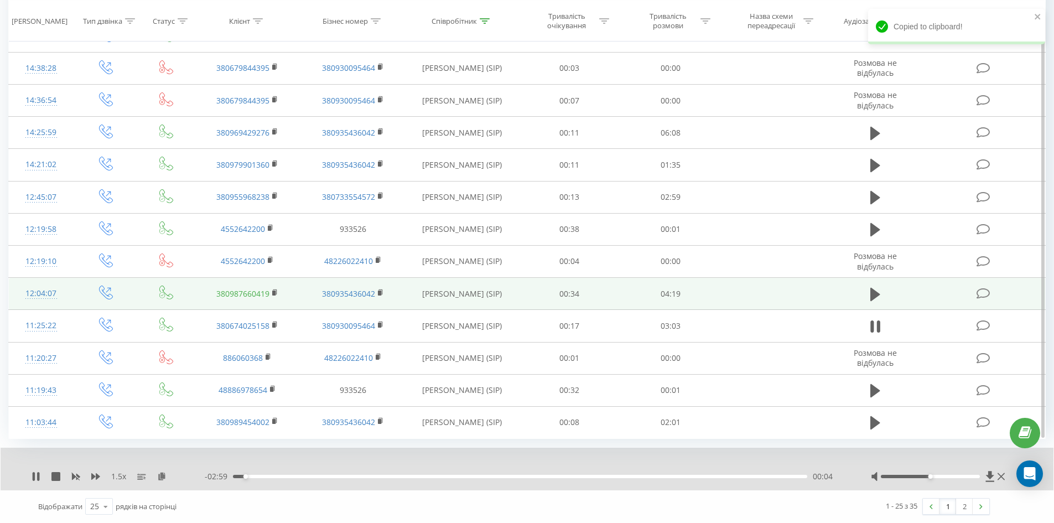
drag, startPoint x: 273, startPoint y: 322, endPoint x: 265, endPoint y: 288, distance: 34.6
click at [273, 322] on icon at bounding box center [275, 325] width 6 height 8
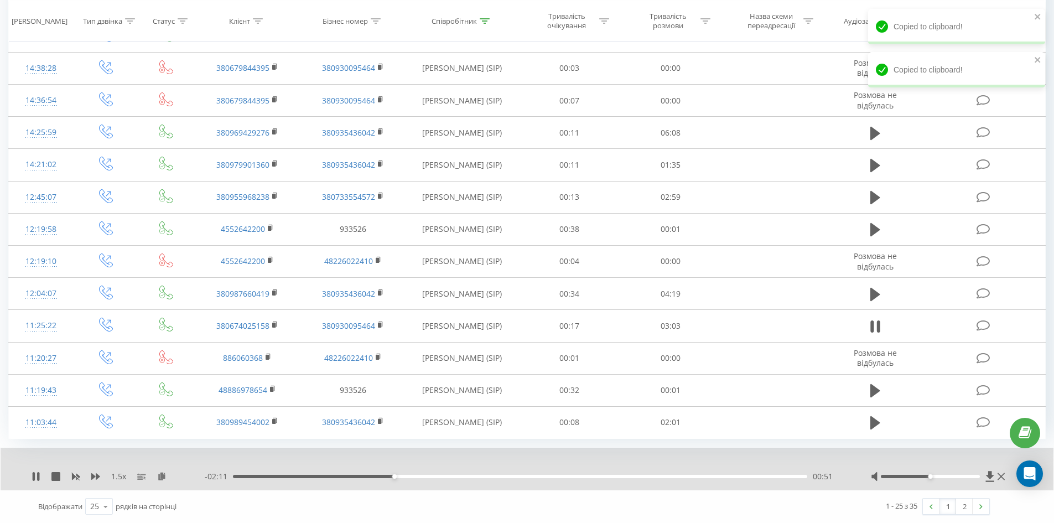
click at [277, 475] on div "00:51" at bounding box center [520, 476] width 574 height 3
click at [252, 474] on div "- 02:46 00:16 00:16" at bounding box center [524, 476] width 639 height 11
click at [252, 476] on div "00:06" at bounding box center [520, 476] width 574 height 3
drag, startPoint x: 744, startPoint y: 472, endPoint x: 750, endPoint y: 471, distance: 5.6
click at [747, 471] on div "- 02:39 00:23 00:23" at bounding box center [524, 476] width 639 height 11
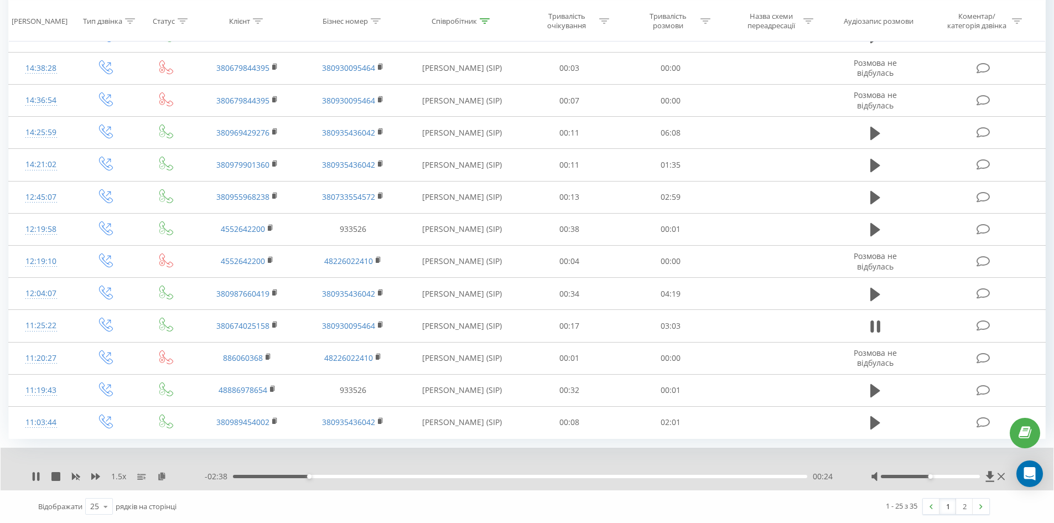
drag, startPoint x: 752, startPoint y: 471, endPoint x: 759, endPoint y: 474, distance: 7.2
click at [753, 472] on div "- 02:38 00:24 00:24" at bounding box center [524, 476] width 639 height 11
click at [760, 474] on div "- 02:38 00:24 00:24" at bounding box center [524, 476] width 639 height 11
click at [767, 476] on div "00:25" at bounding box center [520, 476] width 574 height 3
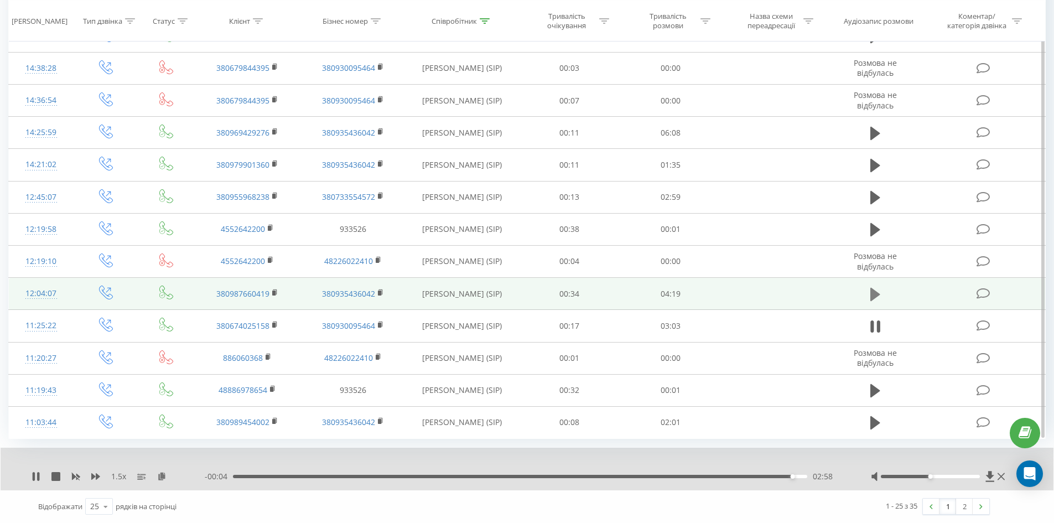
click at [876, 293] on icon at bounding box center [876, 293] width 10 height 13
click at [165, 475] on icon at bounding box center [161, 476] width 9 height 8
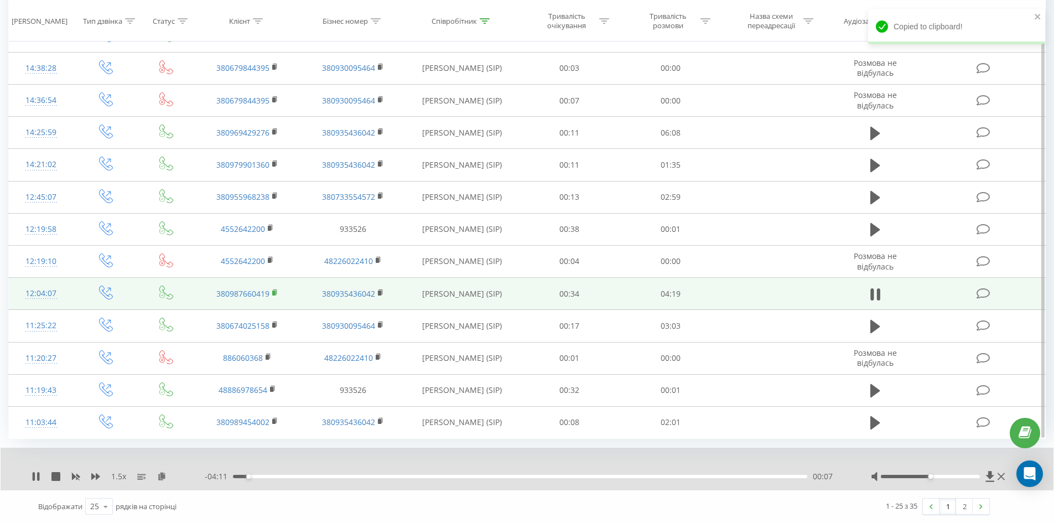
click at [276, 290] on icon at bounding box center [275, 293] width 6 height 8
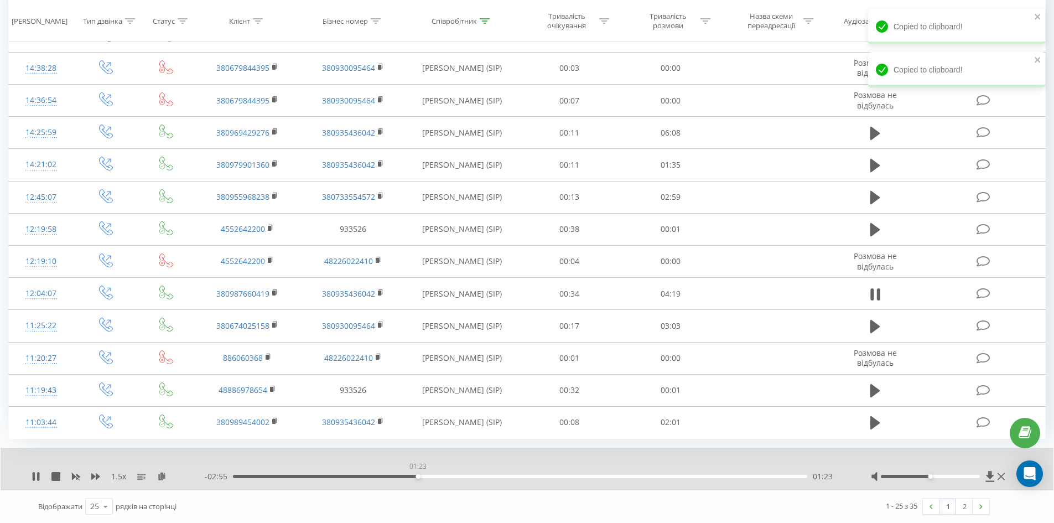
click at [418, 475] on div "01:23" at bounding box center [520, 476] width 574 height 3
click at [772, 477] on div "01:25" at bounding box center [520, 476] width 574 height 3
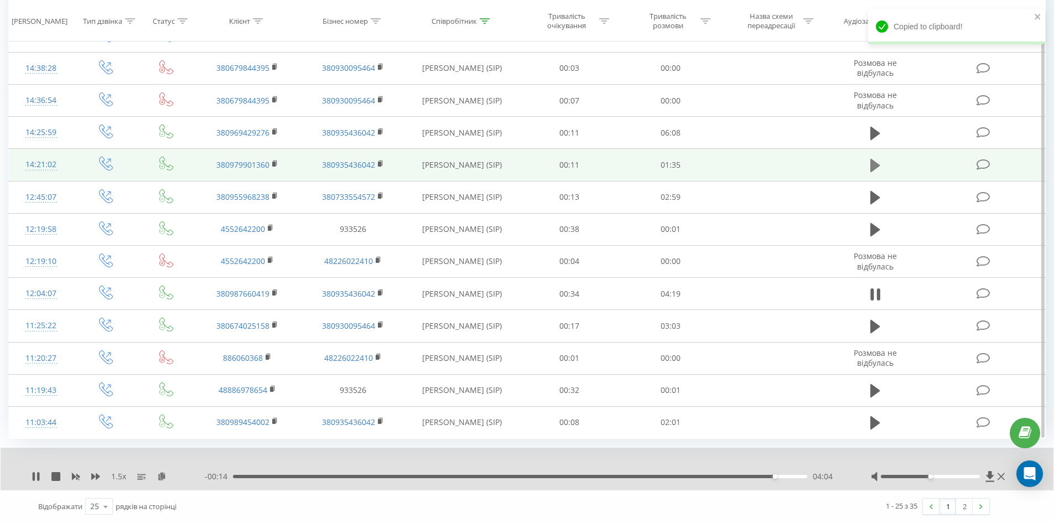
click at [875, 170] on icon at bounding box center [876, 165] width 10 height 15
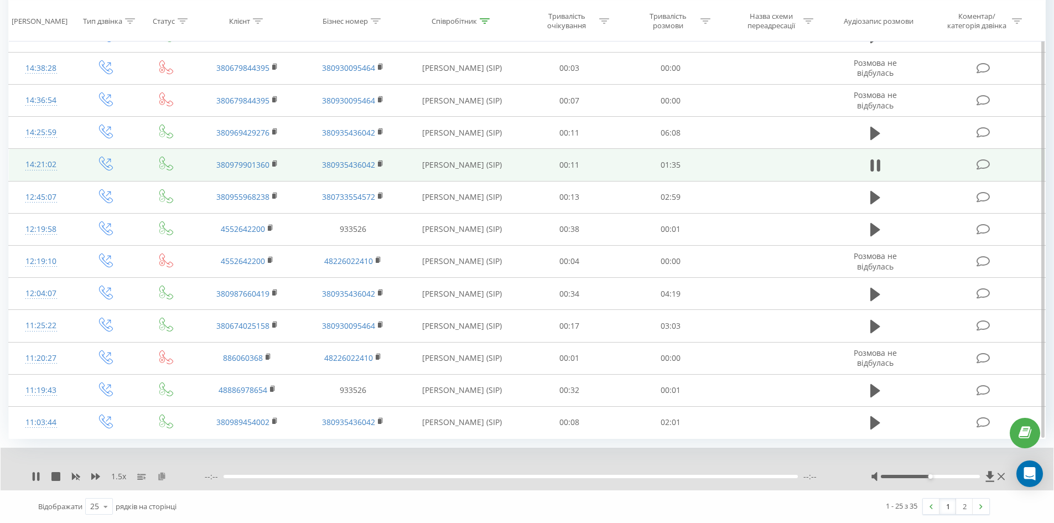
click at [161, 477] on icon at bounding box center [161, 476] width 9 height 8
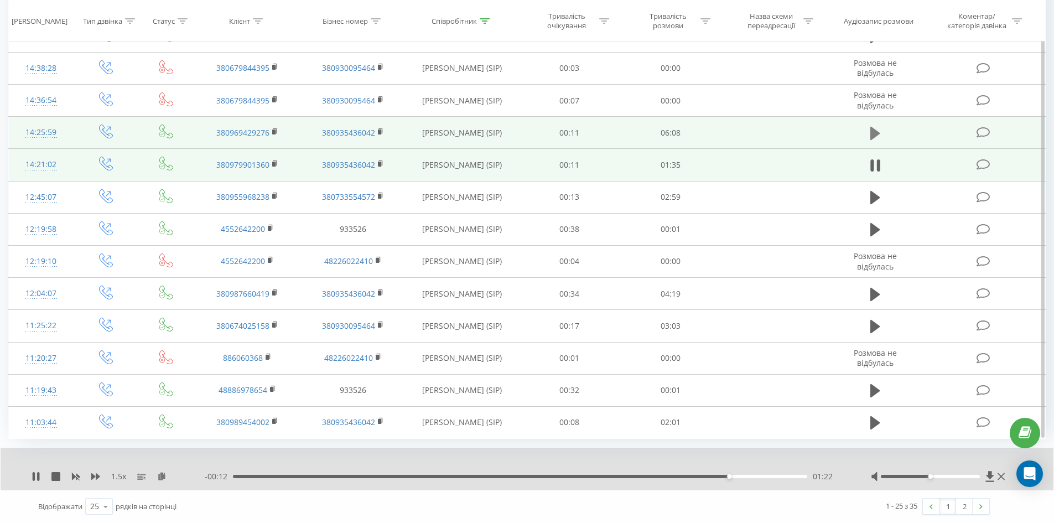
click at [871, 136] on icon at bounding box center [876, 133] width 10 height 13
click at [159, 481] on button at bounding box center [161, 476] width 9 height 9
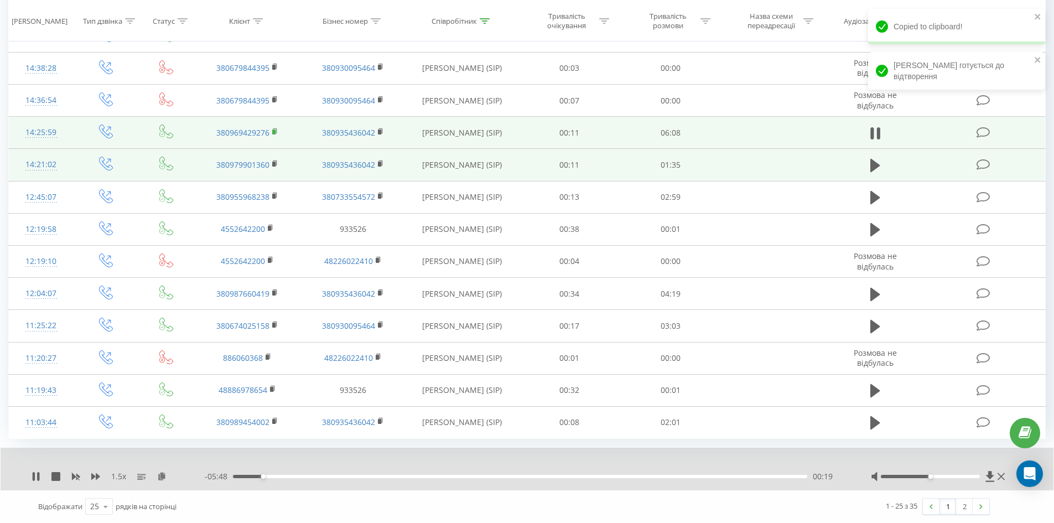
click at [273, 132] on rect at bounding box center [273, 132] width 3 height 5
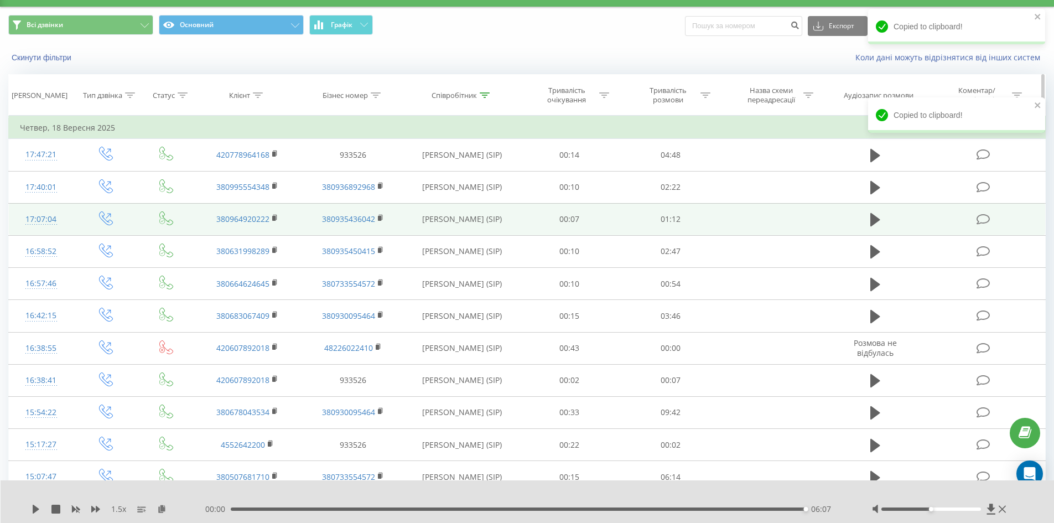
scroll to position [0, 0]
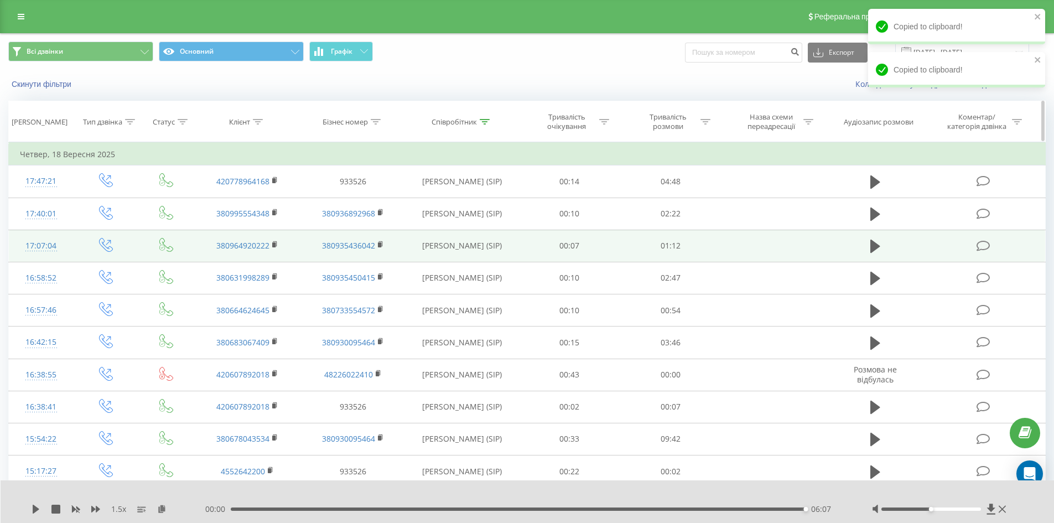
click at [479, 119] on div "Співробітник" at bounding box center [461, 121] width 58 height 9
click at [485, 123] on icon at bounding box center [485, 122] width 10 height 6
click at [482, 122] on icon at bounding box center [485, 122] width 10 height 6
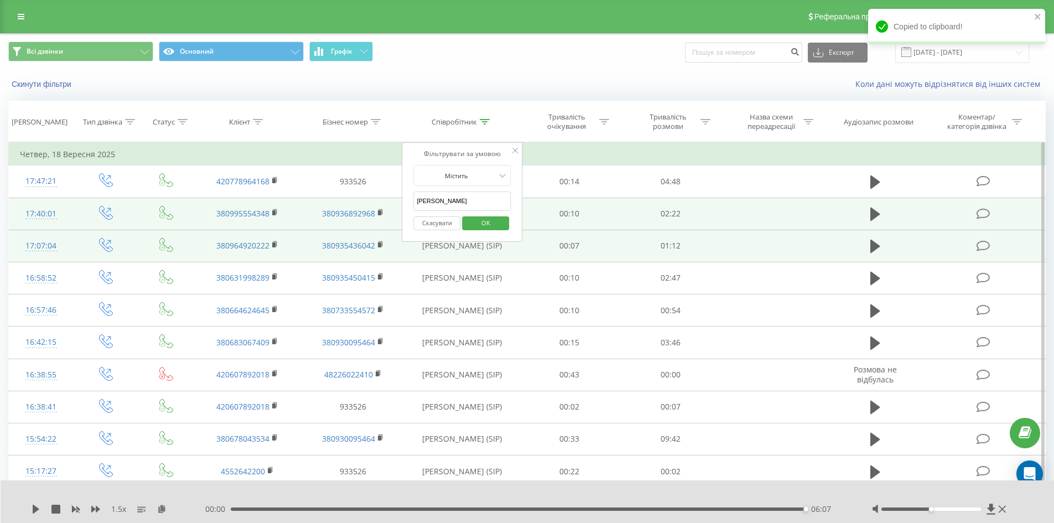
drag, startPoint x: 391, startPoint y: 205, endPoint x: 218, endPoint y: 204, distance: 173.8
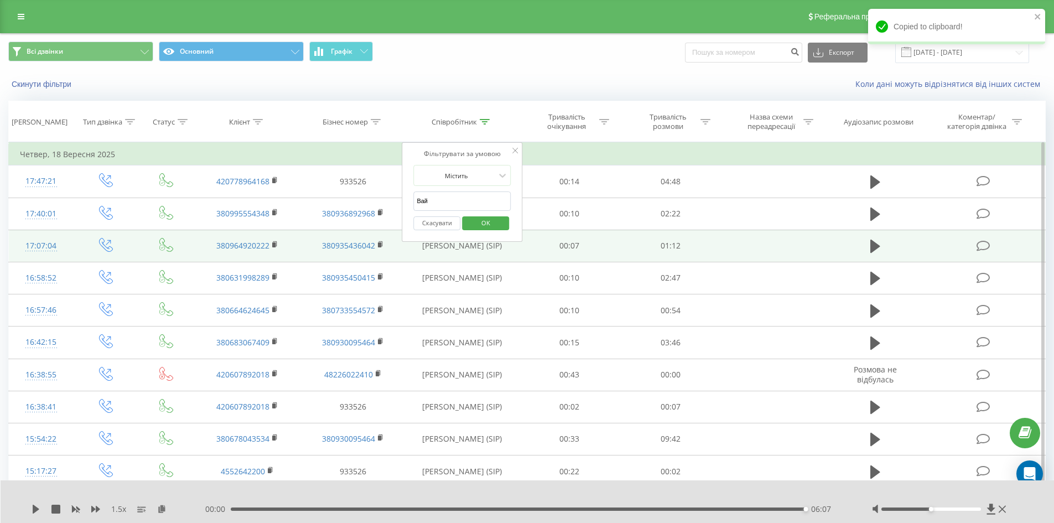
type input "Вайда"
click at [483, 225] on span "OK" at bounding box center [485, 222] width 31 height 17
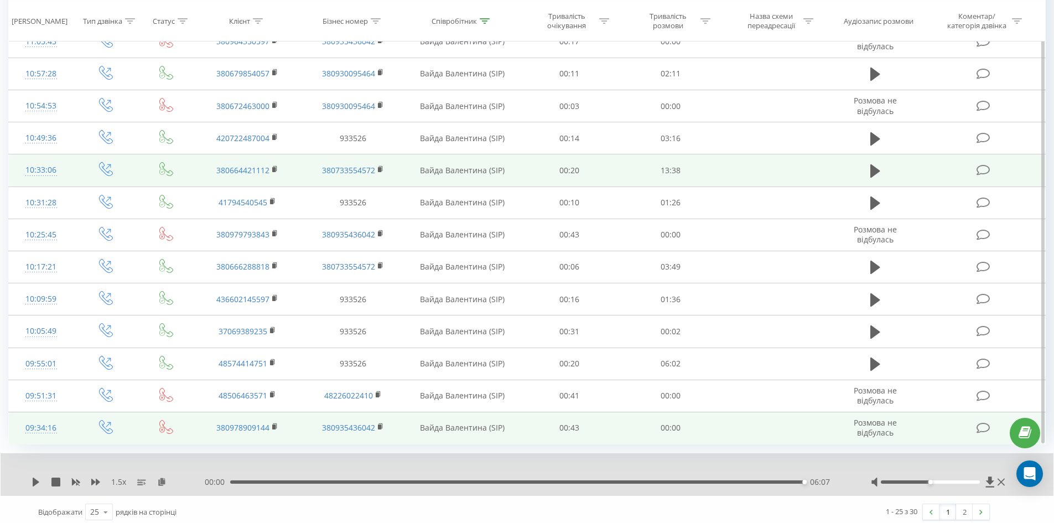
scroll to position [532, 0]
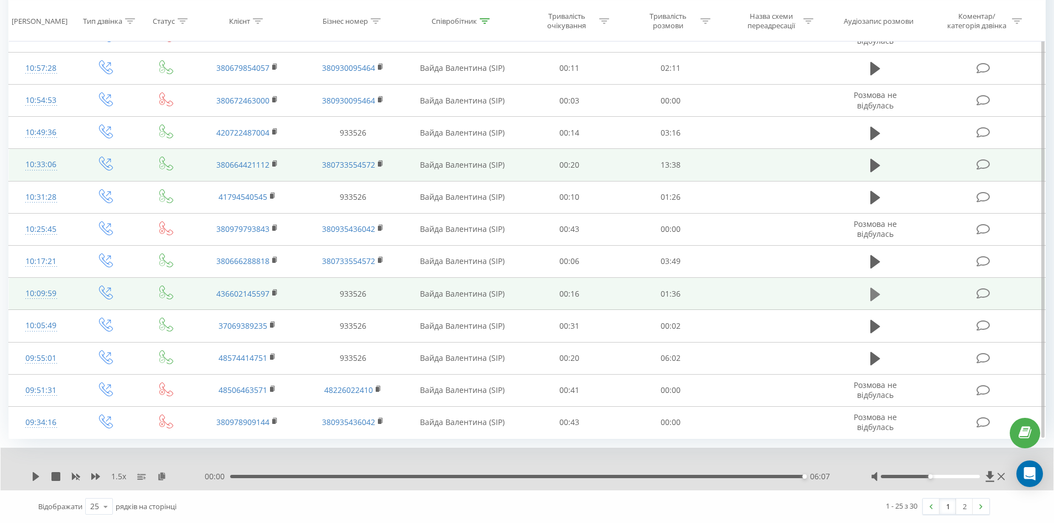
click at [872, 289] on icon at bounding box center [876, 293] width 10 height 13
click at [167, 475] on div "1.5 x" at bounding box center [118, 476] width 173 height 11
click at [164, 475] on icon at bounding box center [161, 476] width 9 height 8
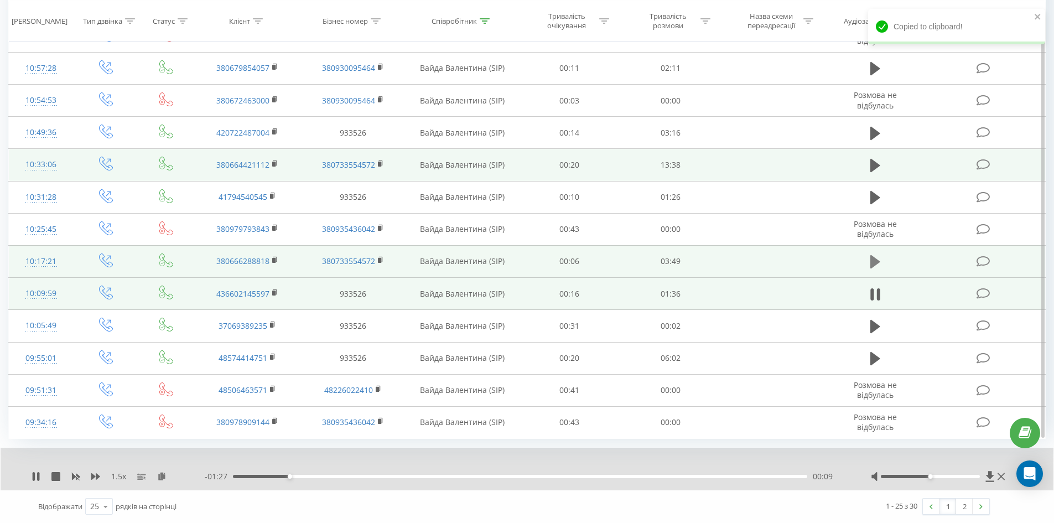
click at [871, 266] on icon at bounding box center [876, 261] width 10 height 13
click at [162, 477] on icon at bounding box center [161, 476] width 9 height 8
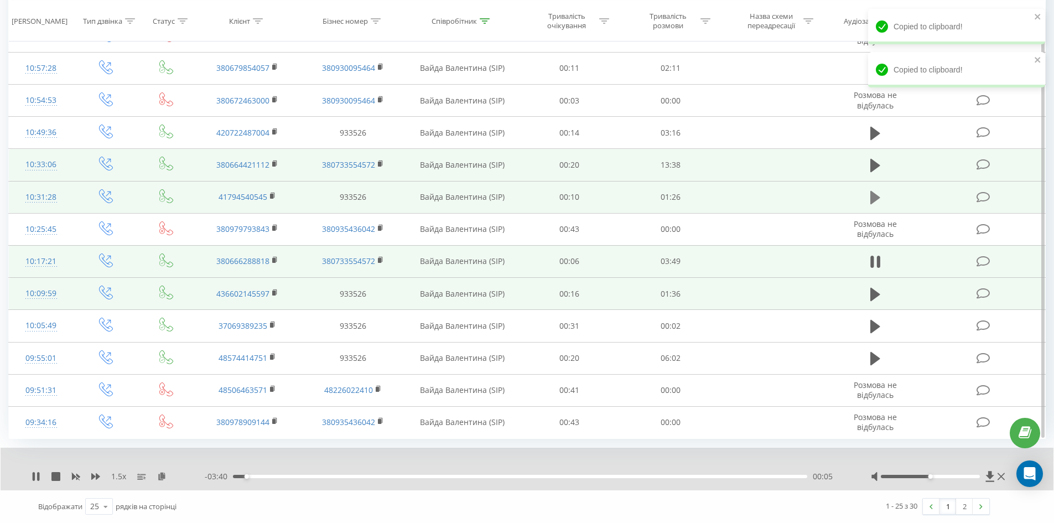
click at [873, 196] on icon at bounding box center [876, 197] width 10 height 13
click at [157, 475] on div "1.5 x" at bounding box center [118, 476] width 173 height 11
click at [159, 475] on icon at bounding box center [161, 476] width 9 height 8
click at [873, 163] on icon at bounding box center [876, 165] width 10 height 13
click at [164, 477] on icon at bounding box center [161, 476] width 9 height 8
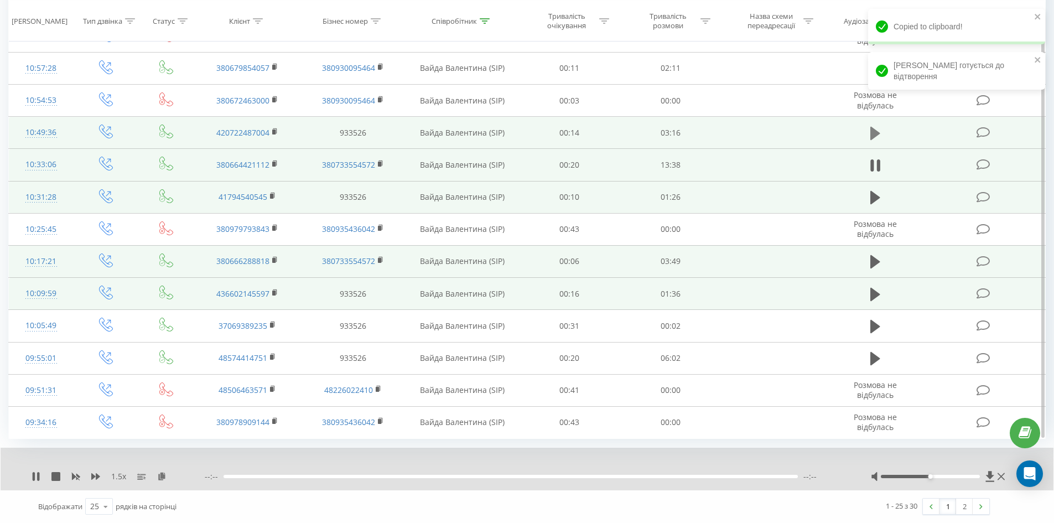
click at [872, 136] on icon at bounding box center [876, 133] width 10 height 13
click at [164, 476] on icon at bounding box center [161, 476] width 9 height 8
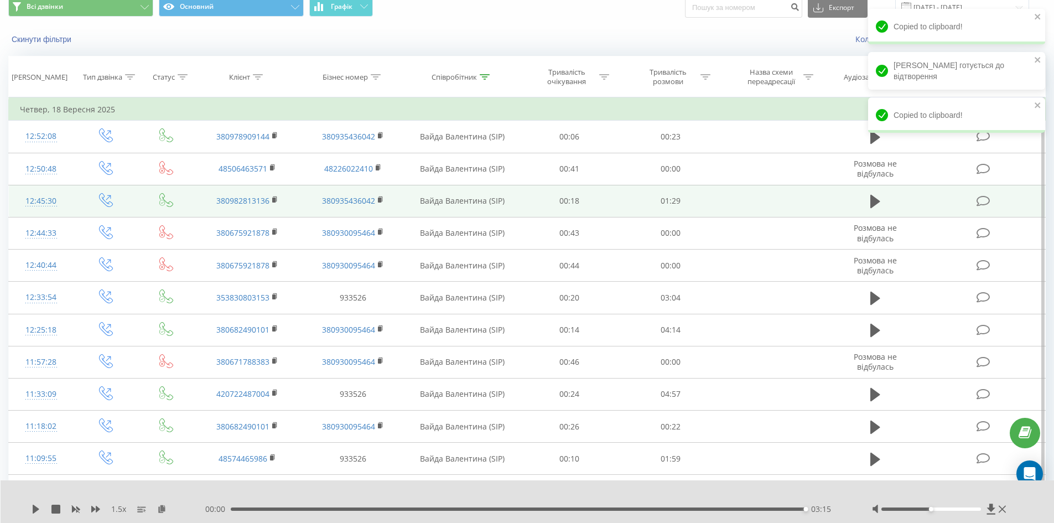
scroll to position [0, 0]
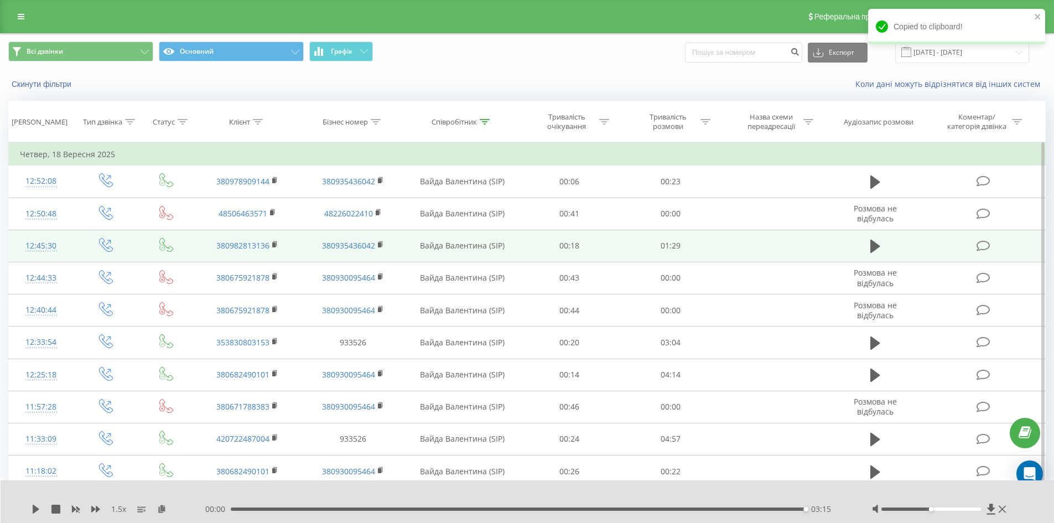
click at [960, 50] on div "Copied to clipboard!" at bounding box center [956, 30] width 177 height 43
click at [951, 54] on input "[DATE] - [DATE]" at bounding box center [962, 53] width 134 height 22
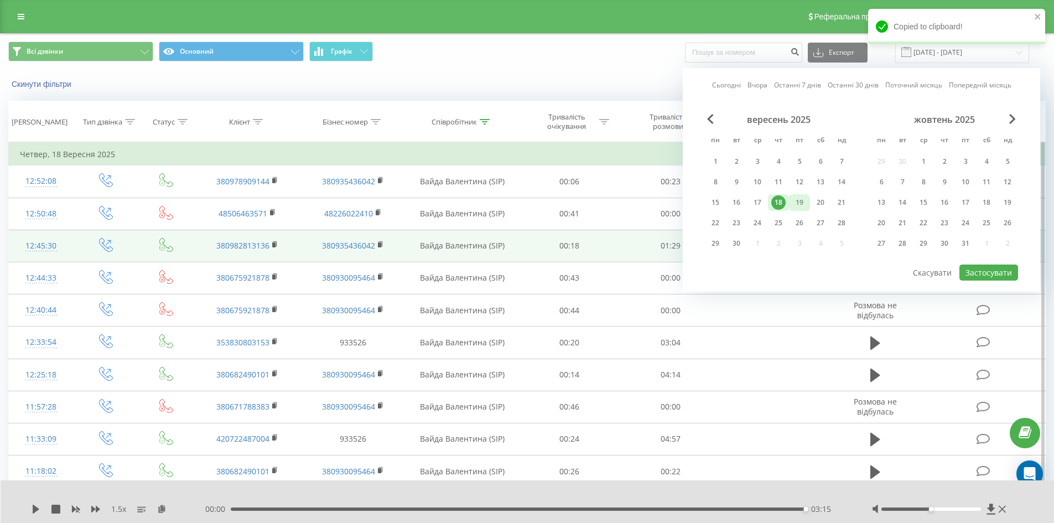
click at [796, 205] on div "19" at bounding box center [800, 202] width 14 height 14
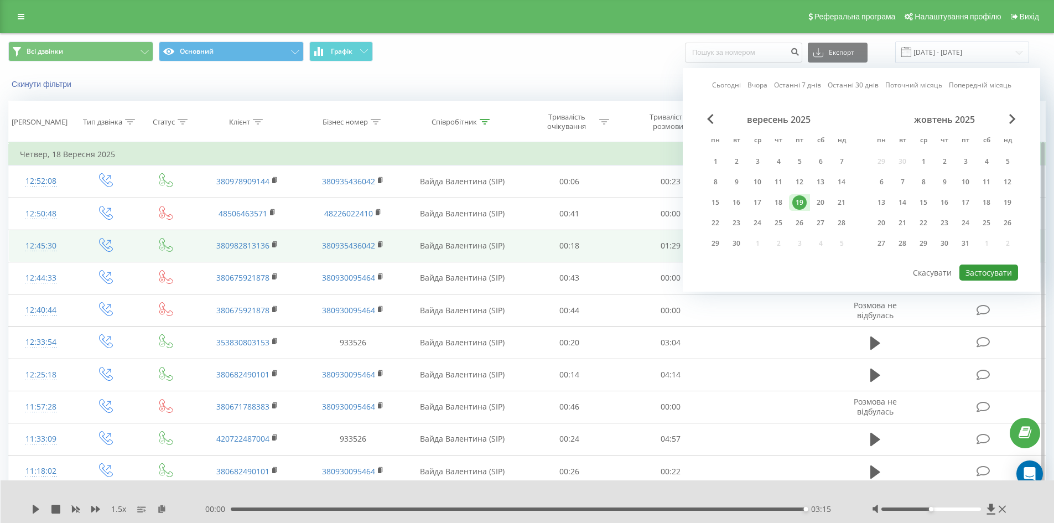
click at [979, 266] on button "Застосувати" at bounding box center [989, 273] width 59 height 16
type input "[DATE] - [DATE]"
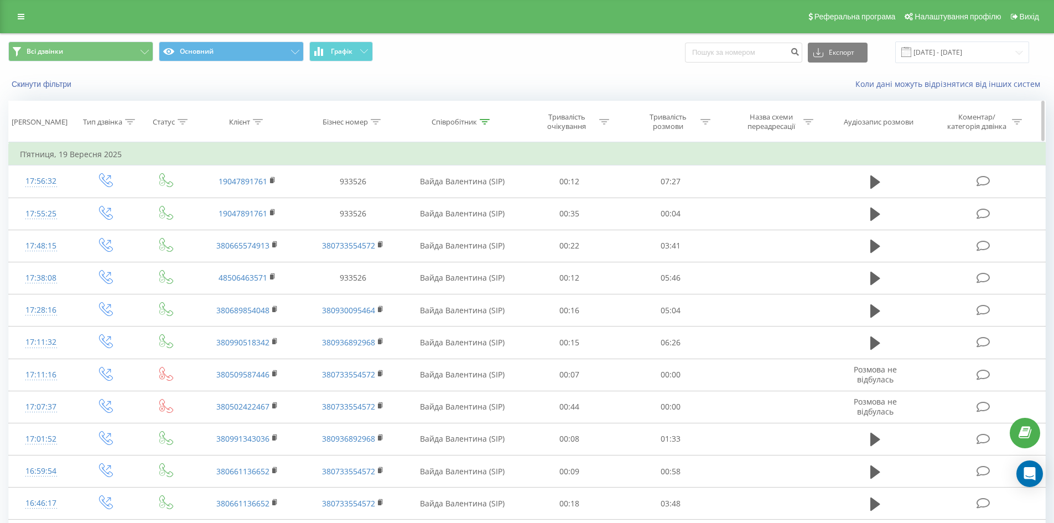
scroll to position [489, 0]
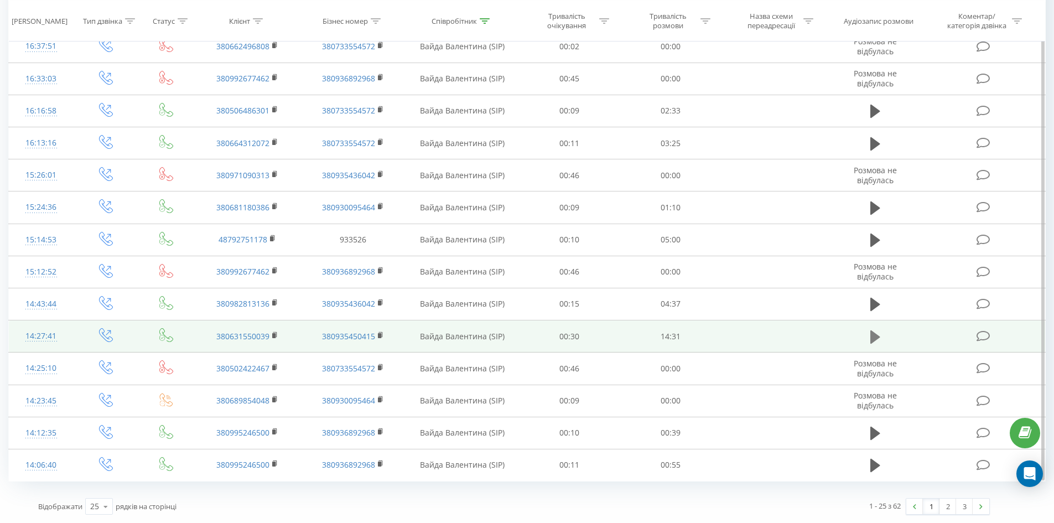
click at [869, 342] on button at bounding box center [875, 337] width 17 height 17
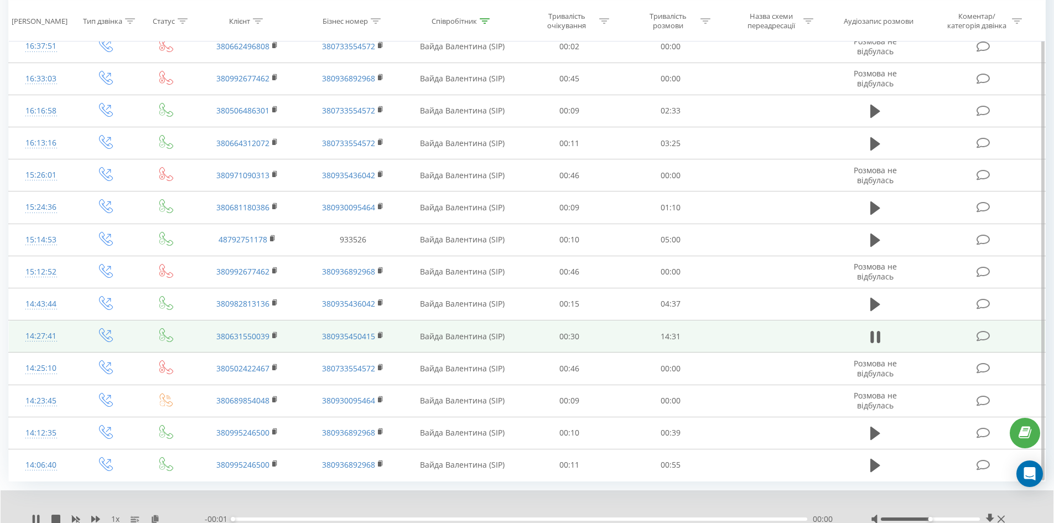
click at [154, 513] on div "1 x - 00:01 00:00 00:00" at bounding box center [527, 511] width 1053 height 43
click at [154, 515] on icon at bounding box center [155, 519] width 9 height 8
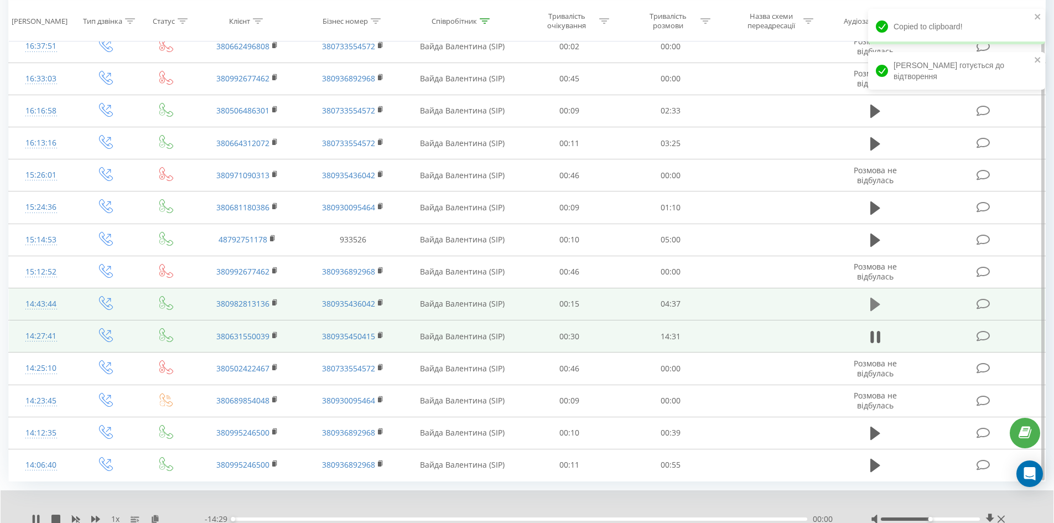
click at [873, 300] on icon at bounding box center [876, 304] width 10 height 13
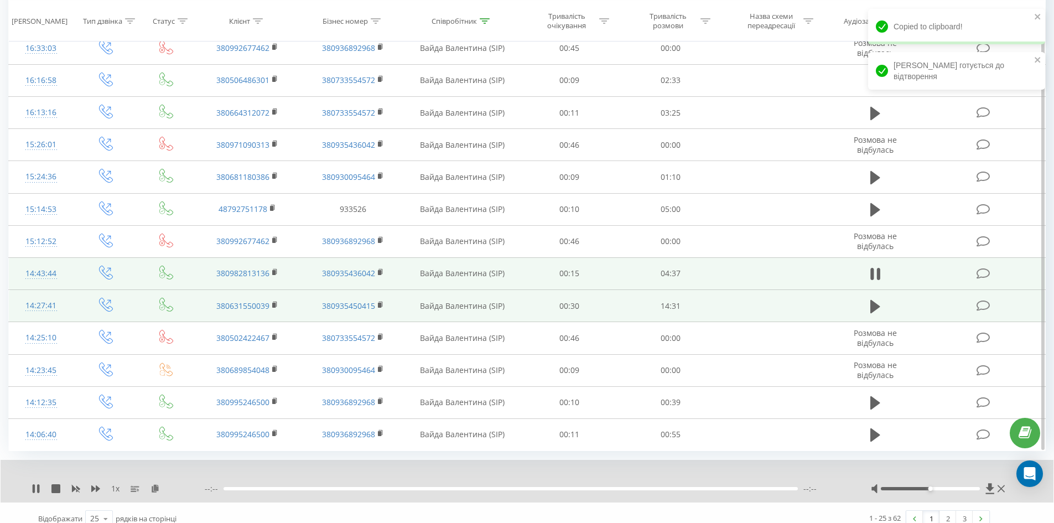
scroll to position [532, 0]
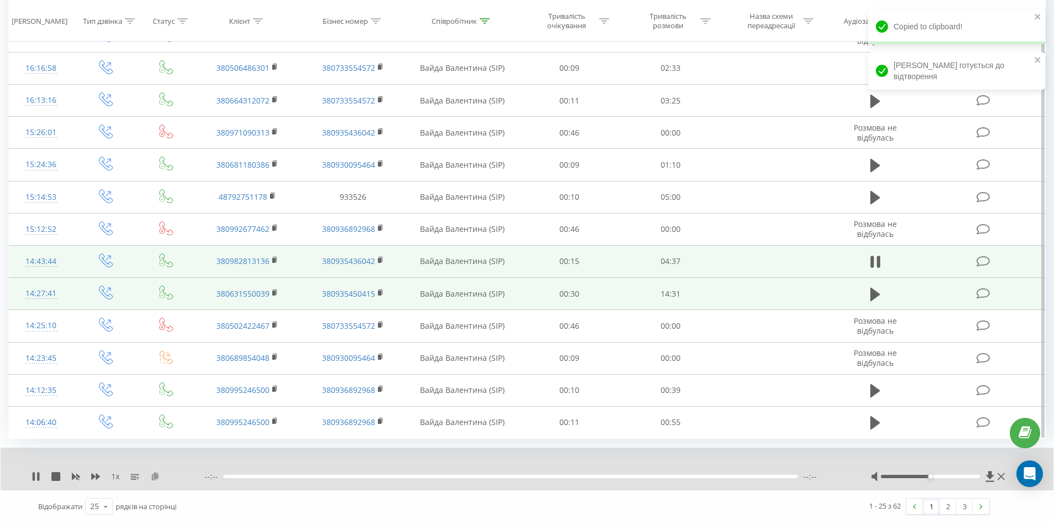
click at [158, 477] on icon at bounding box center [155, 476] width 9 height 8
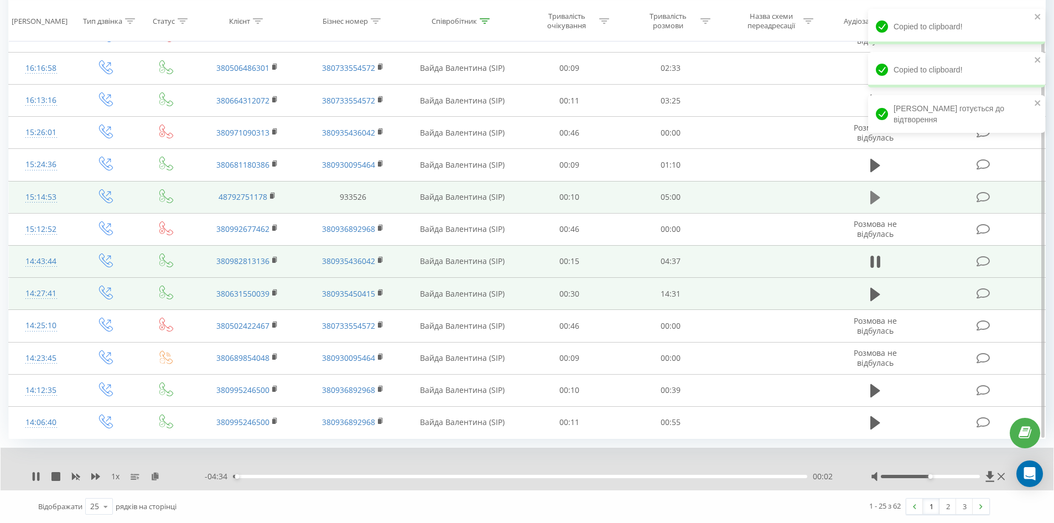
click at [878, 200] on icon at bounding box center [876, 197] width 10 height 15
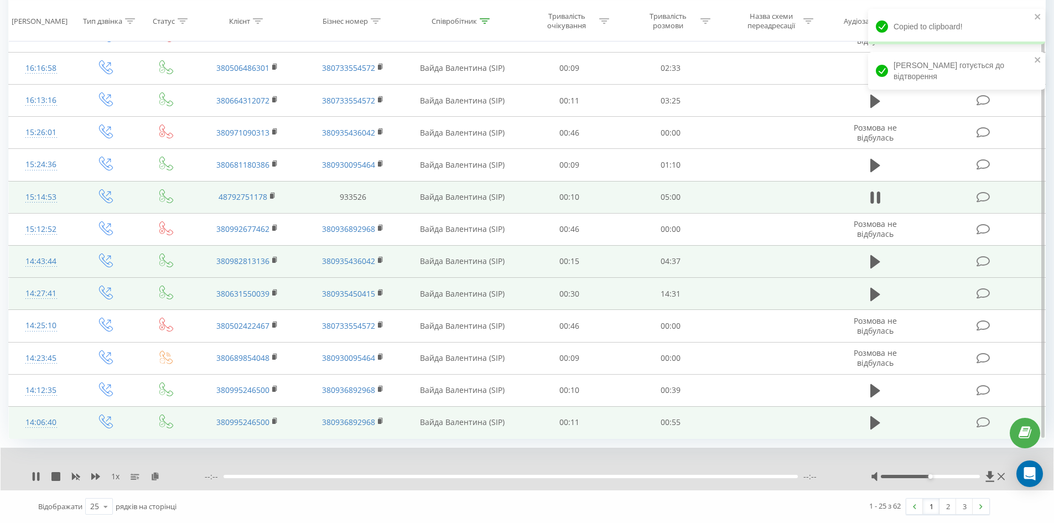
drag, startPoint x: 156, startPoint y: 475, endPoint x: 161, endPoint y: 438, distance: 36.9
click at [156, 475] on icon at bounding box center [155, 476] width 9 height 8
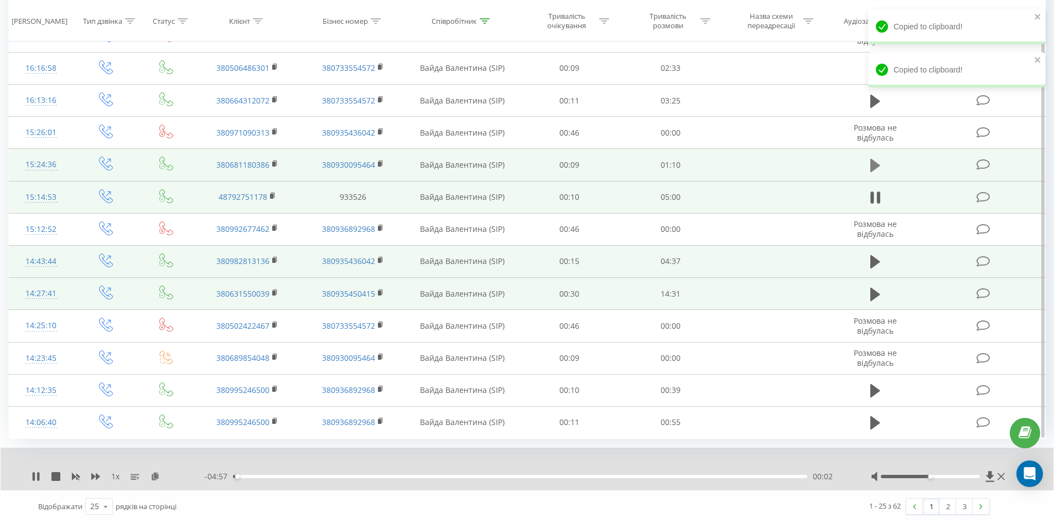
click at [873, 162] on icon at bounding box center [876, 165] width 10 height 13
click at [154, 478] on icon at bounding box center [155, 476] width 9 height 8
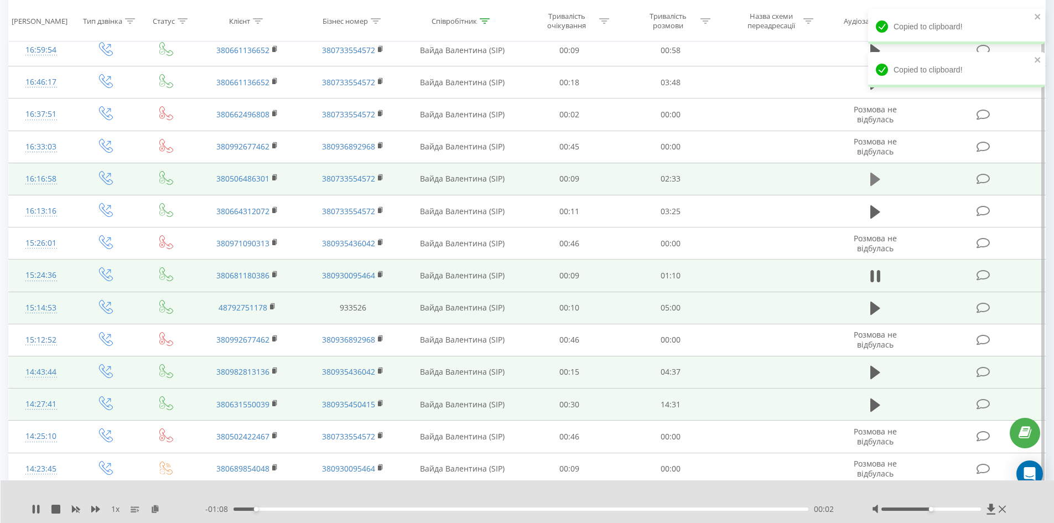
click at [879, 180] on icon at bounding box center [876, 179] width 10 height 13
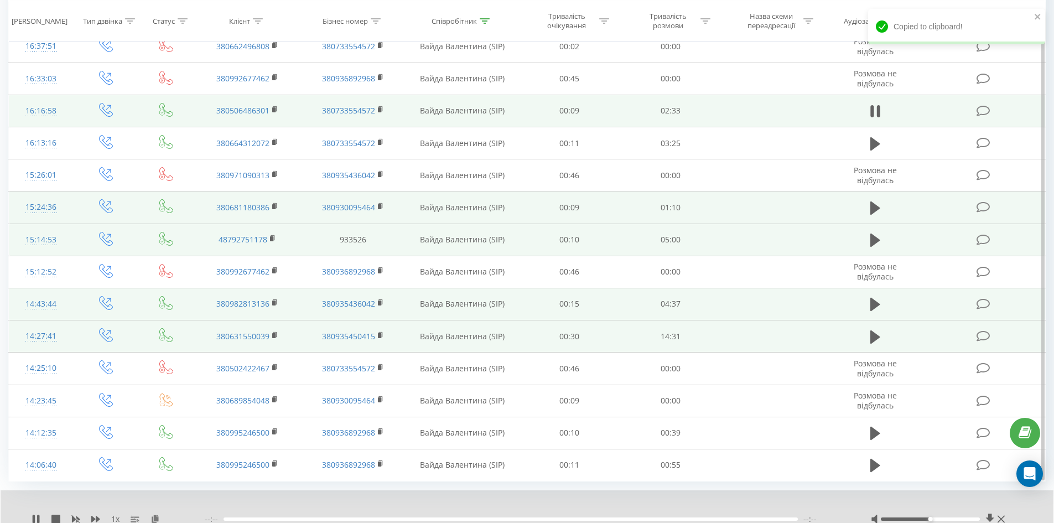
drag, startPoint x: 154, startPoint y: 519, endPoint x: 142, endPoint y: 505, distance: 18.0
click at [154, 519] on icon at bounding box center [155, 519] width 9 height 8
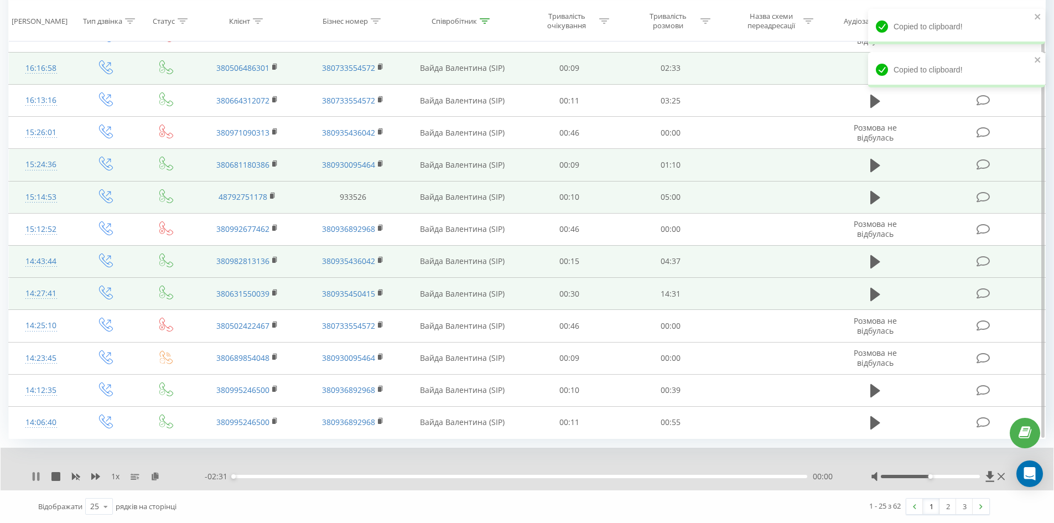
click at [35, 478] on icon at bounding box center [34, 476] width 2 height 9
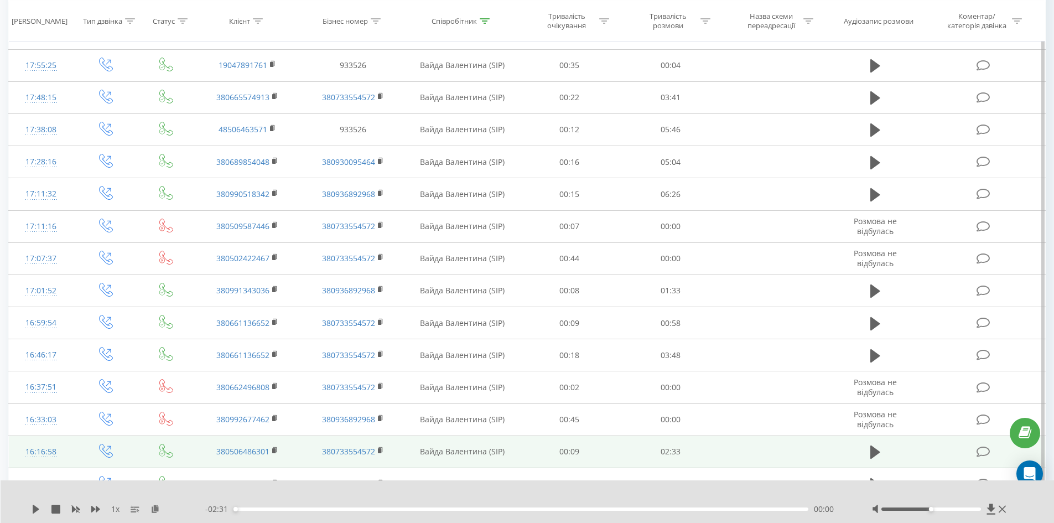
scroll to position [0, 0]
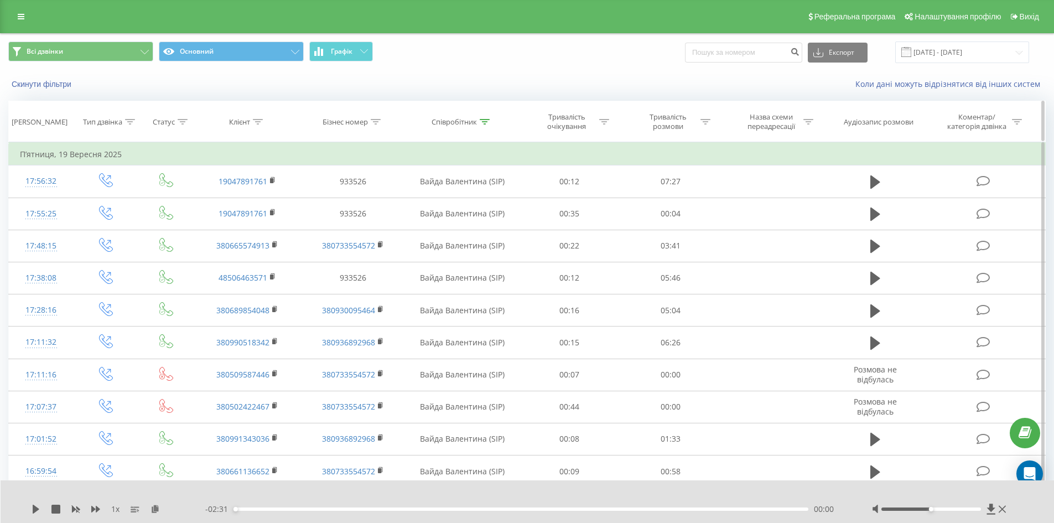
click at [485, 120] on icon at bounding box center [485, 122] width 10 height 6
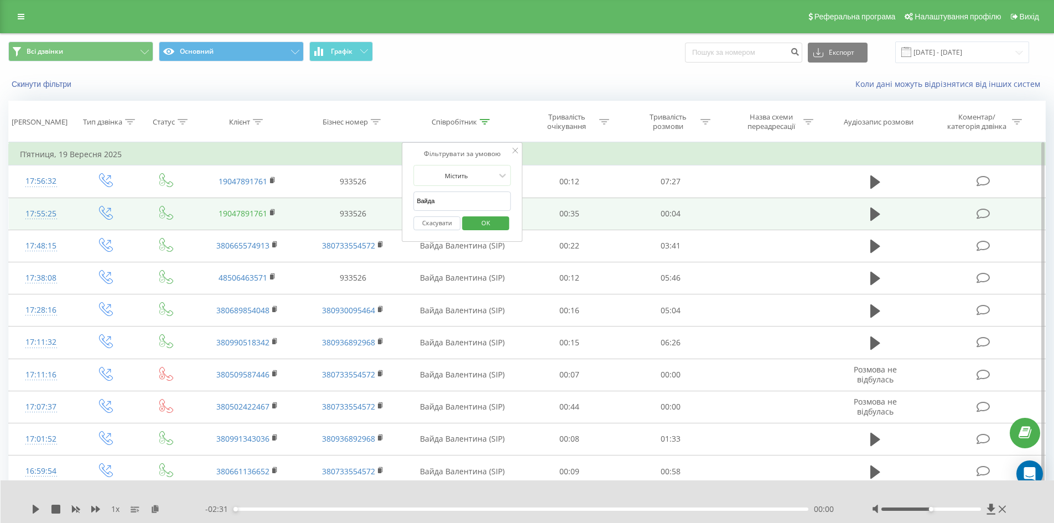
drag, startPoint x: 342, startPoint y: 204, endPoint x: 245, endPoint y: 213, distance: 97.3
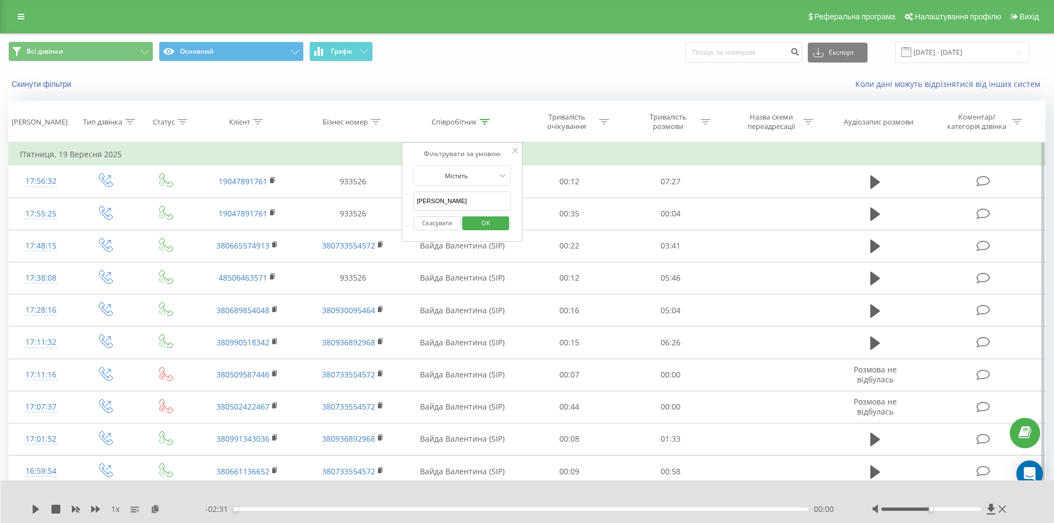
click at [498, 218] on span "OK" at bounding box center [485, 222] width 31 height 17
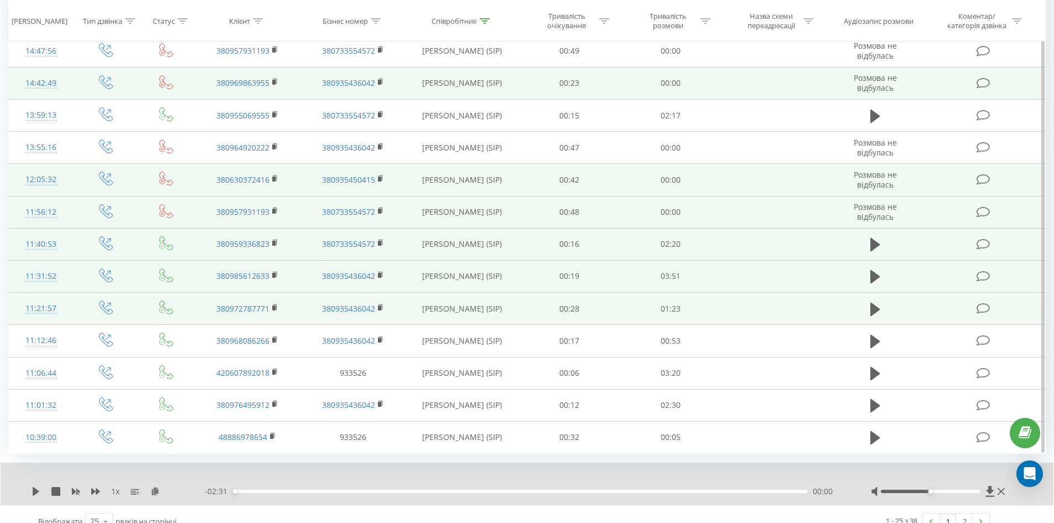
scroll to position [532, 0]
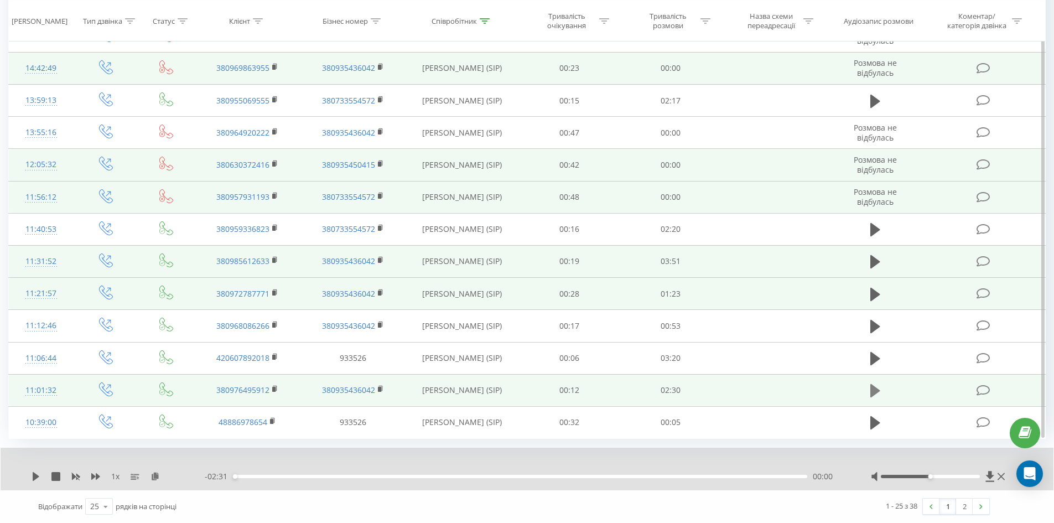
click at [873, 385] on icon at bounding box center [876, 390] width 10 height 15
click at [94, 474] on icon at bounding box center [95, 476] width 9 height 9
click at [165, 475] on icon at bounding box center [161, 476] width 9 height 8
click at [276, 388] on icon at bounding box center [275, 389] width 6 height 8
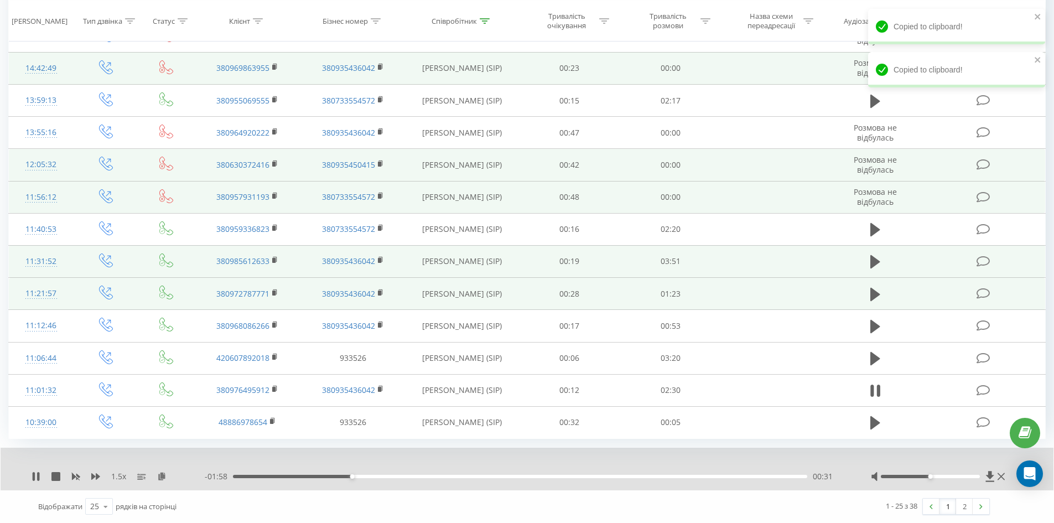
click at [242, 477] on div "00:31" at bounding box center [520, 476] width 574 height 3
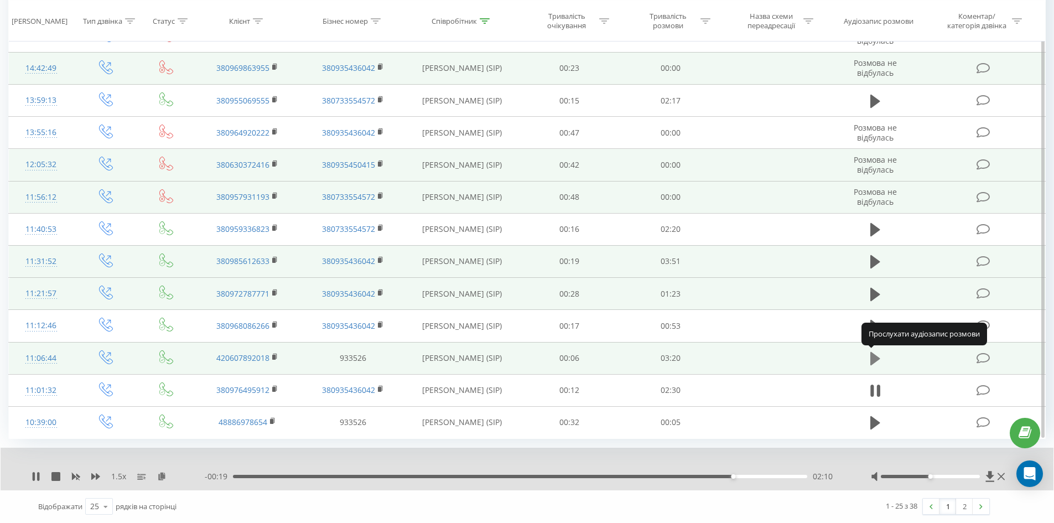
click at [871, 359] on icon at bounding box center [876, 358] width 10 height 13
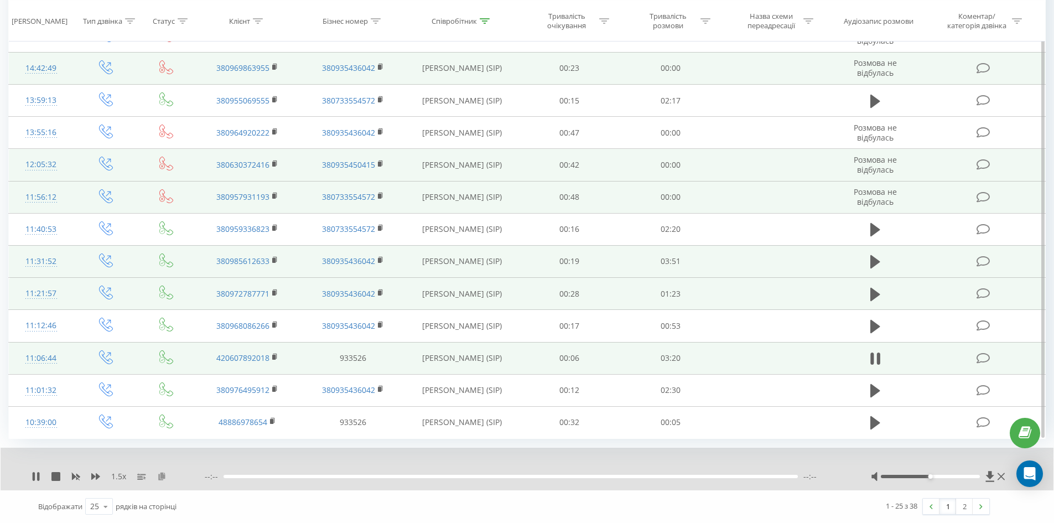
click at [161, 478] on icon at bounding box center [161, 476] width 9 height 8
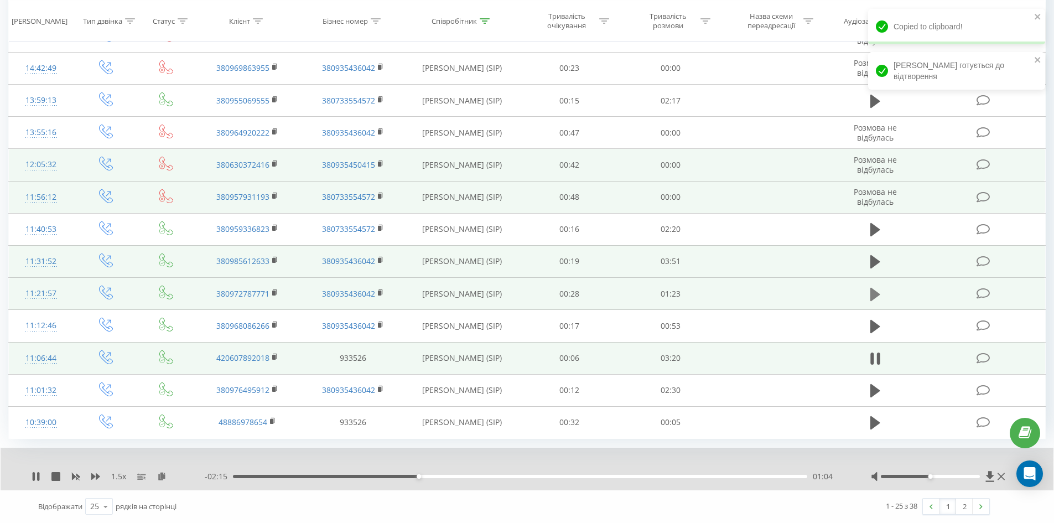
click at [873, 293] on icon at bounding box center [876, 293] width 10 height 13
click at [164, 474] on icon at bounding box center [161, 476] width 9 height 8
click at [33, 474] on icon at bounding box center [36, 476] width 9 height 9
click at [35, 478] on icon at bounding box center [36, 476] width 7 height 9
click at [313, 483] on div "1.5 x 00:00 01:22 01:22" at bounding box center [527, 469] width 1053 height 43
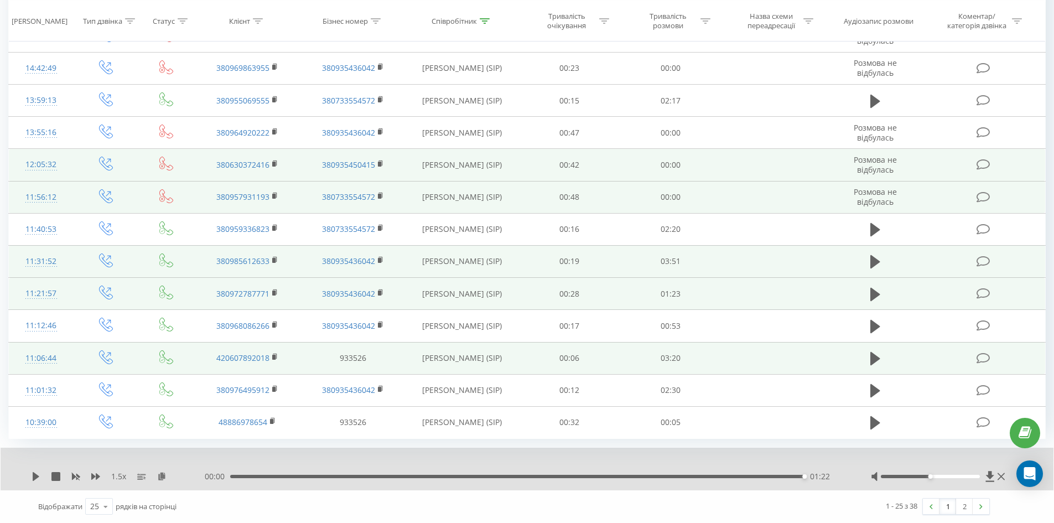
click at [311, 481] on div "00:00 01:22 01:22" at bounding box center [524, 476] width 639 height 11
click at [310, 476] on div "00:11" at bounding box center [520, 476] width 574 height 3
click at [33, 478] on icon at bounding box center [36, 476] width 7 height 9
drag, startPoint x: 349, startPoint y: 480, endPoint x: 360, endPoint y: 474, distance: 11.9
click at [349, 480] on div "- 01:09 00:13 00:13" at bounding box center [524, 476] width 639 height 11
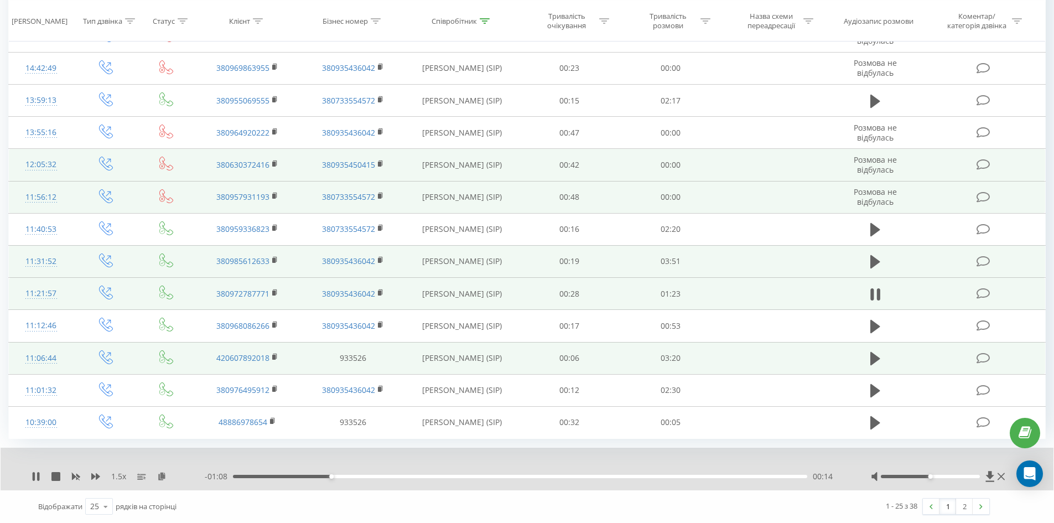
click at [361, 480] on div "- 01:08 00:14 00:14" at bounding box center [524, 476] width 639 height 11
click at [362, 476] on div "00:15" at bounding box center [520, 476] width 574 height 3
click at [386, 479] on div "- 01:03 00:19 00:19" at bounding box center [524, 476] width 639 height 11
click at [395, 477] on div "00:23" at bounding box center [520, 476] width 574 height 3
click at [411, 476] on div "00:24" at bounding box center [520, 476] width 574 height 3
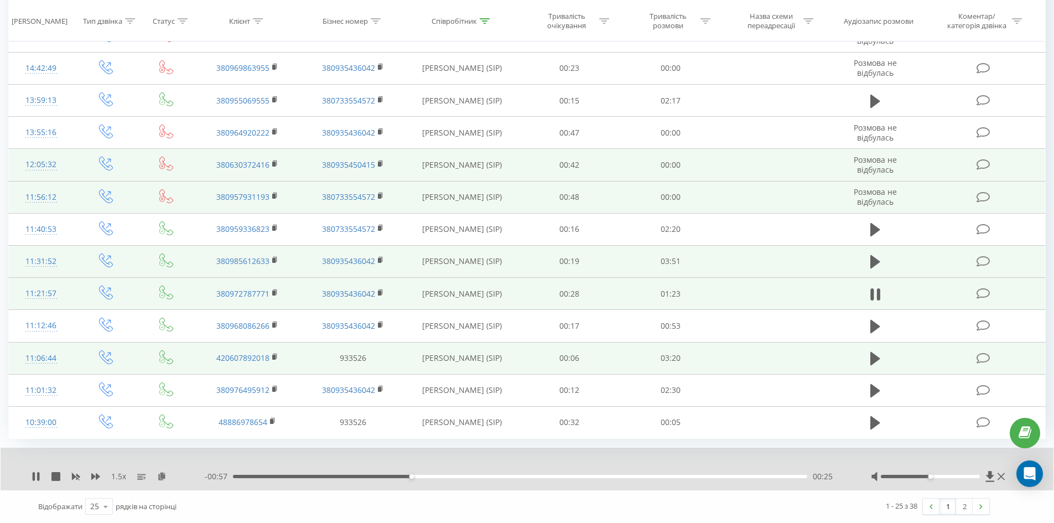
click at [430, 476] on div "00:25" at bounding box center [520, 476] width 574 height 3
click at [457, 475] on div "- 00:53 00:29 00:29" at bounding box center [524, 476] width 639 height 11
click at [470, 475] on div "00:34" at bounding box center [520, 476] width 574 height 3
click at [505, 479] on div "- 00:44 00:38 00:38" at bounding box center [524, 476] width 639 height 11
drag, startPoint x: 536, startPoint y: 478, endPoint x: 556, endPoint y: 477, distance: 20.0
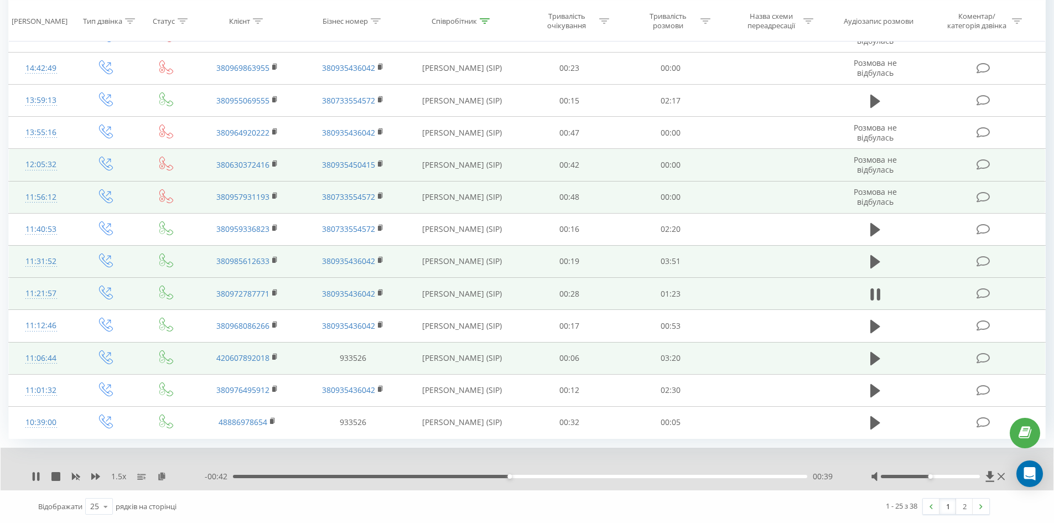
click at [537, 478] on div "00:39" at bounding box center [520, 476] width 574 height 3
click at [582, 476] on div "00:00" at bounding box center [520, 476] width 574 height 3
click at [877, 260] on icon at bounding box center [876, 261] width 10 height 13
click at [158, 479] on icon at bounding box center [161, 476] width 9 height 8
click at [277, 260] on icon at bounding box center [275, 259] width 4 height 5
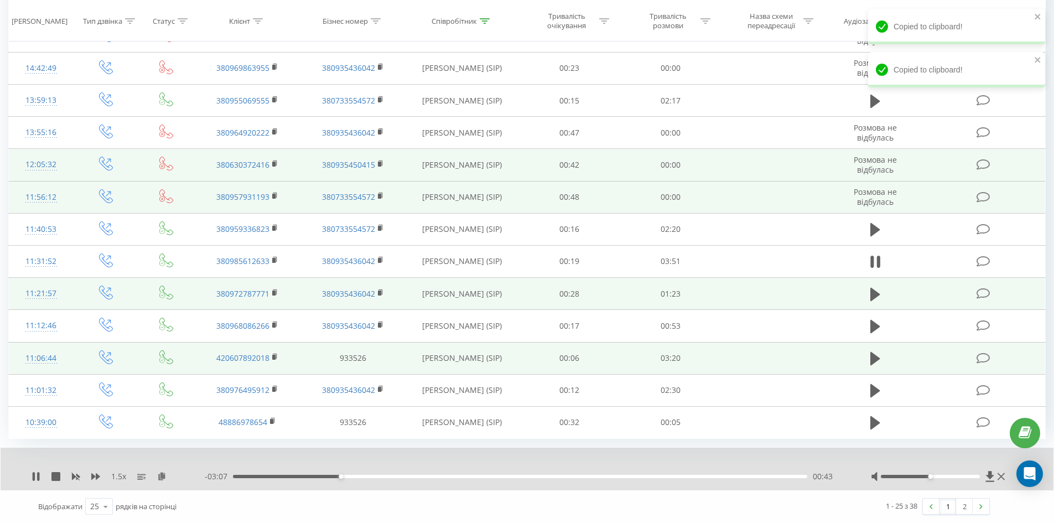
click at [370, 472] on div "- 03:07 00:43 00:43" at bounding box center [524, 476] width 639 height 11
click at [374, 475] on div "00:56" at bounding box center [520, 476] width 574 height 3
click at [464, 475] on div "01:11" at bounding box center [520, 476] width 574 height 3
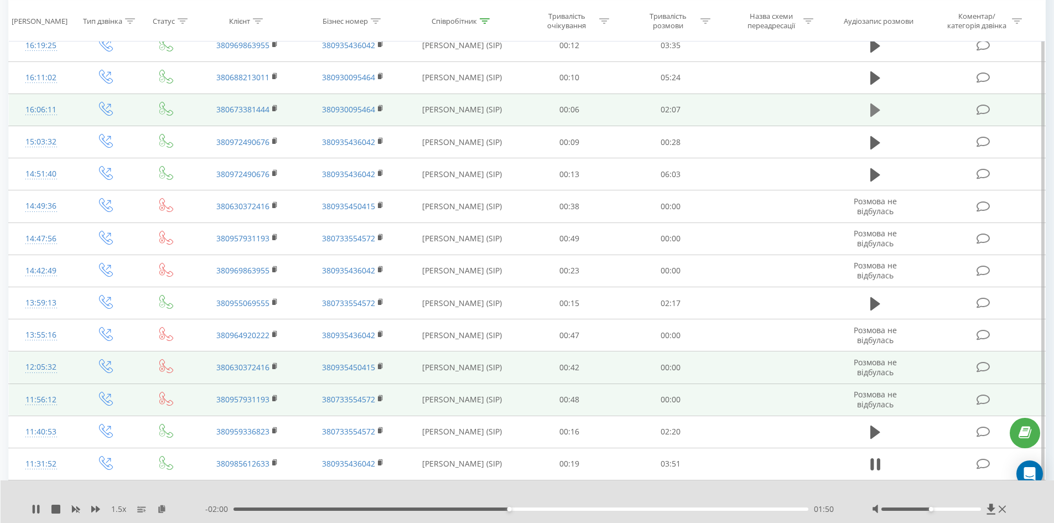
scroll to position [310, 0]
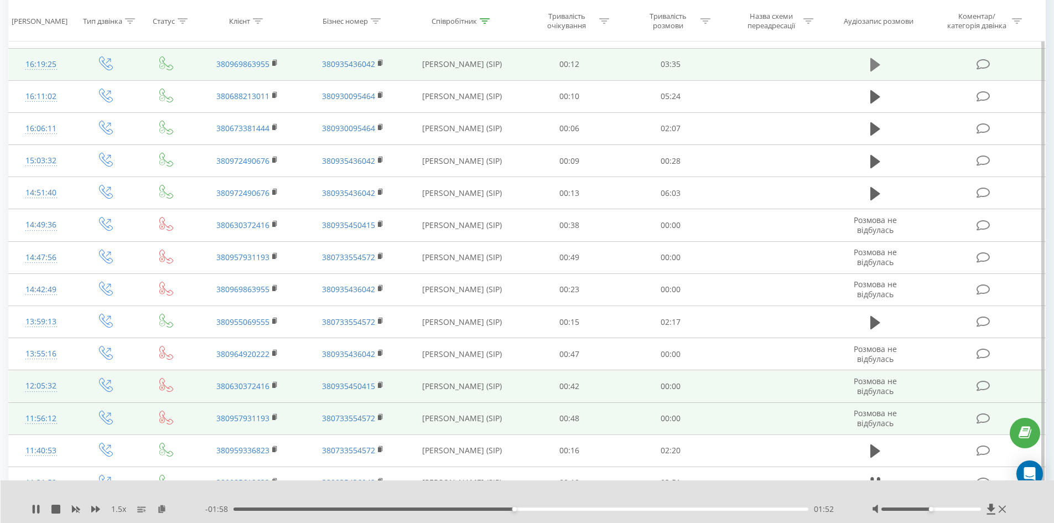
click at [869, 66] on button at bounding box center [875, 64] width 17 height 17
click at [163, 508] on icon at bounding box center [161, 509] width 9 height 8
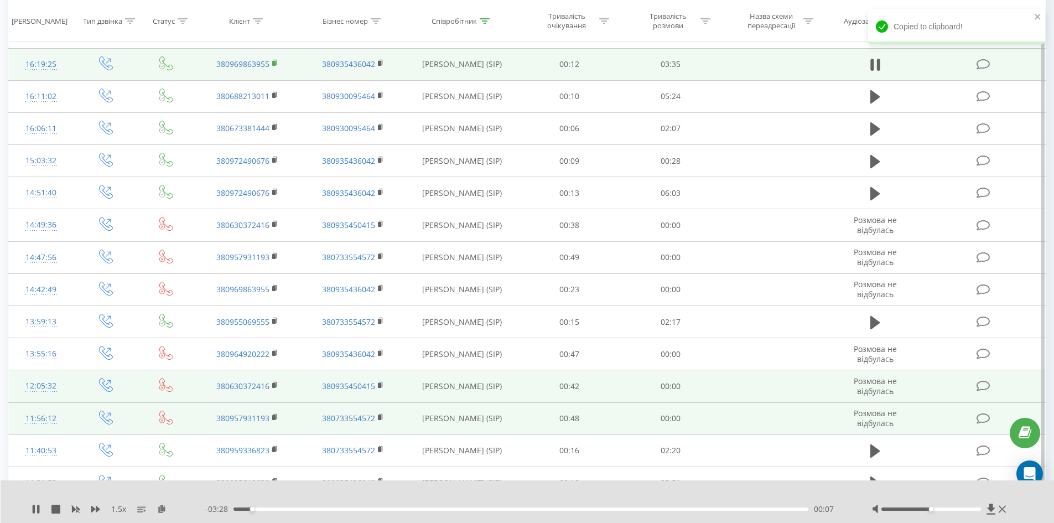
click at [273, 63] on rect at bounding box center [273, 63] width 3 height 5
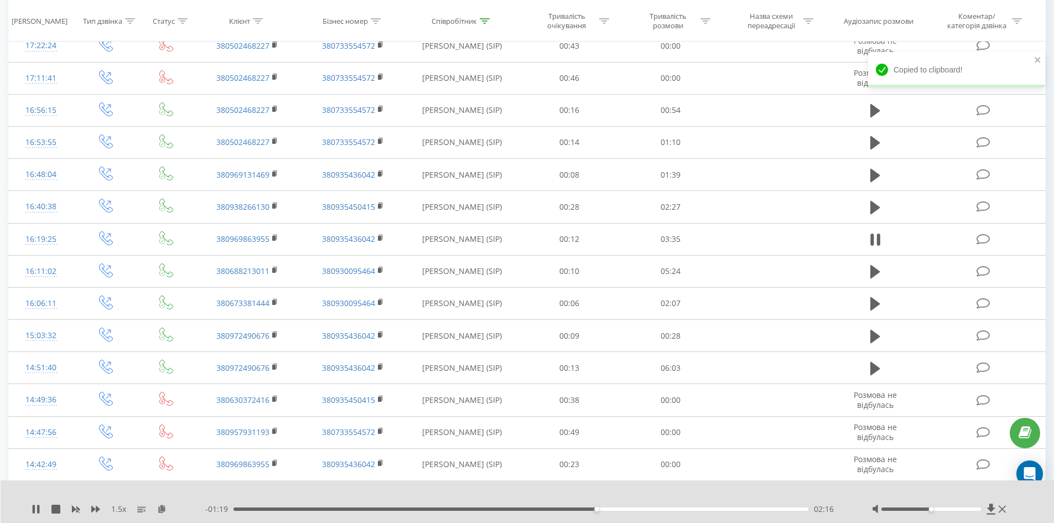
scroll to position [34, 0]
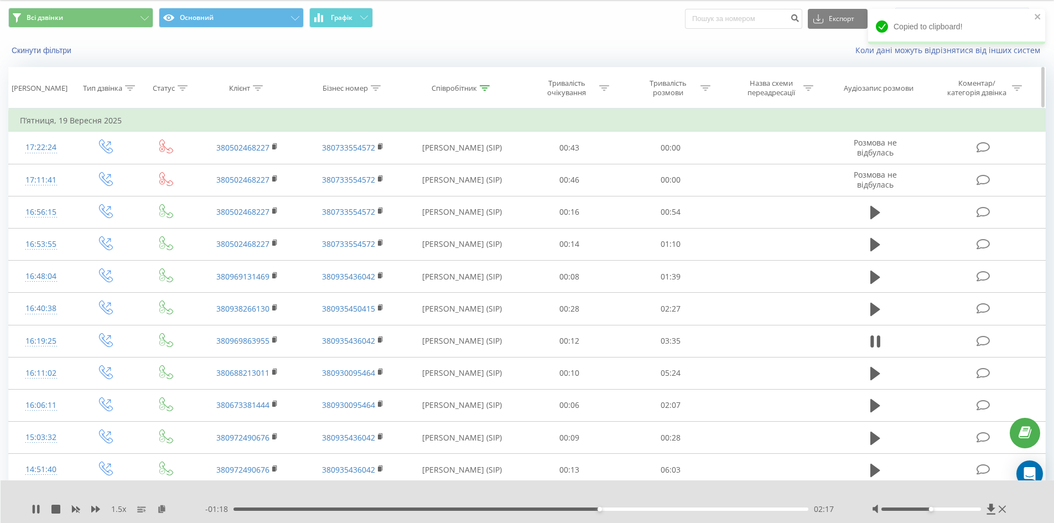
click at [482, 90] on icon at bounding box center [485, 88] width 10 height 6
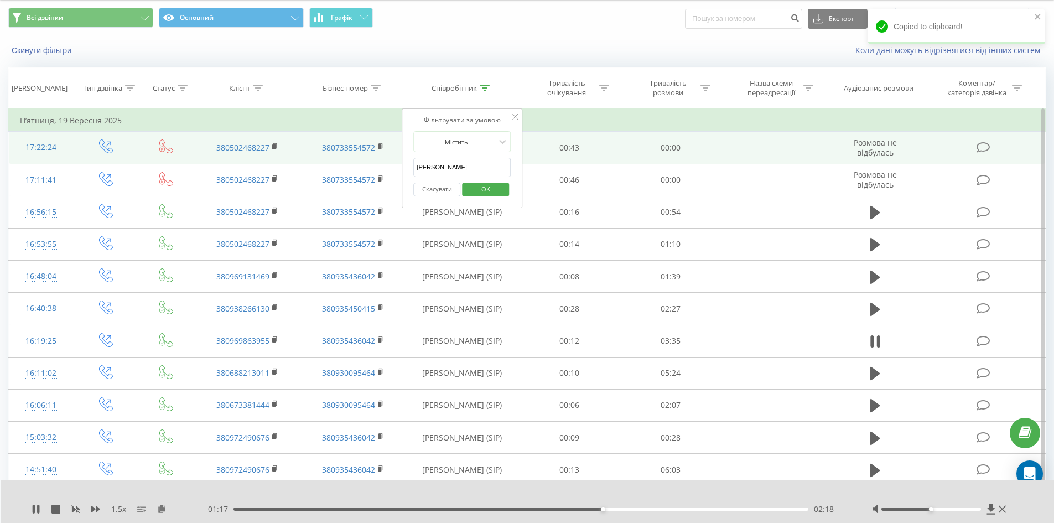
drag, startPoint x: 454, startPoint y: 167, endPoint x: 260, endPoint y: 157, distance: 194.5
click at [260, 157] on table "Фільтрувати за умовою Дорівнює Введіть значення Скасувати OK Фільтрувати за умо…" at bounding box center [527, 522] width 1038 height 829
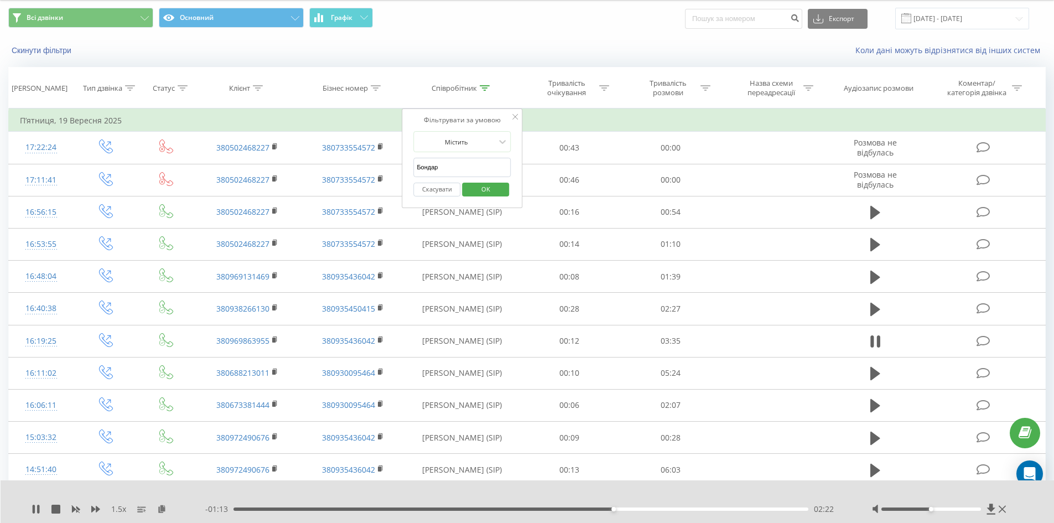
drag, startPoint x: 484, startPoint y: 191, endPoint x: 708, endPoint y: 503, distance: 383.8
click at [484, 191] on span "OK" at bounding box center [485, 188] width 31 height 17
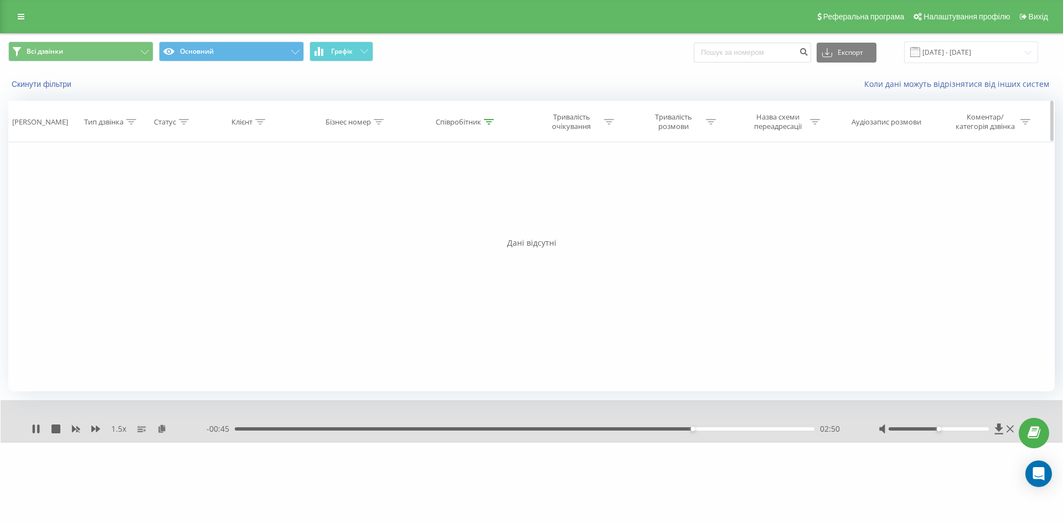
click at [485, 123] on icon at bounding box center [489, 122] width 10 height 6
drag, startPoint x: 464, startPoint y: 202, endPoint x: 382, endPoint y: 194, distance: 82.3
click at [384, 194] on div "Фільтрувати за умовою Дорівнює Введіть значення Скасувати OK Фільтрувати за умо…" at bounding box center [531, 266] width 1046 height 249
click at [490, 226] on span "OK" at bounding box center [489, 222] width 31 height 17
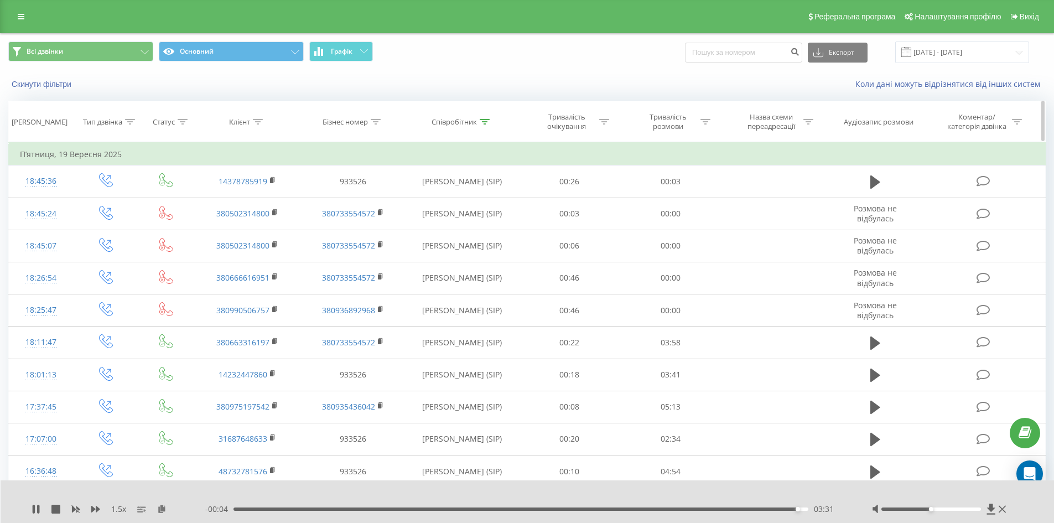
click at [482, 121] on icon at bounding box center [485, 122] width 10 height 6
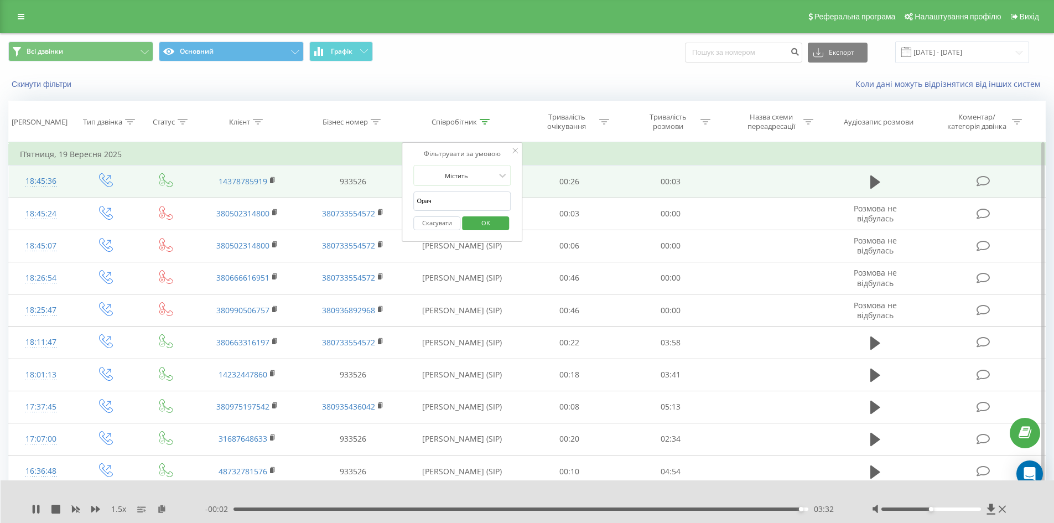
drag, startPoint x: 480, startPoint y: 203, endPoint x: 221, endPoint y: 195, distance: 258.6
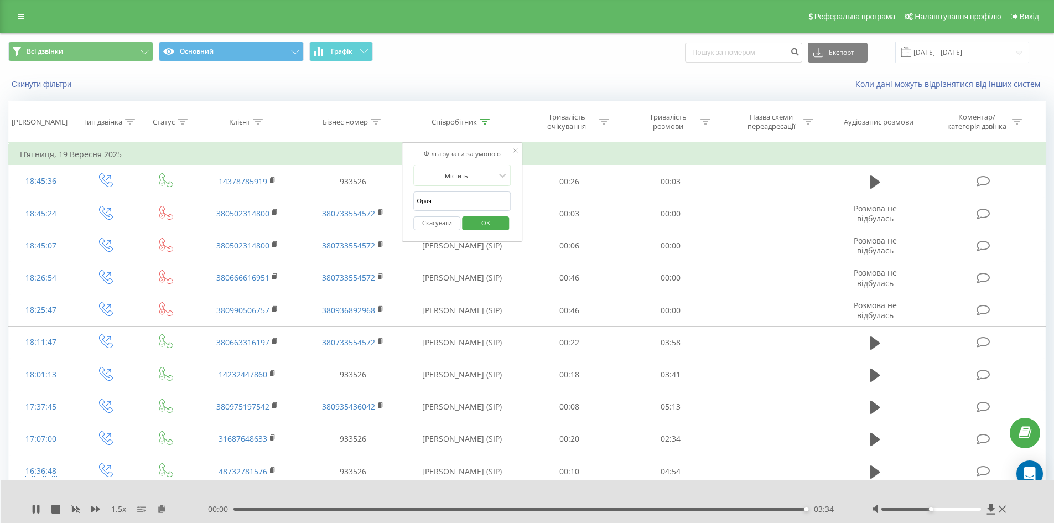
click at [627, 65] on div "Всі дзвінки Основний Графік Експорт .csv .xls .xlsx [DATE] - [DATE]" at bounding box center [527, 52] width 1053 height 37
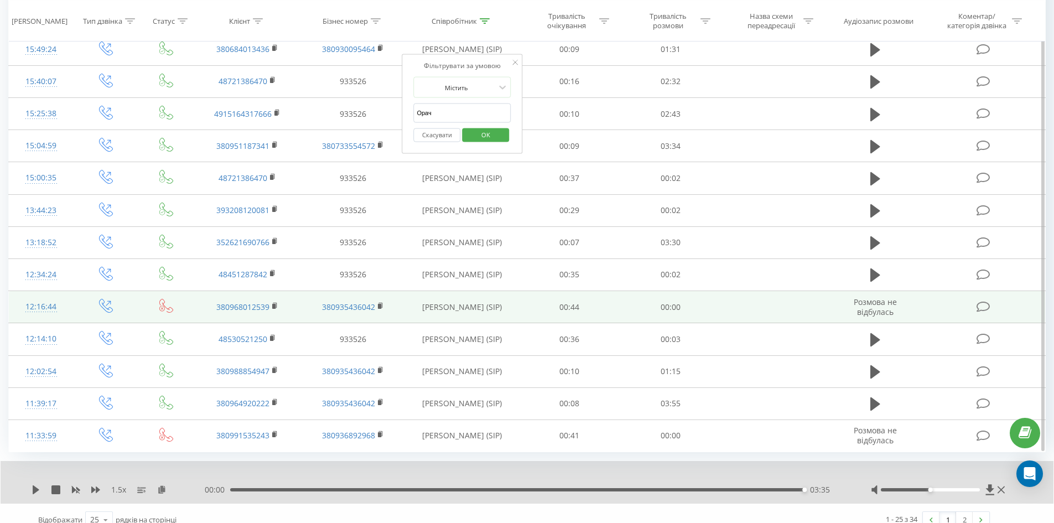
scroll to position [532, 0]
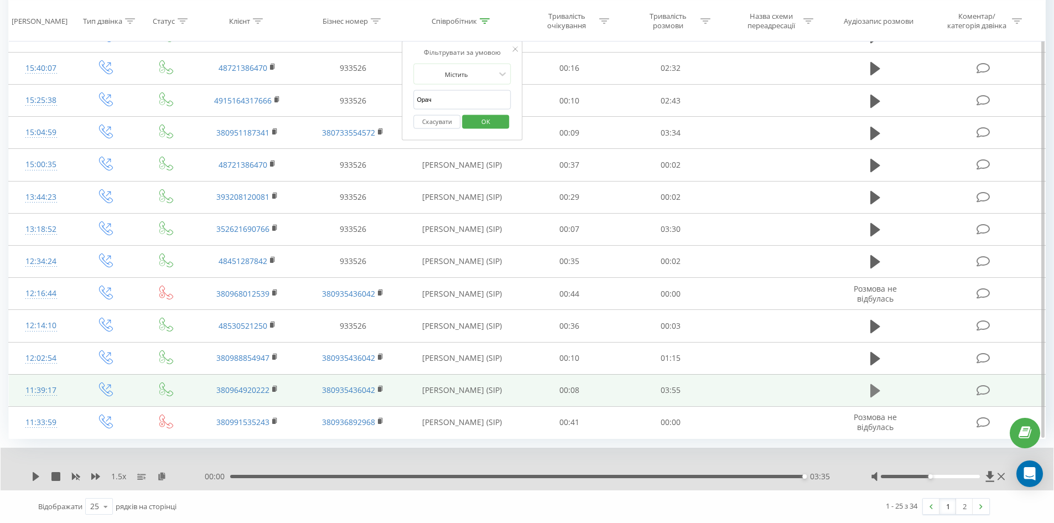
click at [876, 385] on icon at bounding box center [876, 390] width 10 height 15
click at [163, 476] on icon at bounding box center [161, 476] width 9 height 8
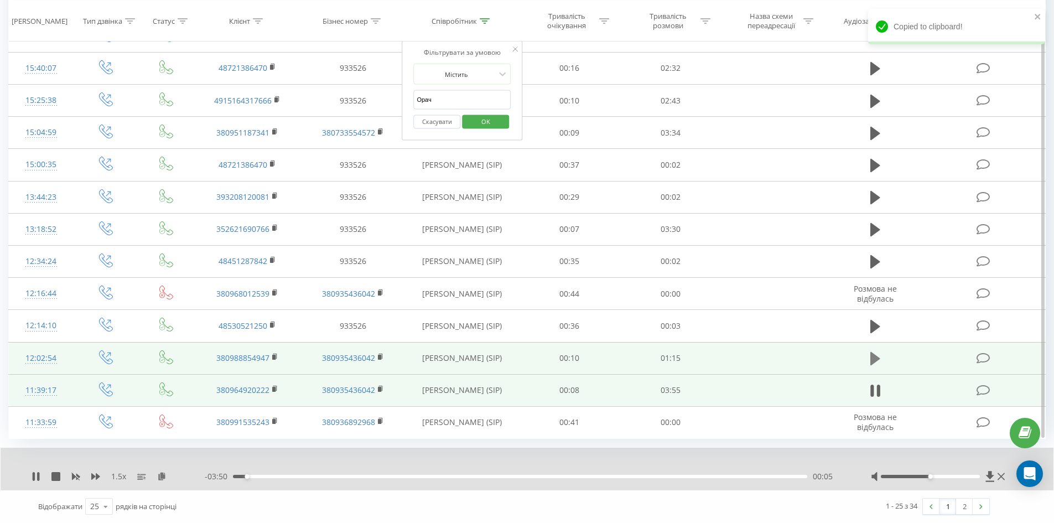
click at [872, 355] on icon at bounding box center [876, 358] width 10 height 13
click at [164, 478] on icon at bounding box center [161, 476] width 9 height 8
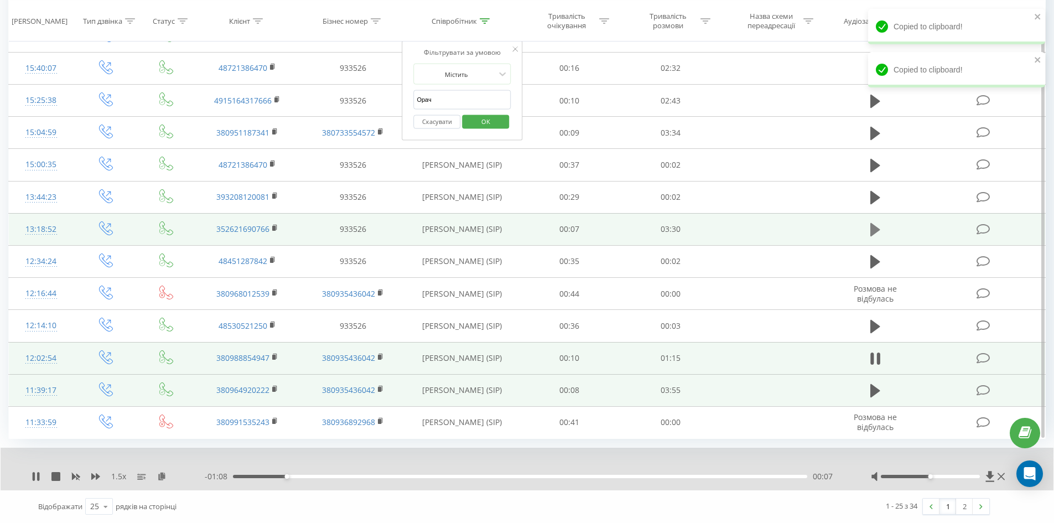
click at [876, 231] on icon at bounding box center [876, 229] width 10 height 13
click at [163, 476] on icon at bounding box center [161, 476] width 9 height 8
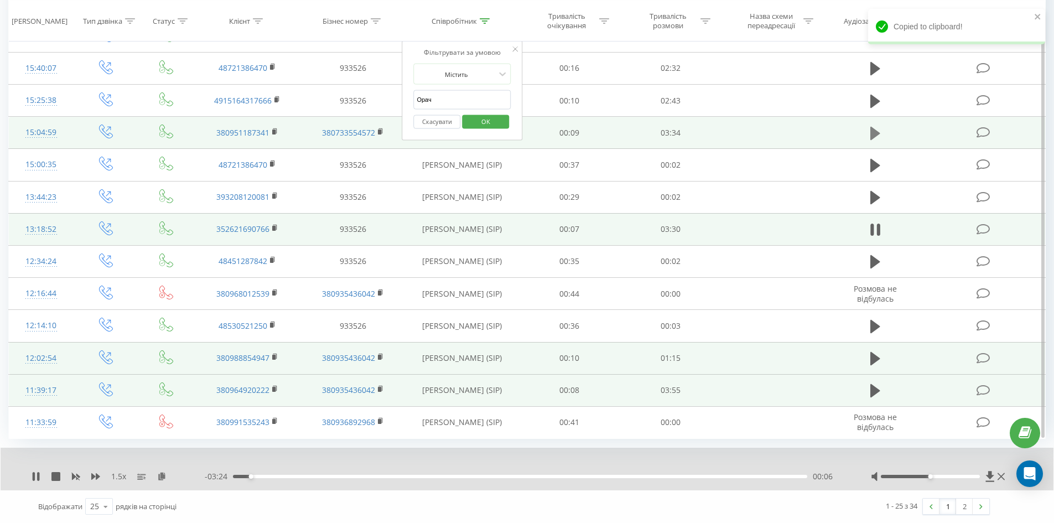
click at [873, 138] on icon at bounding box center [876, 133] width 10 height 13
click at [163, 476] on icon at bounding box center [161, 476] width 9 height 8
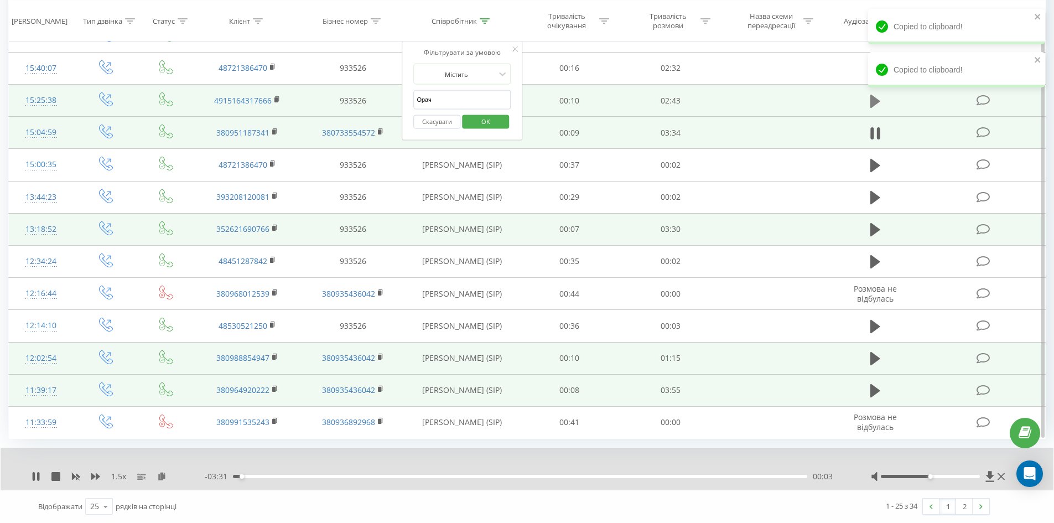
click at [872, 102] on icon at bounding box center [876, 100] width 10 height 13
click at [158, 474] on icon at bounding box center [161, 476] width 9 height 8
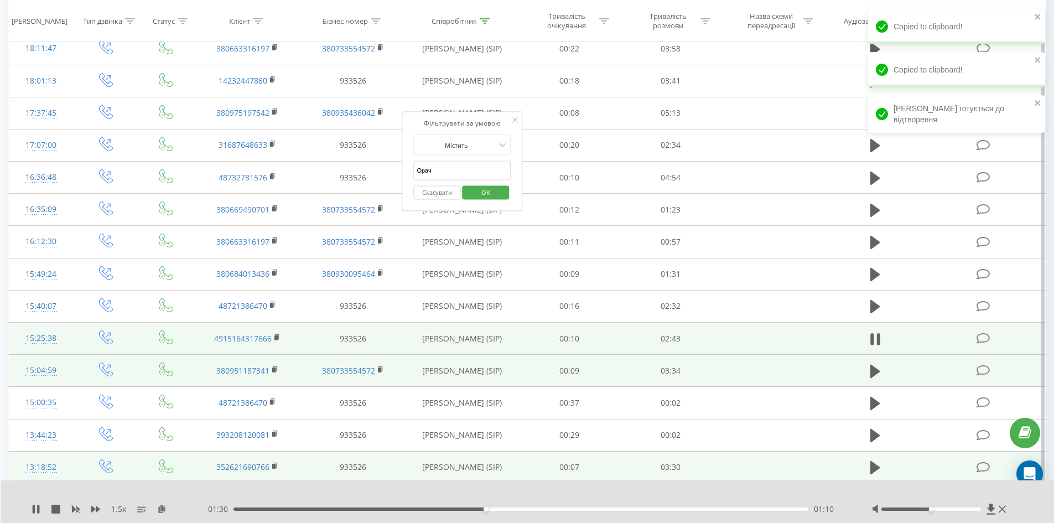
scroll to position [200, 0]
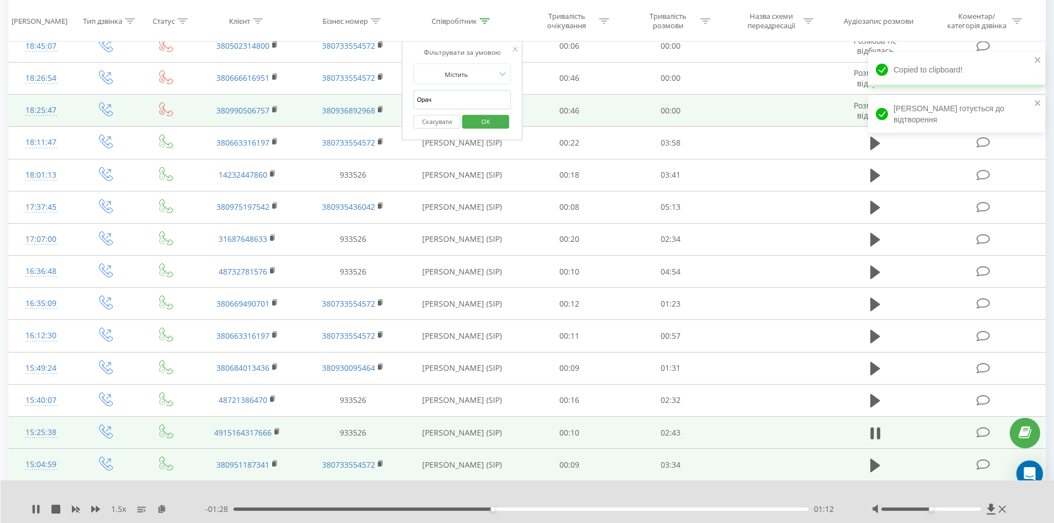
drag, startPoint x: 379, startPoint y: 96, endPoint x: 251, endPoint y: 99, distance: 127.9
click at [251, 99] on table "Фільтрувати за умовою Дорівнює Введіть значення Скасувати OK Фільтрувати за умо…" at bounding box center [527, 356] width 1038 height 829
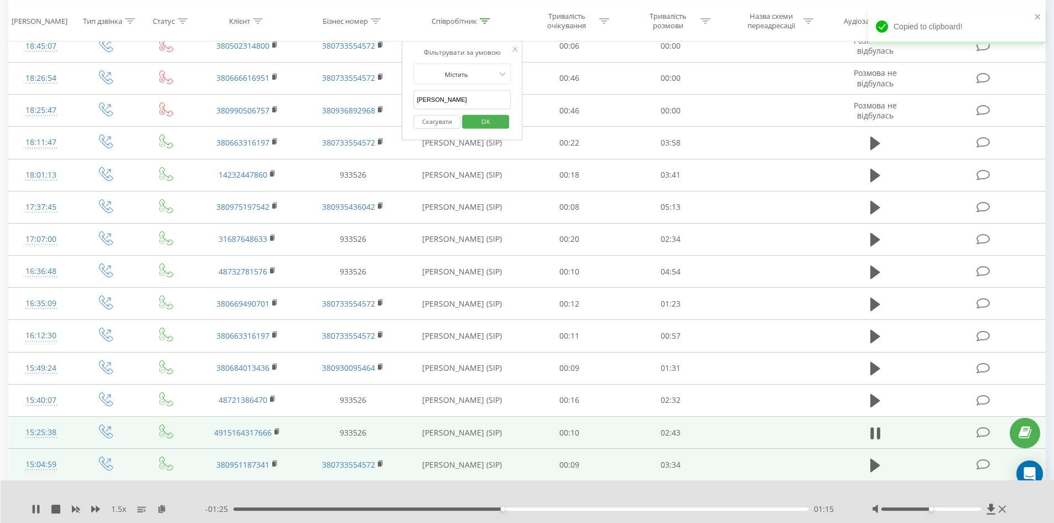
click at [475, 121] on span "OK" at bounding box center [485, 120] width 31 height 17
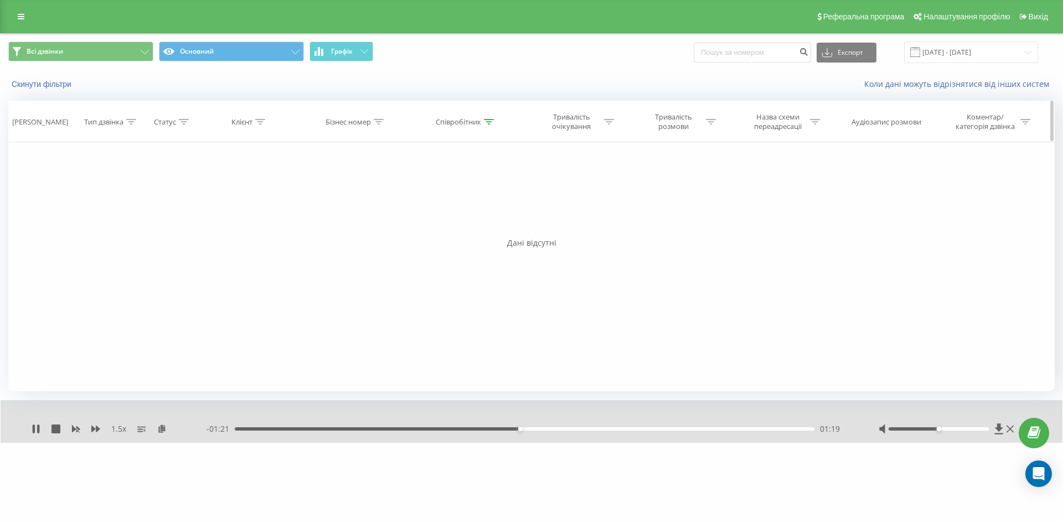
click at [493, 119] on icon at bounding box center [489, 122] width 10 height 6
drag, startPoint x: 458, startPoint y: 205, endPoint x: 322, endPoint y: 183, distance: 137.9
click at [350, 184] on div "Фільтрувати за умовою Дорівнює Введіть значення Скасувати OK Фільтрувати за умо…" at bounding box center [531, 266] width 1046 height 249
type input "[PERSON_NAME]"
click at [499, 227] on span "OK" at bounding box center [489, 222] width 31 height 17
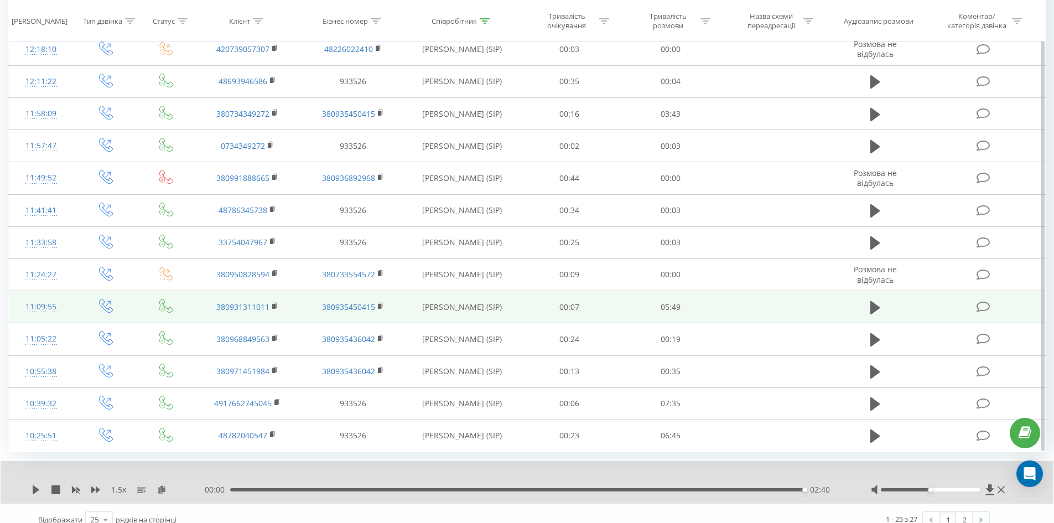
scroll to position [532, 0]
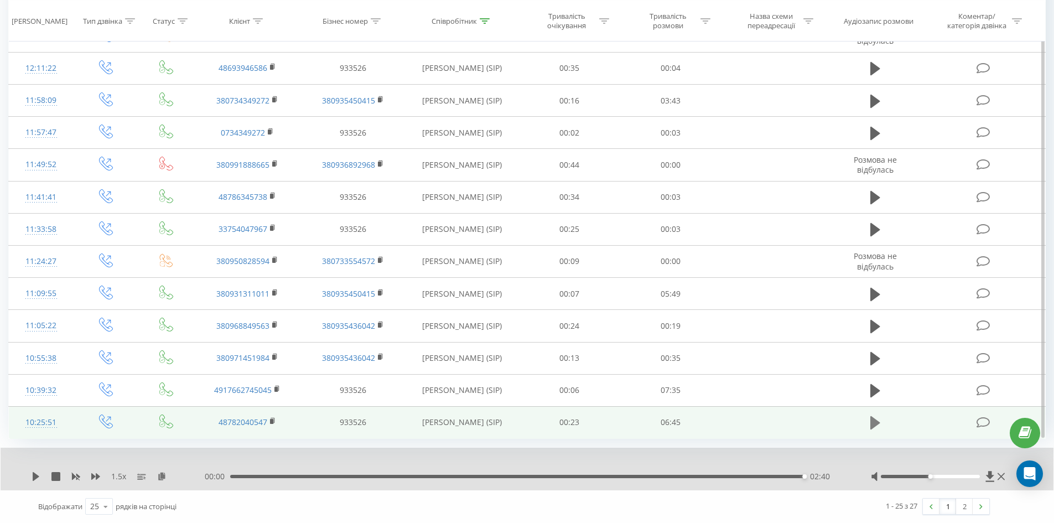
click at [874, 417] on icon at bounding box center [876, 422] width 10 height 15
click at [159, 473] on icon at bounding box center [161, 476] width 9 height 8
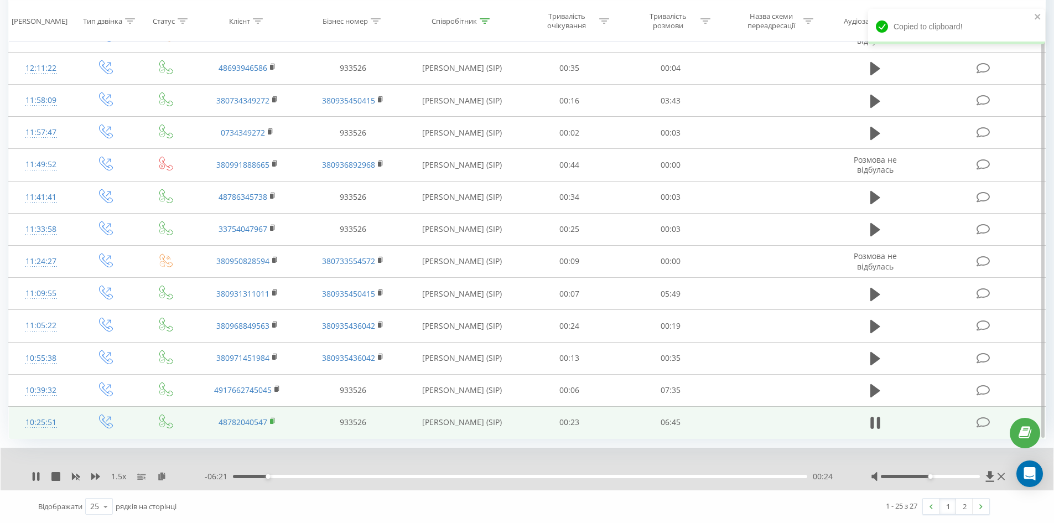
click at [273, 420] on rect at bounding box center [271, 421] width 3 height 5
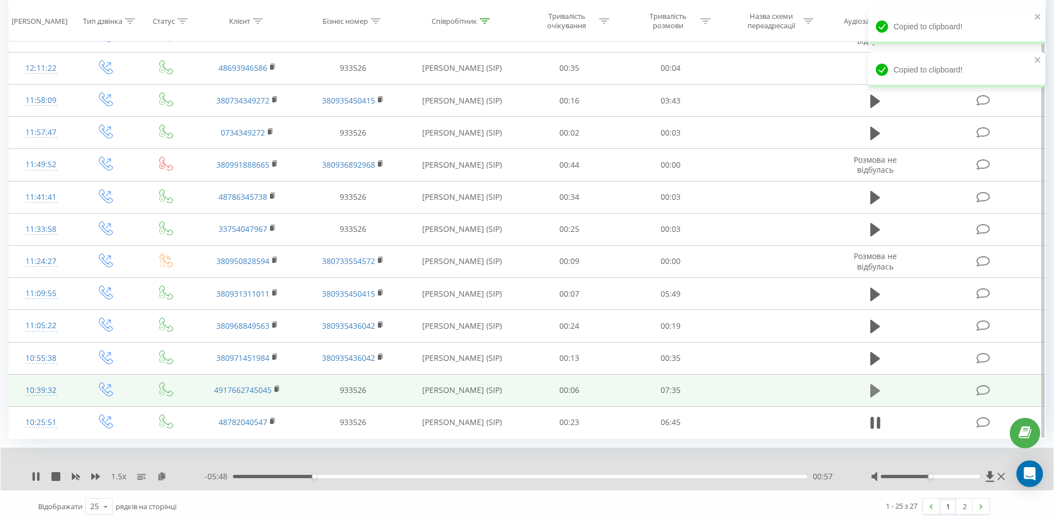
click at [872, 395] on icon at bounding box center [876, 390] width 10 height 13
click at [164, 475] on icon at bounding box center [161, 476] width 9 height 8
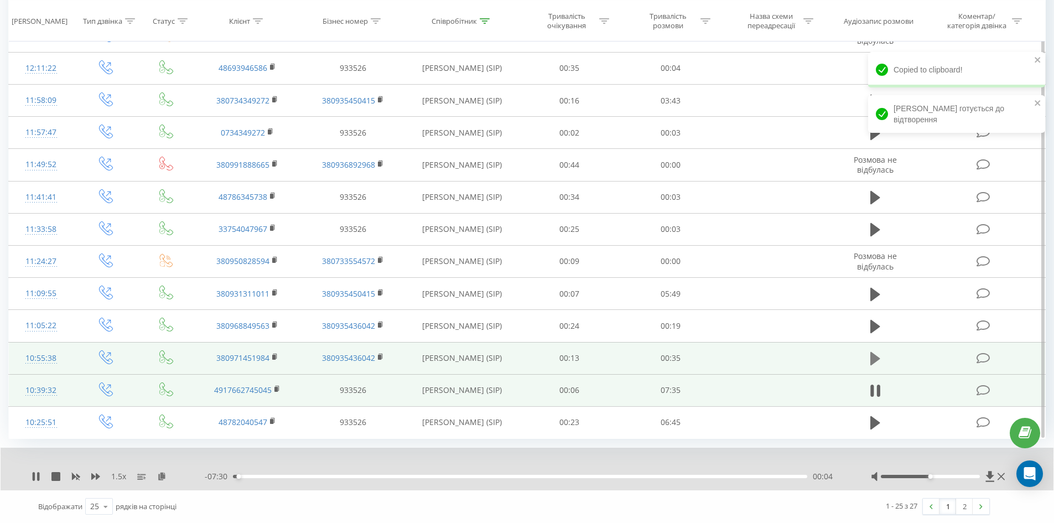
click at [869, 356] on button at bounding box center [875, 358] width 17 height 17
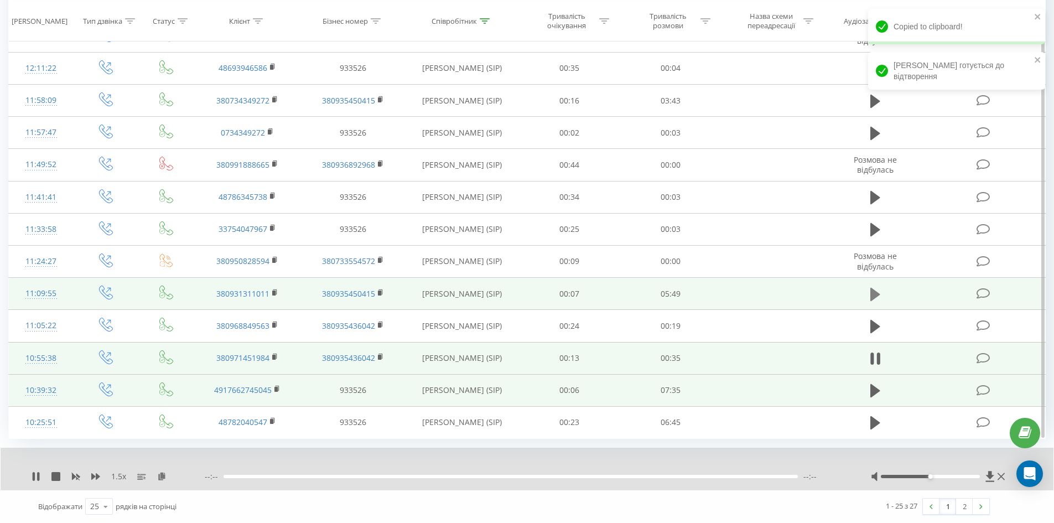
click at [873, 297] on icon at bounding box center [876, 293] width 10 height 13
click at [162, 479] on icon at bounding box center [161, 476] width 9 height 8
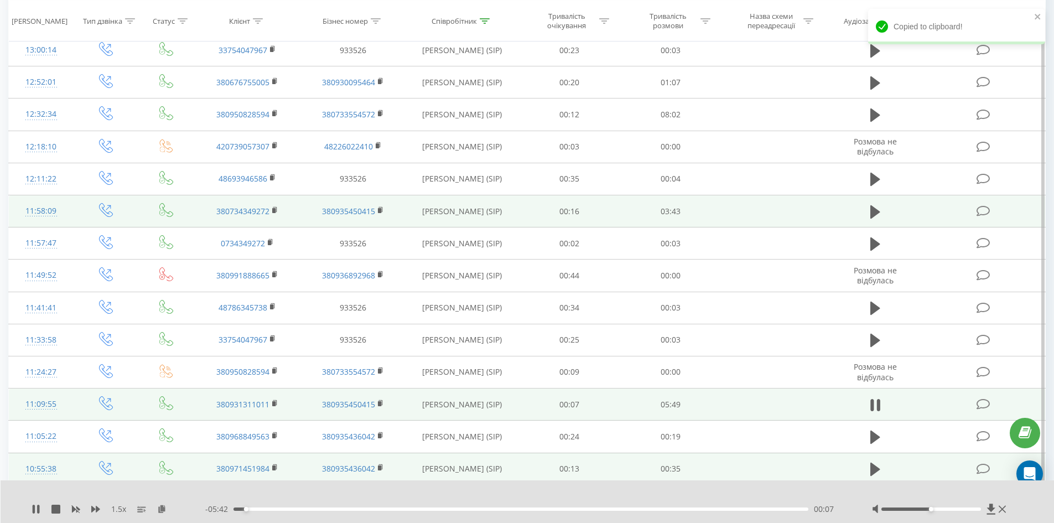
scroll to position [310, 0]
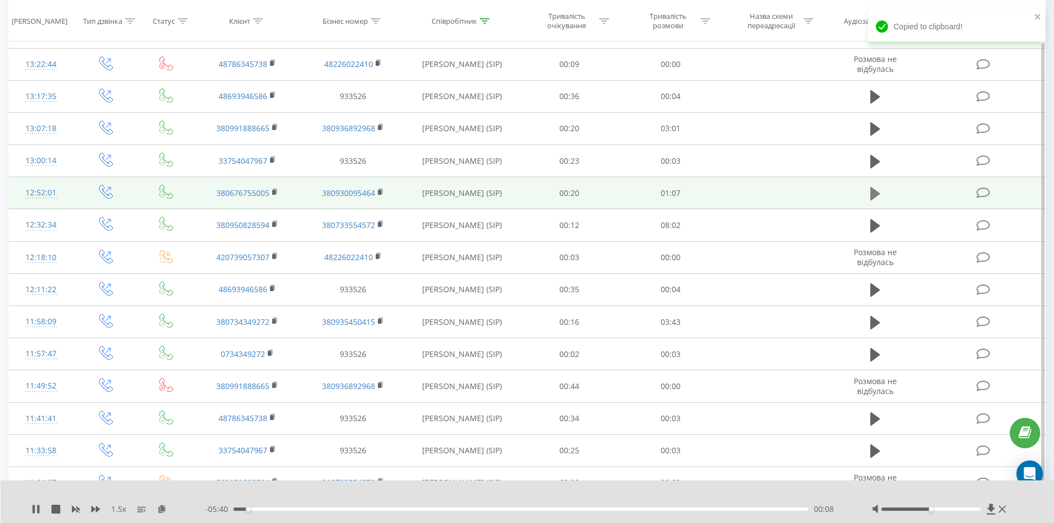
click at [871, 194] on icon at bounding box center [876, 193] width 10 height 13
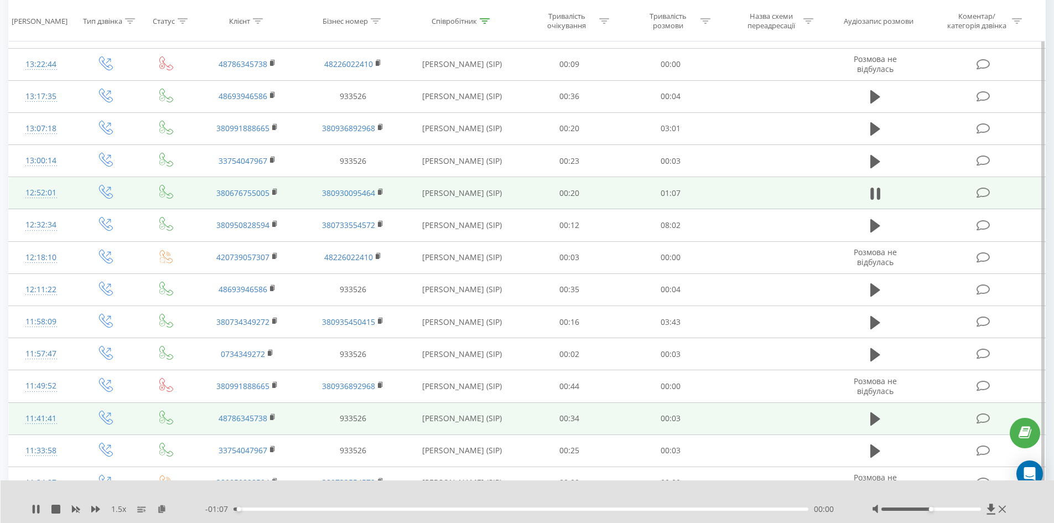
drag, startPoint x: 162, startPoint y: 510, endPoint x: 163, endPoint y: 427, distance: 83.6
click at [162, 510] on icon at bounding box center [161, 509] width 9 height 8
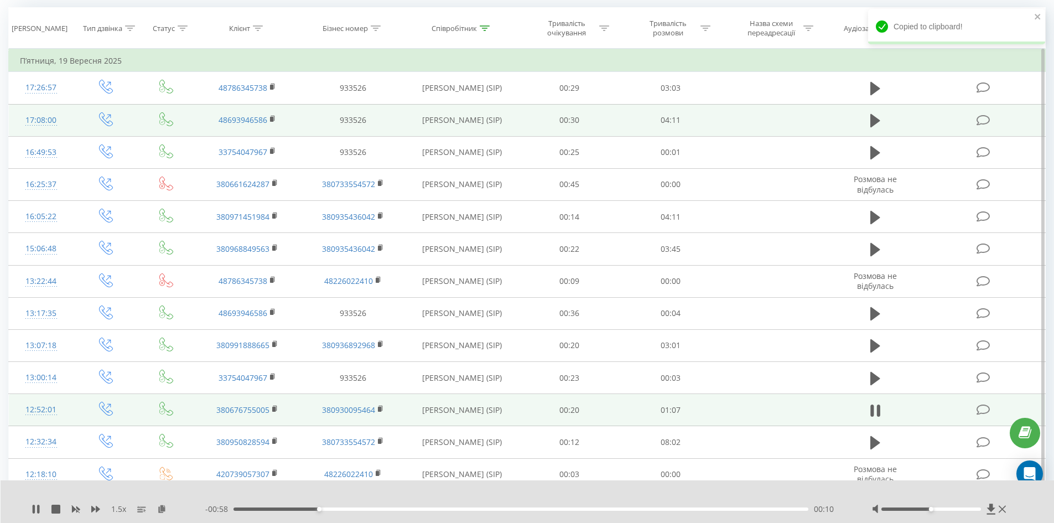
scroll to position [89, 0]
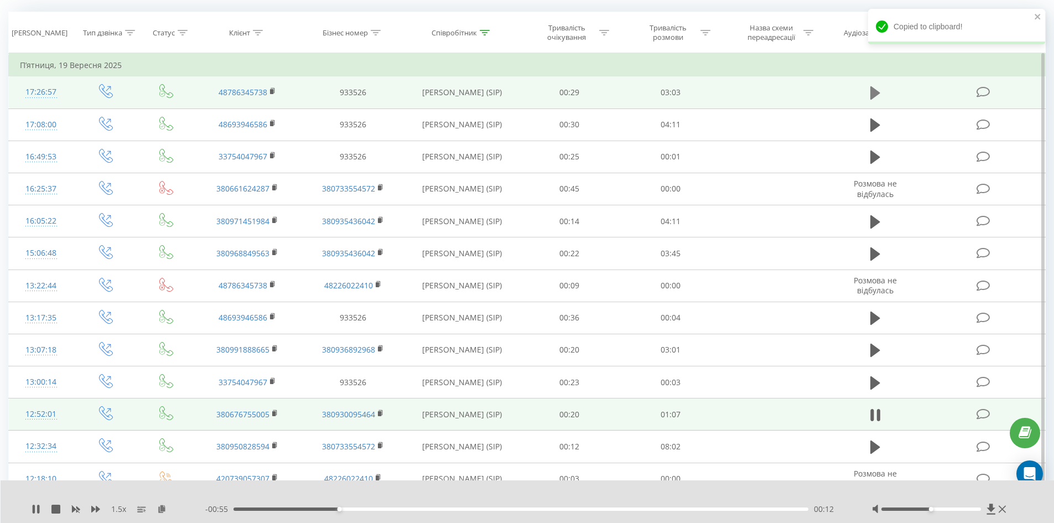
click at [874, 95] on icon at bounding box center [876, 92] width 10 height 13
click at [162, 509] on icon at bounding box center [161, 509] width 9 height 8
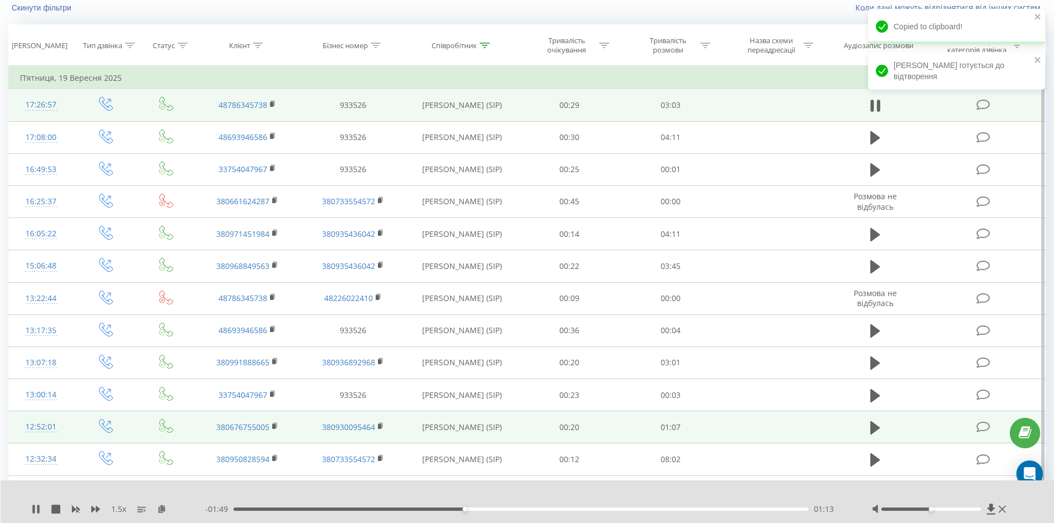
scroll to position [0, 0]
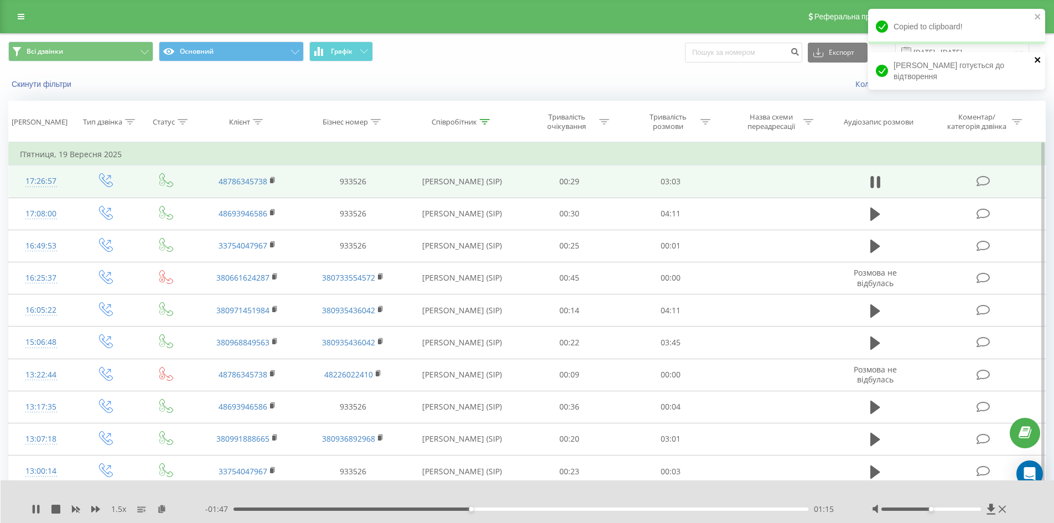
click at [1035, 59] on icon "close" at bounding box center [1038, 59] width 8 height 9
click at [1038, 13] on icon "close" at bounding box center [1038, 16] width 8 height 9
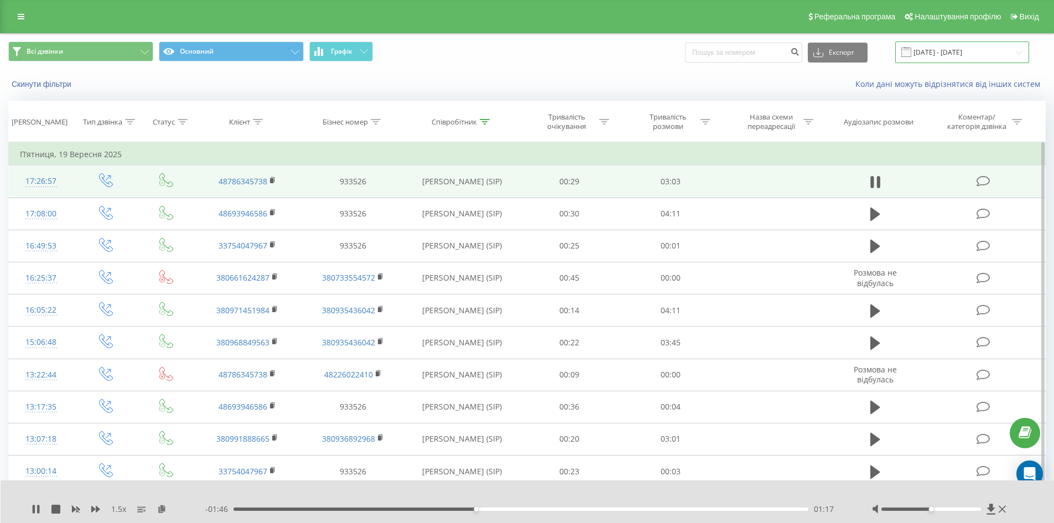
click at [950, 54] on input "[DATE] - [DATE]" at bounding box center [962, 53] width 134 height 22
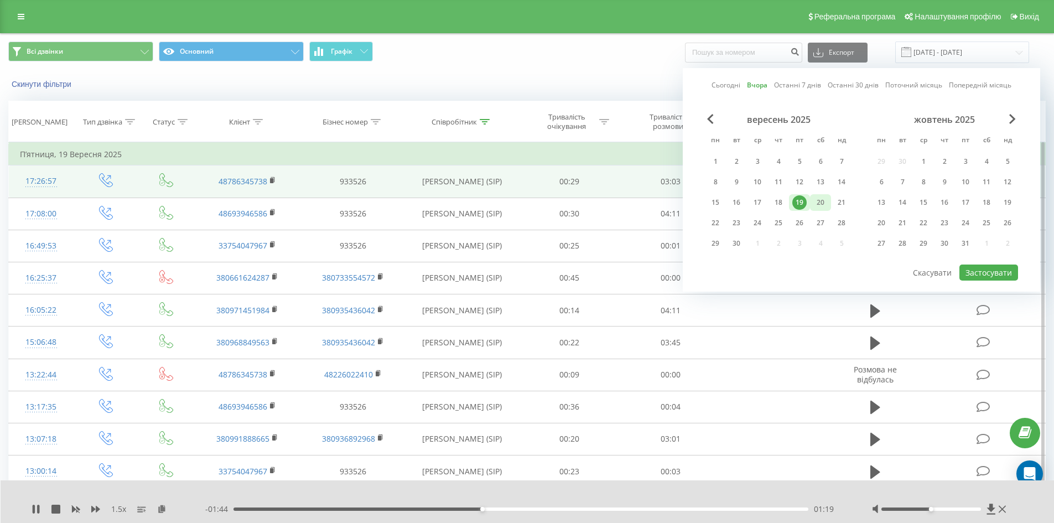
click at [821, 207] on div "20" at bounding box center [821, 202] width 14 height 14
click at [976, 267] on button "Застосувати" at bounding box center [989, 273] width 59 height 16
type input "[DATE] - [DATE]"
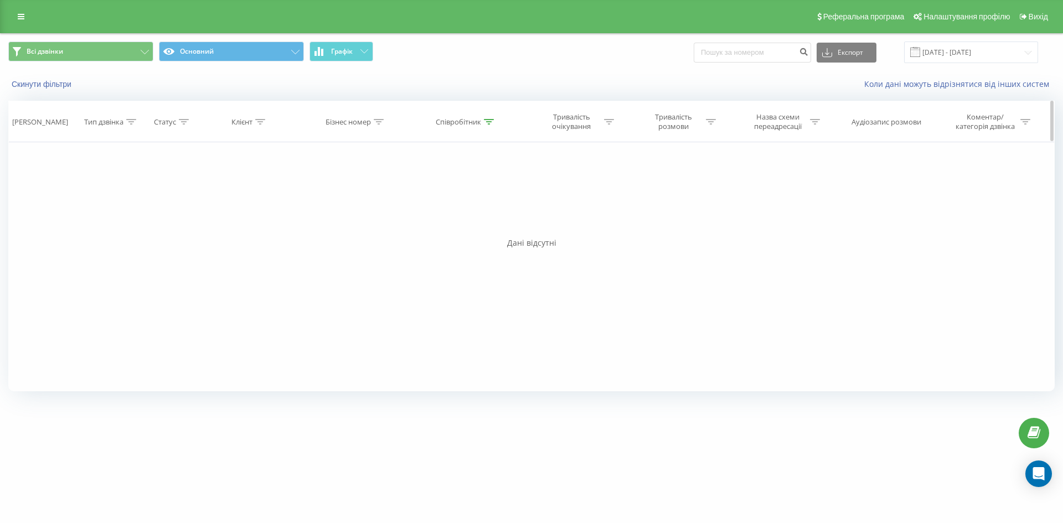
click at [489, 126] on div at bounding box center [489, 121] width 10 height 9
drag, startPoint x: 476, startPoint y: 205, endPoint x: 180, endPoint y: 191, distance: 296.4
click at [180, 191] on div "Фільтрувати за умовою Дорівнює Введіть значення Скасувати OK Фільтрувати за умо…" at bounding box center [531, 266] width 1046 height 249
click at [485, 225] on span "OK" at bounding box center [489, 222] width 31 height 17
click at [485, 122] on icon at bounding box center [489, 122] width 10 height 6
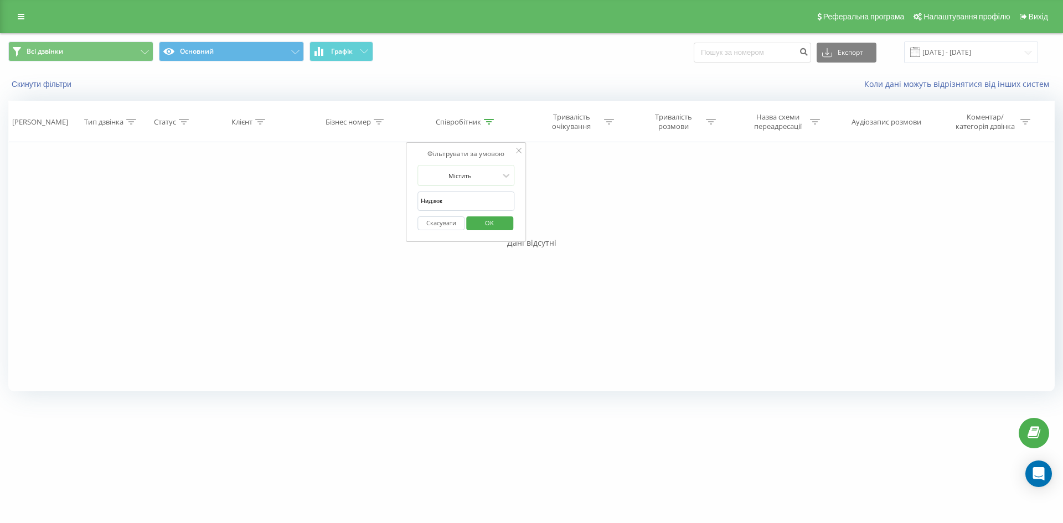
drag, startPoint x: 455, startPoint y: 200, endPoint x: 218, endPoint y: 205, distance: 237.5
click at [218, 205] on div "Фільтрувати за умовою Дорівнює Введіть значення Скасувати OK Фільтрувати за умо…" at bounding box center [531, 266] width 1046 height 249
click at [487, 228] on span "OK" at bounding box center [489, 222] width 31 height 17
click at [493, 118] on div "Співробітник" at bounding box center [466, 121] width 115 height 9
click at [493, 120] on icon at bounding box center [489, 122] width 10 height 6
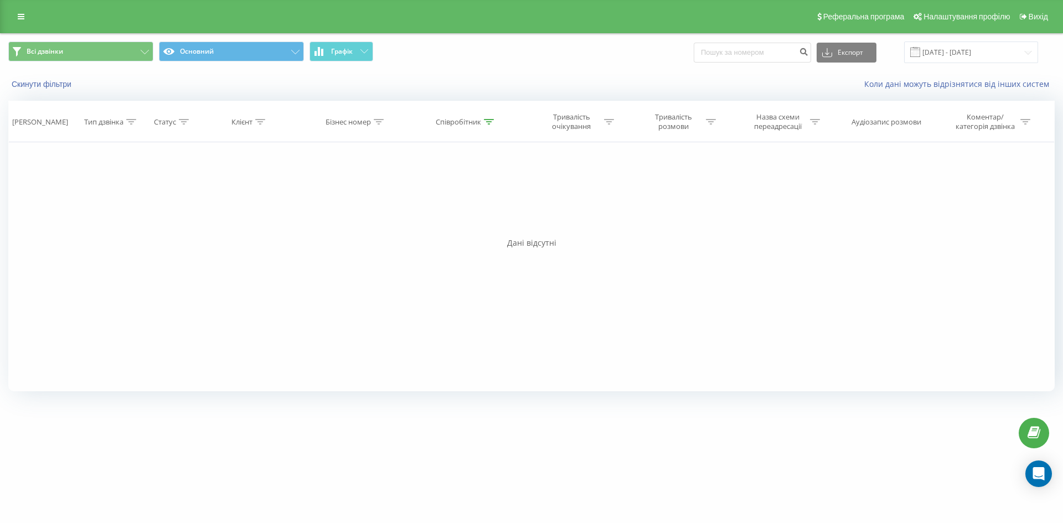
drag, startPoint x: 493, startPoint y: 120, endPoint x: 447, endPoint y: 194, distance: 86.8
click at [491, 122] on icon at bounding box center [489, 122] width 10 height 6
drag, startPoint x: 457, startPoint y: 200, endPoint x: 301, endPoint y: 204, distance: 156.7
click at [301, 204] on div "Фільтрувати за умовою Дорівнює Введіть значення Скасувати OK Фільтрувати за умо…" at bounding box center [531, 266] width 1046 height 249
click at [889, 189] on div "Фільтрувати за умовою Дорівнює Введіть значення Скасувати OK Фільтрувати за умо…" at bounding box center [531, 266] width 1046 height 249
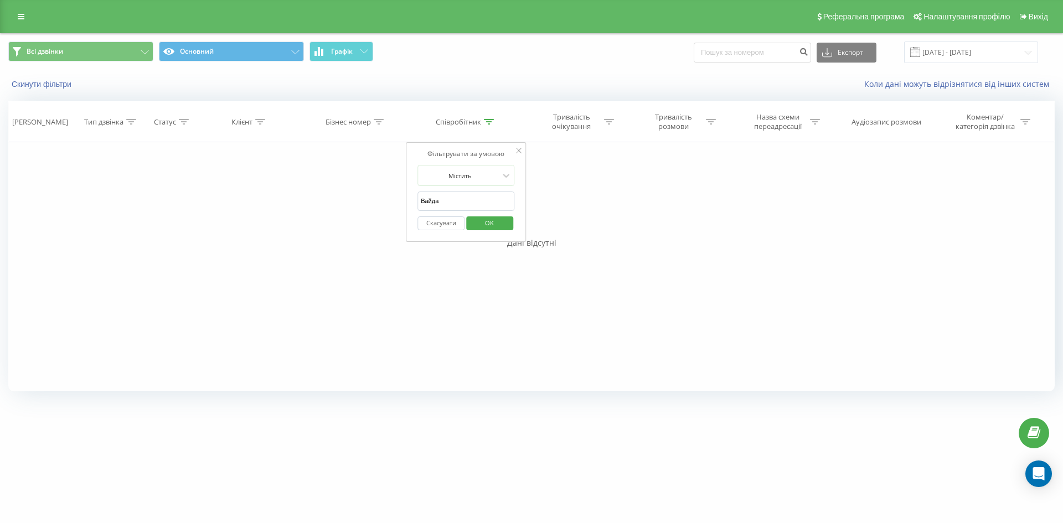
drag, startPoint x: 445, startPoint y: 195, endPoint x: 186, endPoint y: 212, distance: 259.6
click at [186, 212] on div "Фільтрувати за умовою Дорівнює Введіть значення Скасувати OK Фільтрувати за умо…" at bounding box center [531, 266] width 1046 height 249
click at [502, 215] on span "OK" at bounding box center [489, 222] width 31 height 17
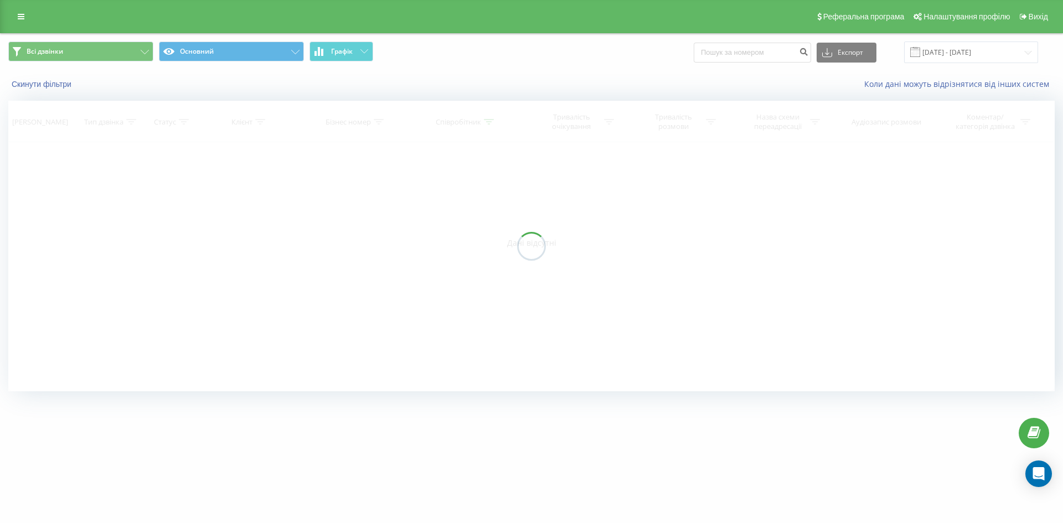
click at [489, 221] on div at bounding box center [531, 246] width 1046 height 291
click at [245, 220] on div at bounding box center [531, 246] width 1046 height 291
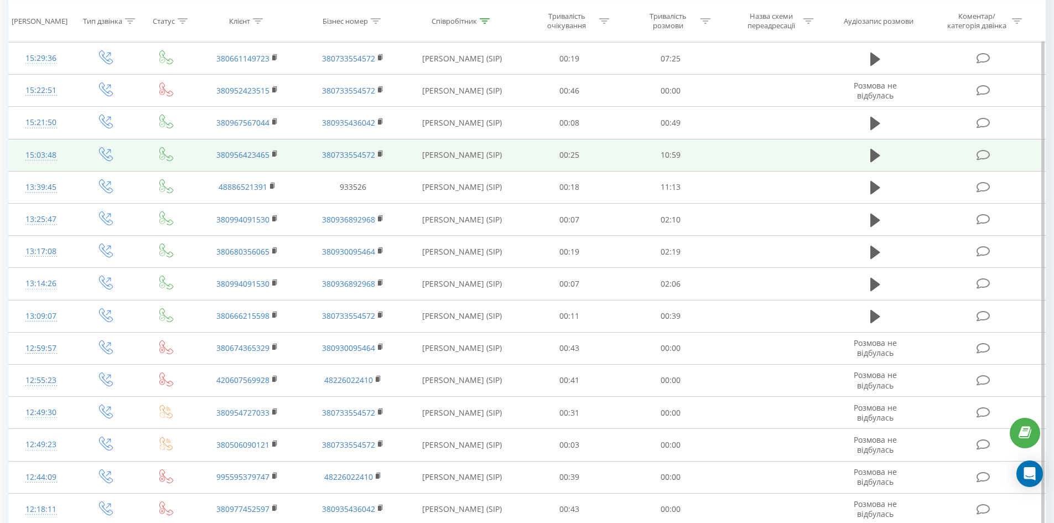
scroll to position [489, 0]
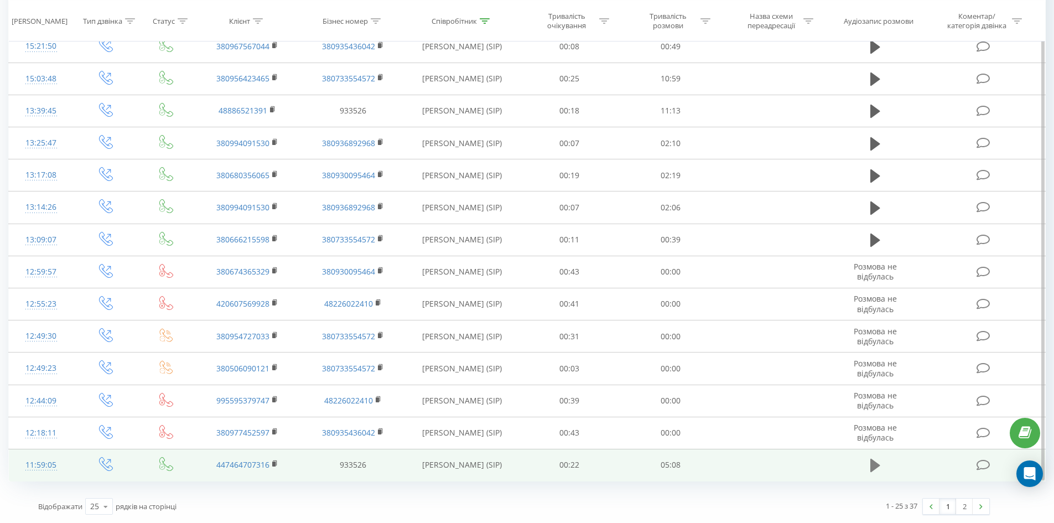
click at [873, 464] on icon at bounding box center [876, 465] width 10 height 13
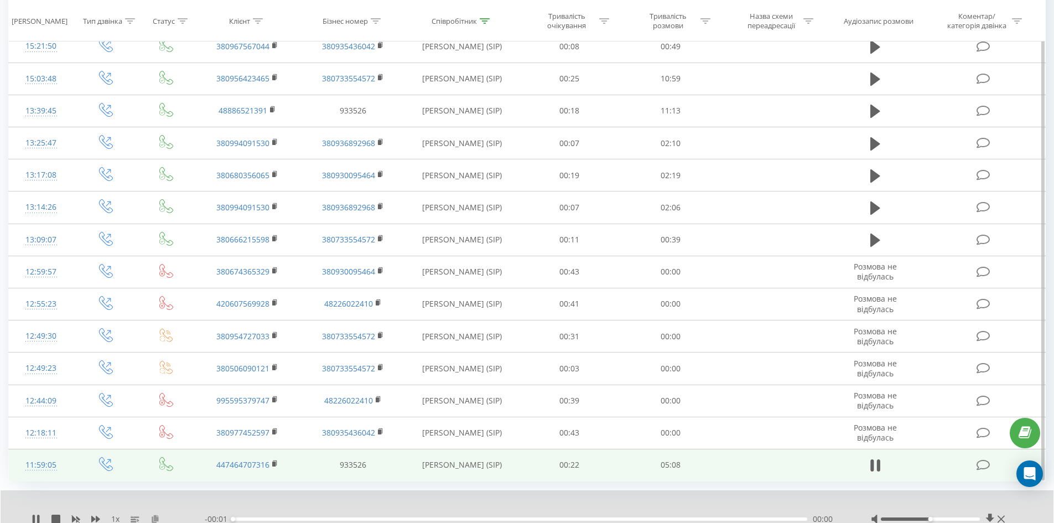
click at [154, 515] on icon at bounding box center [155, 519] width 9 height 8
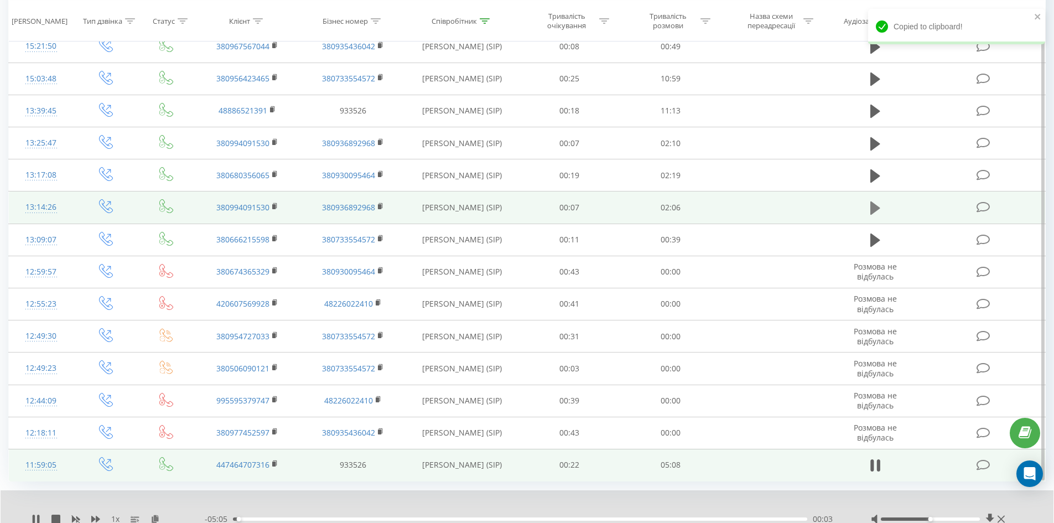
click at [871, 211] on icon at bounding box center [876, 207] width 10 height 15
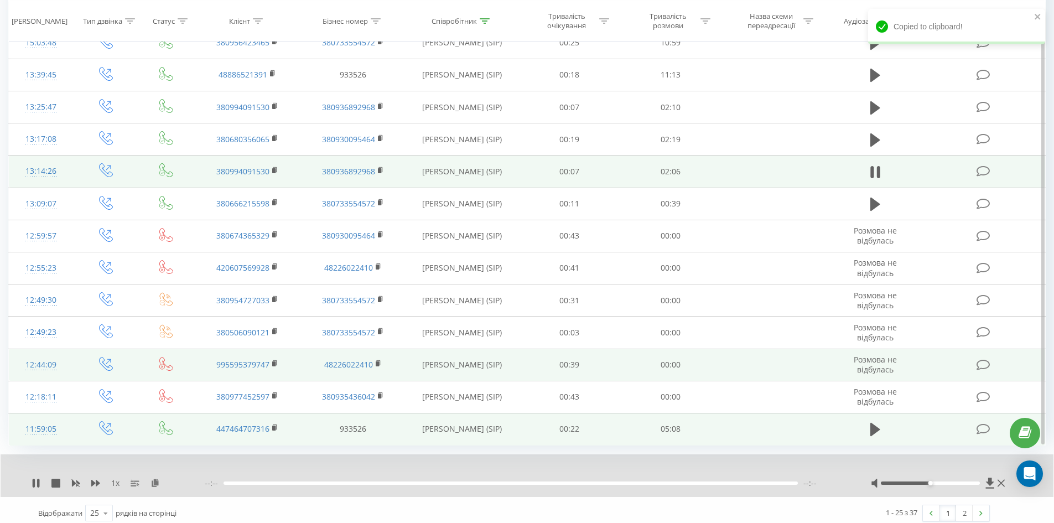
scroll to position [532, 0]
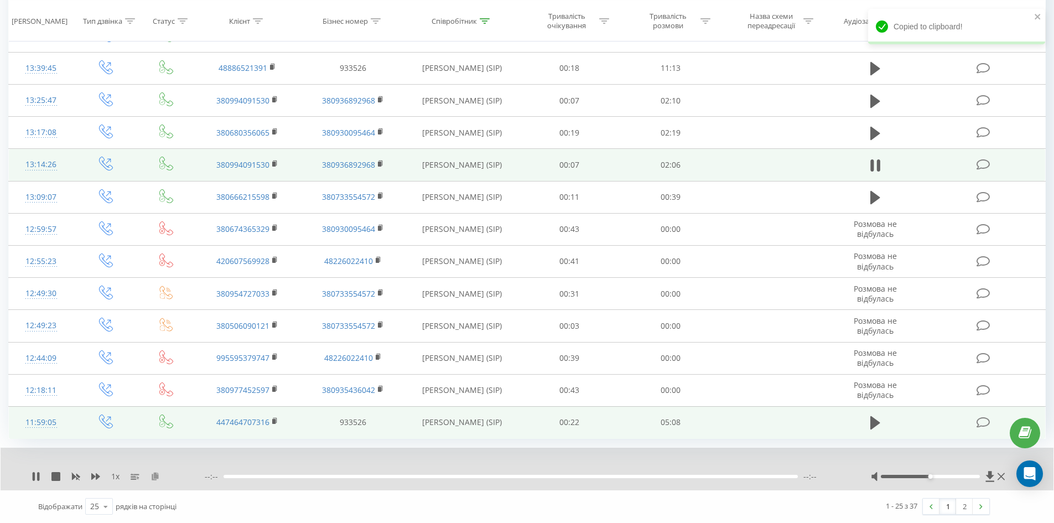
click at [158, 477] on icon at bounding box center [155, 476] width 9 height 8
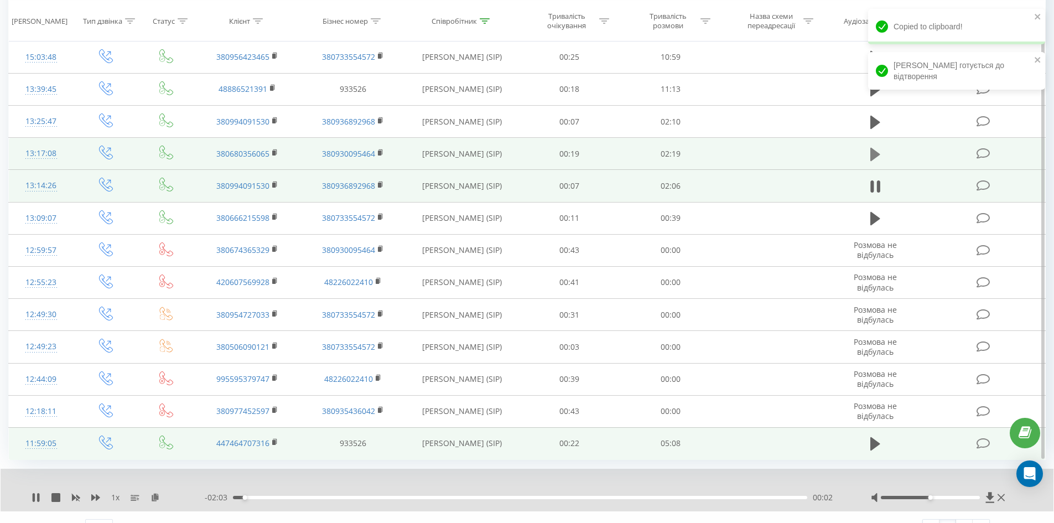
scroll to position [477, 0]
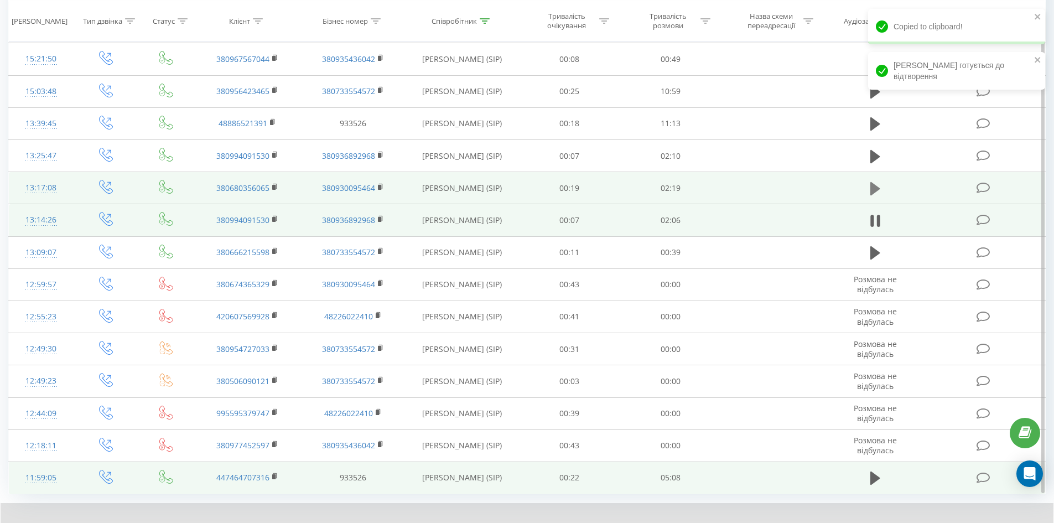
click at [869, 190] on button at bounding box center [875, 188] width 17 height 17
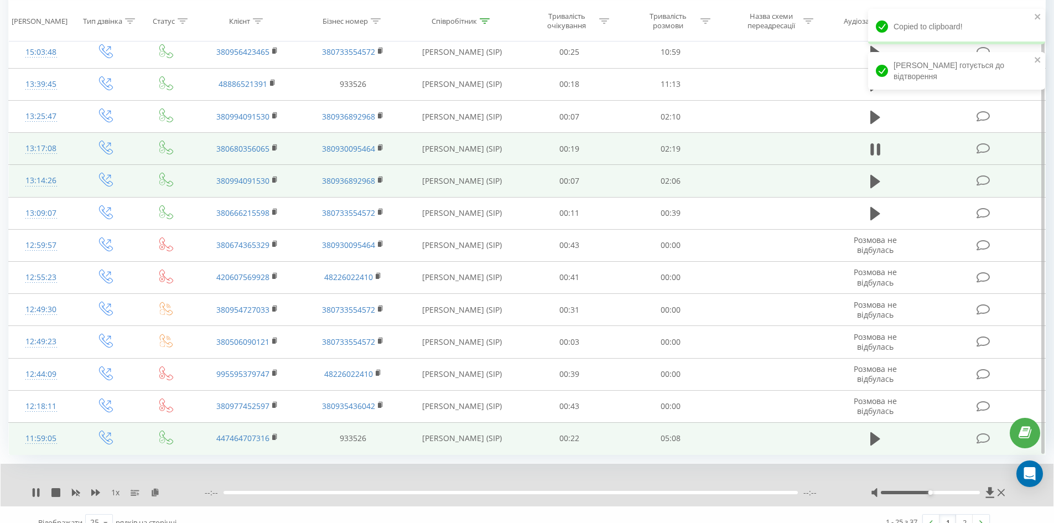
scroll to position [532, 0]
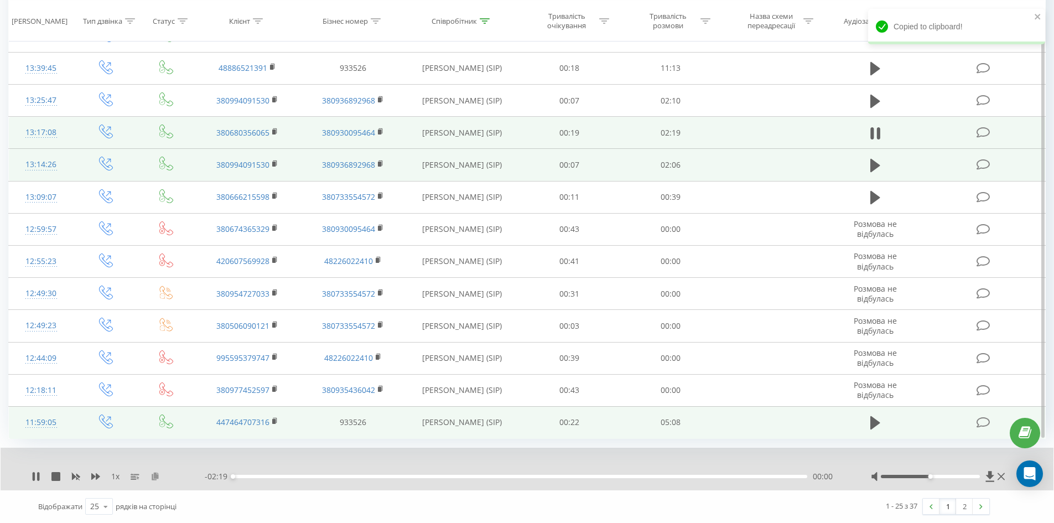
click at [157, 475] on icon at bounding box center [155, 476] width 9 height 8
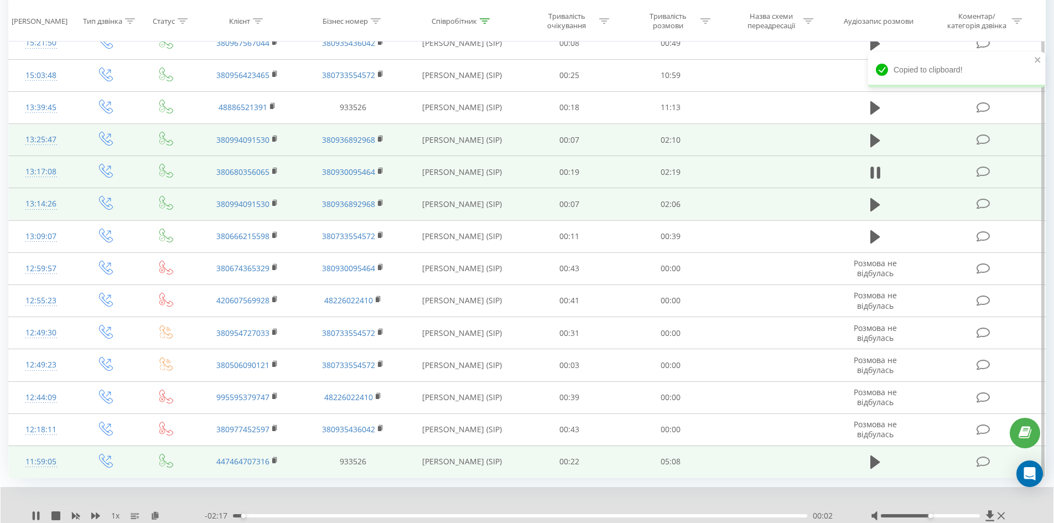
scroll to position [477, 0]
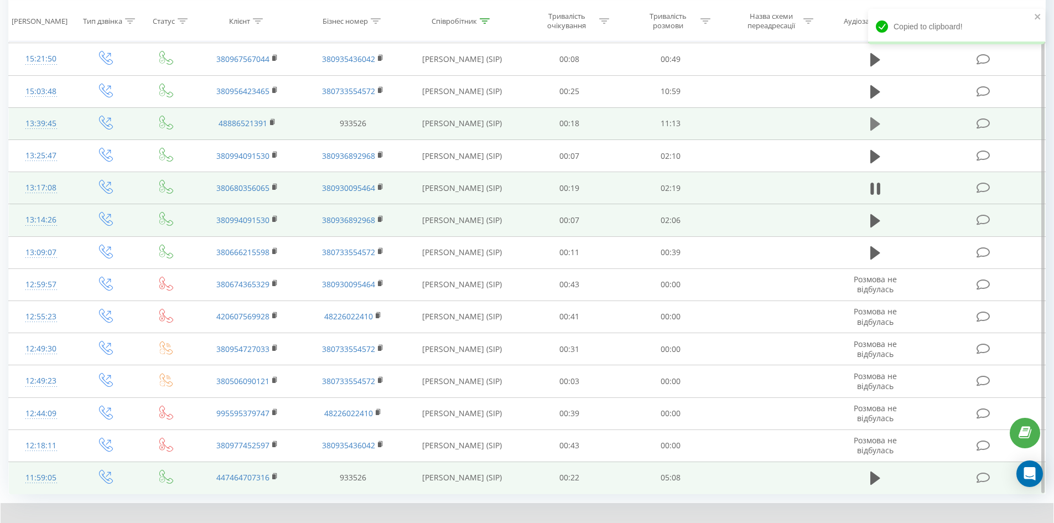
click at [873, 122] on icon at bounding box center [876, 123] width 10 height 13
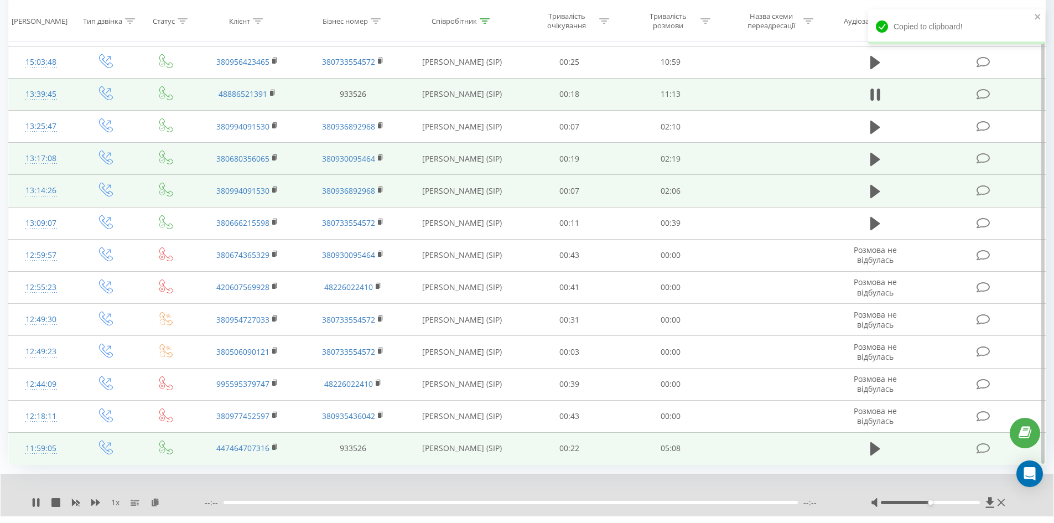
scroll to position [532, 0]
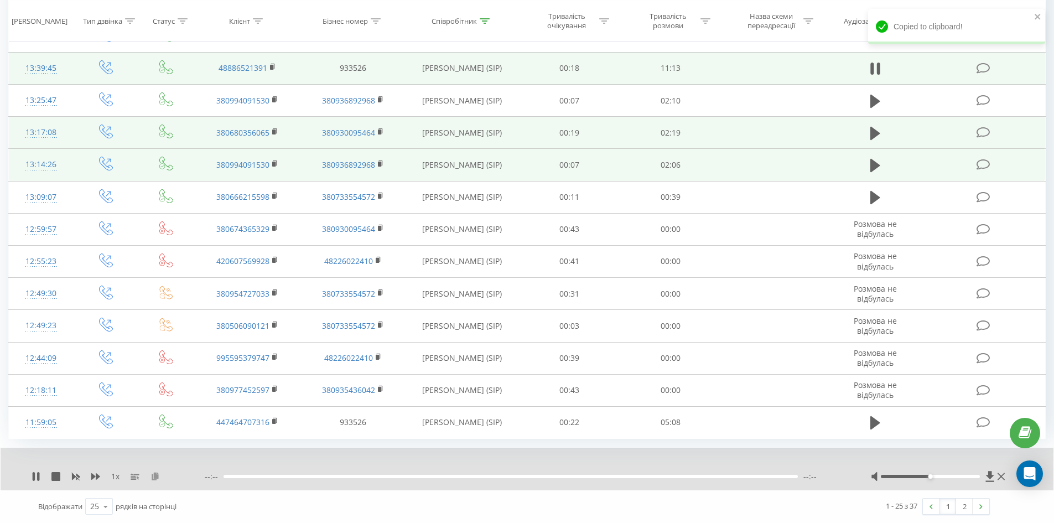
click at [153, 476] on icon at bounding box center [155, 476] width 9 height 8
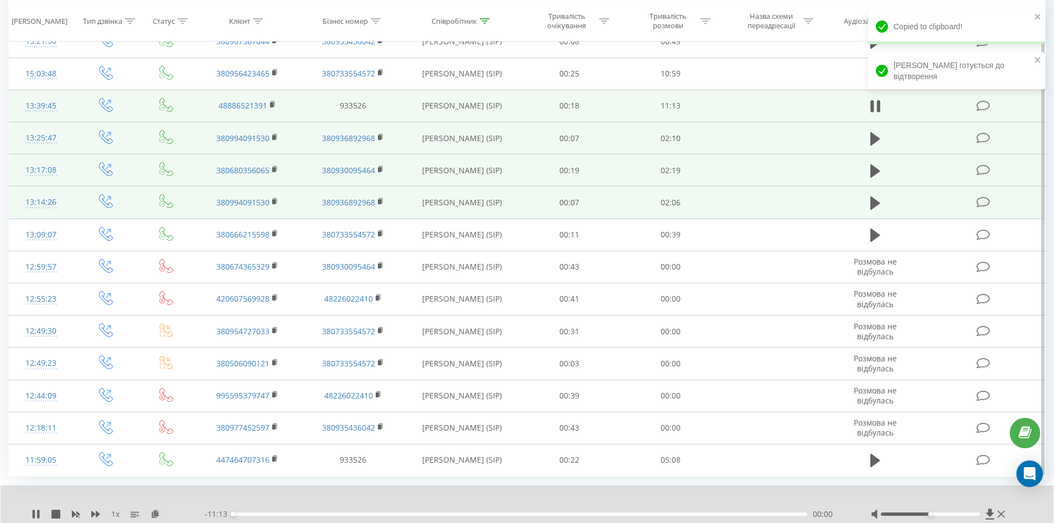
scroll to position [477, 0]
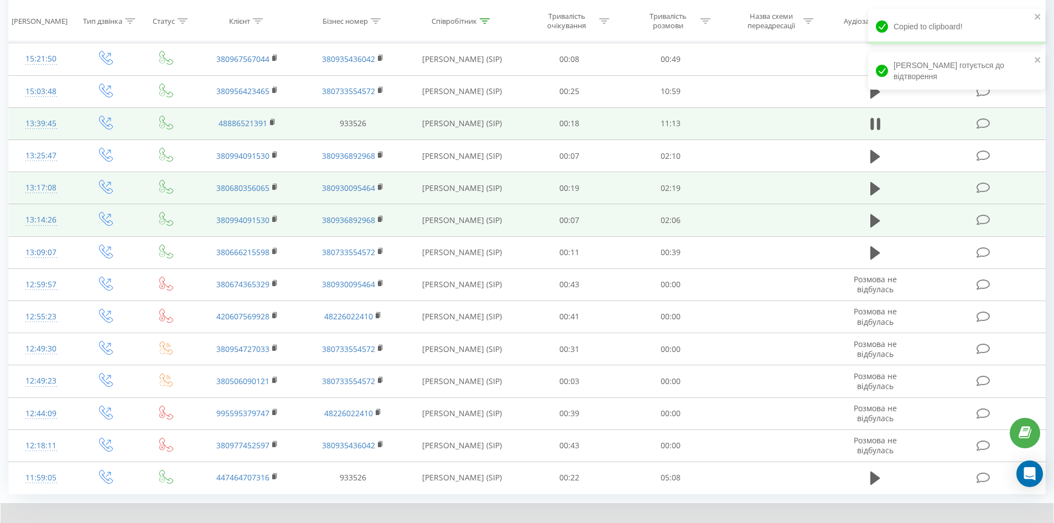
click at [872, 93] on div "Copied to clipboard! [PERSON_NAME] готується до відтворення" at bounding box center [956, 53] width 177 height 89
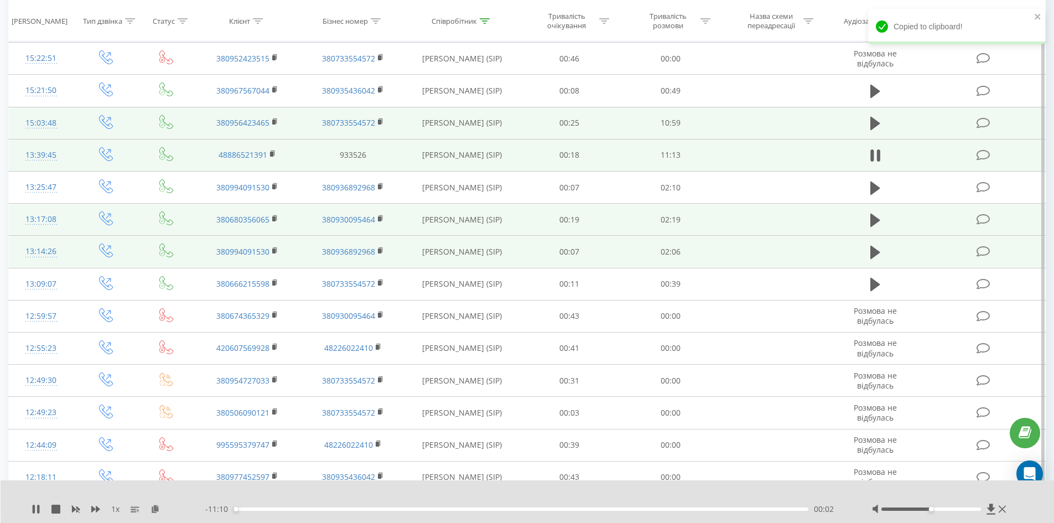
scroll to position [366, 0]
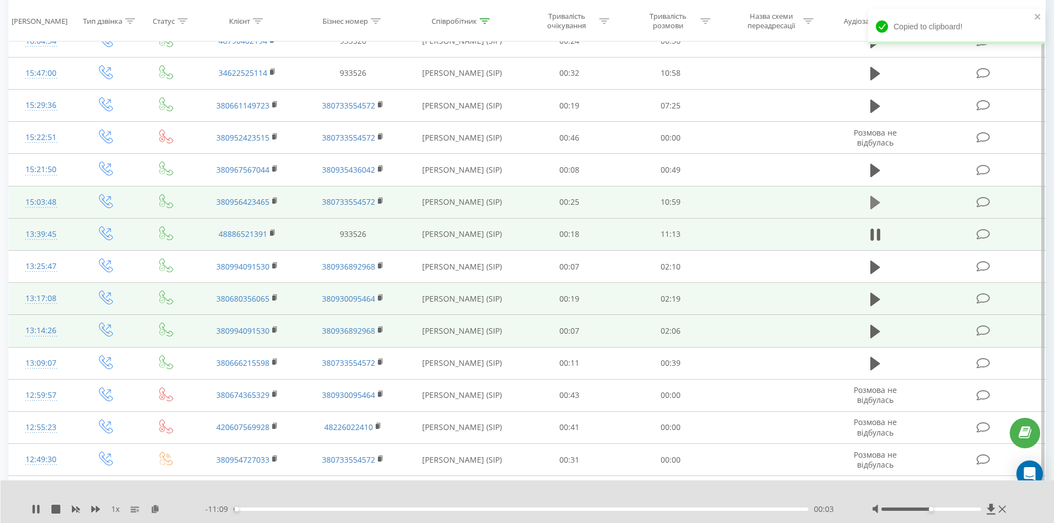
click at [873, 201] on icon at bounding box center [876, 202] width 10 height 13
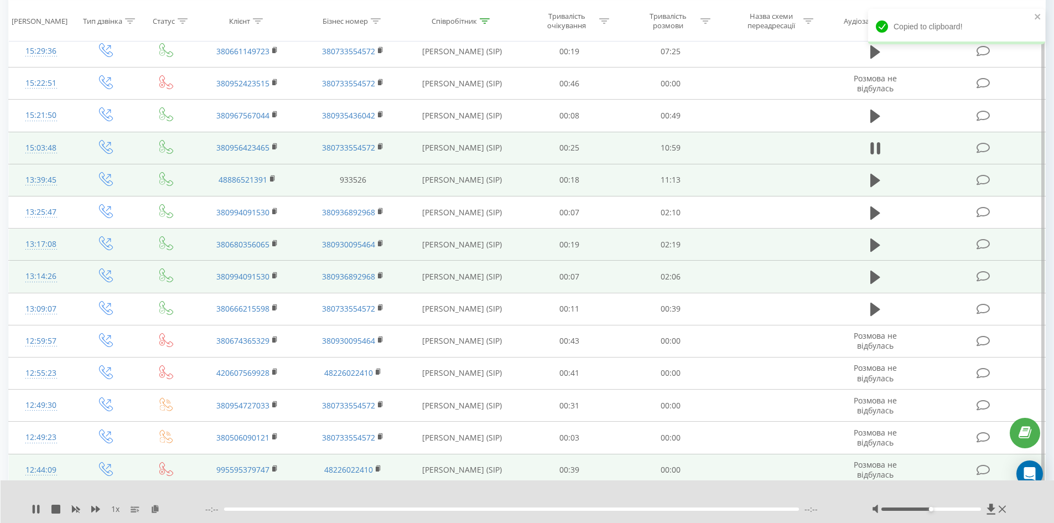
scroll to position [421, 0]
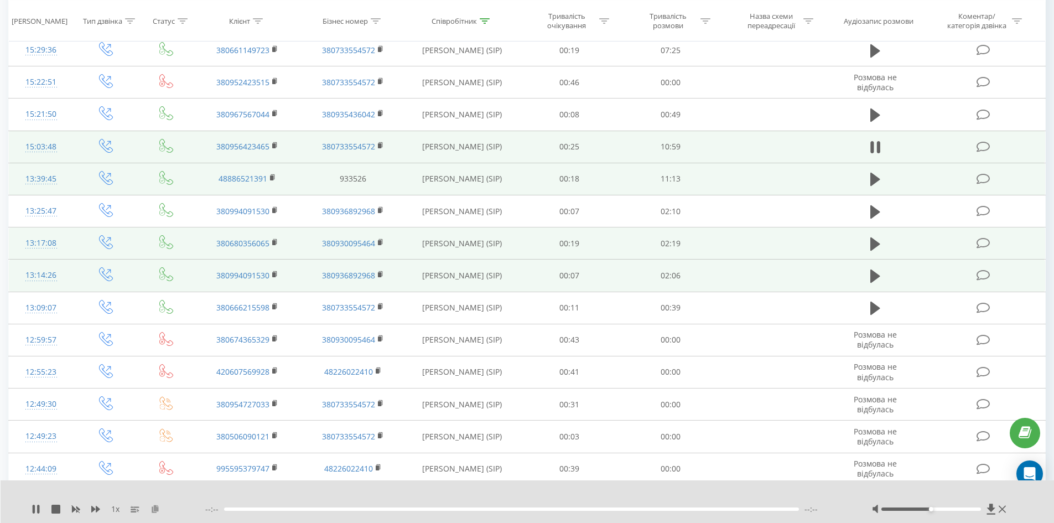
click at [151, 514] on button at bounding box center [155, 509] width 9 height 9
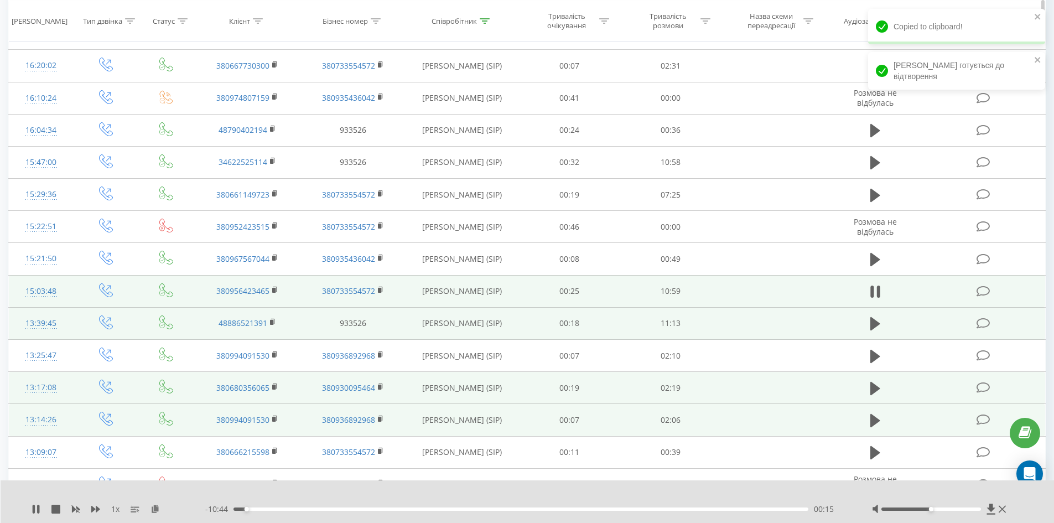
scroll to position [255, 0]
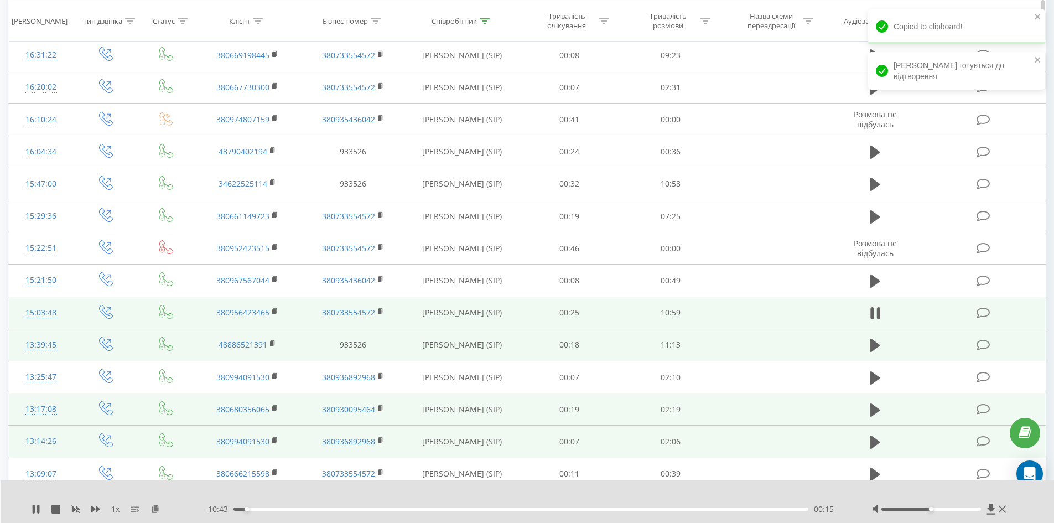
click at [486, 18] on icon at bounding box center [485, 21] width 10 height 6
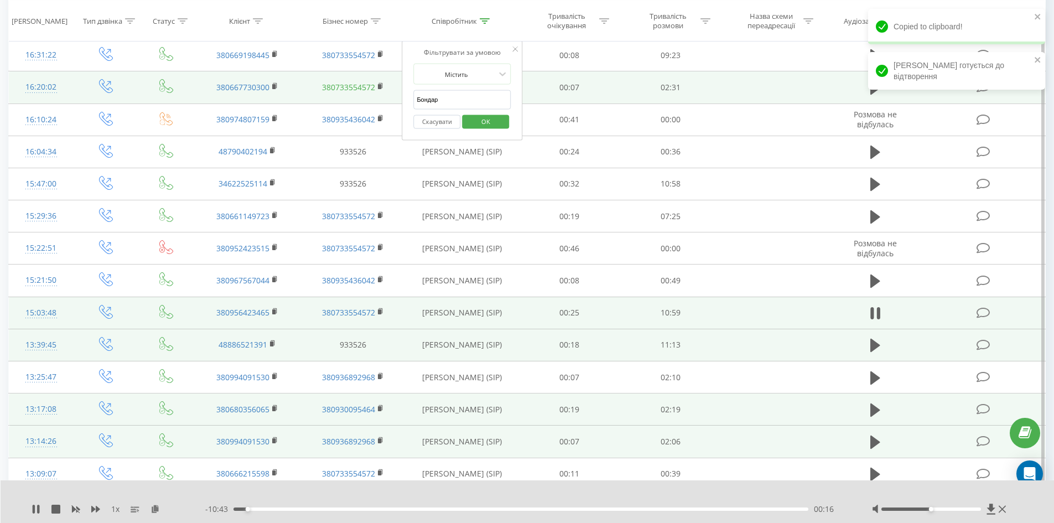
drag, startPoint x: 459, startPoint y: 105, endPoint x: 369, endPoint y: 82, distance: 93.2
click at [370, 82] on table "Фільтрувати за умовою Дорівнює Введіть значення Скасувати OK Фільтрувати за умо…" at bounding box center [527, 301] width 1038 height 829
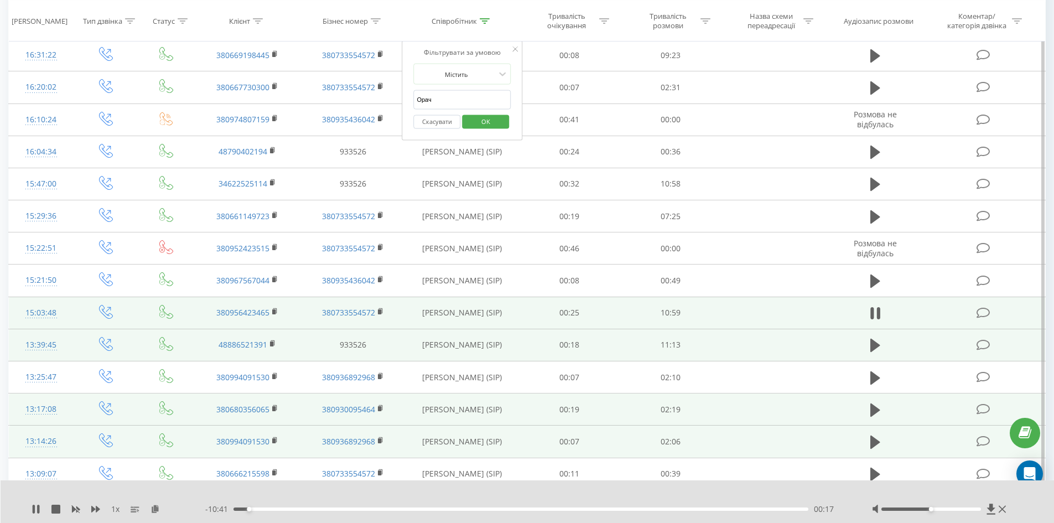
click at [496, 119] on span "OK" at bounding box center [485, 120] width 31 height 17
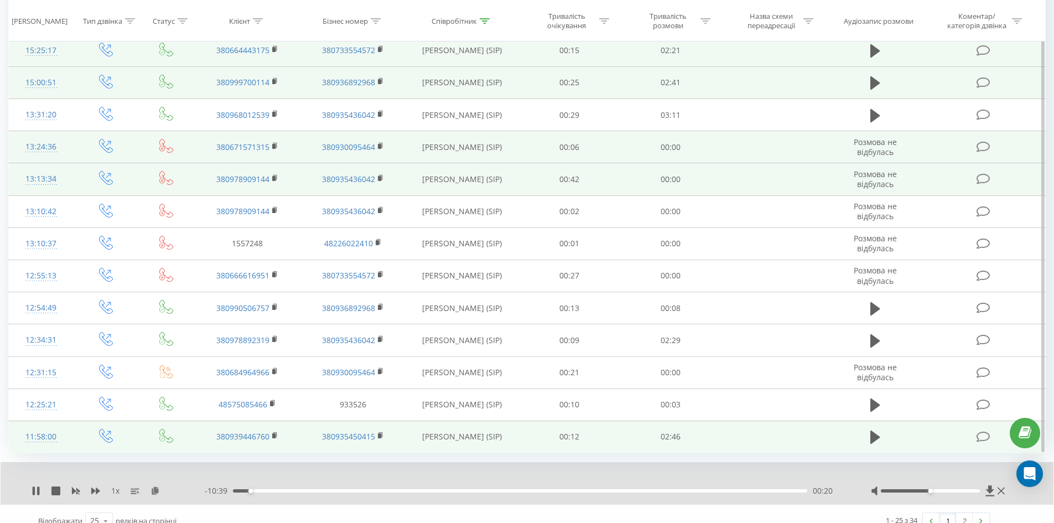
scroll to position [532, 0]
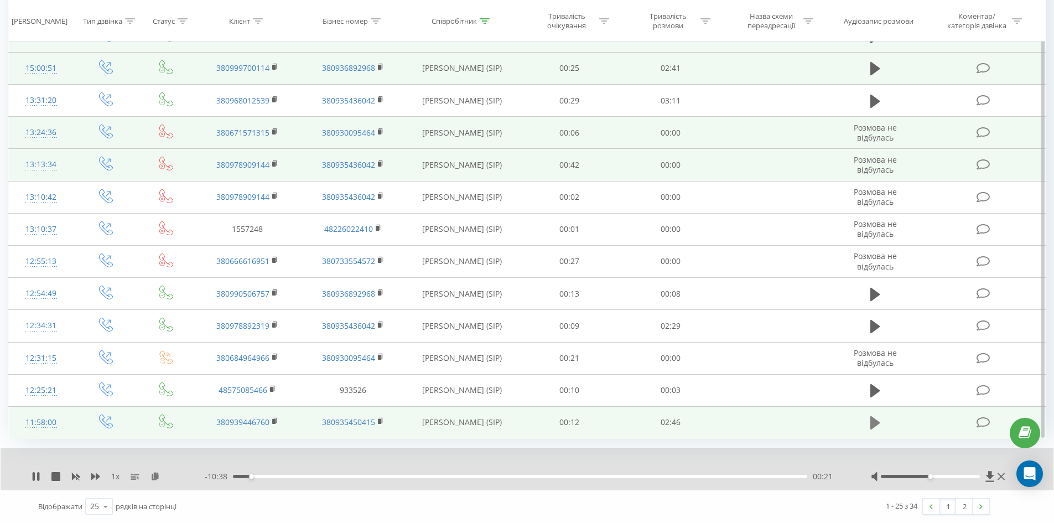
click at [877, 425] on icon at bounding box center [876, 422] width 10 height 13
click at [158, 478] on icon at bounding box center [155, 476] width 9 height 8
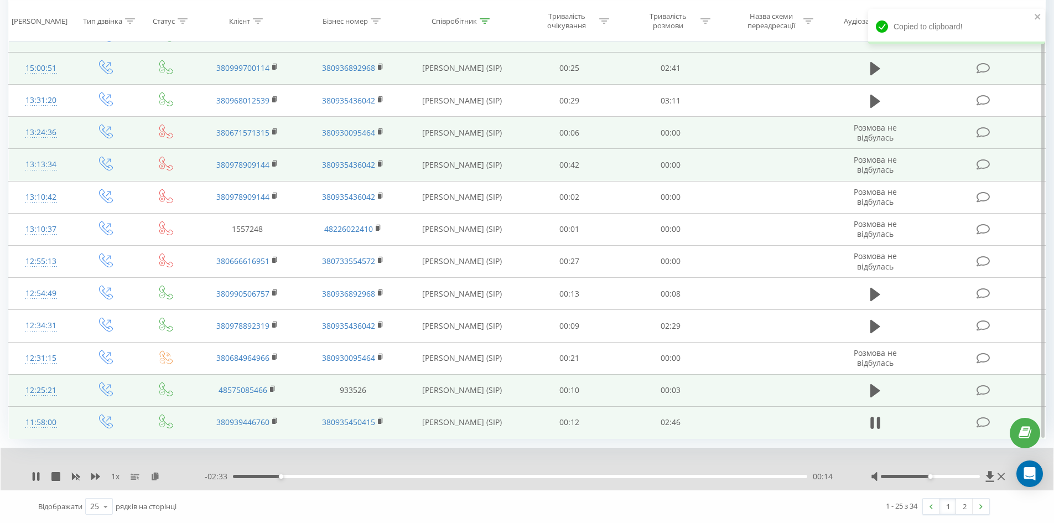
drag, startPoint x: 873, startPoint y: 397, endPoint x: 884, endPoint y: 348, distance: 50.4
click at [947, 383] on tr "12:25:21 48575085466 933526 [PERSON_NAME] (SIP) 00:10 00:03" at bounding box center [527, 390] width 1037 height 32
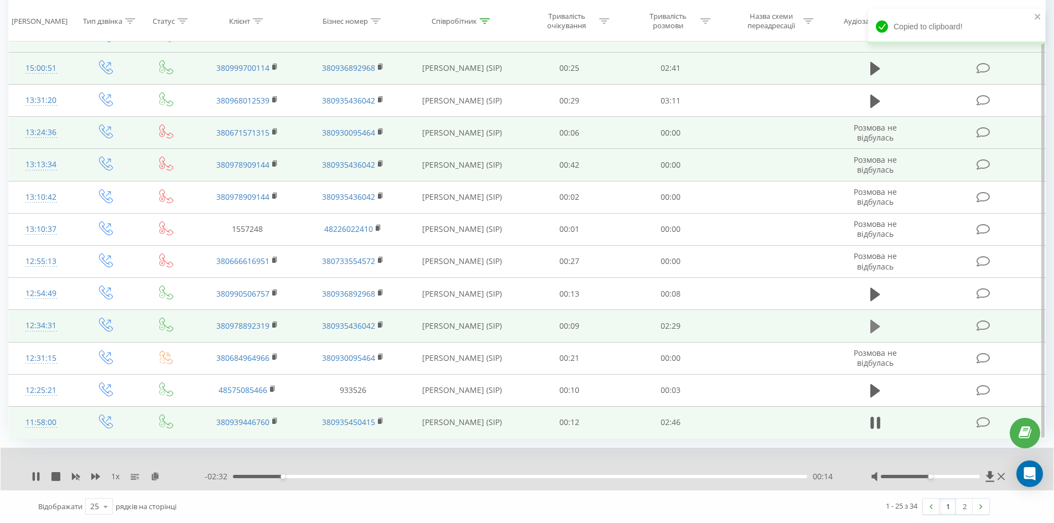
click at [871, 322] on icon at bounding box center [876, 326] width 10 height 15
click at [154, 474] on icon at bounding box center [155, 476] width 9 height 8
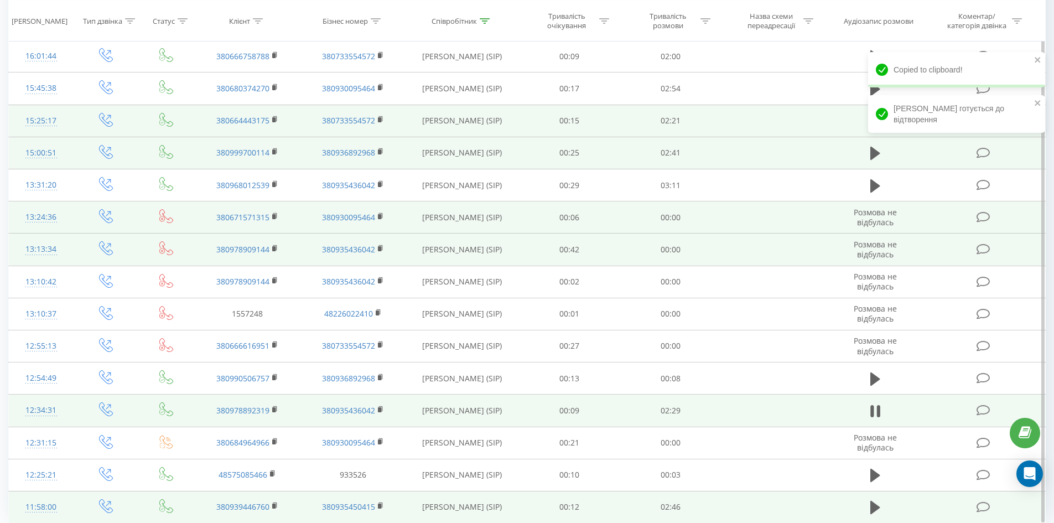
scroll to position [310, 0]
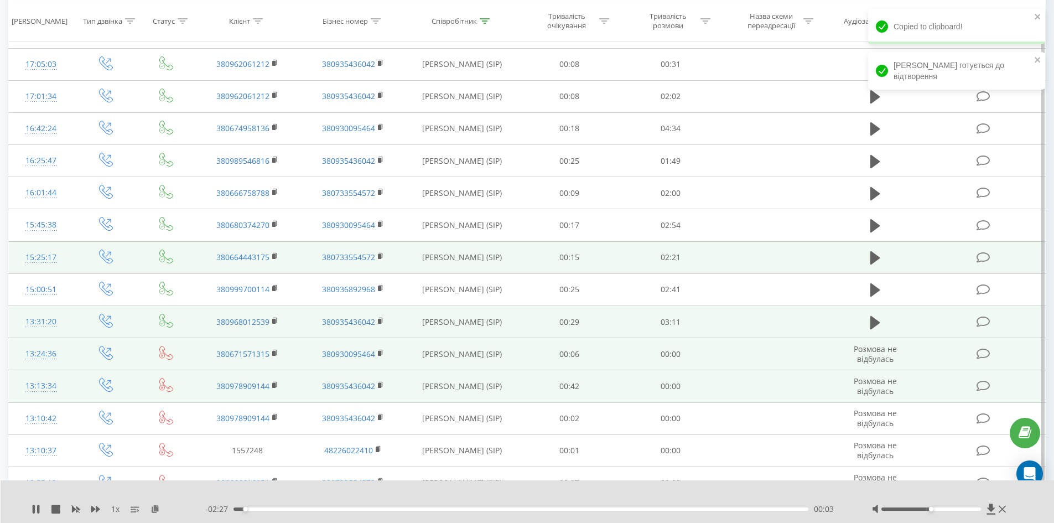
click at [873, 313] on td at bounding box center [875, 322] width 97 height 32
click at [873, 321] on icon at bounding box center [876, 321] width 10 height 13
click at [155, 509] on icon at bounding box center [155, 509] width 9 height 8
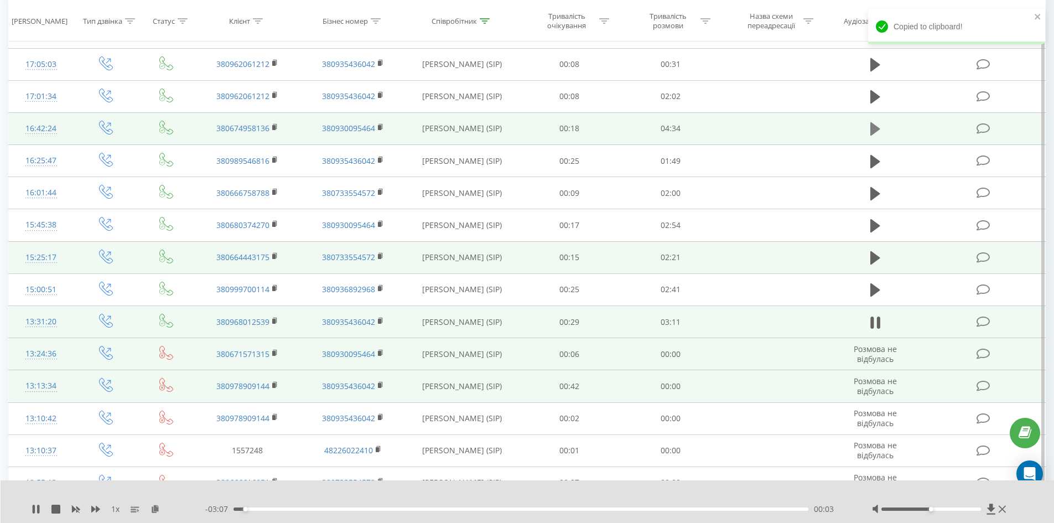
click at [872, 128] on icon at bounding box center [876, 128] width 10 height 13
drag, startPoint x: 156, startPoint y: 508, endPoint x: 156, endPoint y: 489, distance: 18.3
click at [156, 508] on icon at bounding box center [155, 509] width 9 height 8
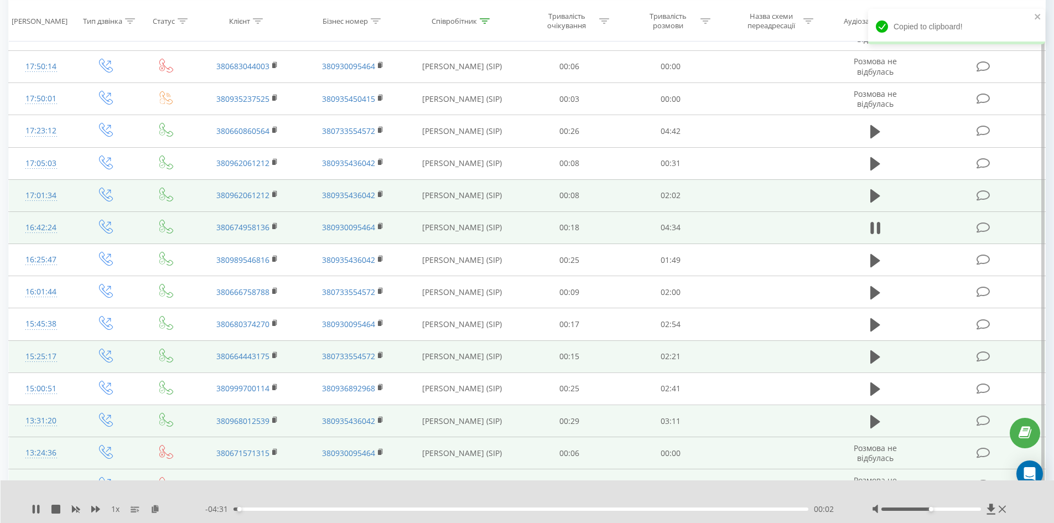
scroll to position [200, 0]
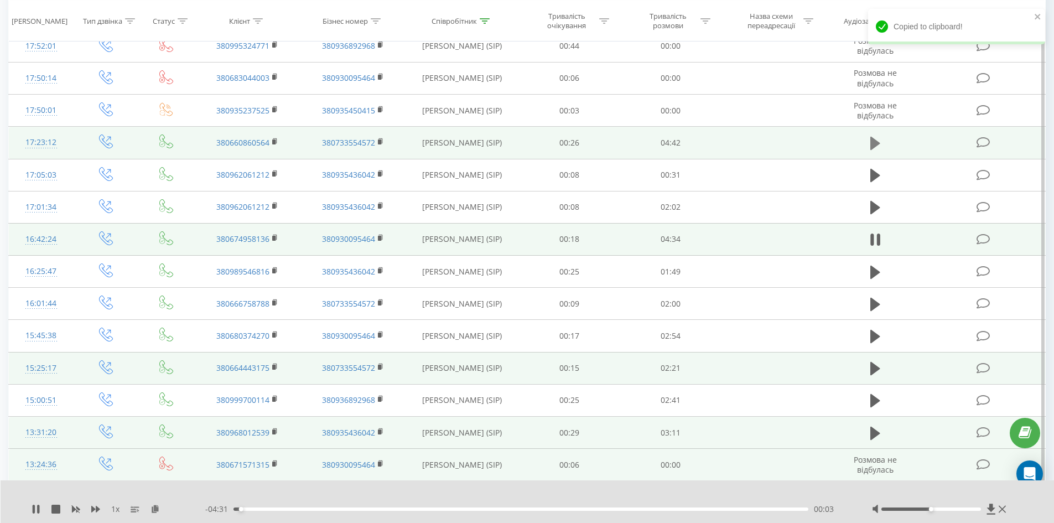
click at [877, 146] on icon at bounding box center [876, 143] width 10 height 15
click at [158, 510] on icon at bounding box center [155, 509] width 9 height 8
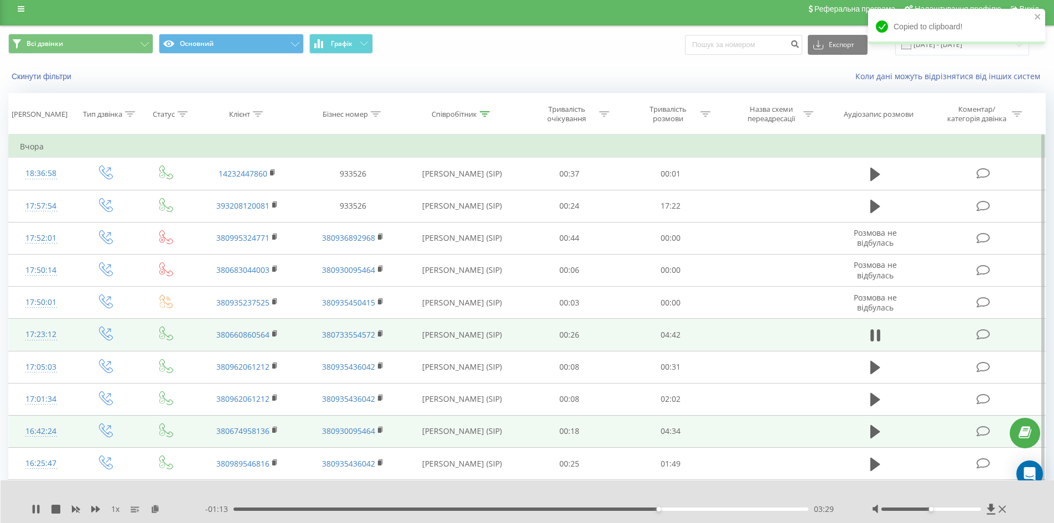
scroll to position [0, 0]
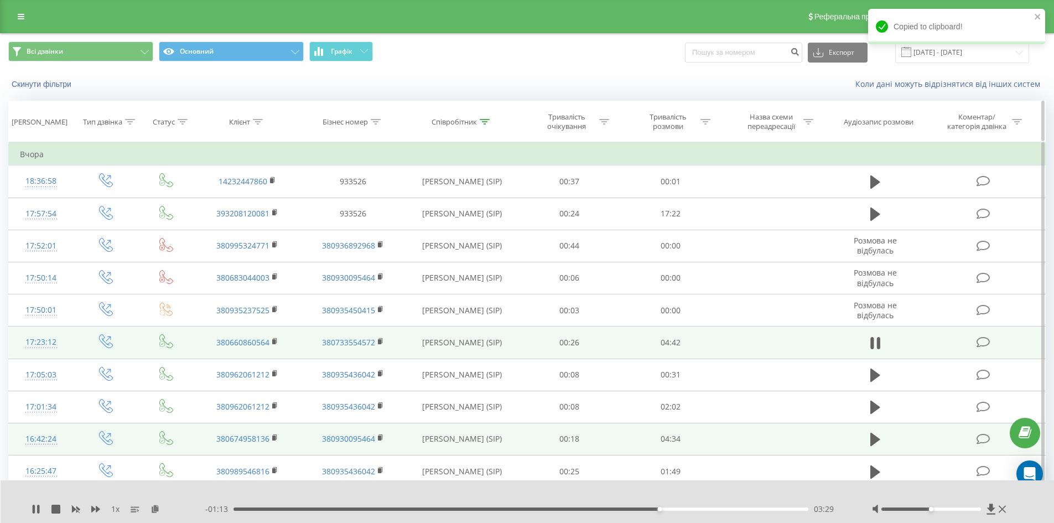
click at [485, 126] on div at bounding box center [485, 121] width 10 height 9
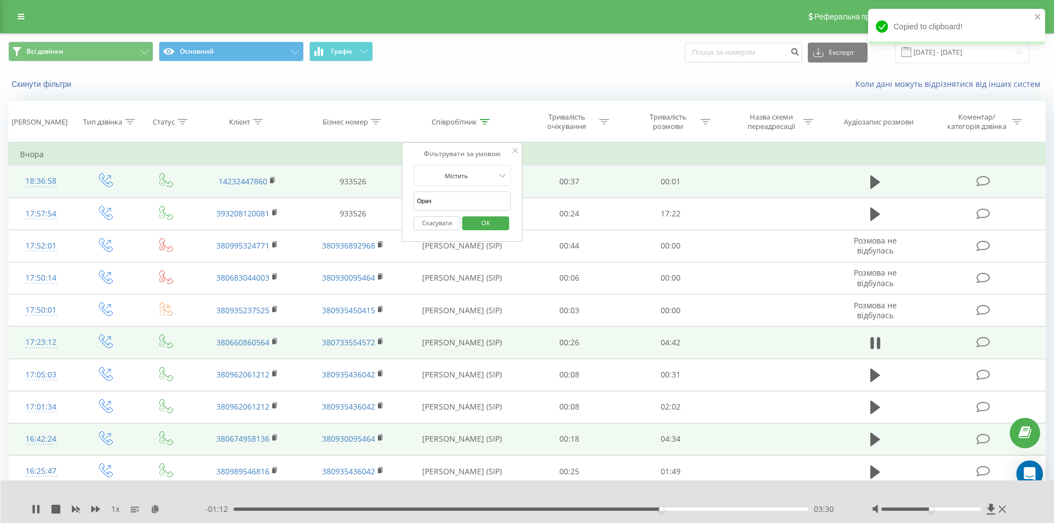
drag, startPoint x: 457, startPoint y: 199, endPoint x: 293, endPoint y: 184, distance: 164.5
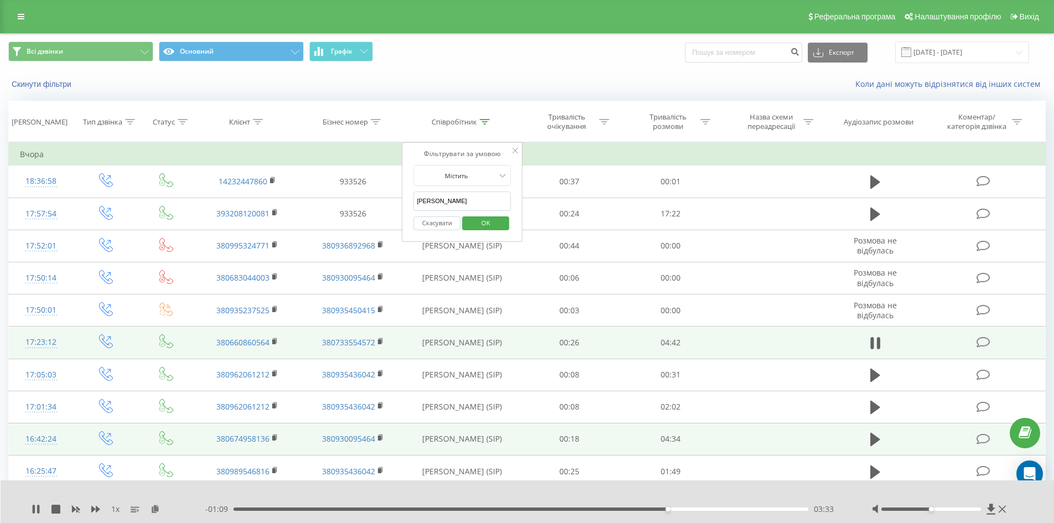
click at [485, 220] on span "OK" at bounding box center [485, 222] width 31 height 17
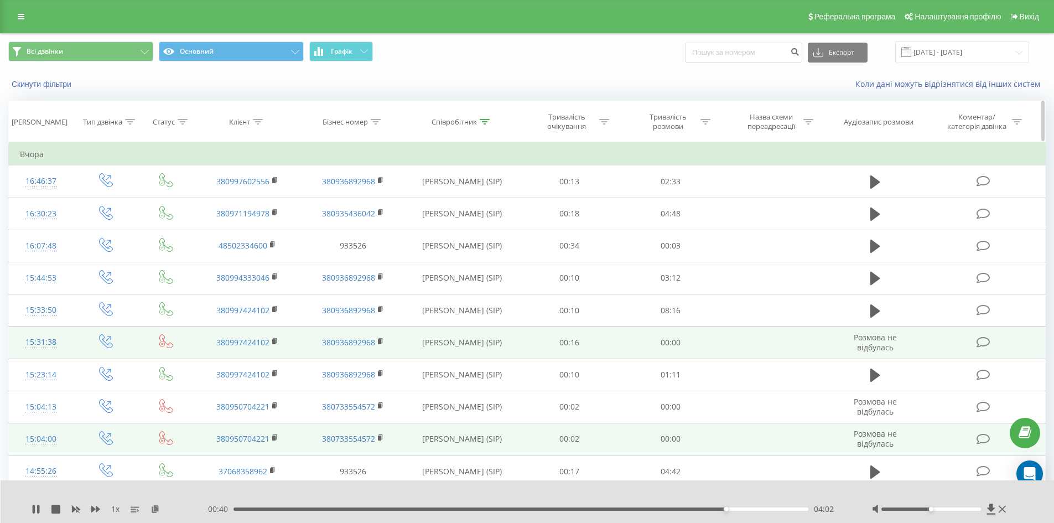
click at [481, 121] on icon at bounding box center [485, 122] width 10 height 6
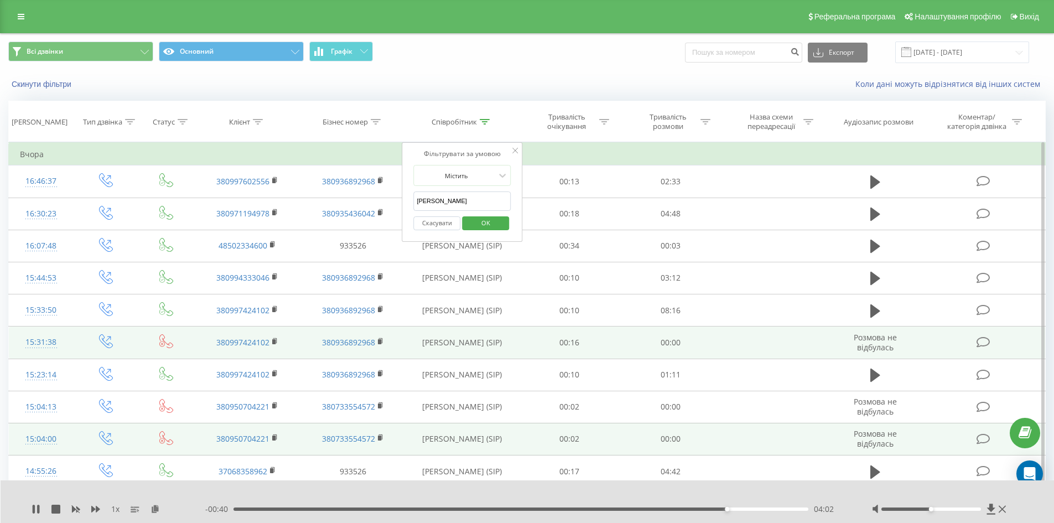
drag, startPoint x: 449, startPoint y: 200, endPoint x: 186, endPoint y: 149, distance: 268.2
click at [479, 220] on span "OK" at bounding box center [485, 222] width 31 height 17
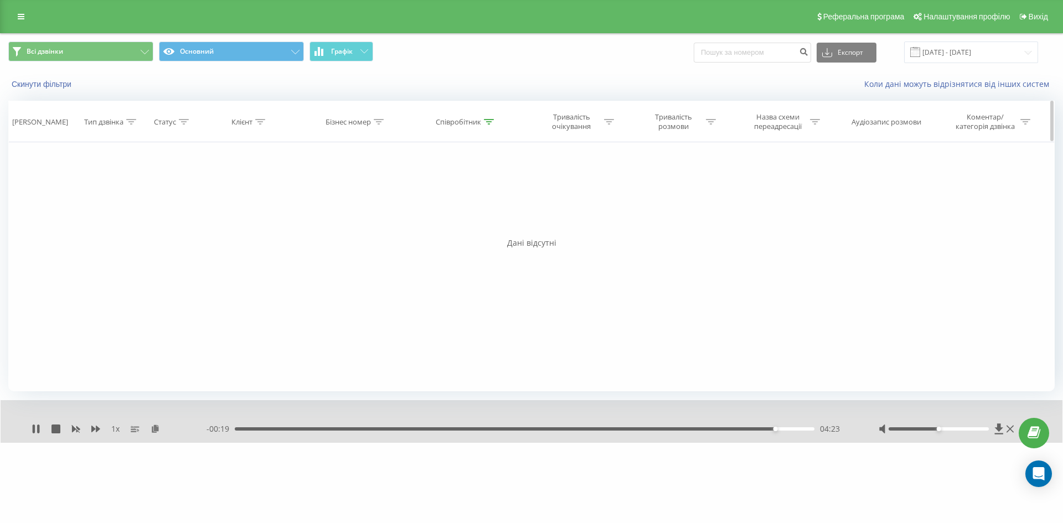
click at [488, 124] on icon at bounding box center [489, 122] width 10 height 6
drag, startPoint x: 474, startPoint y: 209, endPoint x: 351, endPoint y: 183, distance: 125.0
click at [354, 179] on div "Фільтрувати за умовою Дорівнює Введіть значення Скасувати OK Фільтрувати за умо…" at bounding box center [531, 266] width 1046 height 249
click at [492, 225] on span "OK" at bounding box center [489, 222] width 31 height 17
click at [488, 123] on icon at bounding box center [489, 122] width 10 height 6
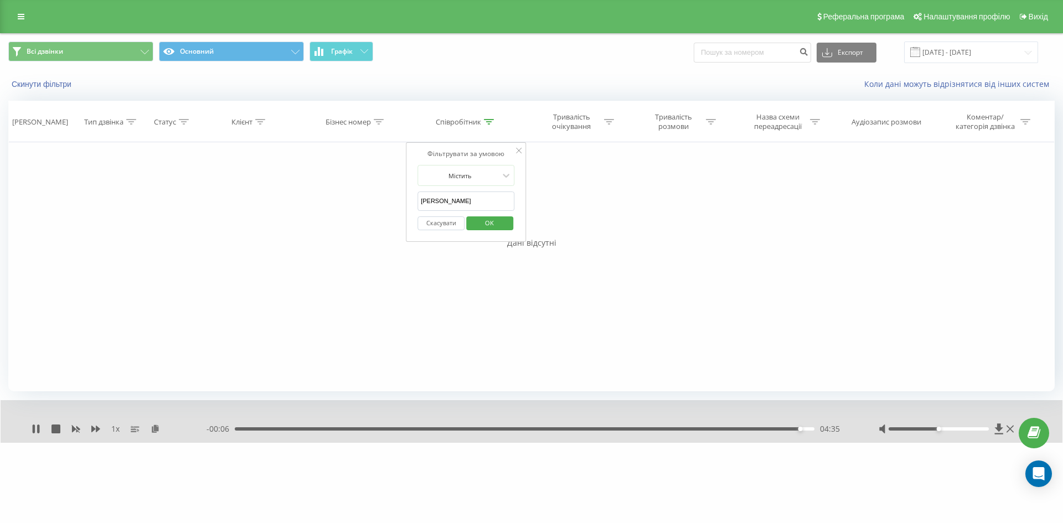
drag, startPoint x: 454, startPoint y: 199, endPoint x: 150, endPoint y: 179, distance: 305.1
click at [216, 175] on div "Фільтрувати за умовою Дорівнює Введіть значення Скасувати OK Фільтрувати за умо…" at bounding box center [531, 266] width 1046 height 249
type input "[PERSON_NAME]"
drag, startPoint x: 485, startPoint y: 222, endPoint x: 448, endPoint y: 185, distance: 51.7
click at [486, 222] on span "OK" at bounding box center [489, 222] width 31 height 17
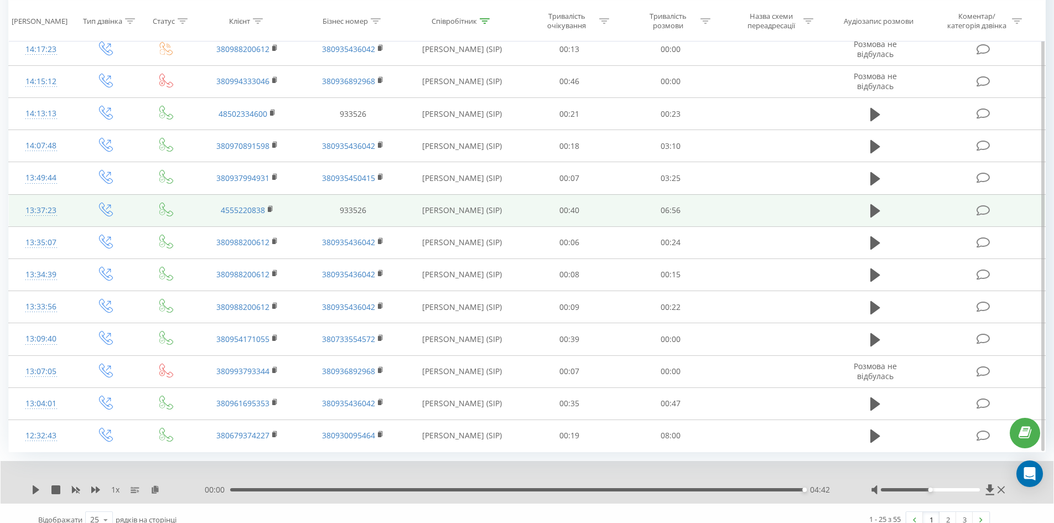
scroll to position [532, 0]
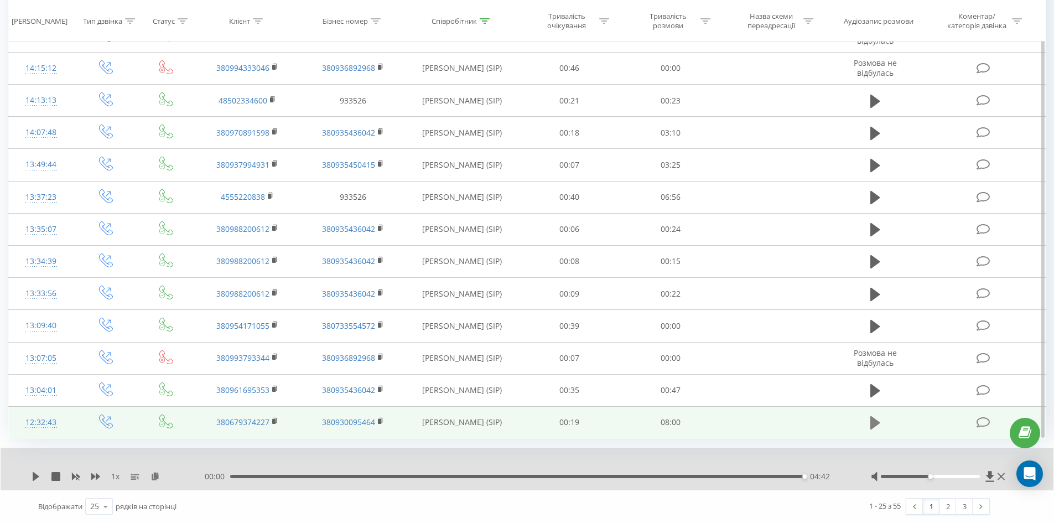
click at [871, 419] on icon at bounding box center [876, 422] width 10 height 13
click at [156, 477] on icon at bounding box center [155, 476] width 9 height 8
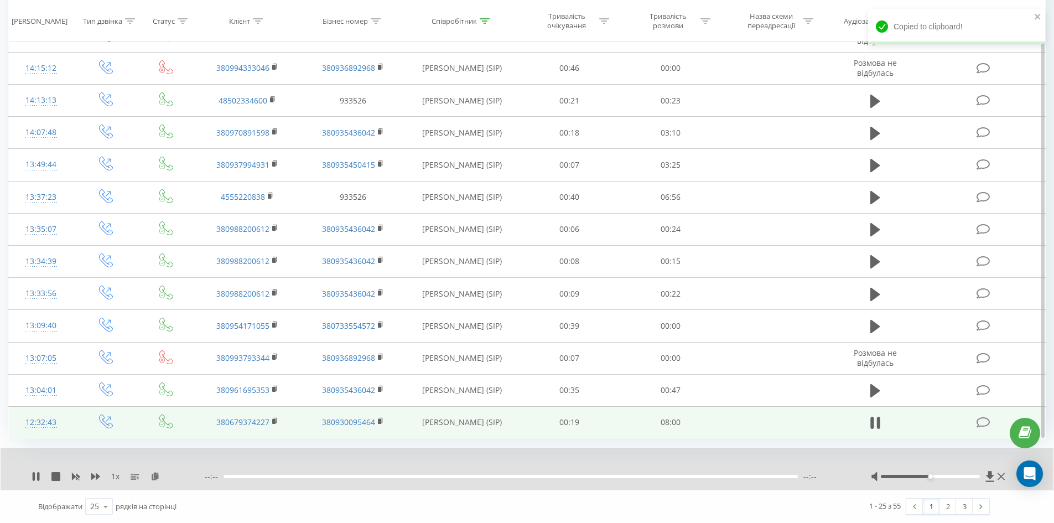
click at [90, 478] on div "1 x" at bounding box center [118, 476] width 173 height 11
click at [94, 478] on icon at bounding box center [95, 476] width 9 height 7
click at [272, 422] on td "380679374227" at bounding box center [247, 422] width 105 height 32
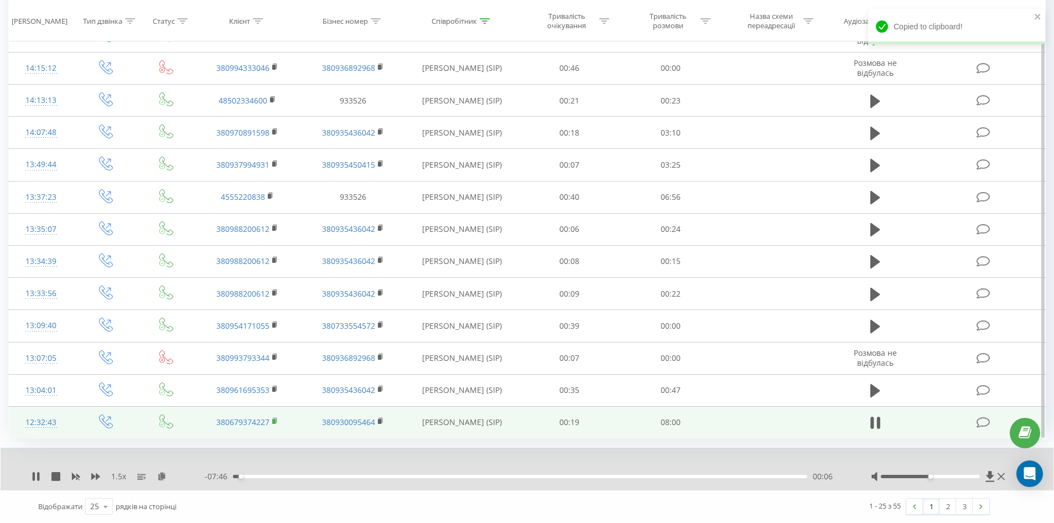
click at [273, 422] on rect at bounding box center [273, 421] width 3 height 5
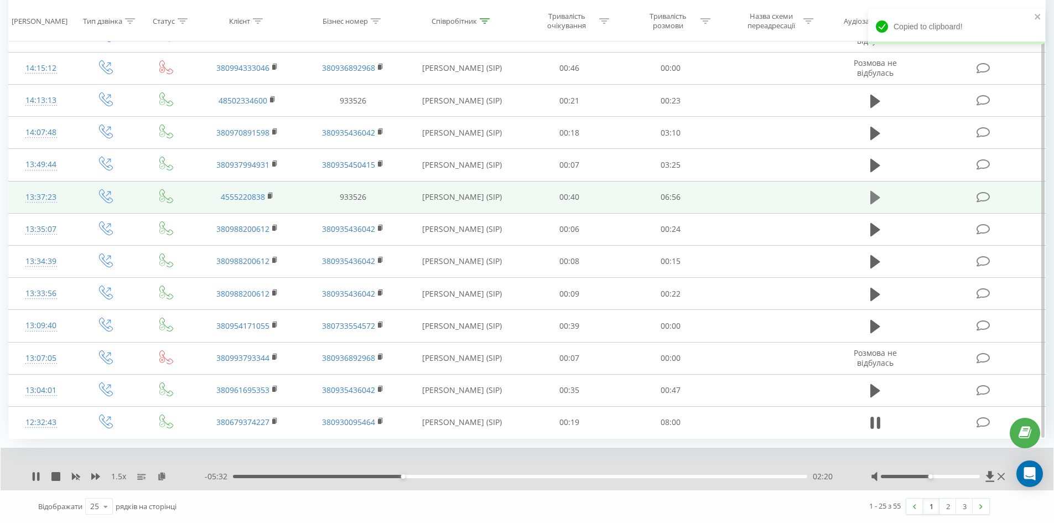
click at [871, 197] on icon at bounding box center [876, 197] width 10 height 13
drag, startPoint x: 165, startPoint y: 474, endPoint x: 165, endPoint y: 462, distance: 12.2
click at [165, 474] on icon at bounding box center [161, 476] width 9 height 8
drag, startPoint x: 358, startPoint y: 487, endPoint x: 356, endPoint y: 481, distance: 6.3
click at [359, 484] on div "1.5 x 00:00 06:54 06:54" at bounding box center [527, 469] width 1053 height 43
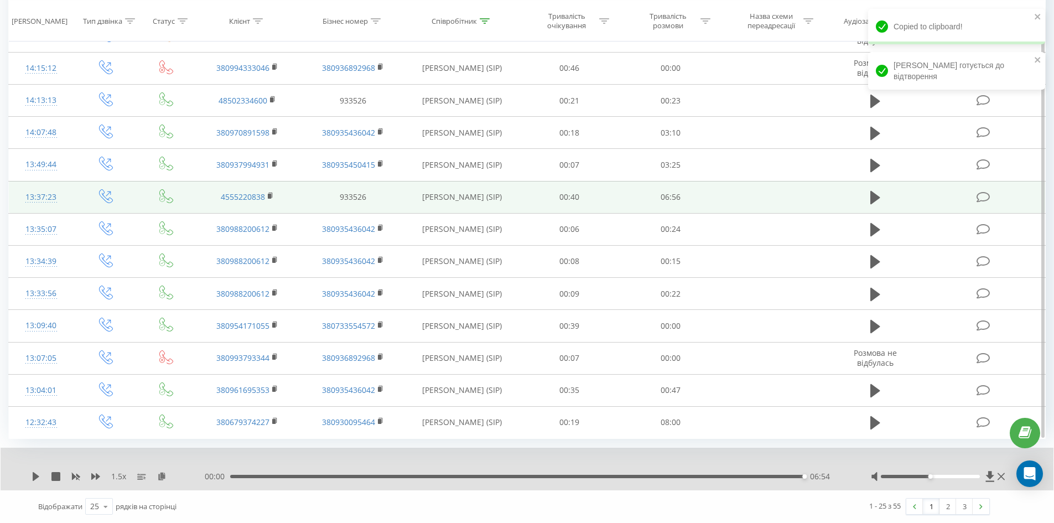
click at [356, 481] on div "00:00 06:54 06:54" at bounding box center [524, 476] width 639 height 11
click at [310, 476] on div "00:57" at bounding box center [520, 476] width 574 height 3
click at [33, 472] on div "1.5 x" at bounding box center [118, 476] width 173 height 11
click at [39, 479] on icon at bounding box center [36, 476] width 9 height 9
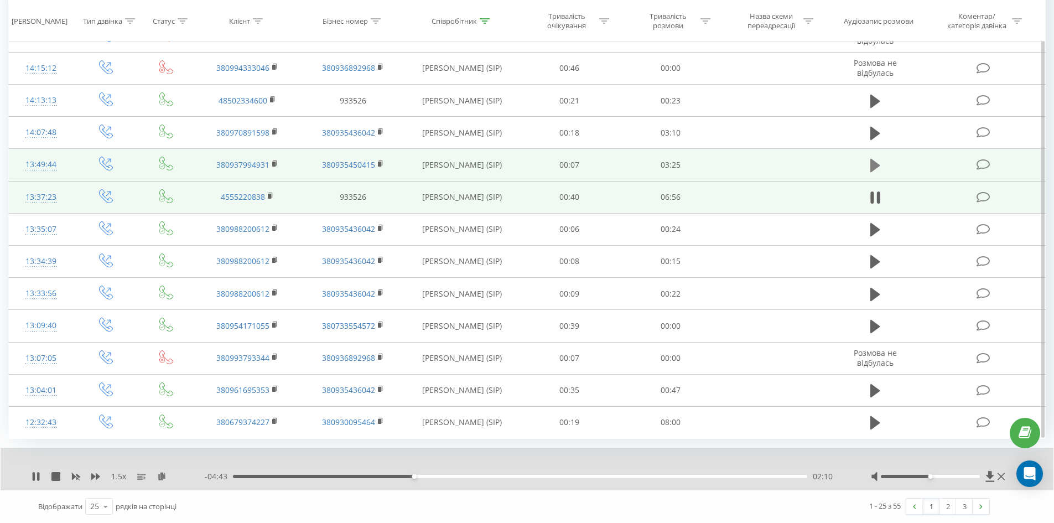
click at [873, 166] on icon at bounding box center [876, 165] width 10 height 13
click at [167, 475] on div "1.5 x" at bounding box center [118, 476] width 173 height 11
click at [164, 476] on icon at bounding box center [161, 476] width 9 height 8
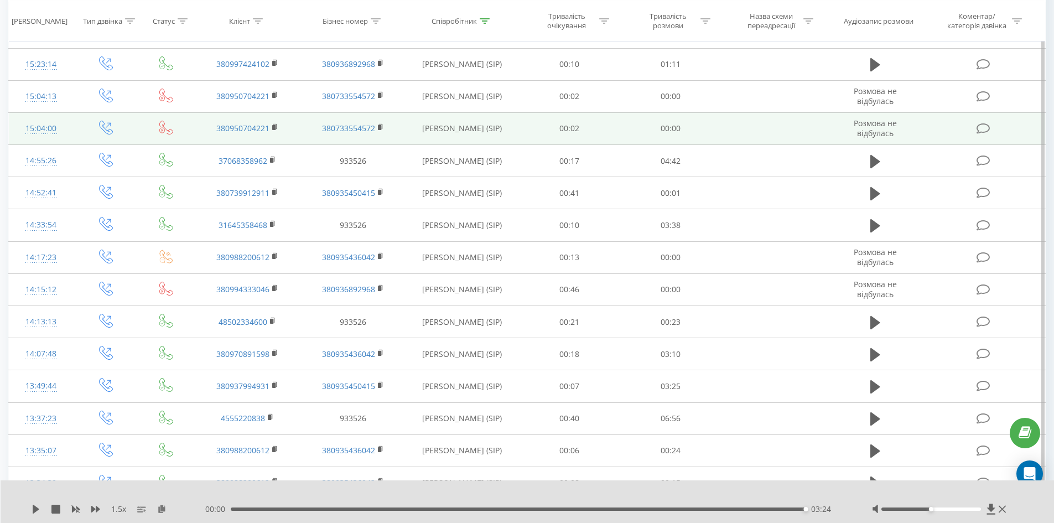
scroll to position [255, 0]
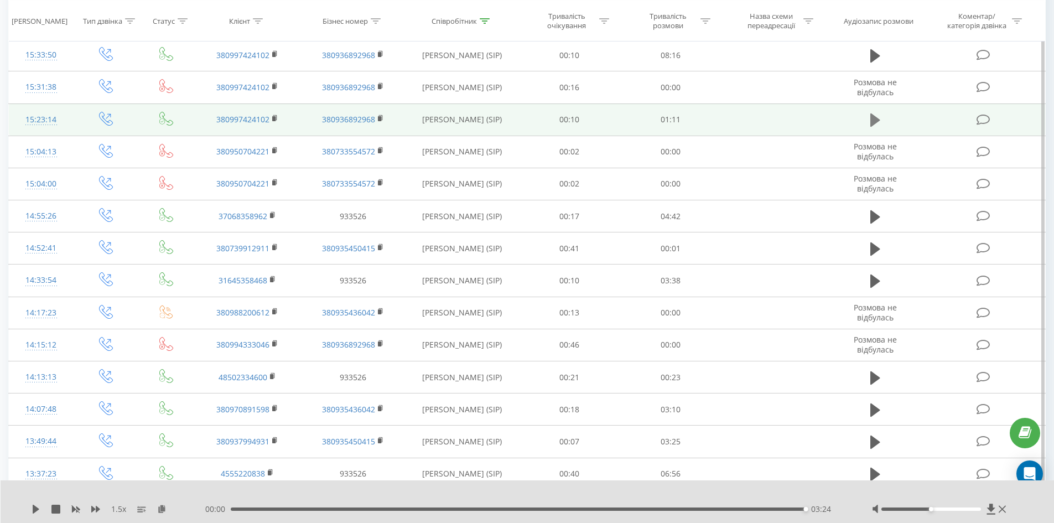
click at [871, 123] on icon at bounding box center [876, 119] width 10 height 15
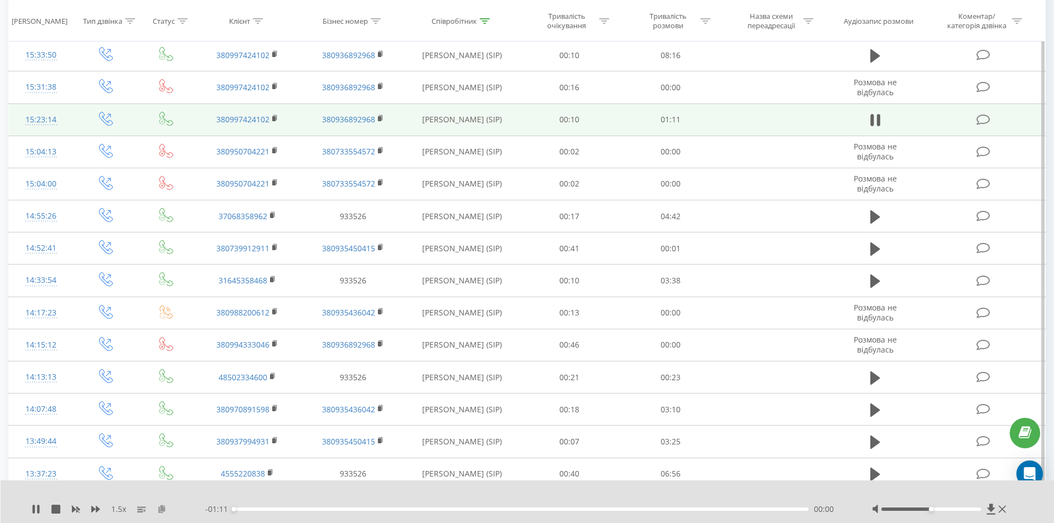
click at [161, 508] on icon at bounding box center [161, 509] width 9 height 8
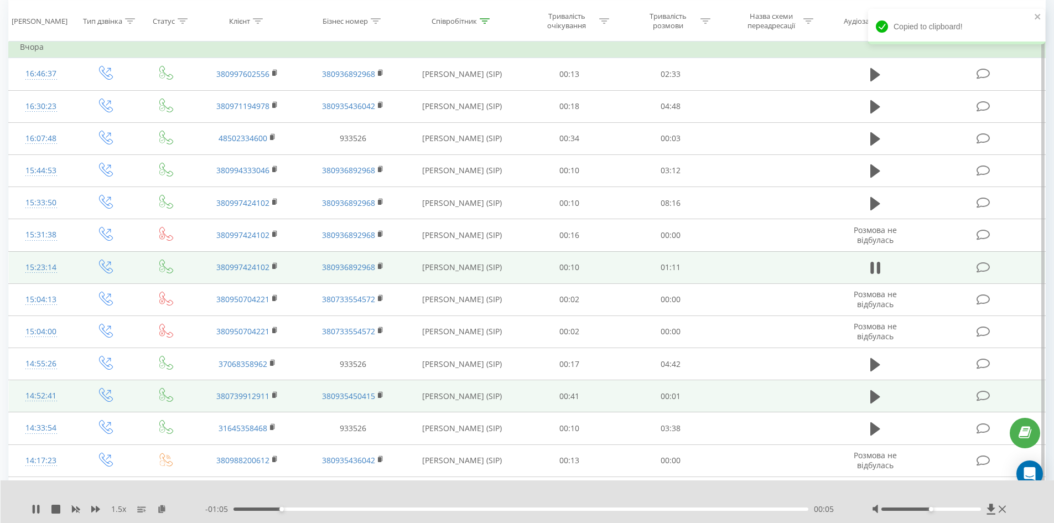
scroll to position [34, 0]
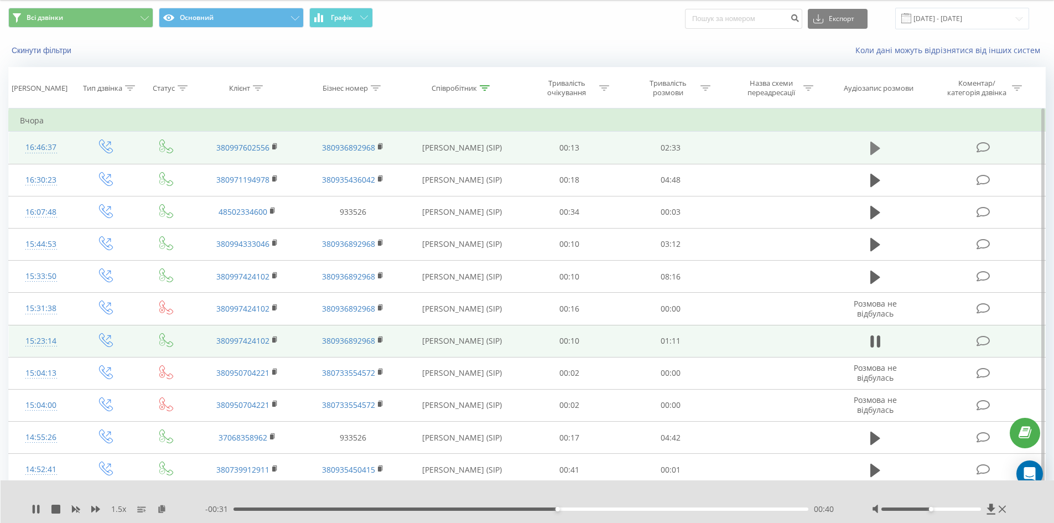
click at [873, 144] on icon at bounding box center [876, 148] width 10 height 13
click at [162, 516] on div "1.5 x --:-- --:--" at bounding box center [528, 501] width 1054 height 43
click at [162, 512] on icon at bounding box center [161, 509] width 9 height 8
click at [468, 511] on div "- 01:03 01:29 01:29" at bounding box center [524, 509] width 639 height 11
click at [459, 506] on div "- 01:03 01:30 01:30" at bounding box center [524, 509] width 639 height 11
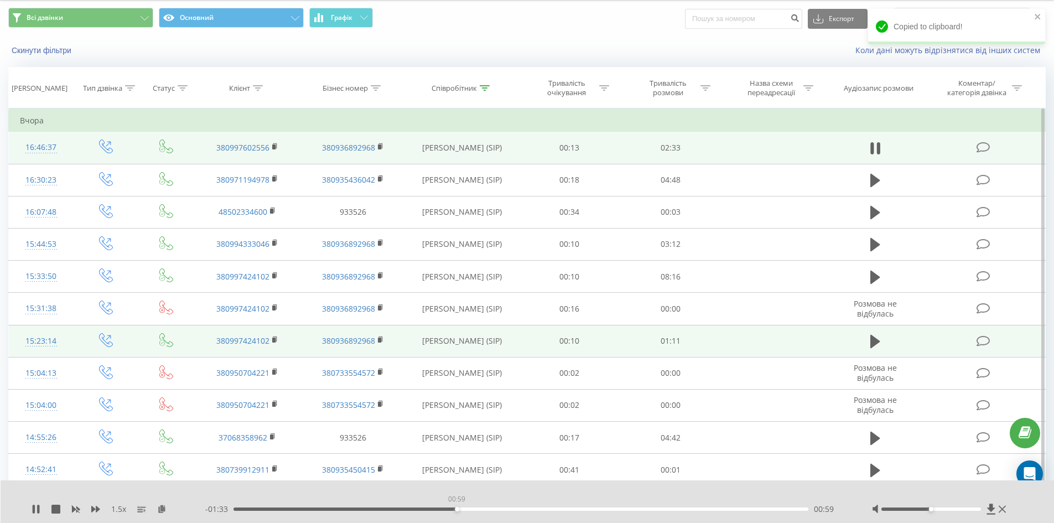
click at [457, 510] on div "00:59" at bounding box center [522, 509] width 576 height 3
click at [377, 509] on div "01:01" at bounding box center [522, 509] width 576 height 3
click at [356, 508] on div "00:32" at bounding box center [522, 509] width 576 height 3
click at [309, 507] on div "- 02:00 00:33 00:33" at bounding box center [524, 509] width 639 height 11
click at [307, 508] on div "00:33" at bounding box center [522, 509] width 576 height 3
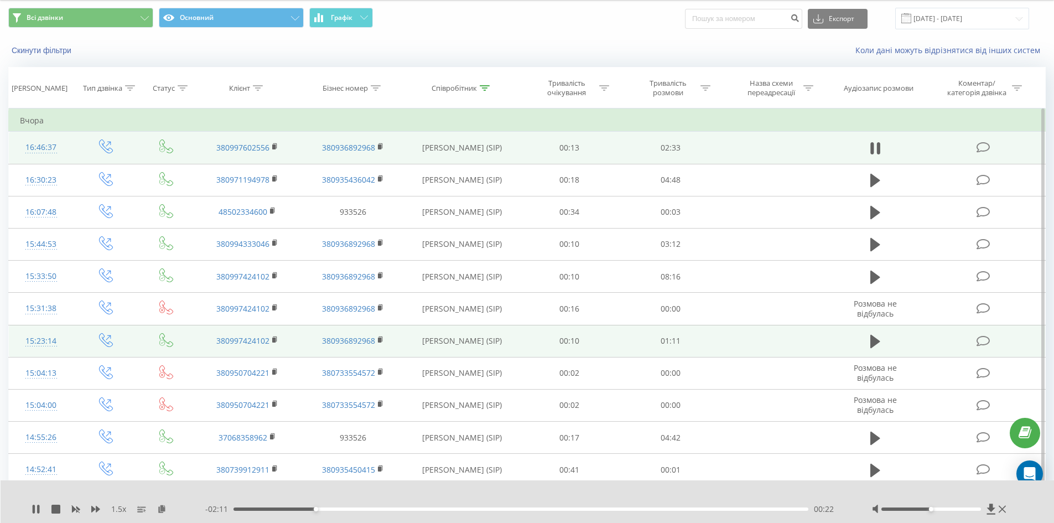
click at [278, 510] on div "00:22" at bounding box center [522, 509] width 576 height 3
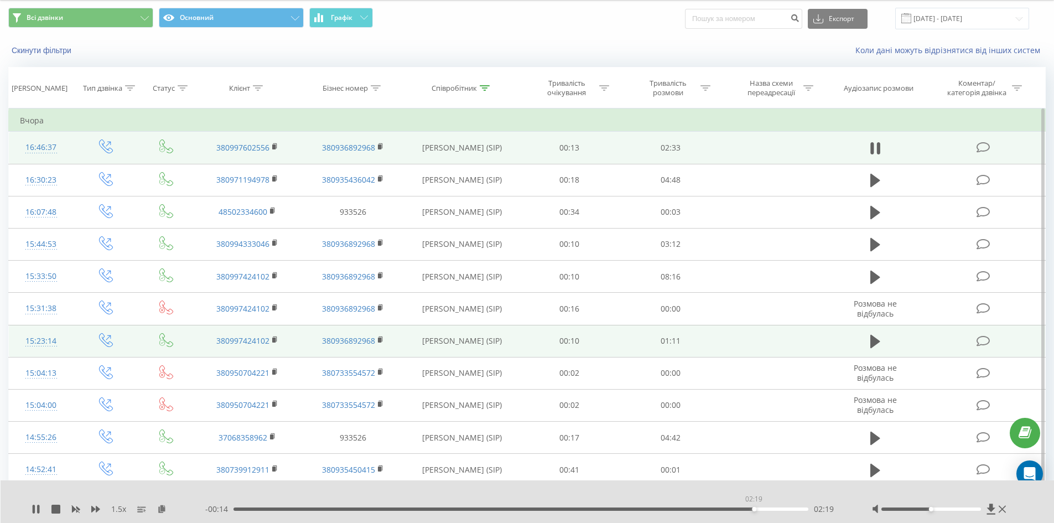
click at [754, 509] on div "02:19" at bounding box center [522, 509] width 576 height 3
